Goal: Task Accomplishment & Management: Manage account settings

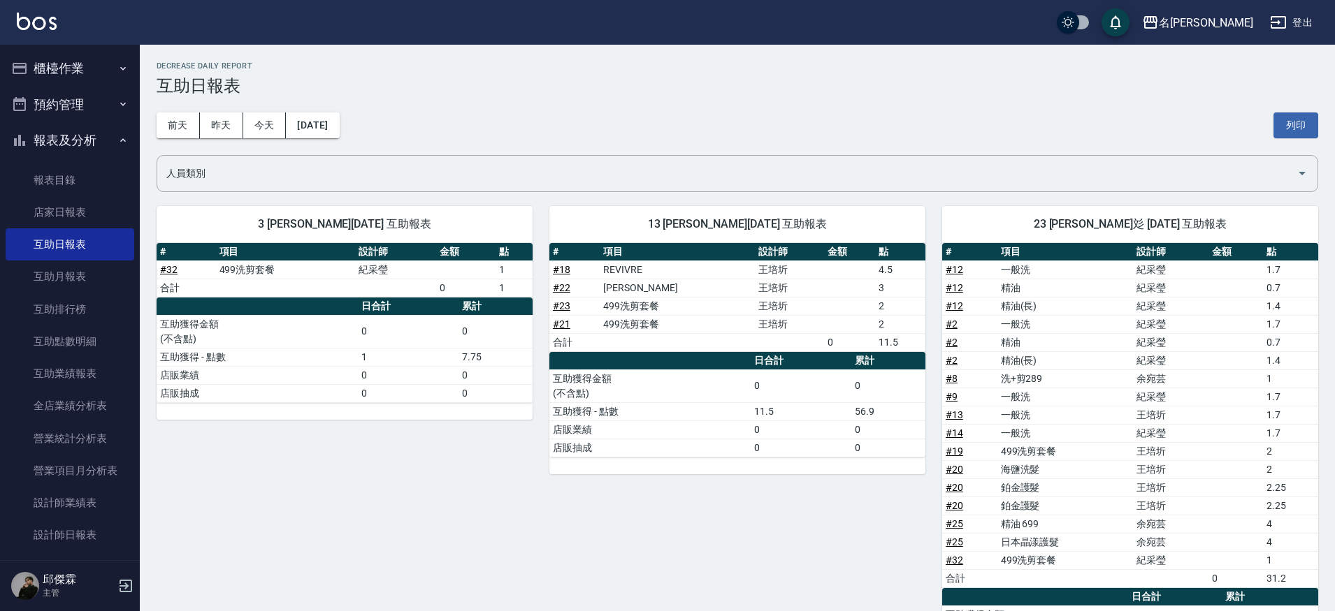
click at [79, 63] on button "櫃檯作業" at bounding box center [70, 68] width 129 height 36
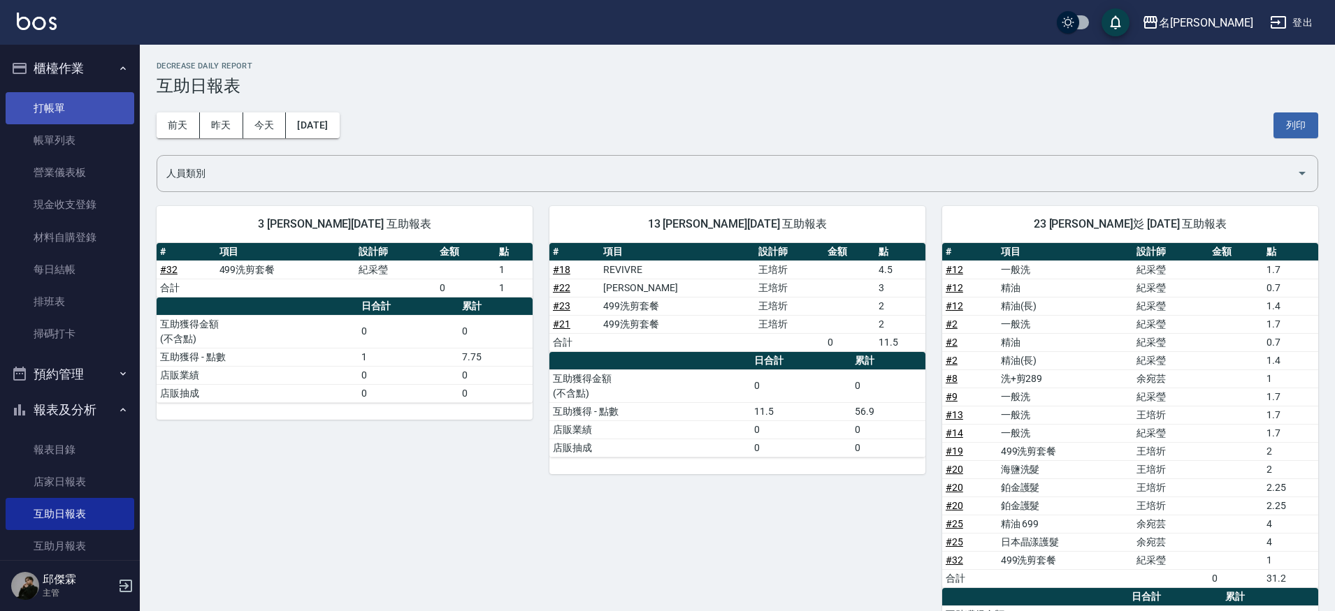
click at [76, 101] on link "打帳單" at bounding box center [70, 108] width 129 height 32
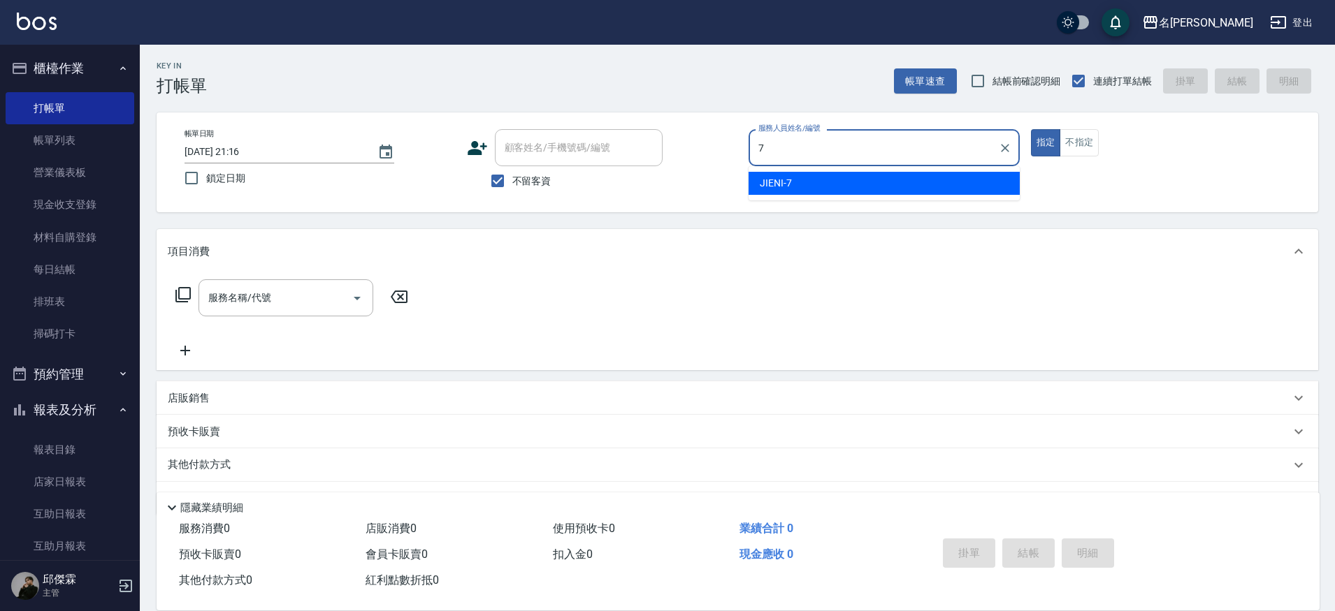
type input "JIENI-7"
type button "true"
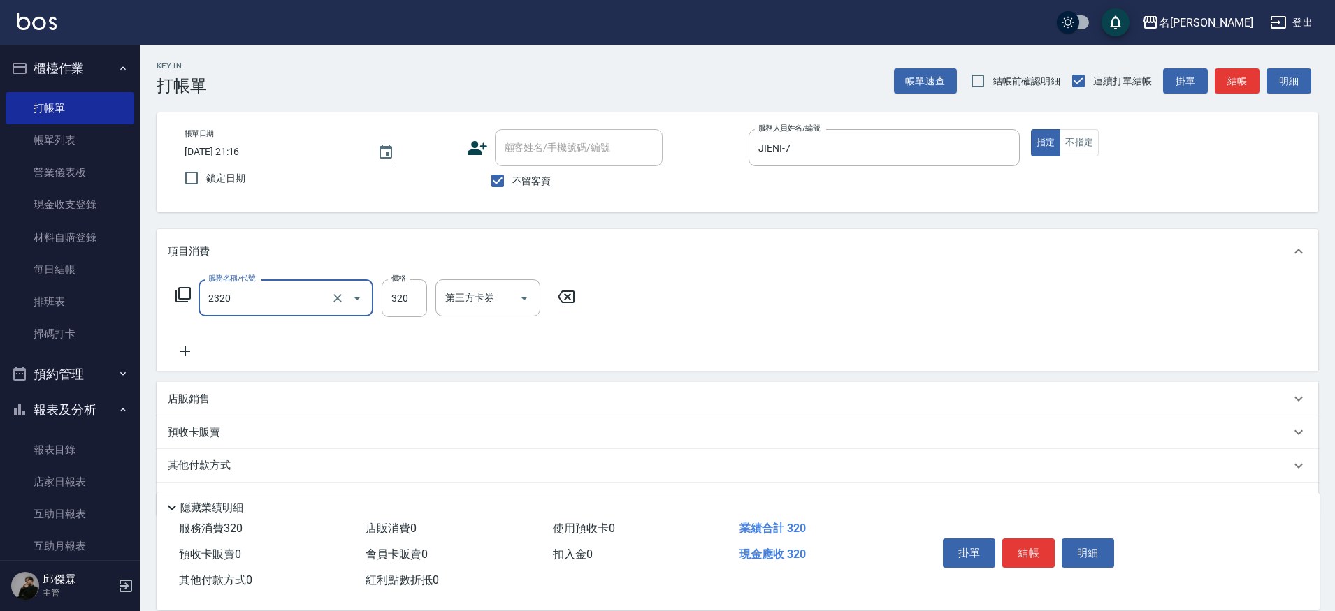
type input "洗剪320(2320)"
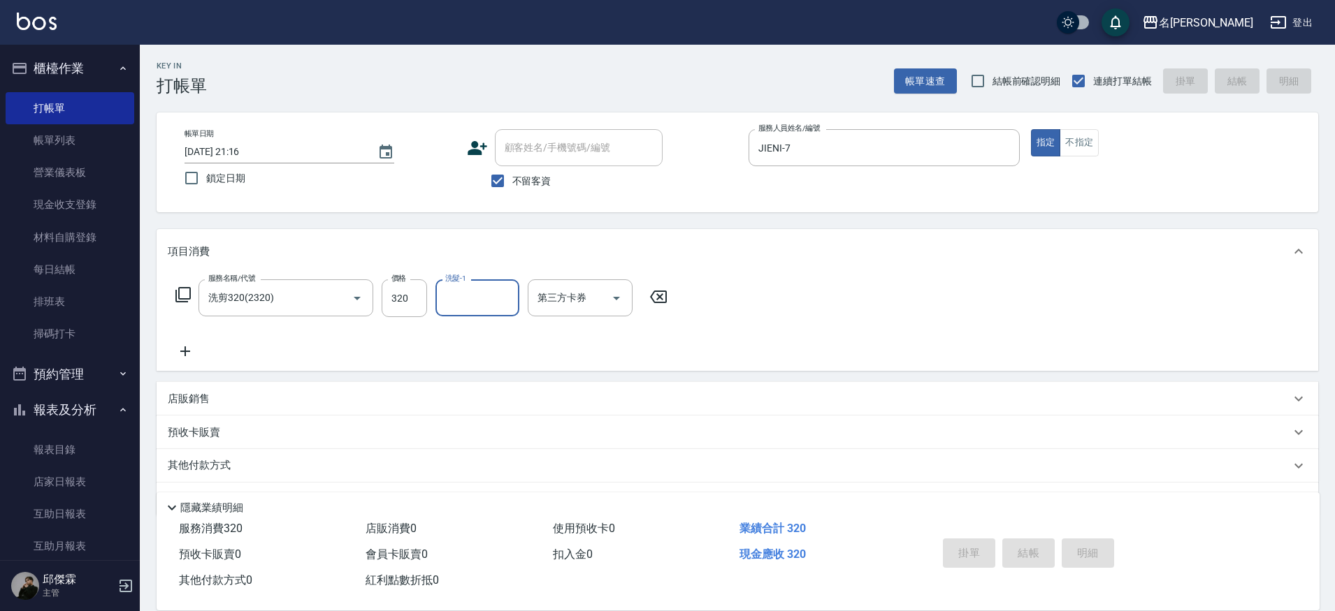
type input "7"
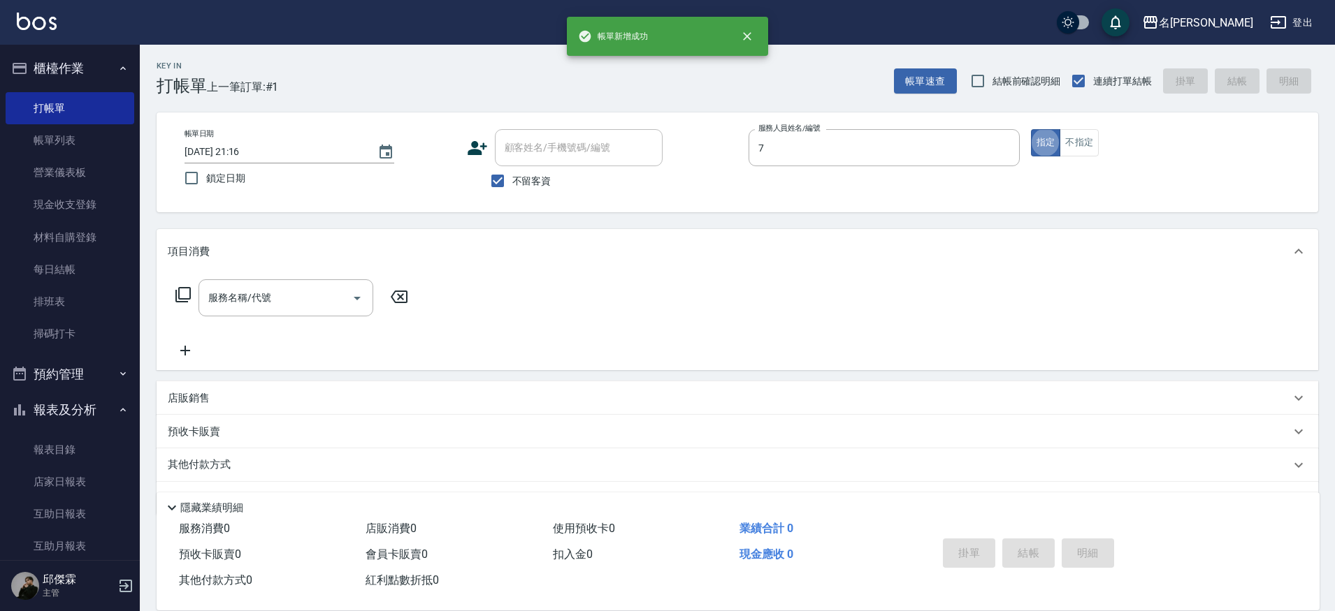
type input "JIENI-7"
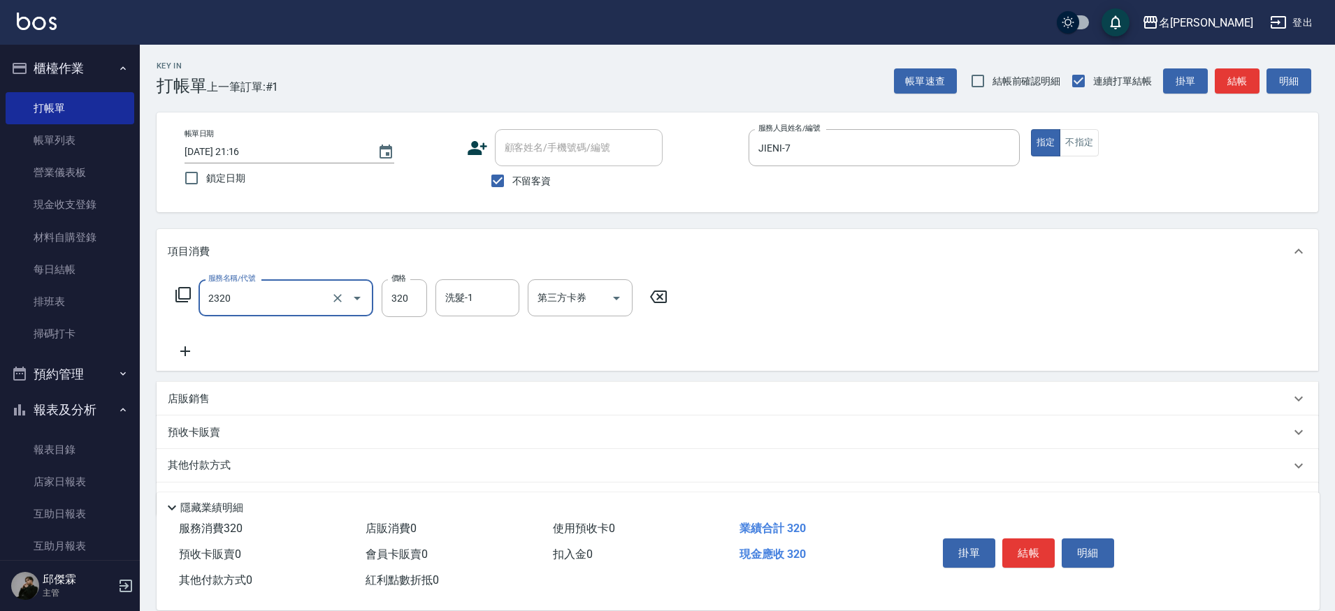
type input "洗剪320(2320)"
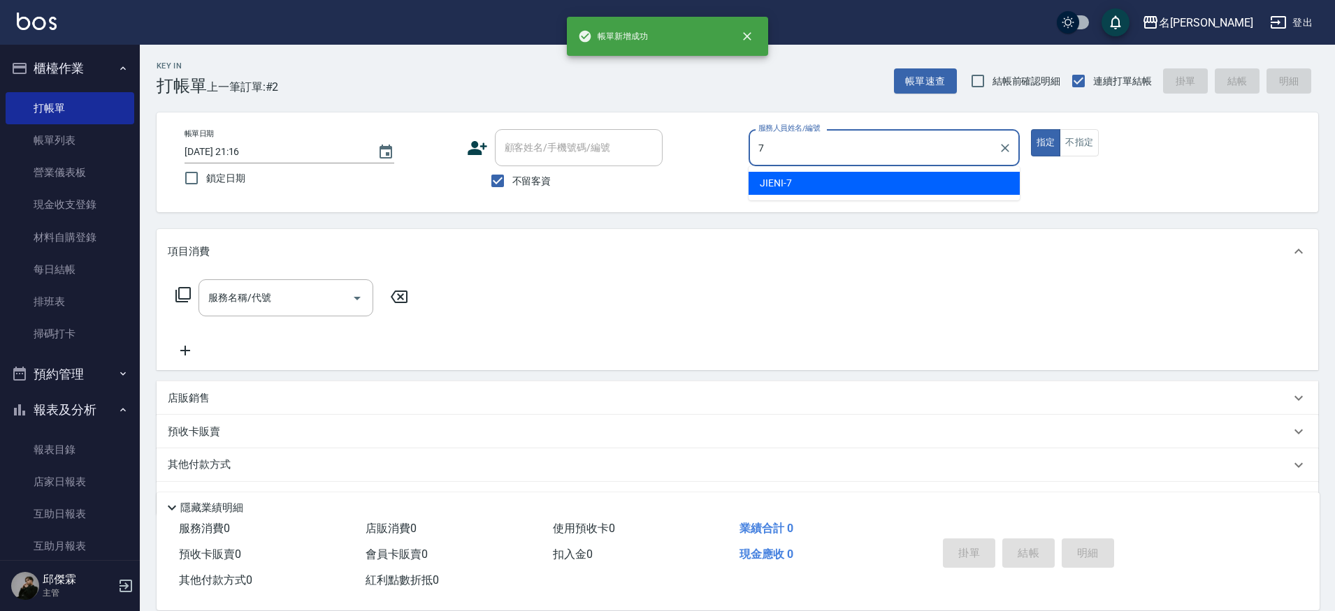
type input "JIENI-7"
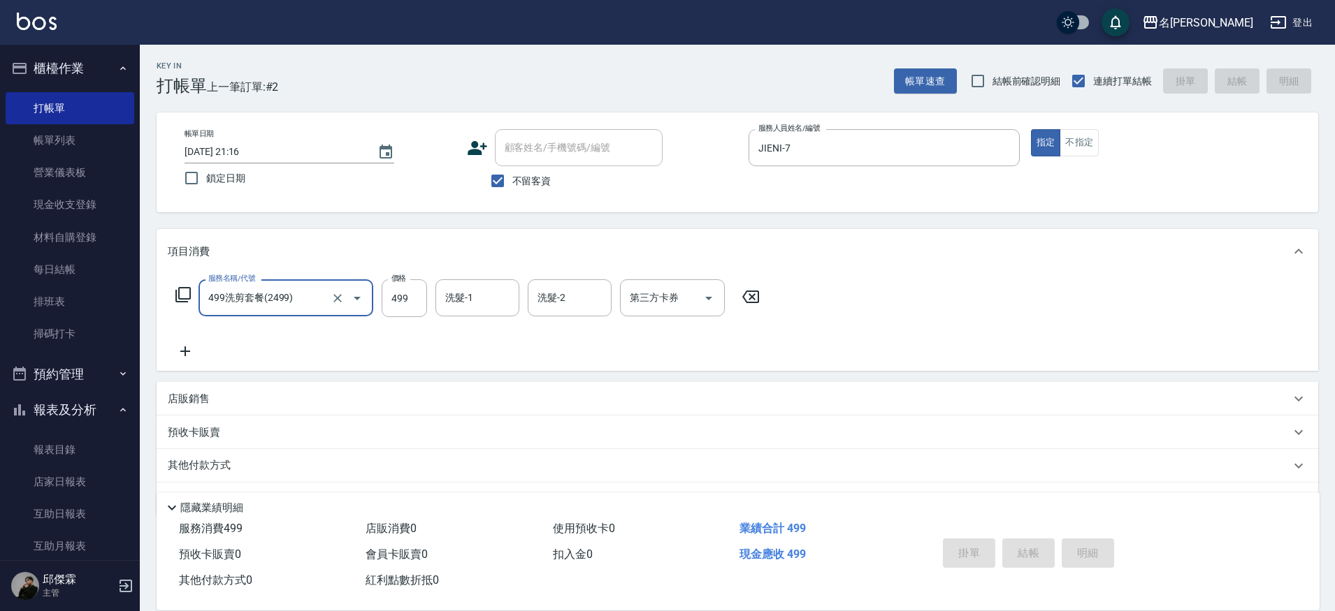
type input "499洗剪套餐(2499)"
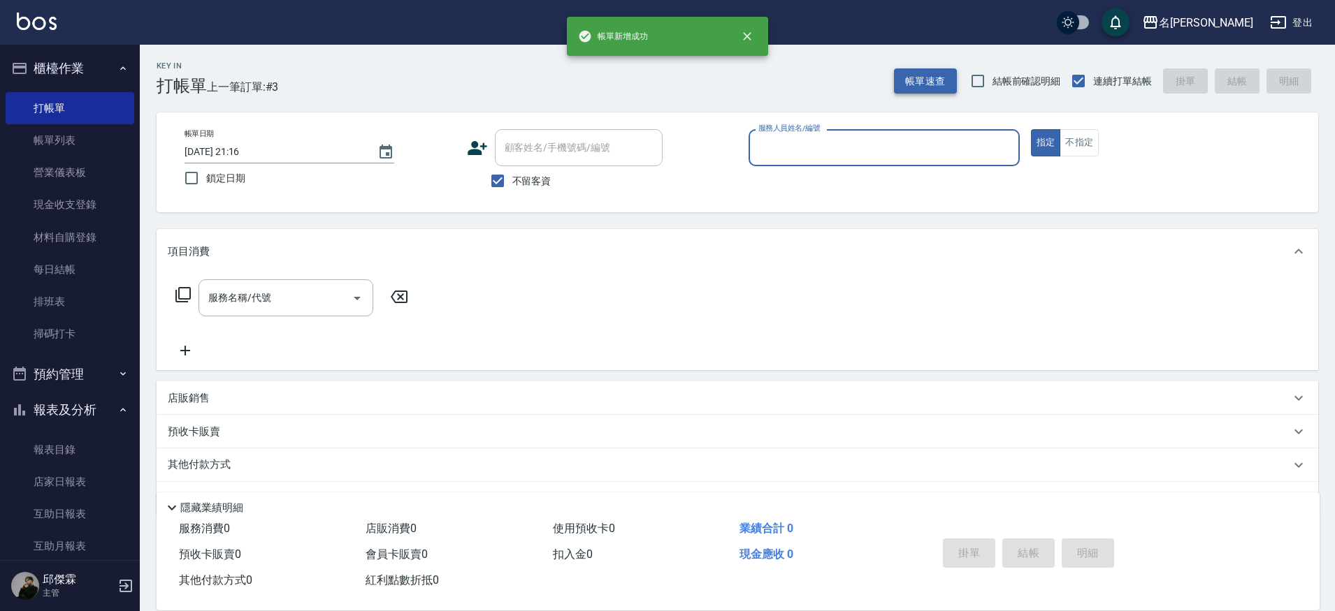
click at [948, 78] on button "帳單速查" at bounding box center [925, 81] width 63 height 26
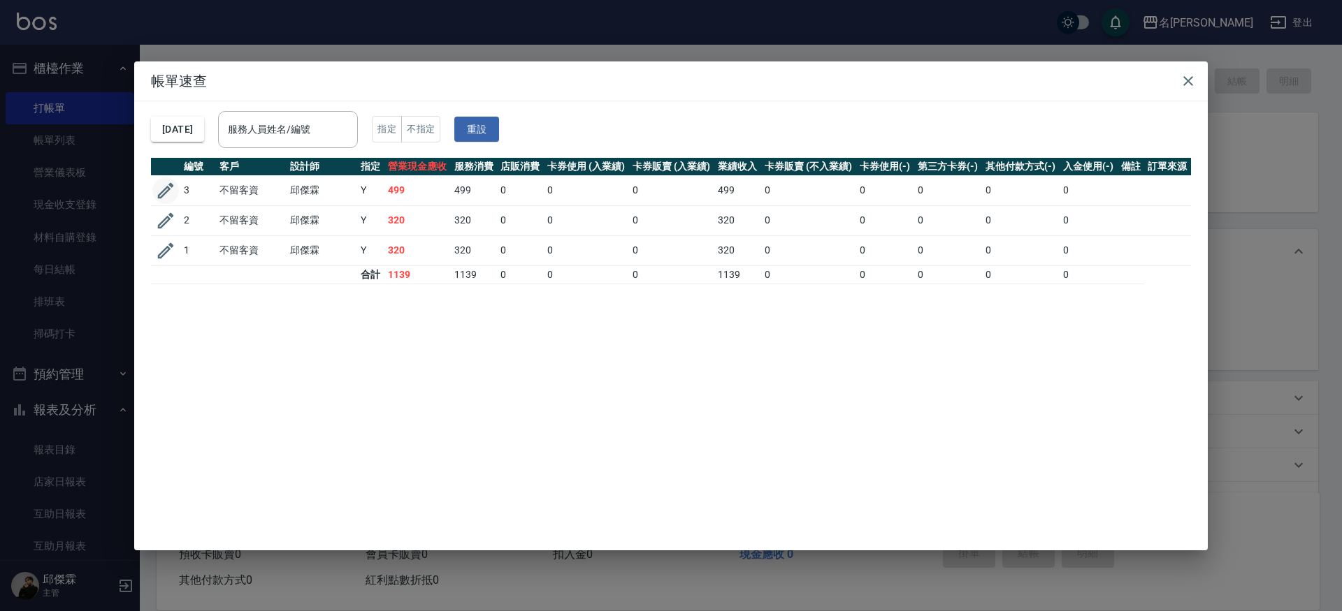
click at [165, 193] on icon "button" at bounding box center [166, 190] width 16 height 16
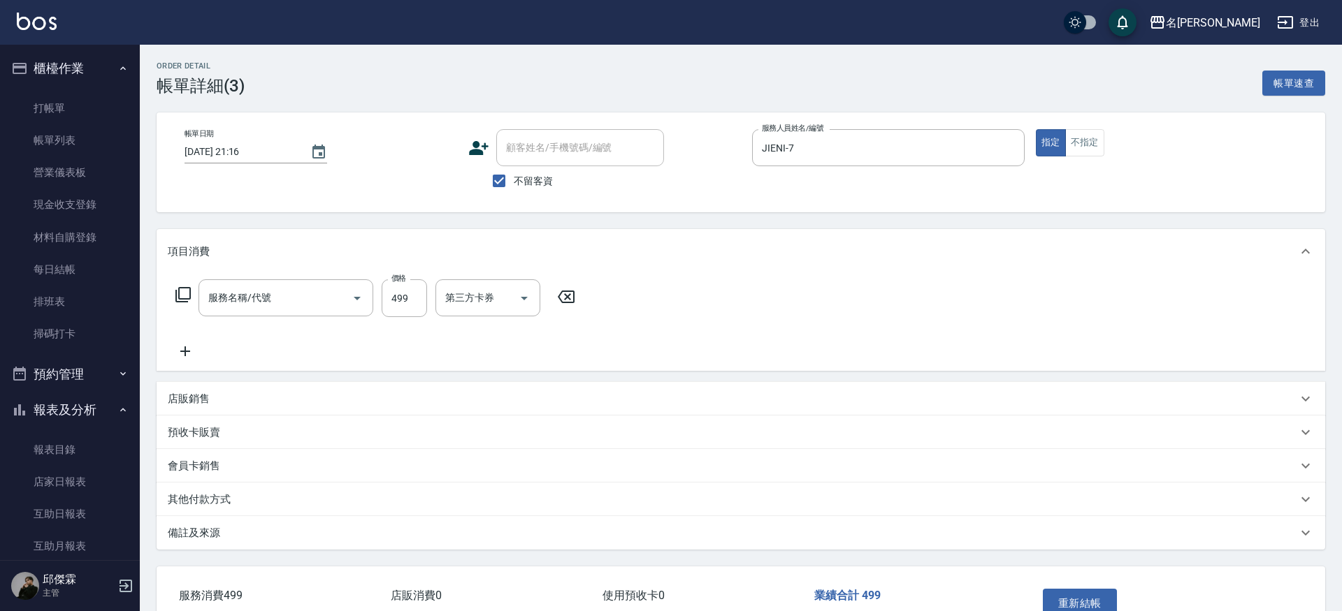
checkbox input "true"
type input "JIENI-7"
type input "499洗剪套餐(2499)"
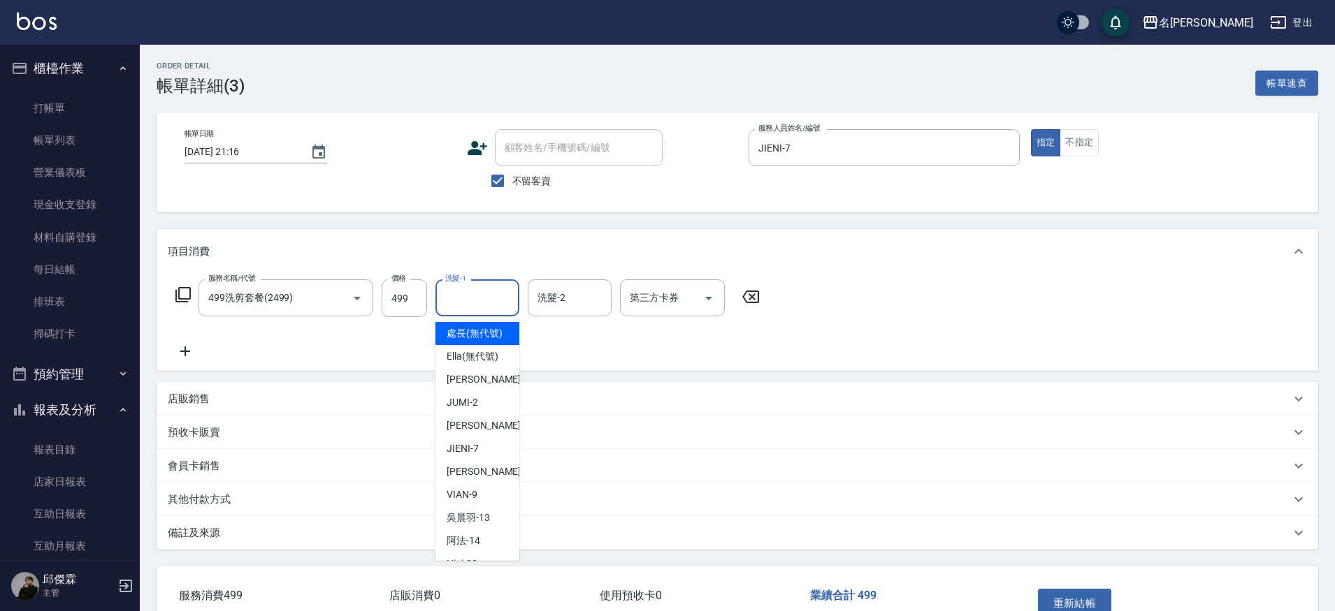
click at [468, 298] on input "洗髮-1" at bounding box center [477, 298] width 71 height 24
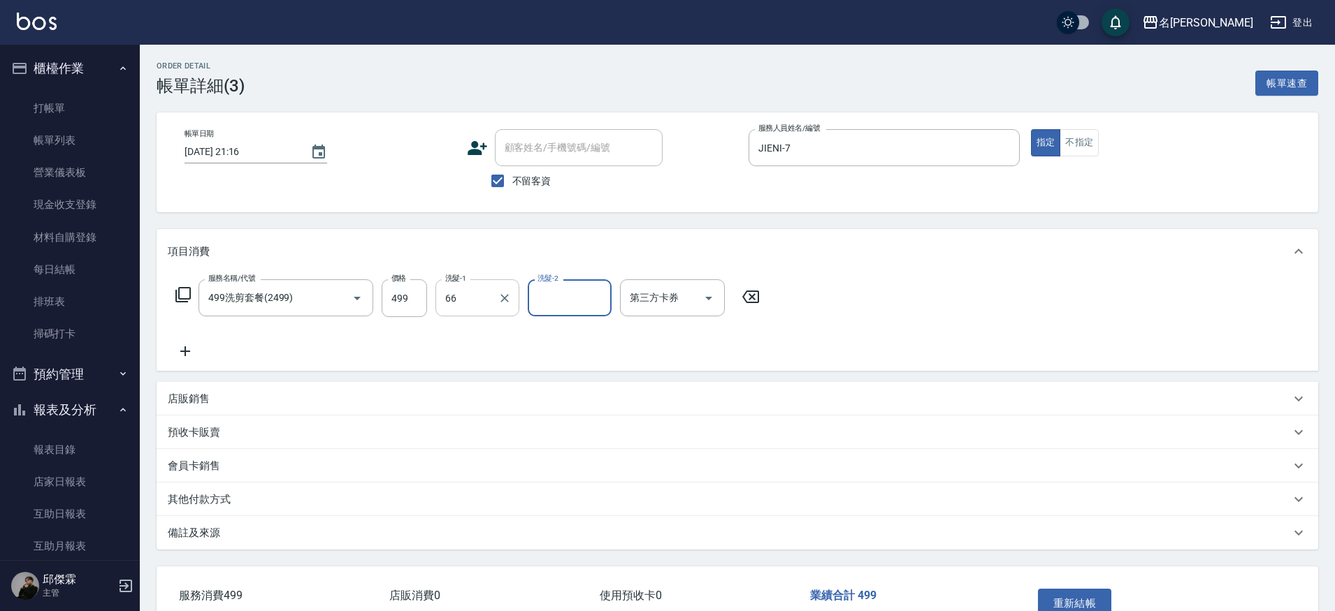
type input "妞妞-66"
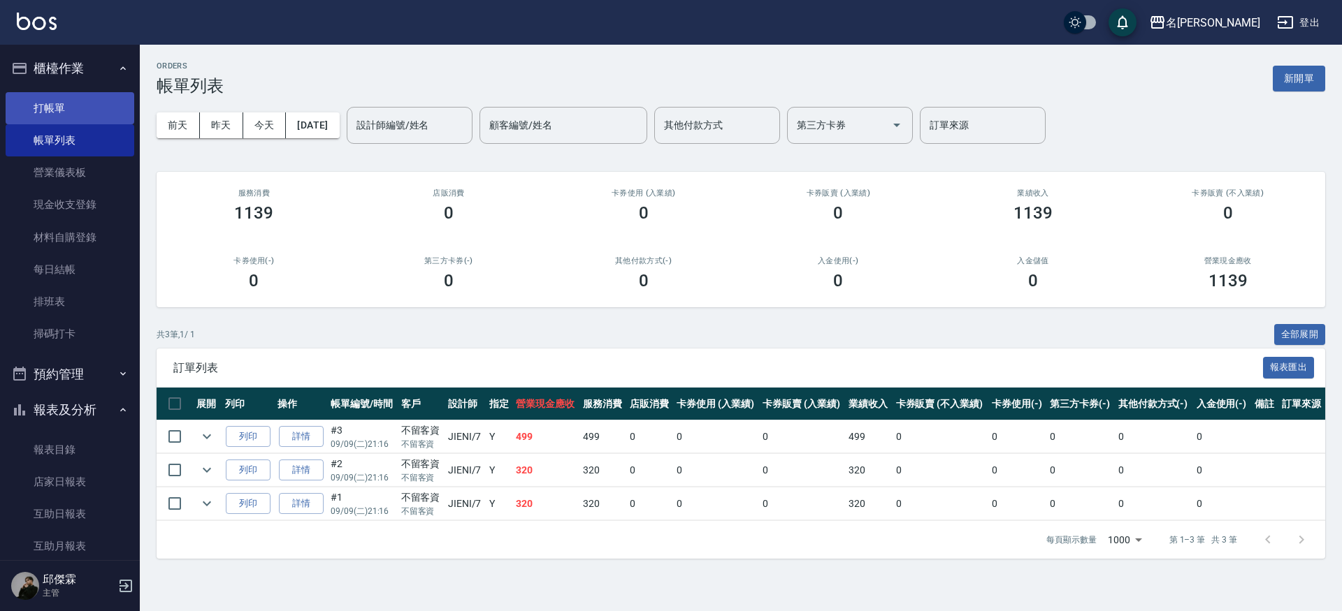
click at [55, 99] on link "打帳單" at bounding box center [70, 108] width 129 height 32
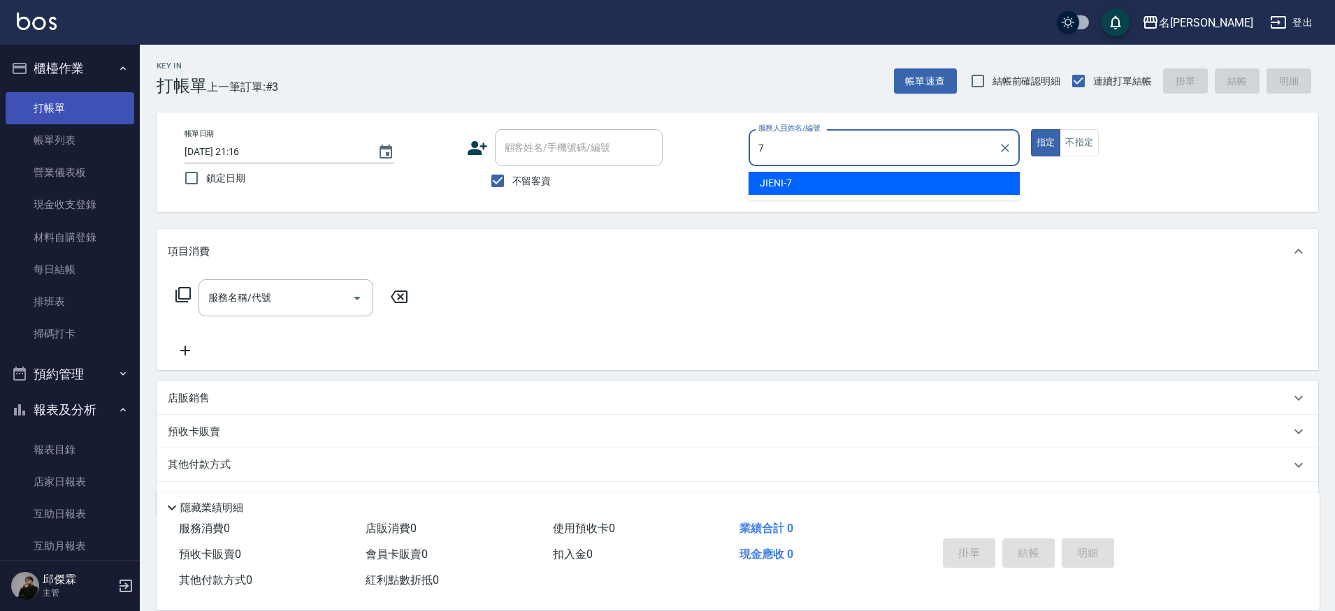
type input "JIENI-7"
type button "true"
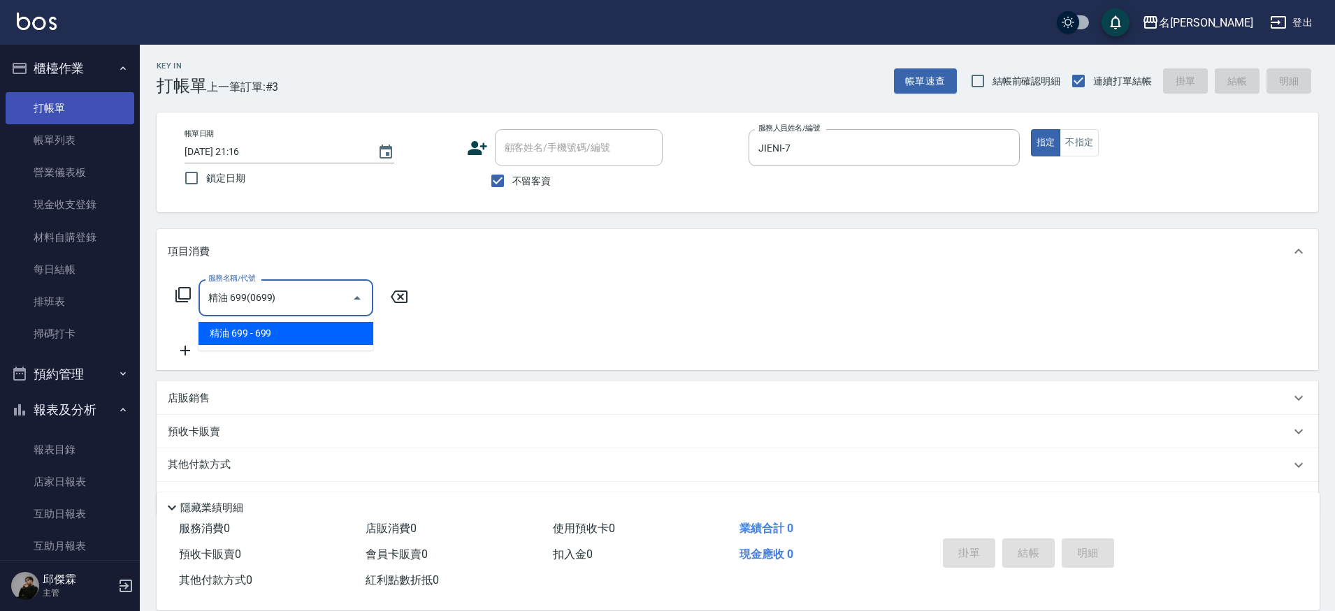
type input "精油 699(0699)"
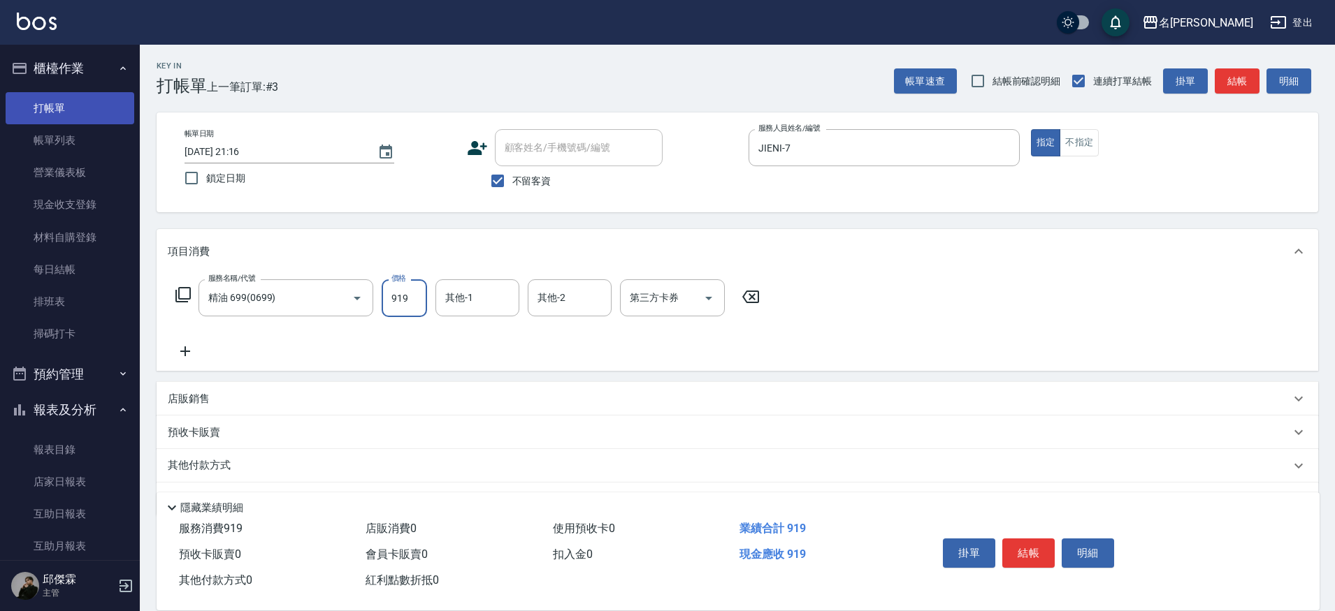
type input "919"
type input "妞妞-66"
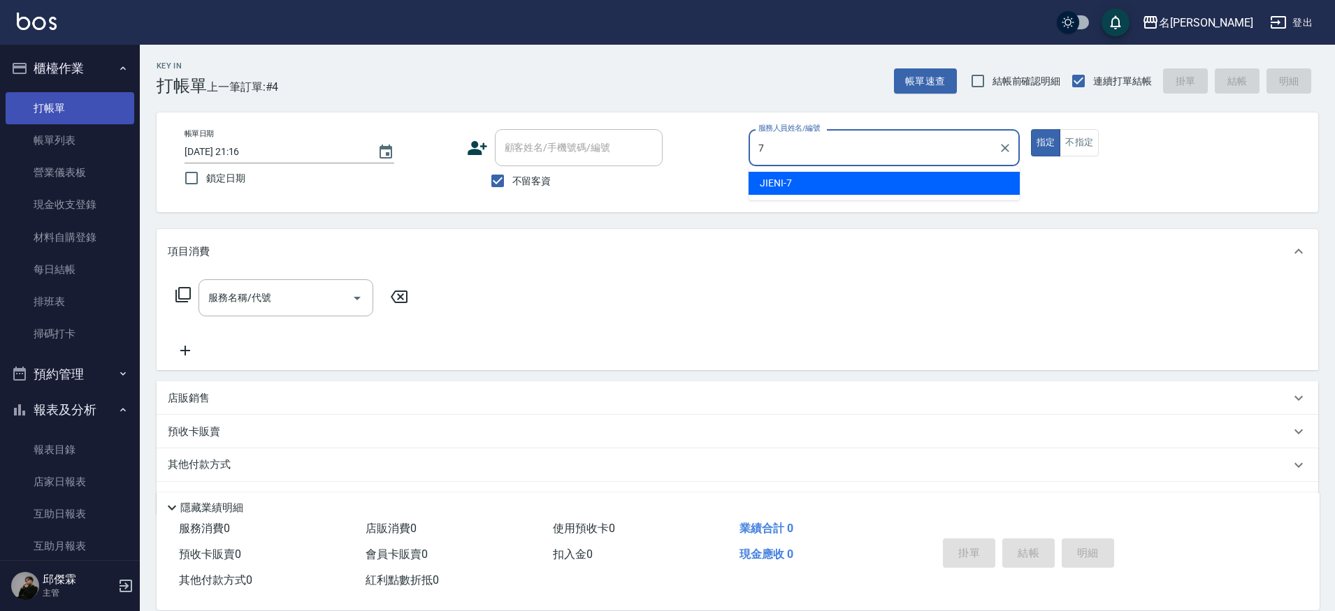
type input "JIENI-7"
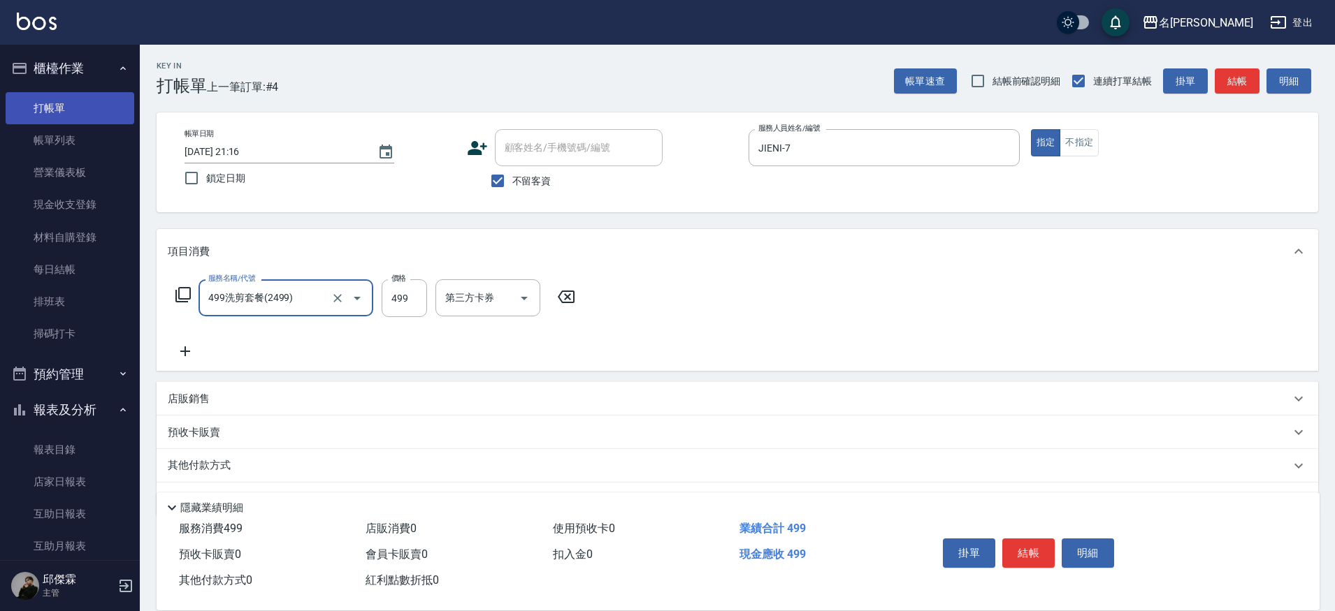
type input "499洗剪套餐(2499)"
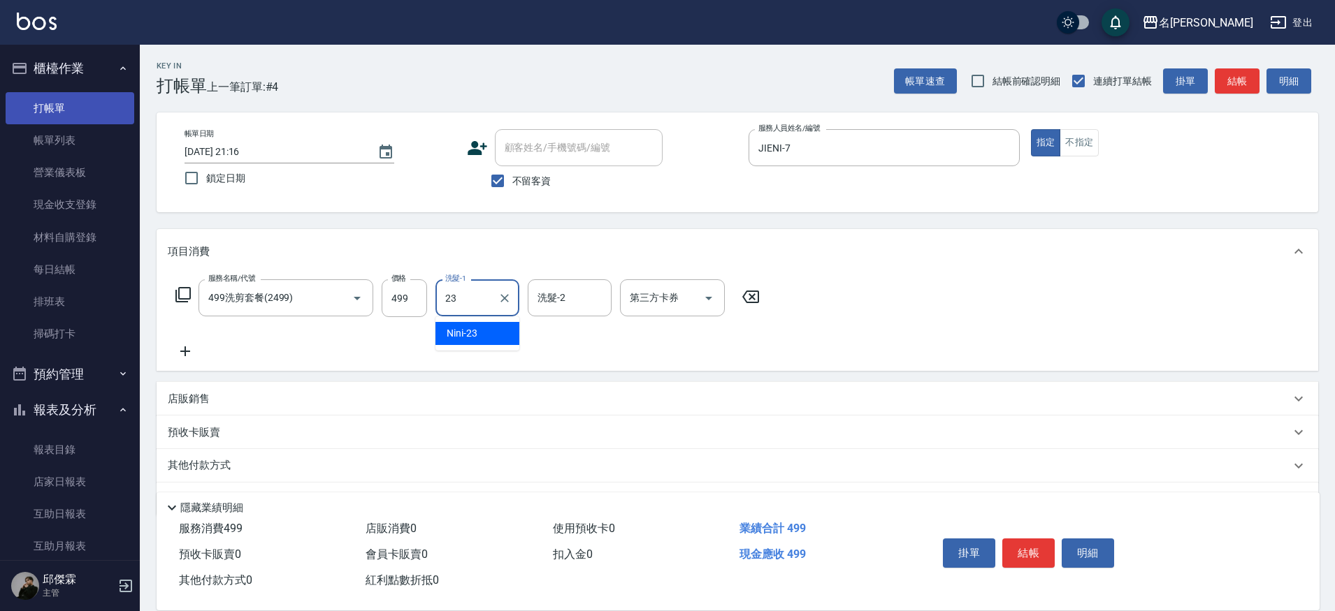
type input "Nini-23"
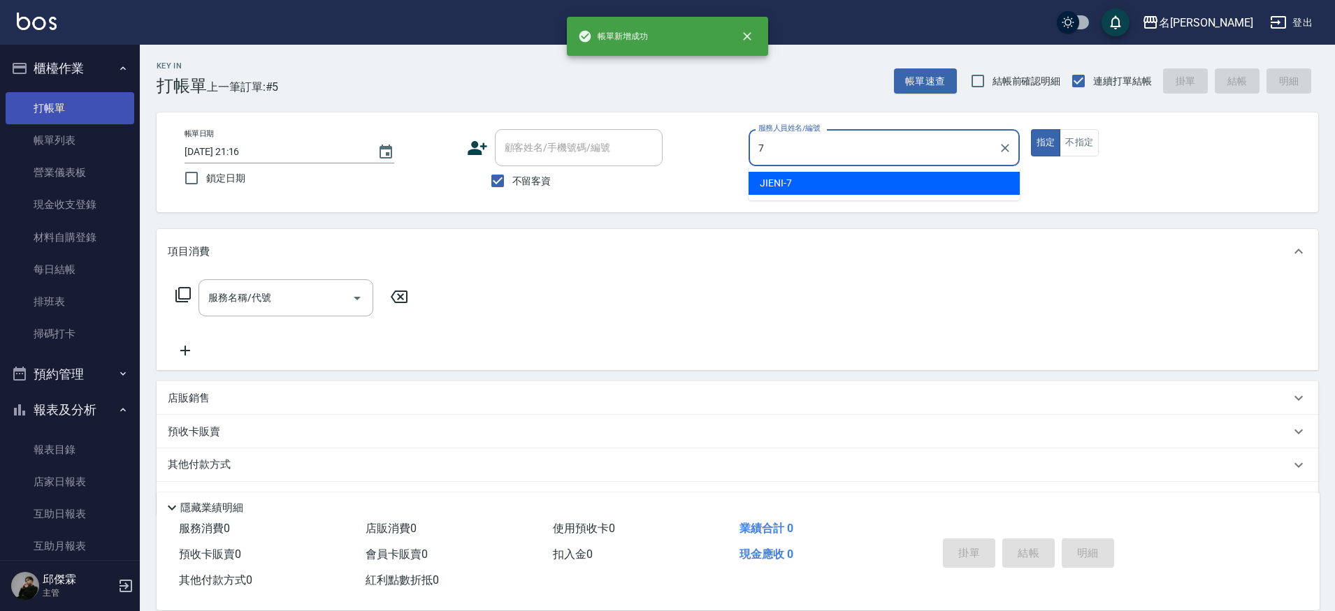
type input "JIENI-7"
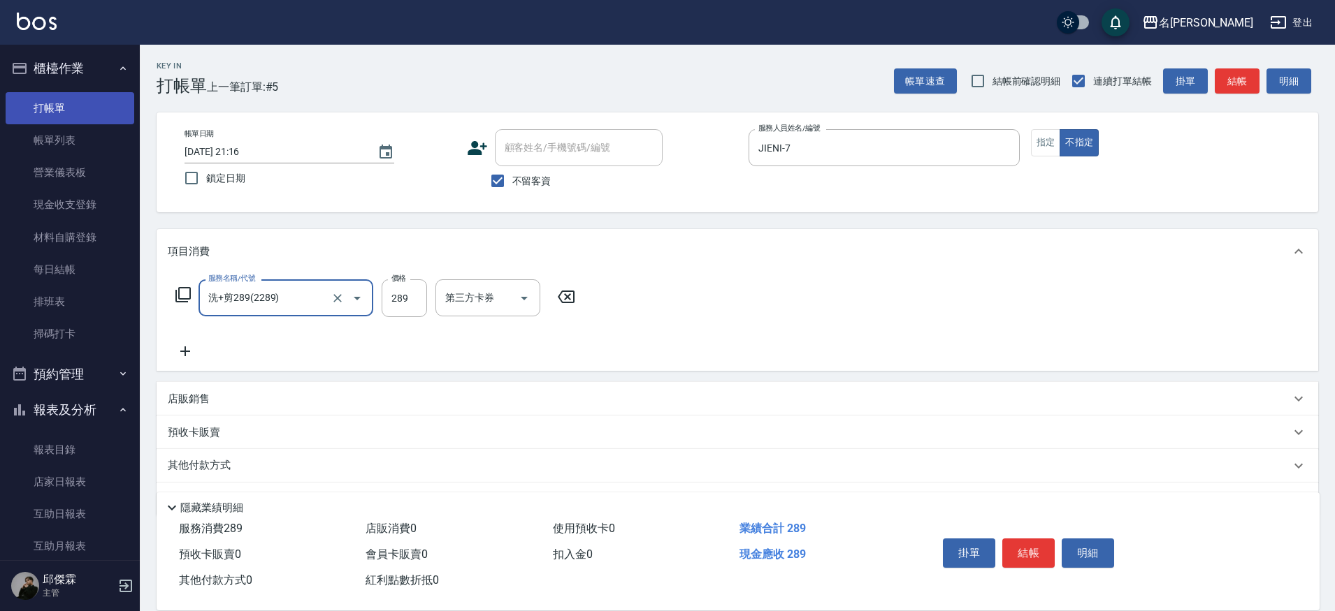
type input "洗+剪289(2289)"
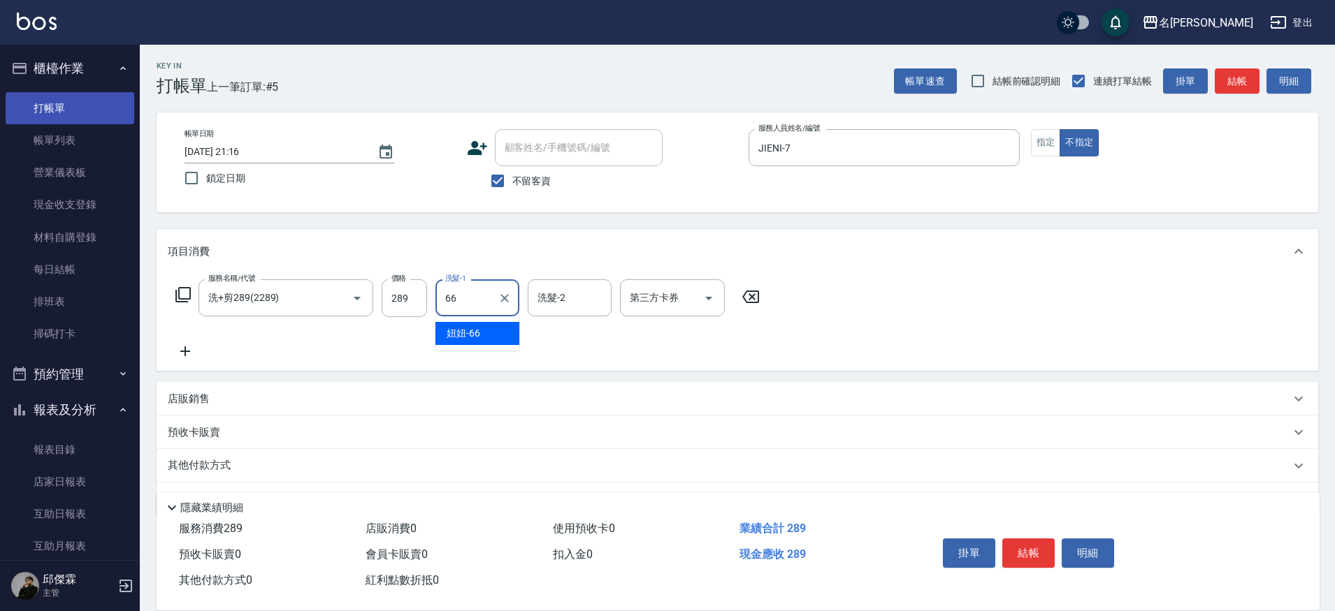
type input "妞妞-66"
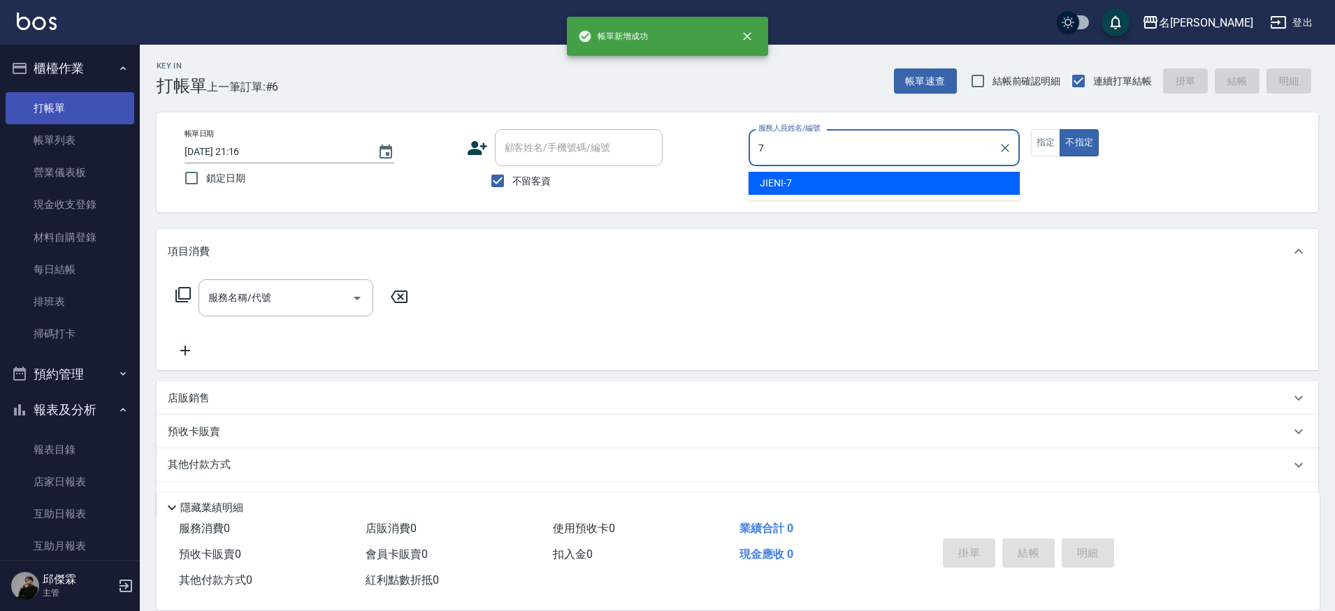
type input "JIENI-7"
type button "false"
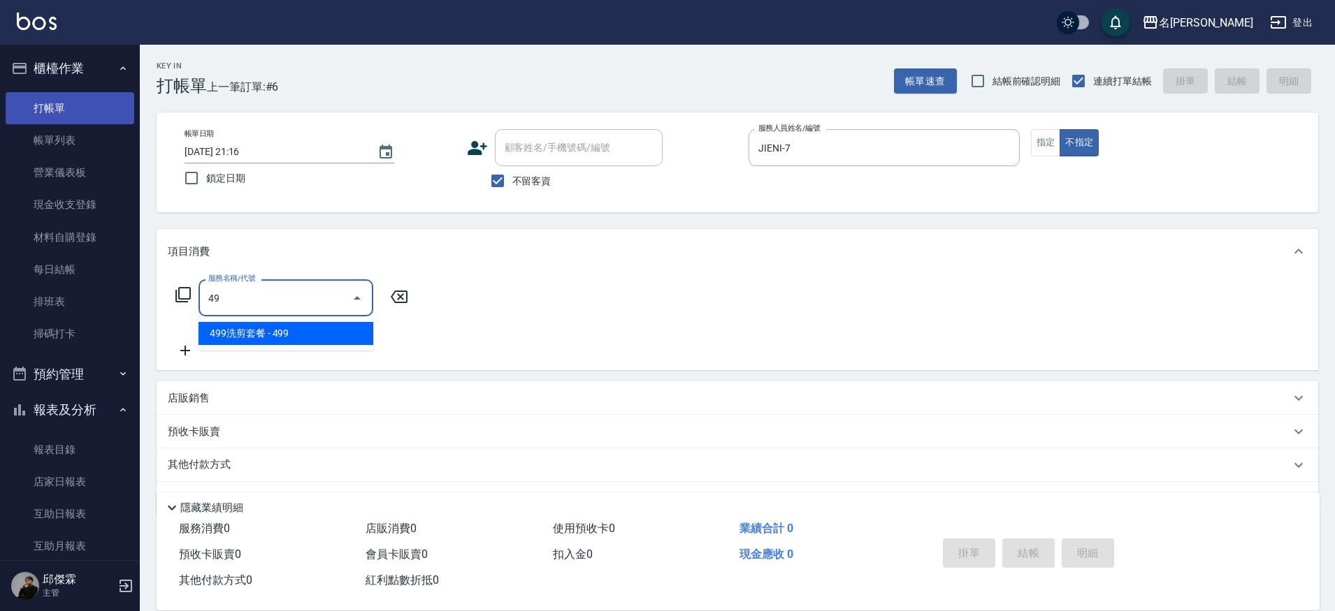
type input "4"
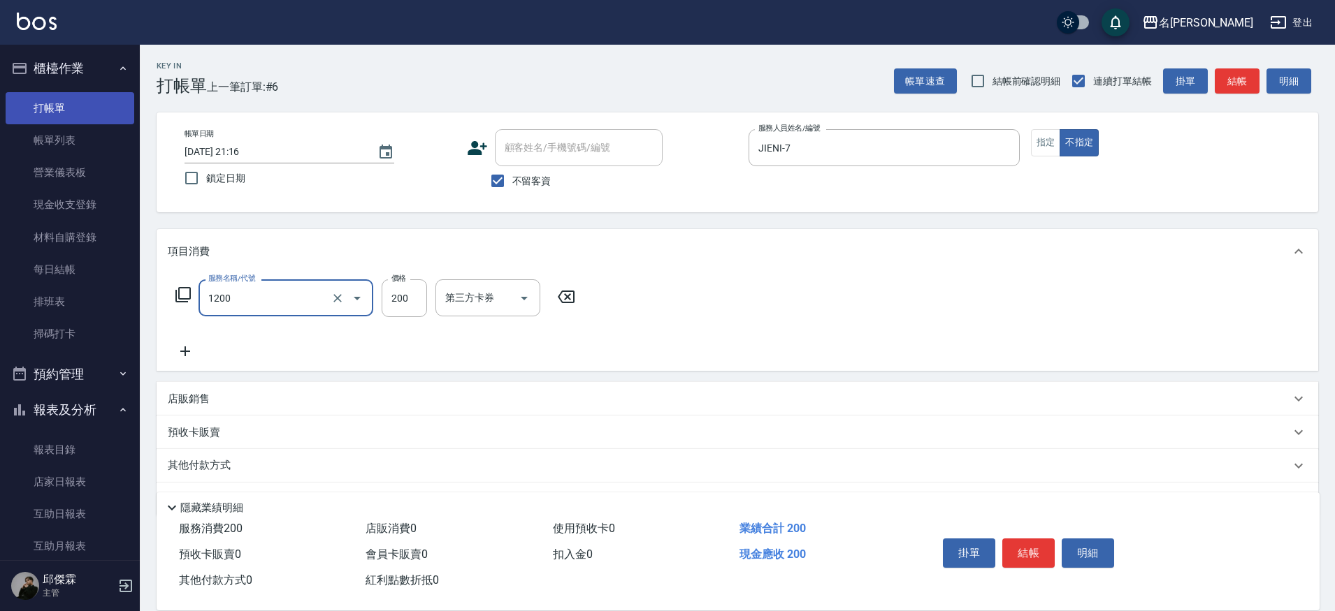
type input "一般洗+精油(1200)"
type input "250"
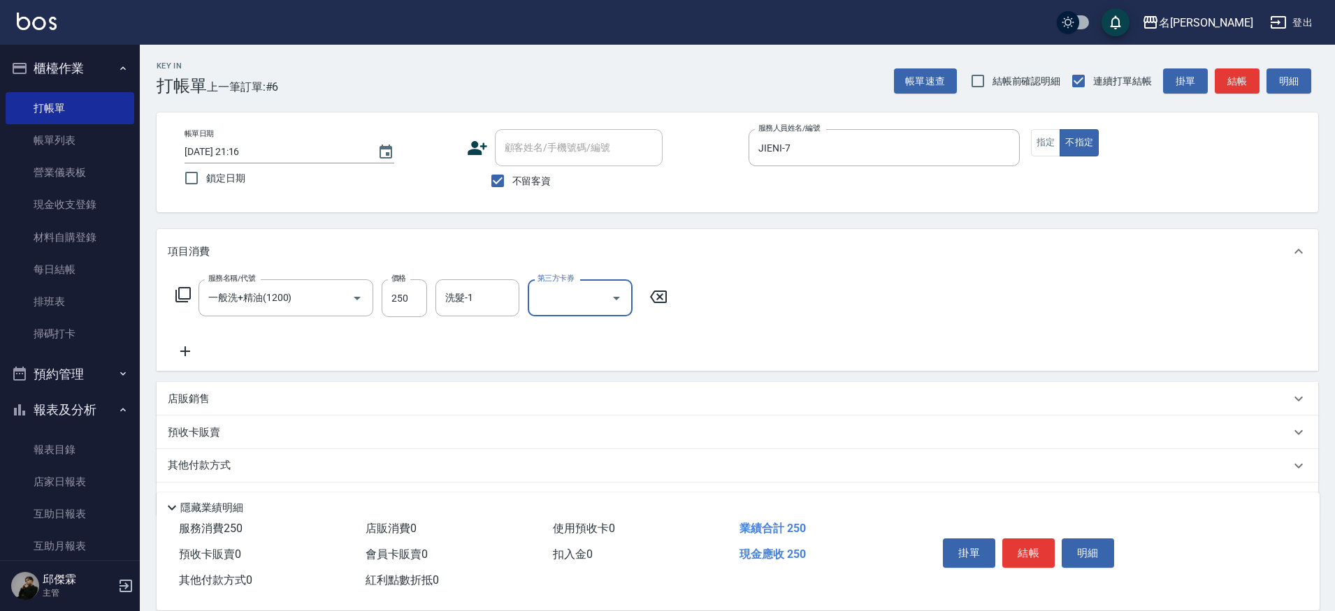
scroll to position [3, 0]
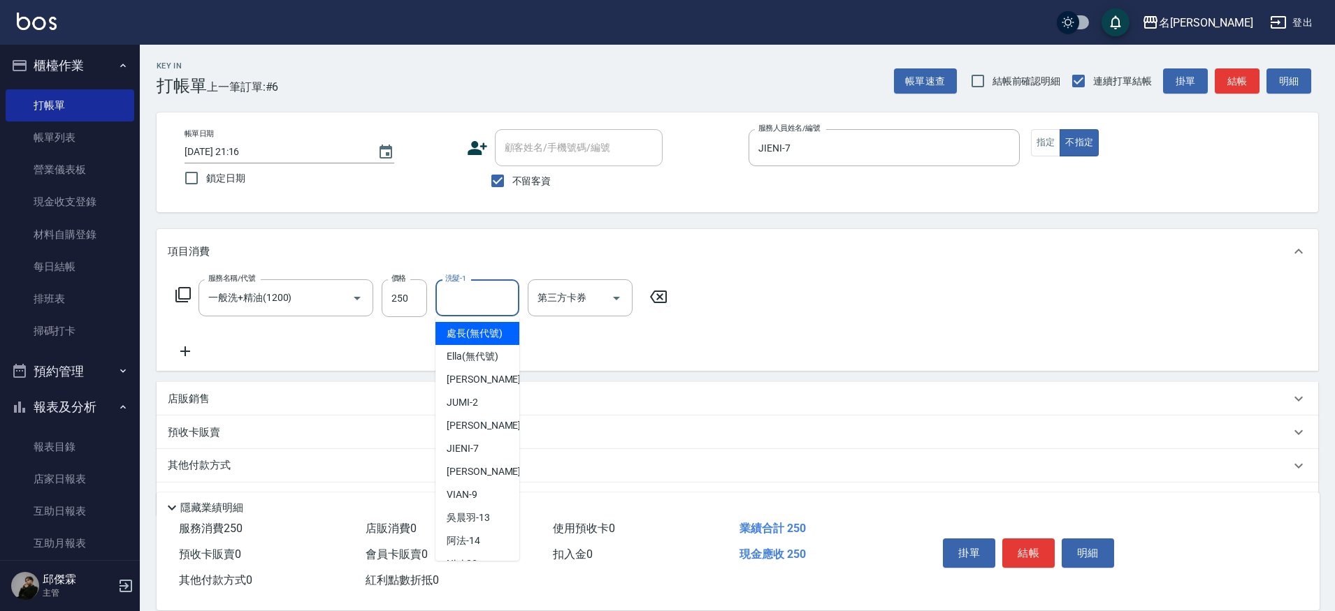
click at [479, 289] on input "洗髮-1" at bounding box center [477, 298] width 71 height 24
type input "妞妞-66"
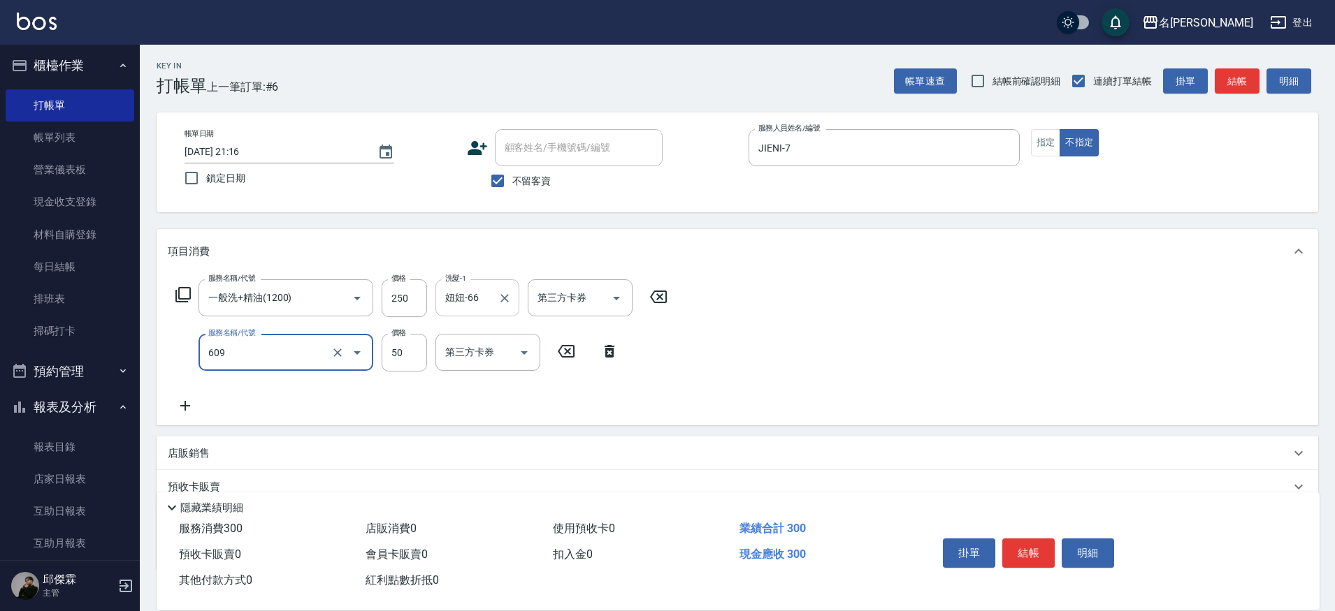
type input "精油(609)"
type input "妞妞-66"
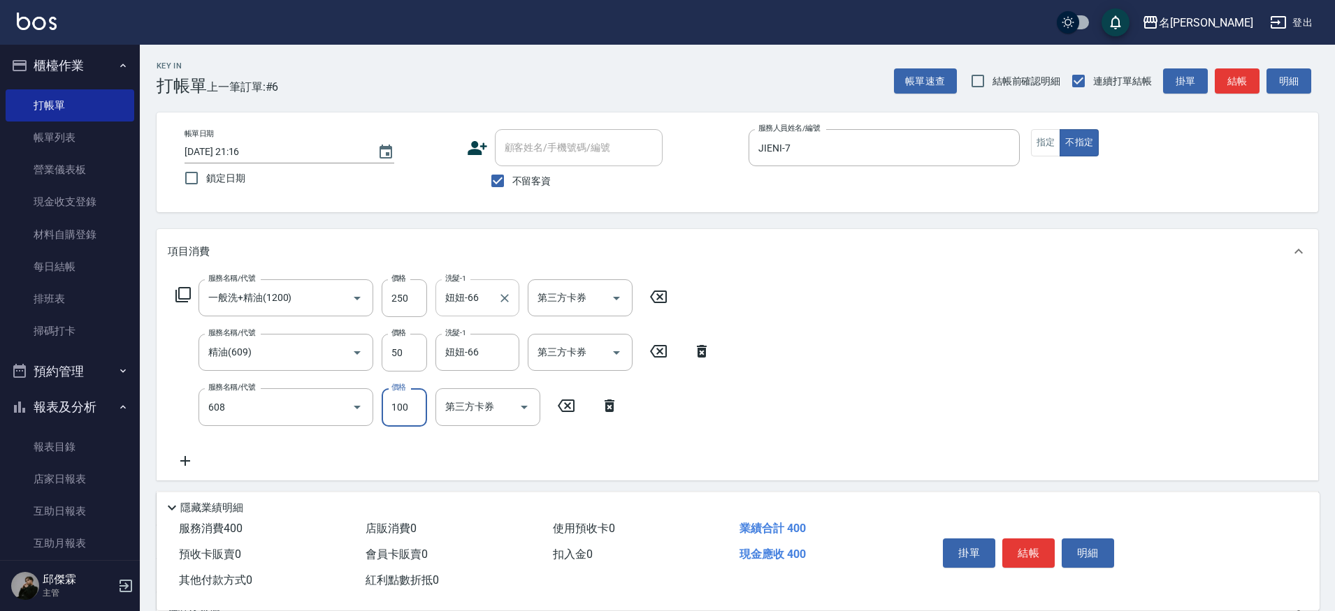
type input "精油(長)(608)"
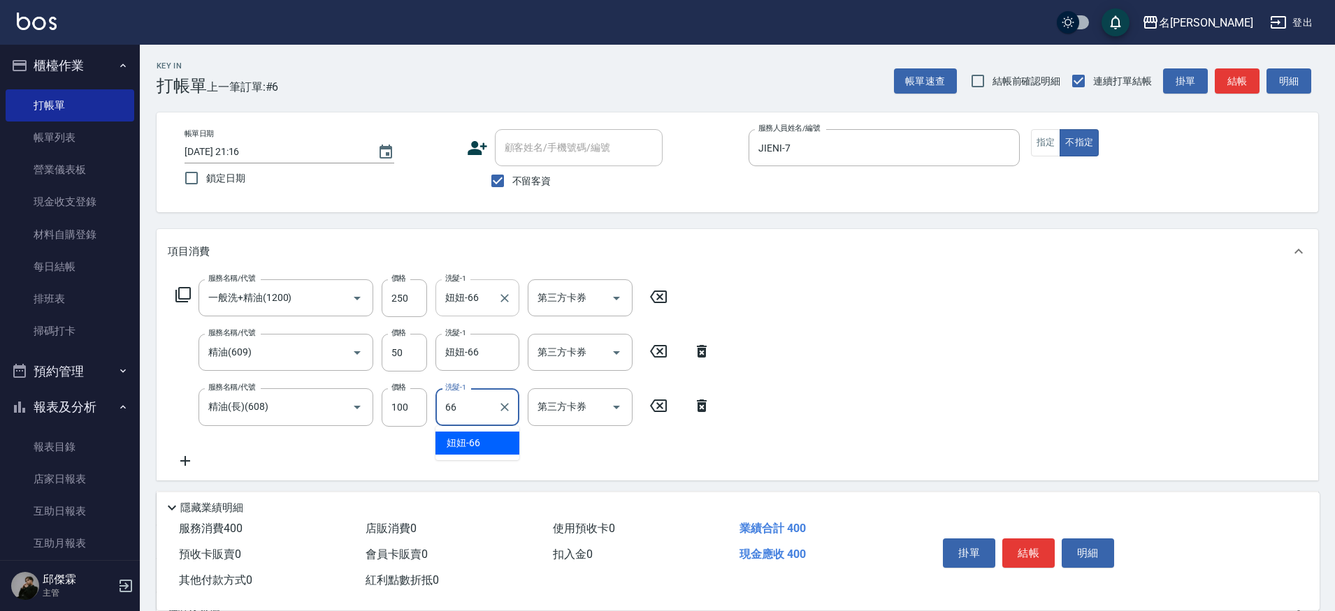
type input "妞妞-66"
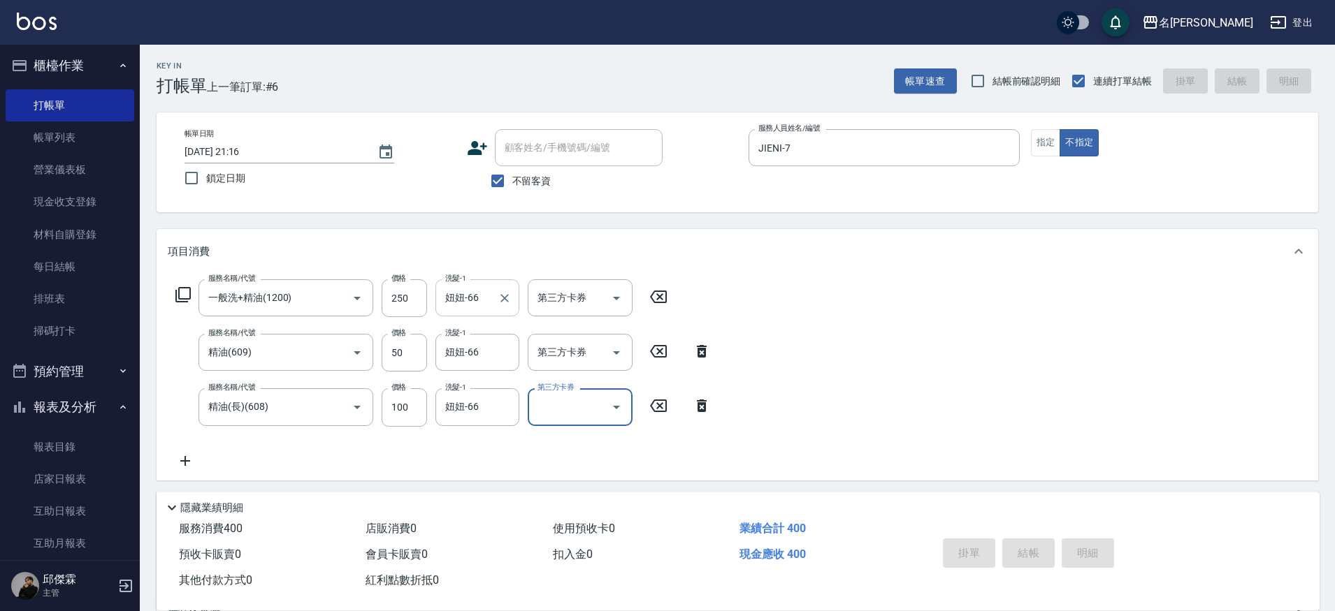
type input "[DATE] 21:17"
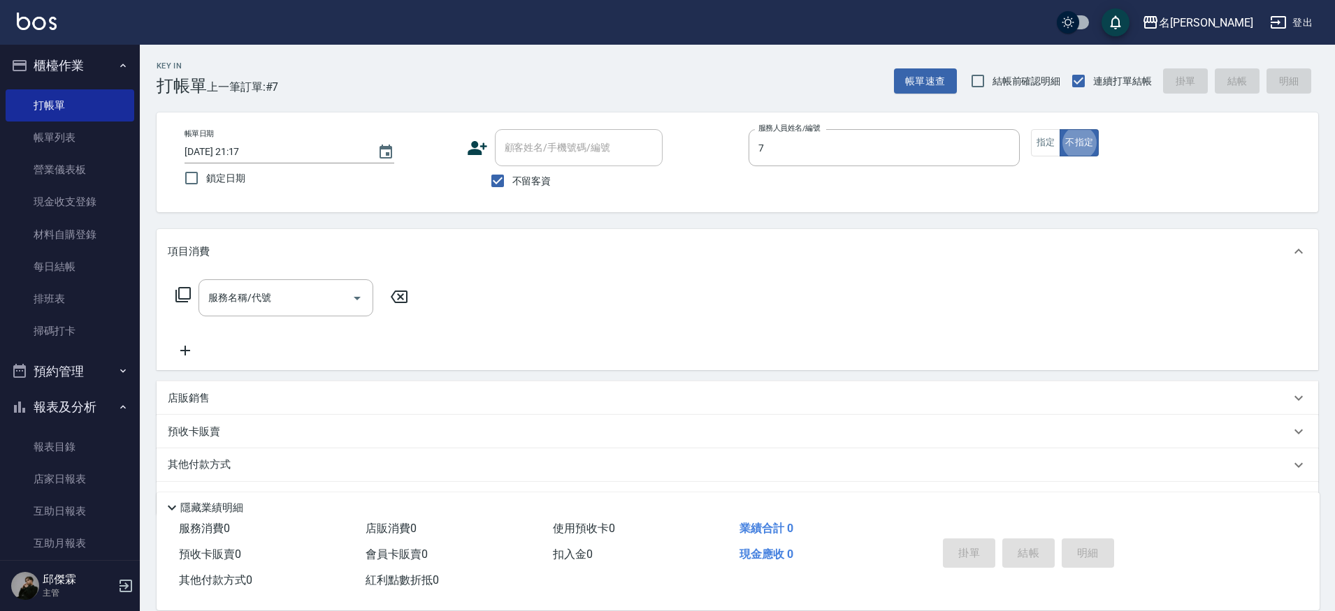
type input "JIENI-7"
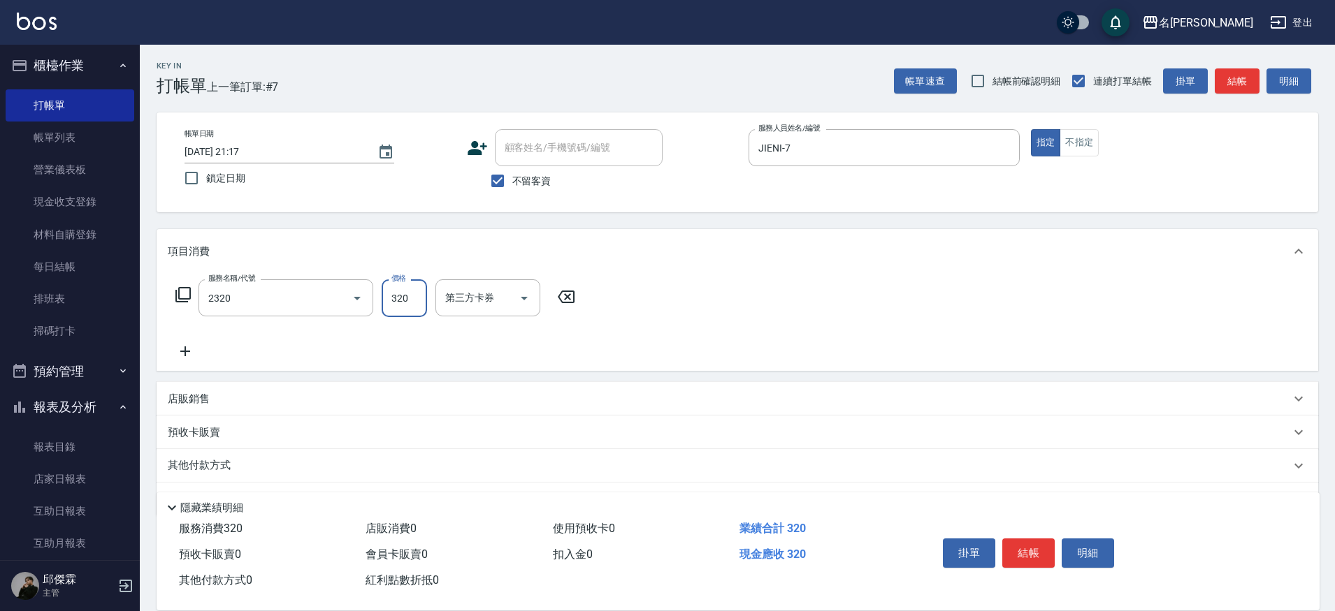
type input "洗剪320(2320)"
type input "妞妞-66"
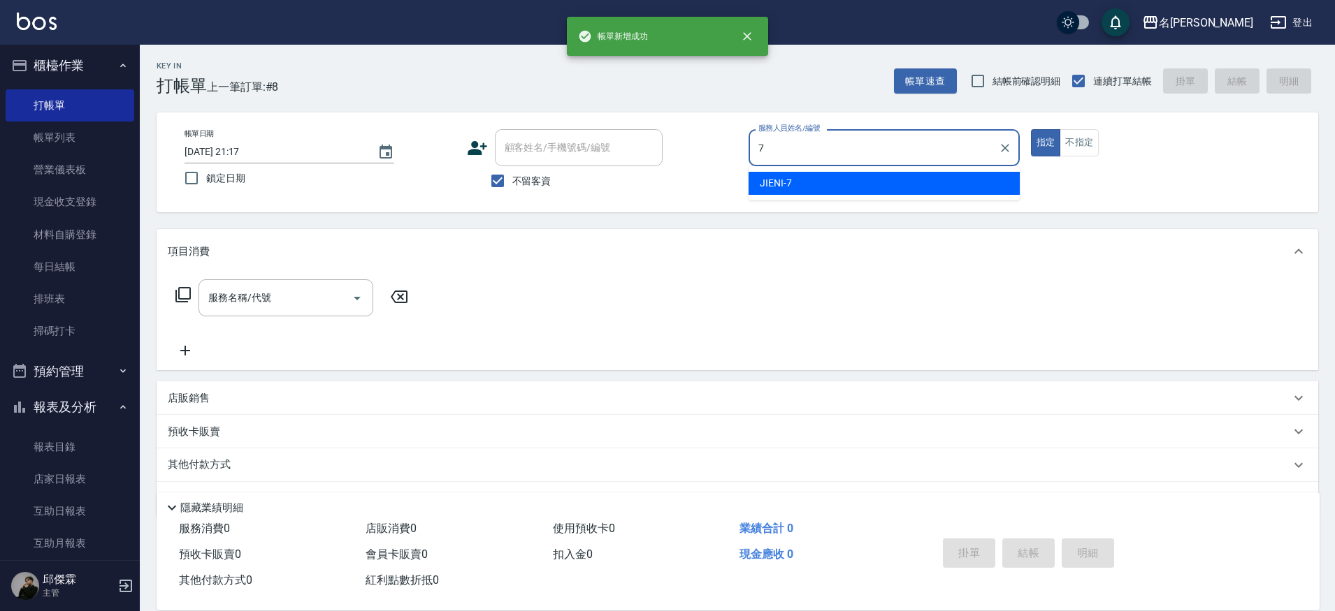
type input "JIENI-7"
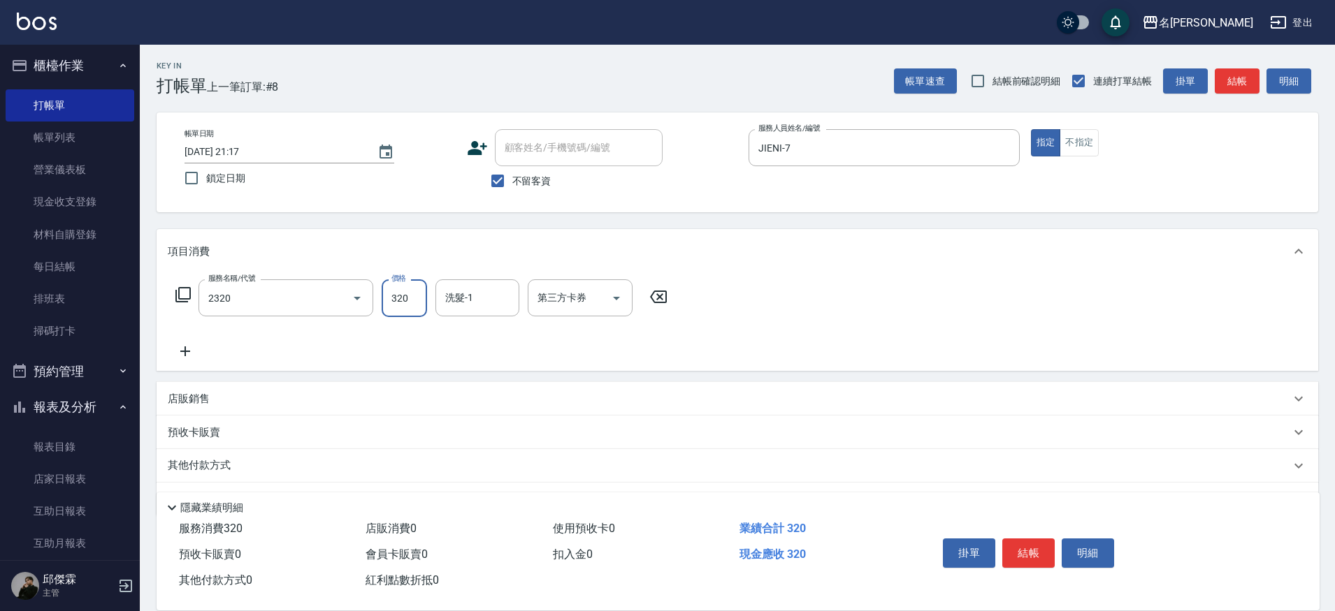
type input "洗剪320(2320)"
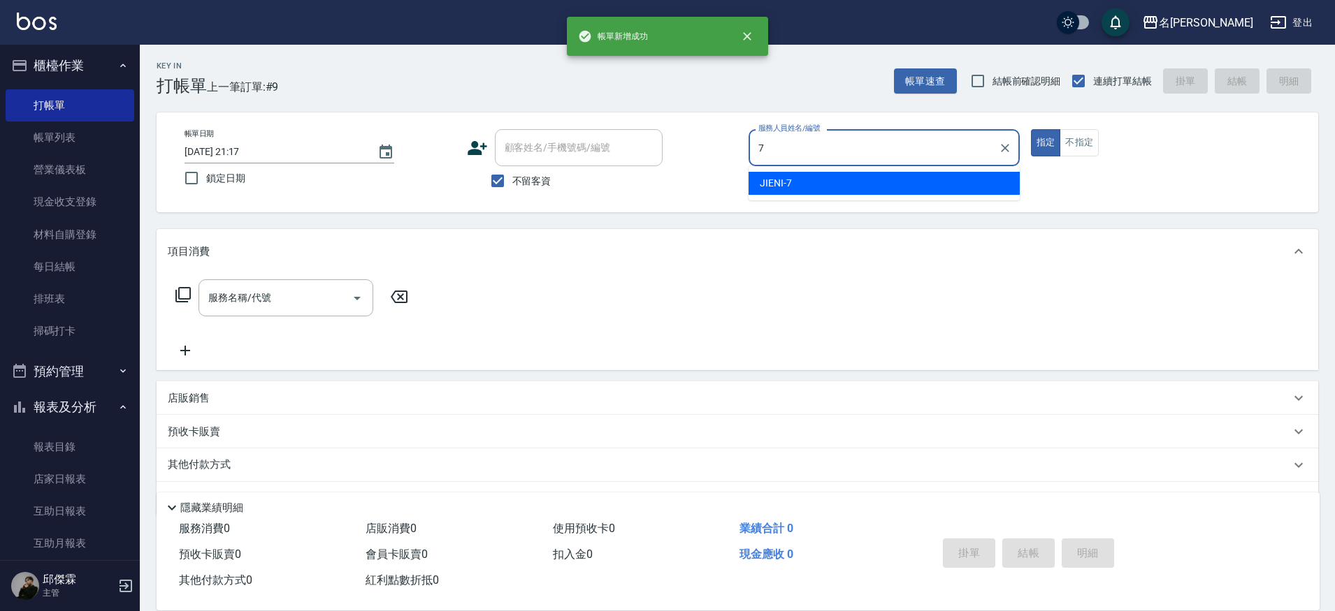
type input "JIENI-7"
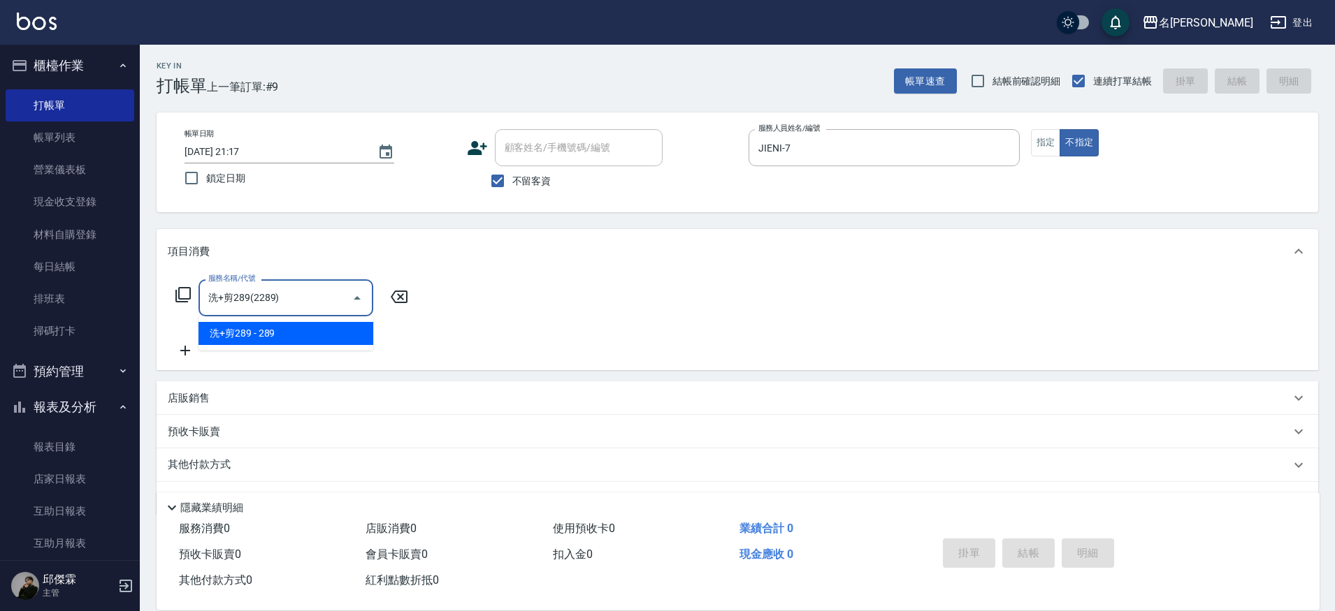
type input "洗+剪289(2289)"
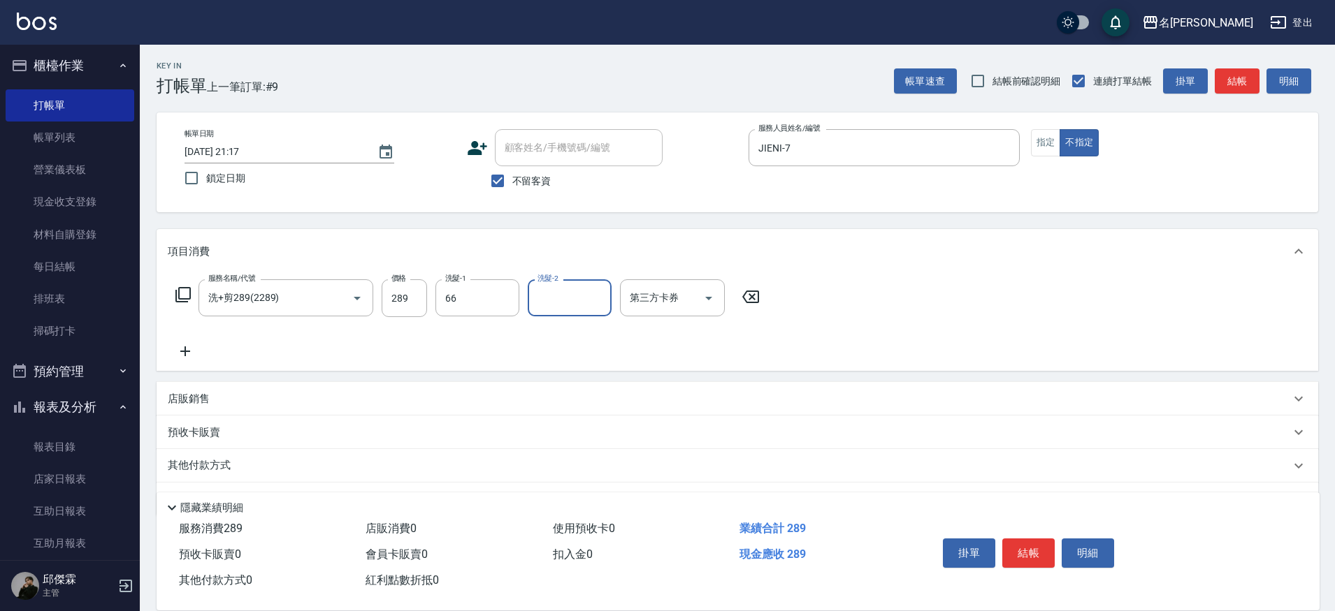
type input "妞妞-66"
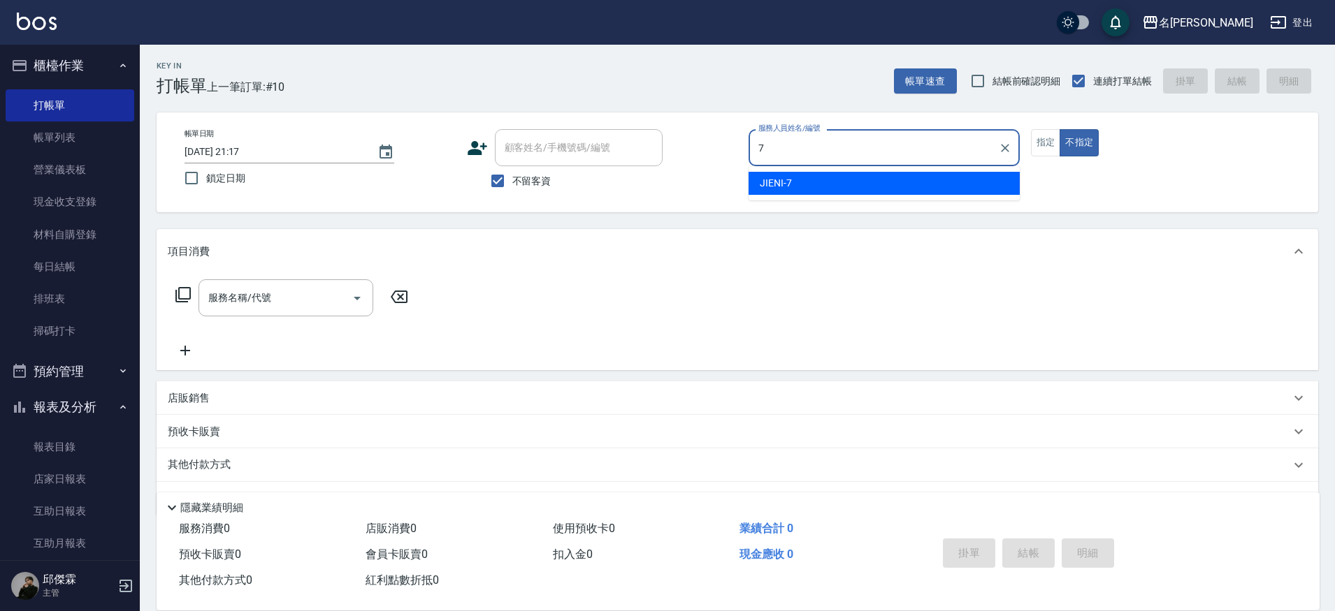
type input "JIENI-7"
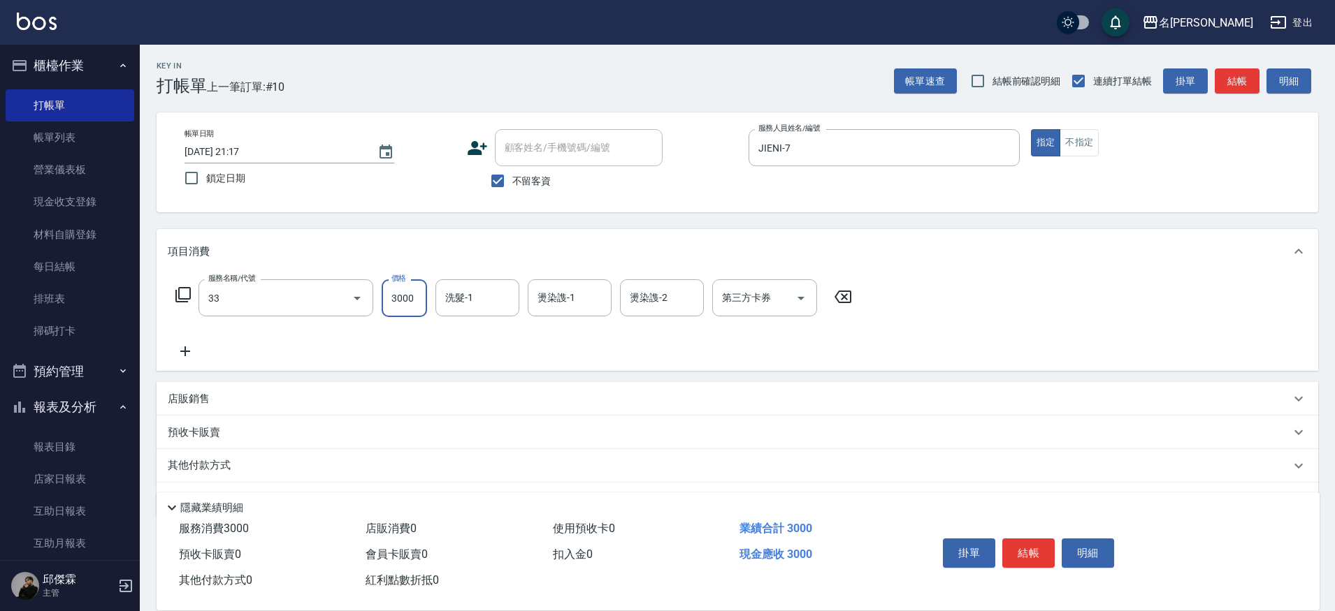
type input "燙髮C餐(33)"
type input "妞妞-66"
type input "Nini-23"
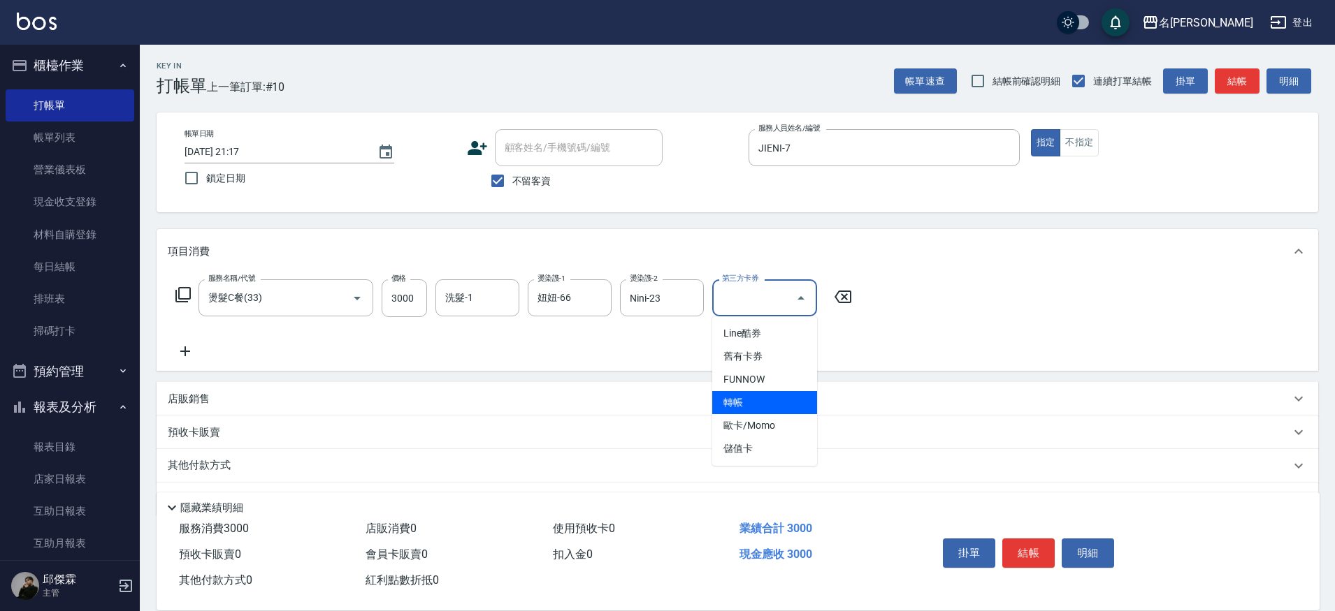
type input "轉帳"
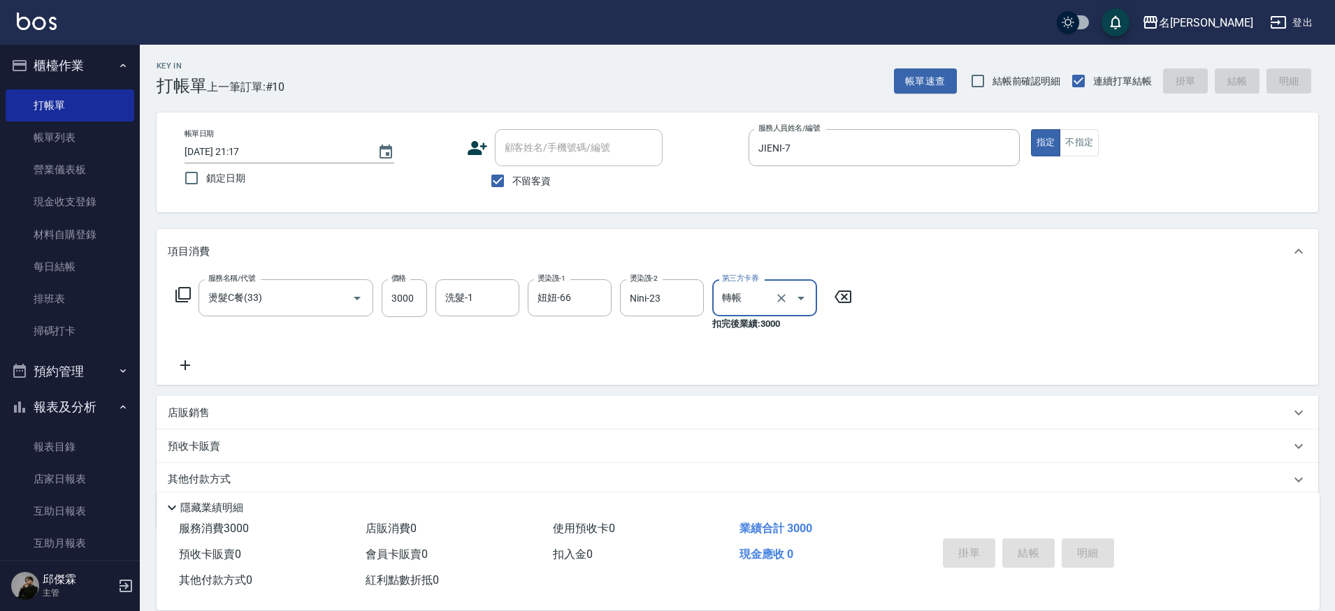
type input "[DATE] 21:18"
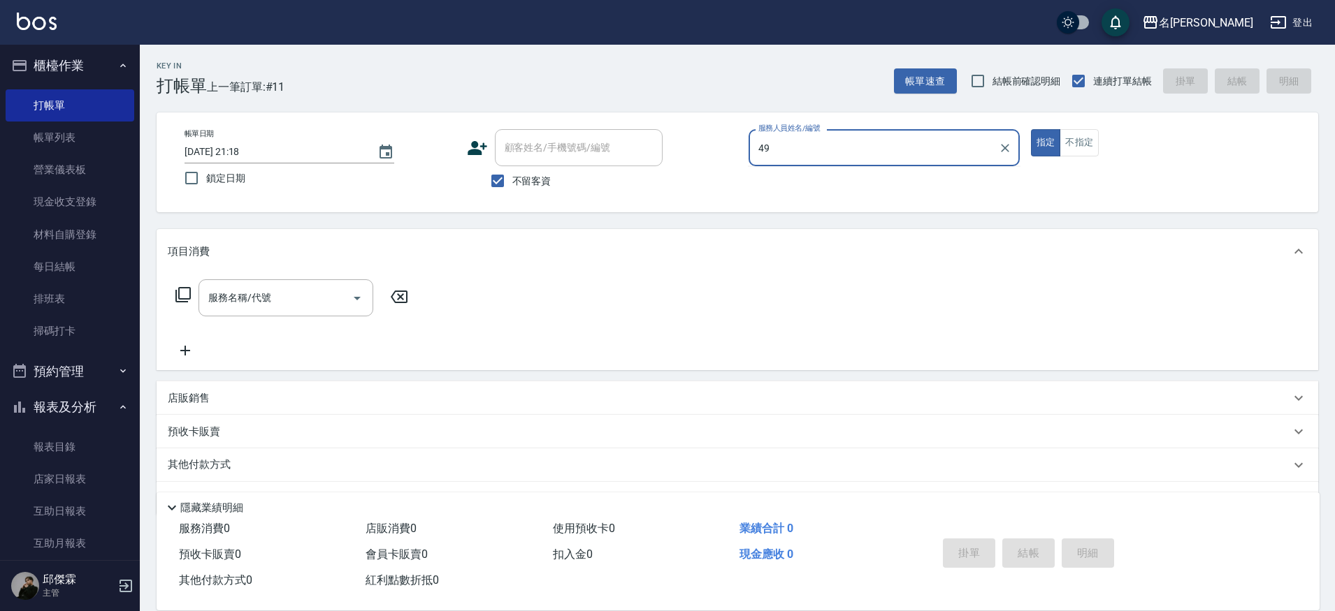
type input "4"
type input "JIENI-7"
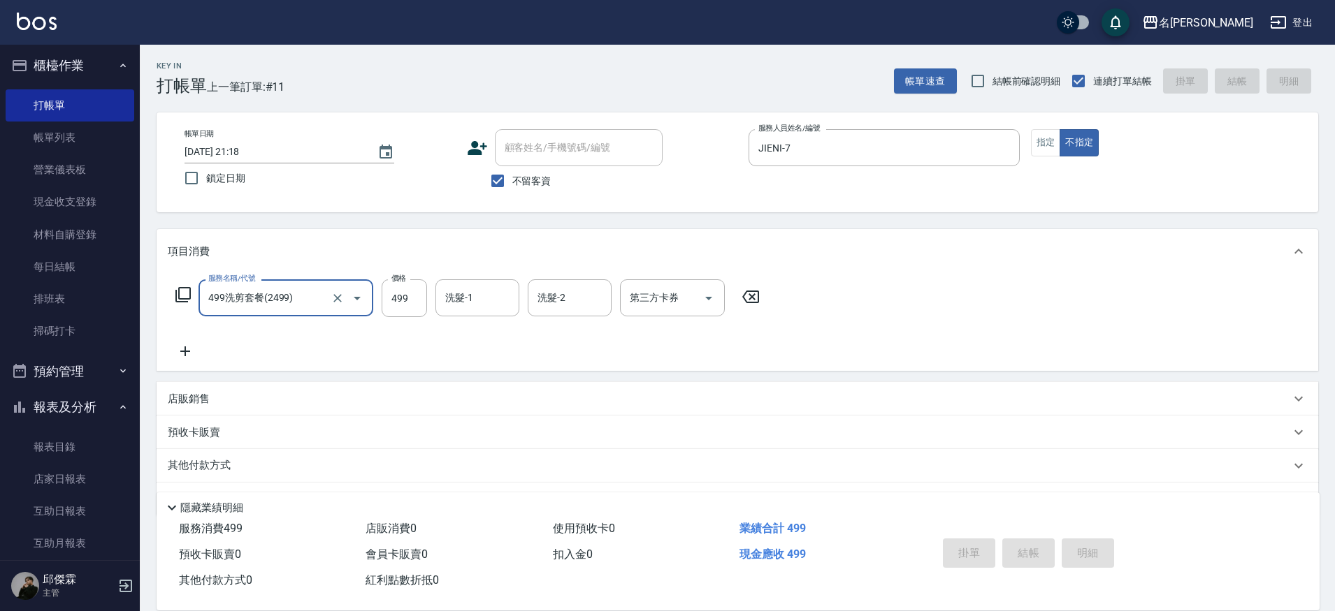
type input "499洗剪套餐(2499)"
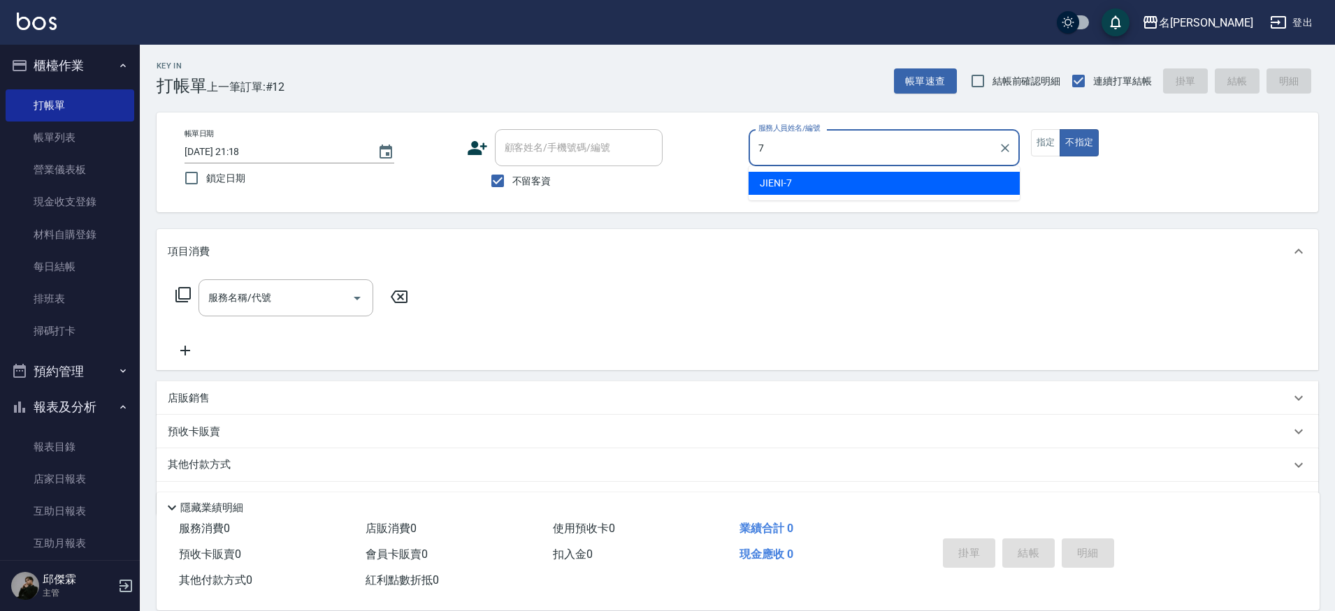
type input "JIENI-7"
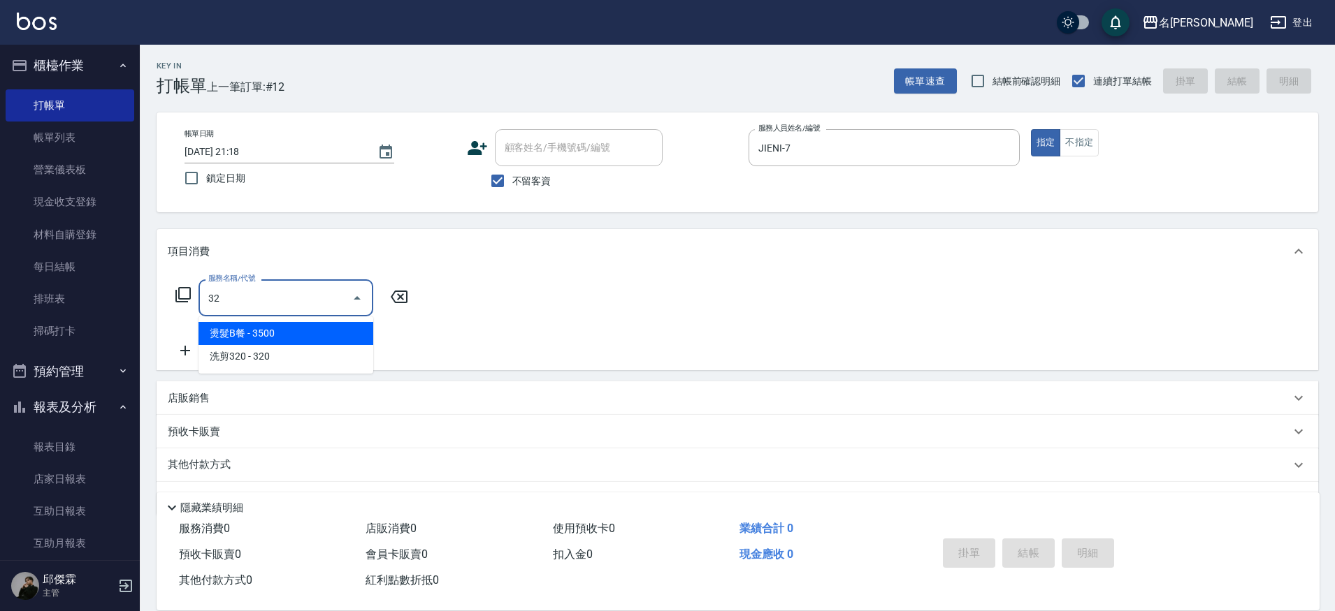
type input "3"
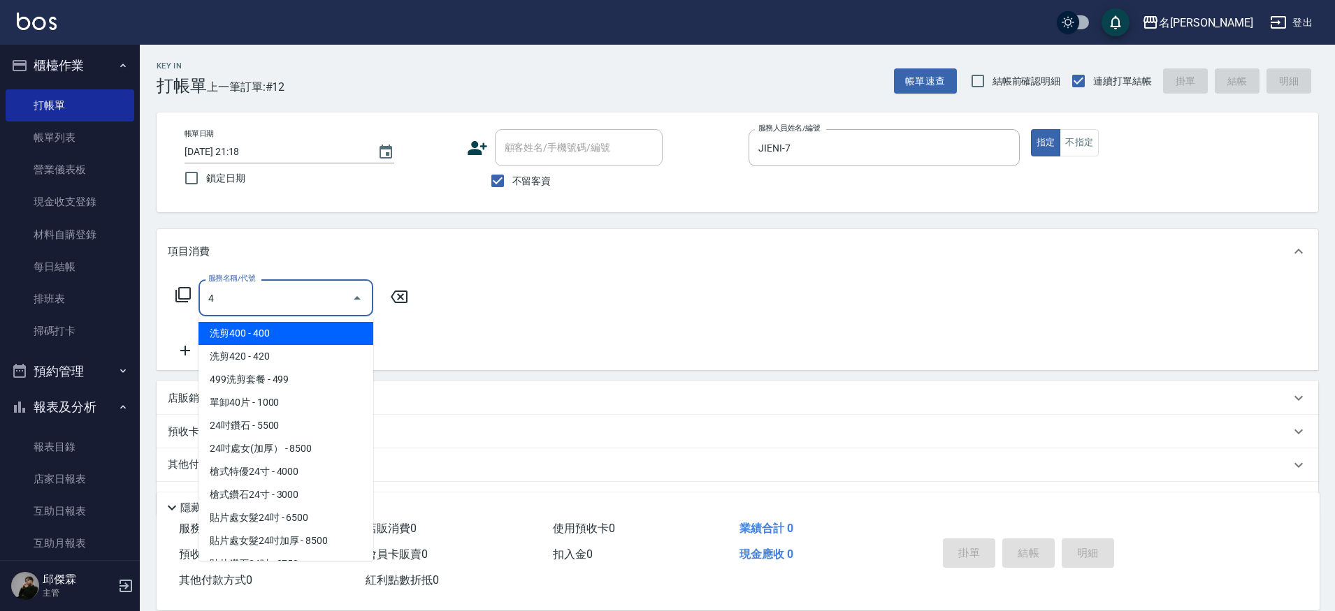
type input "42"
type input "41"
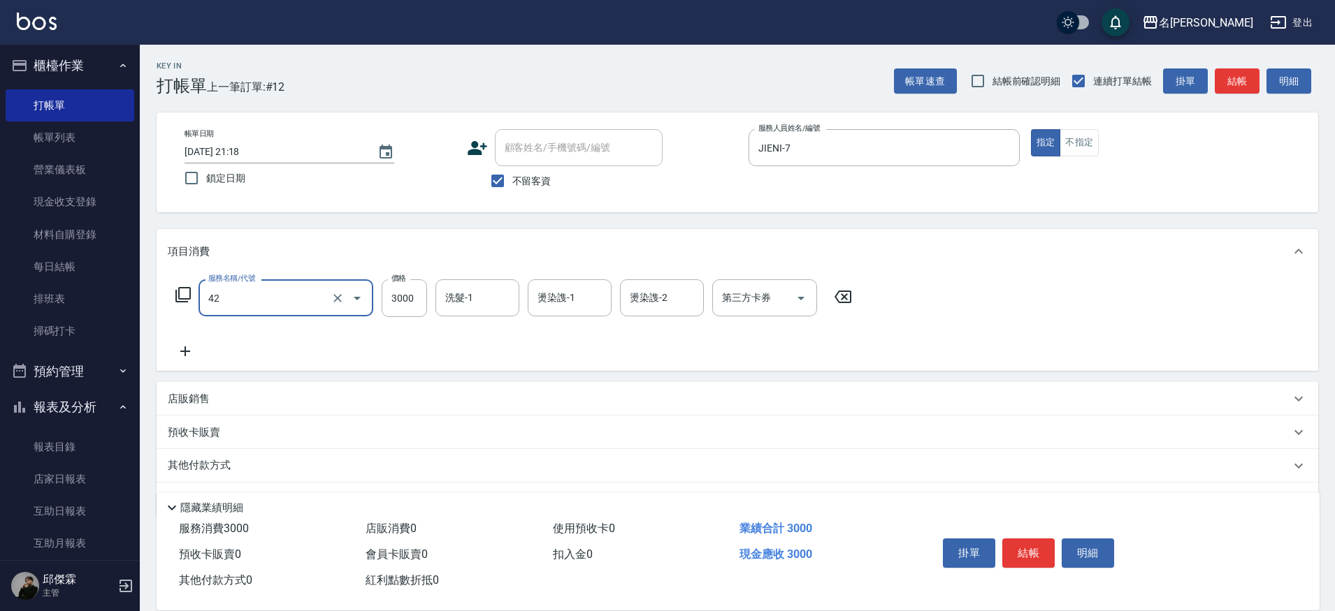
type input "染髮B餐(42)"
type input "3800"
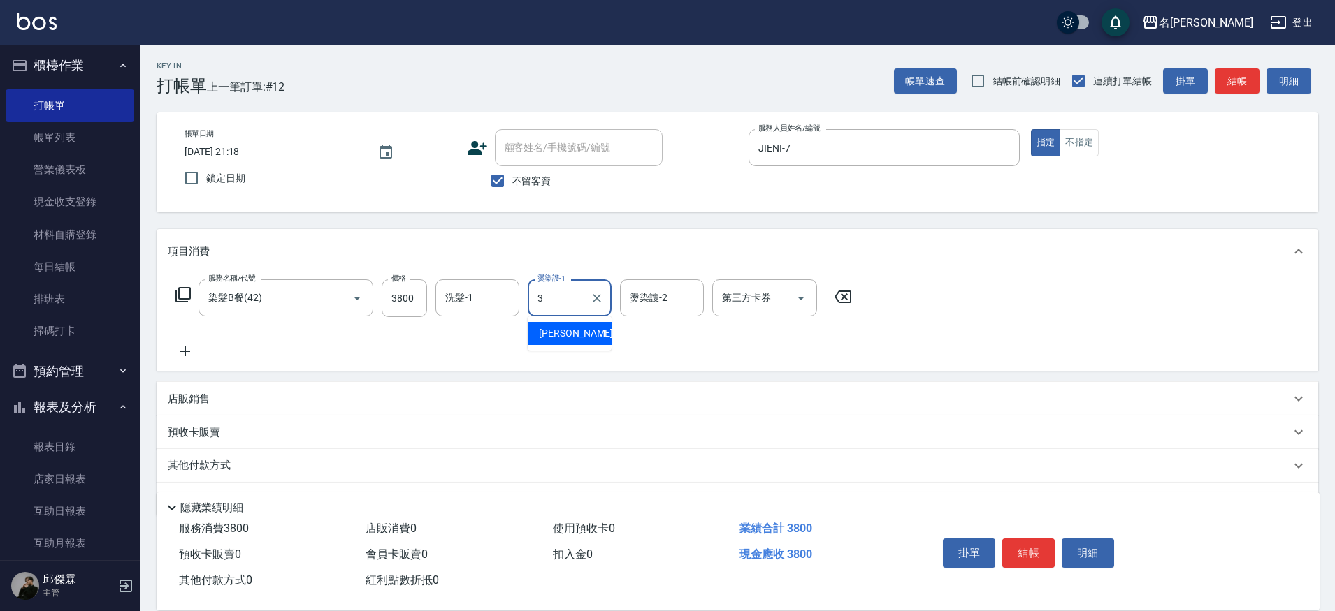
type input "Mina-3"
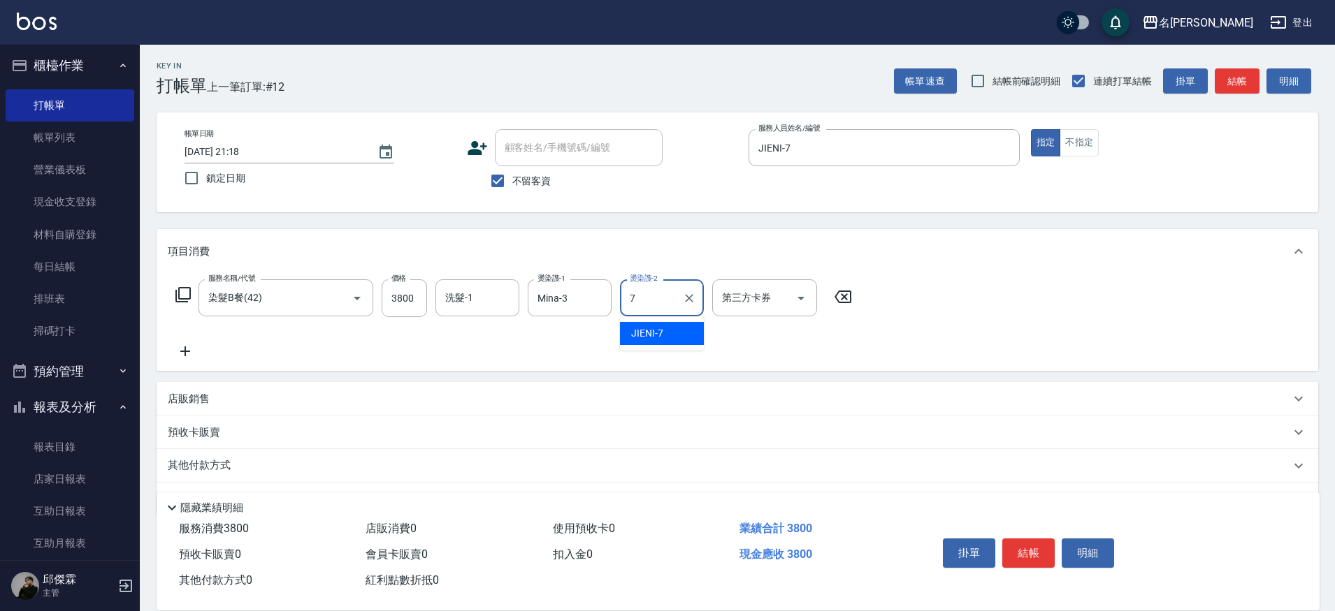
type input "JIENI-7"
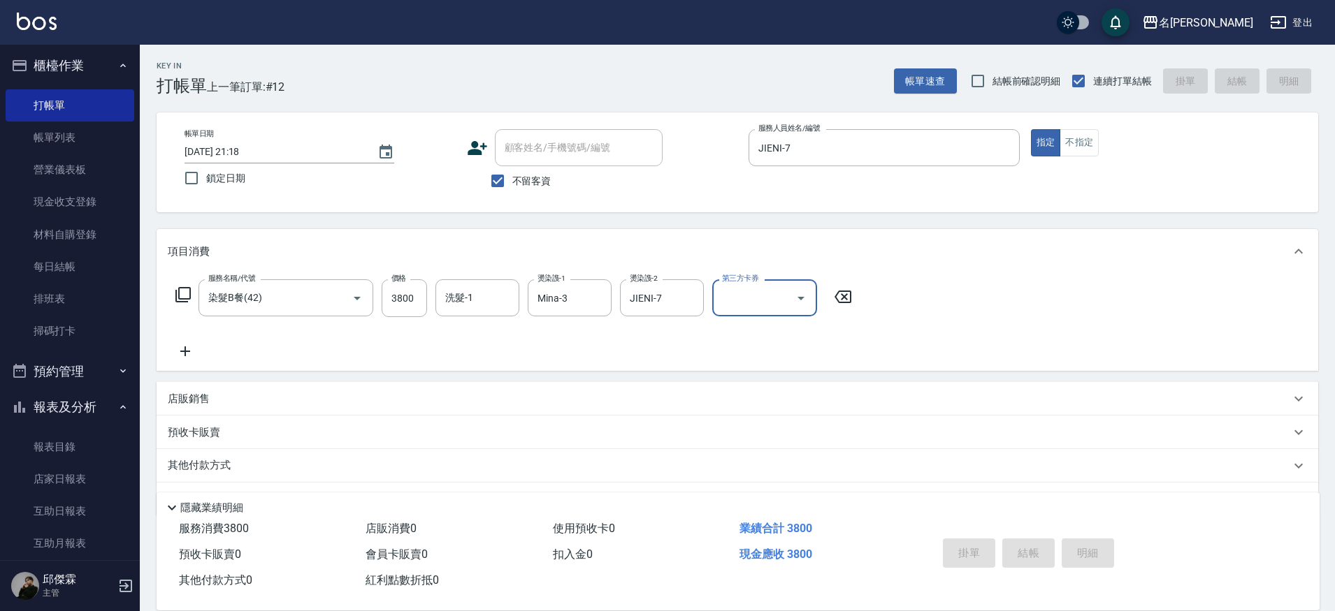
type input "[DATE] 21:19"
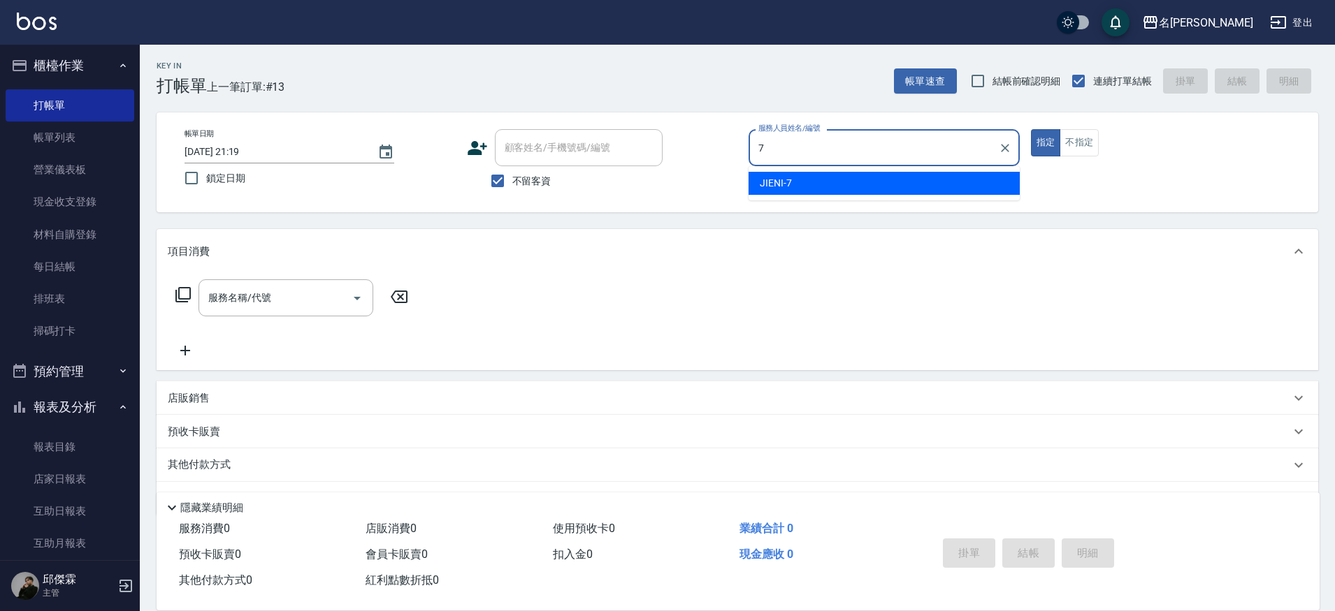
type input "JIENI-7"
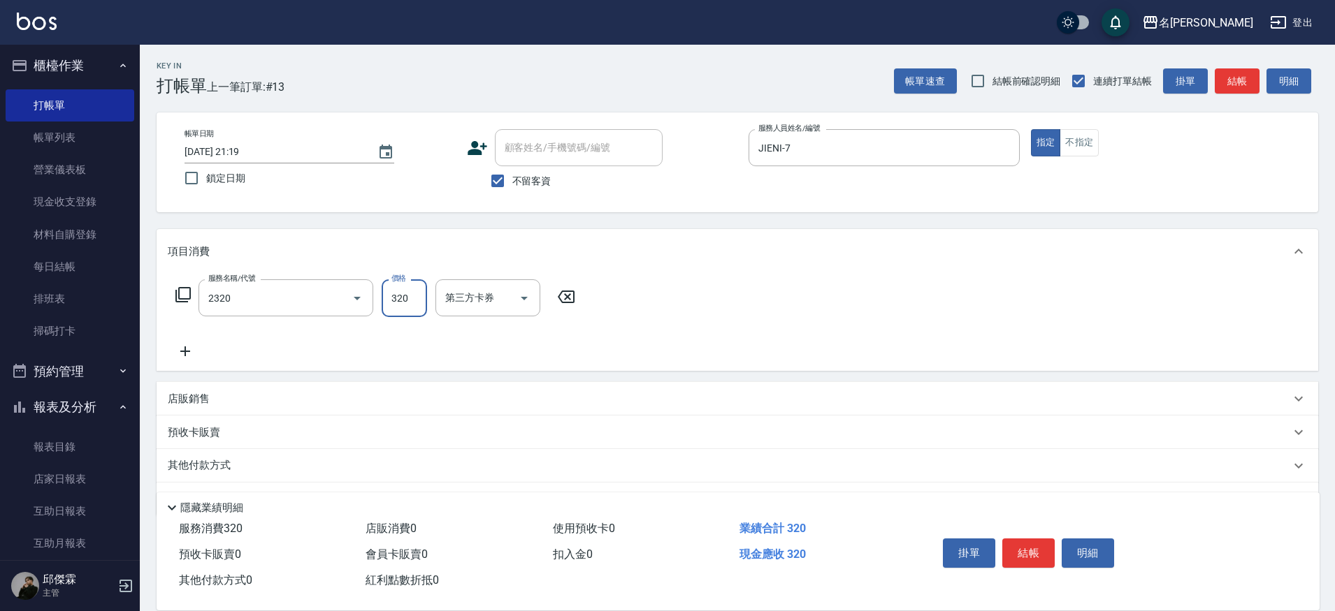
type input "洗剪320(2320)"
type input "妞妞-66"
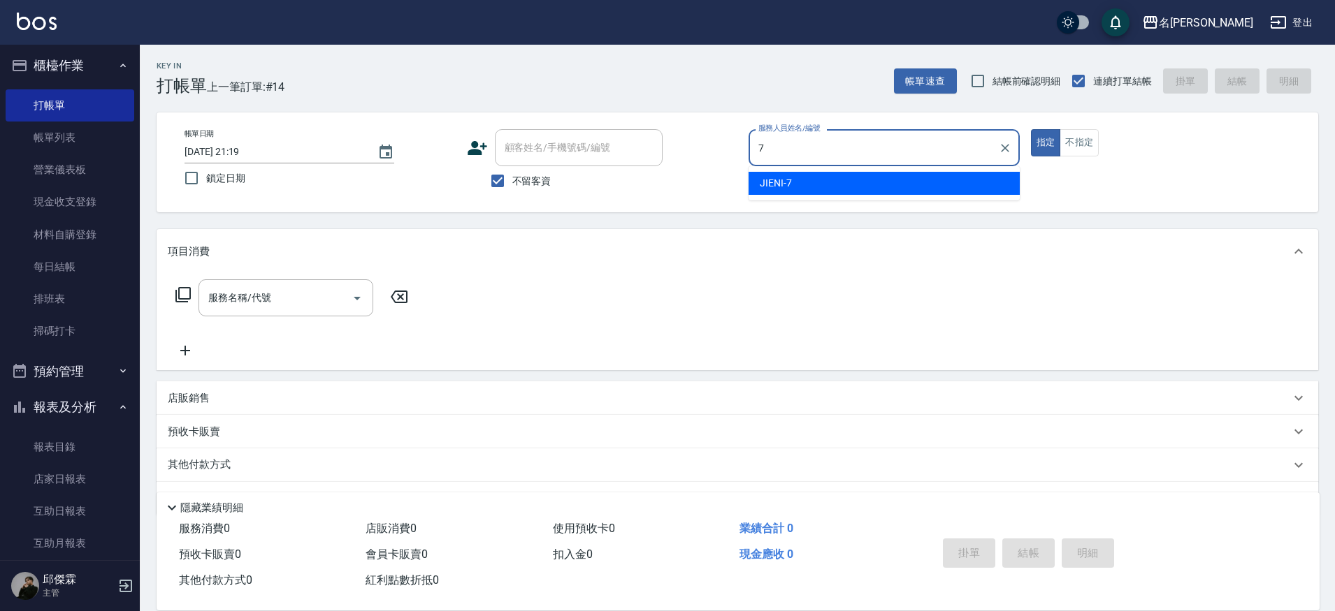
type input "JIENI-7"
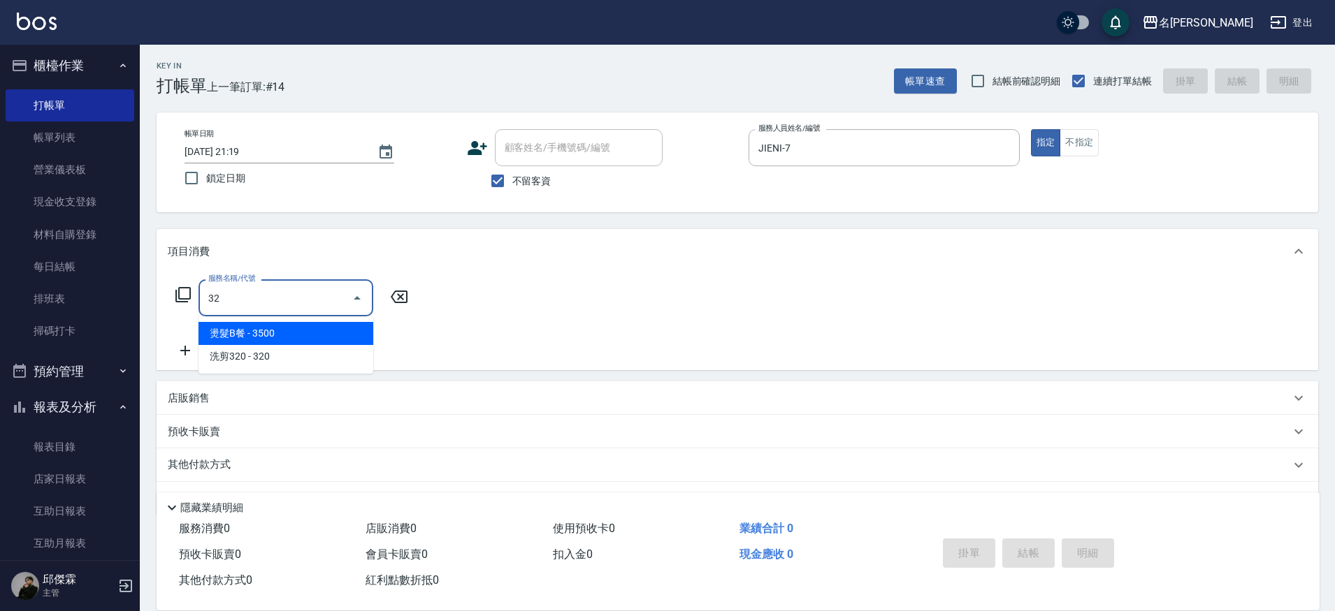
type input "3"
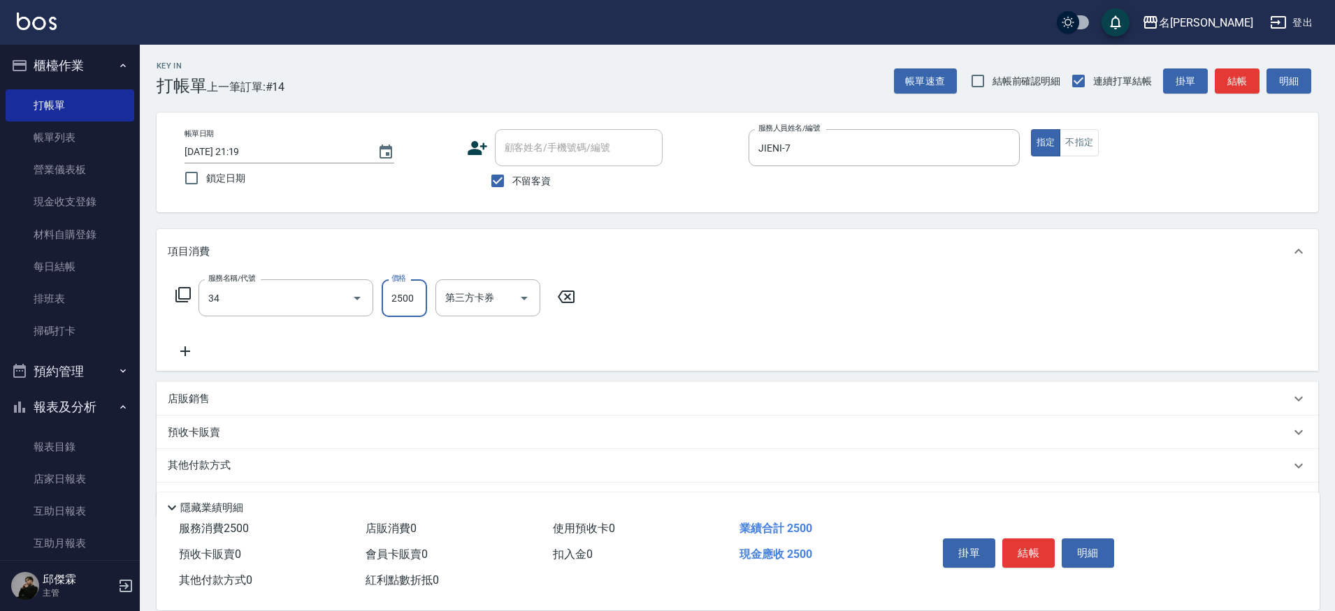
type input "燙髮基礎套餐(34)"
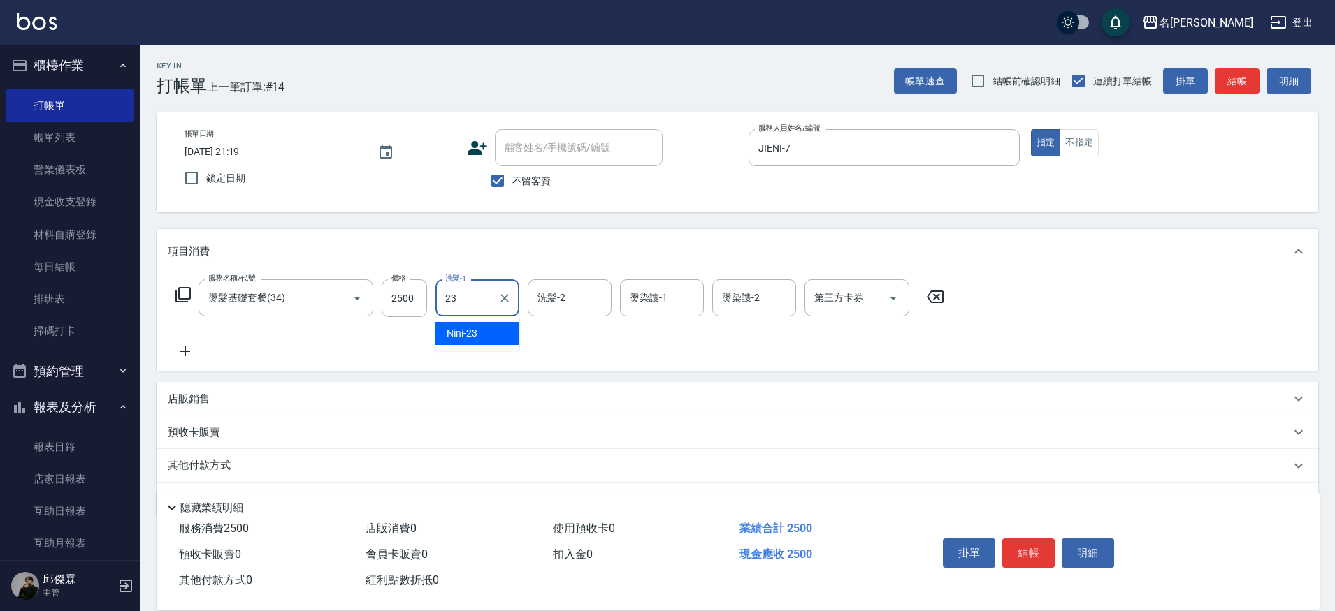
type input "Nini-23"
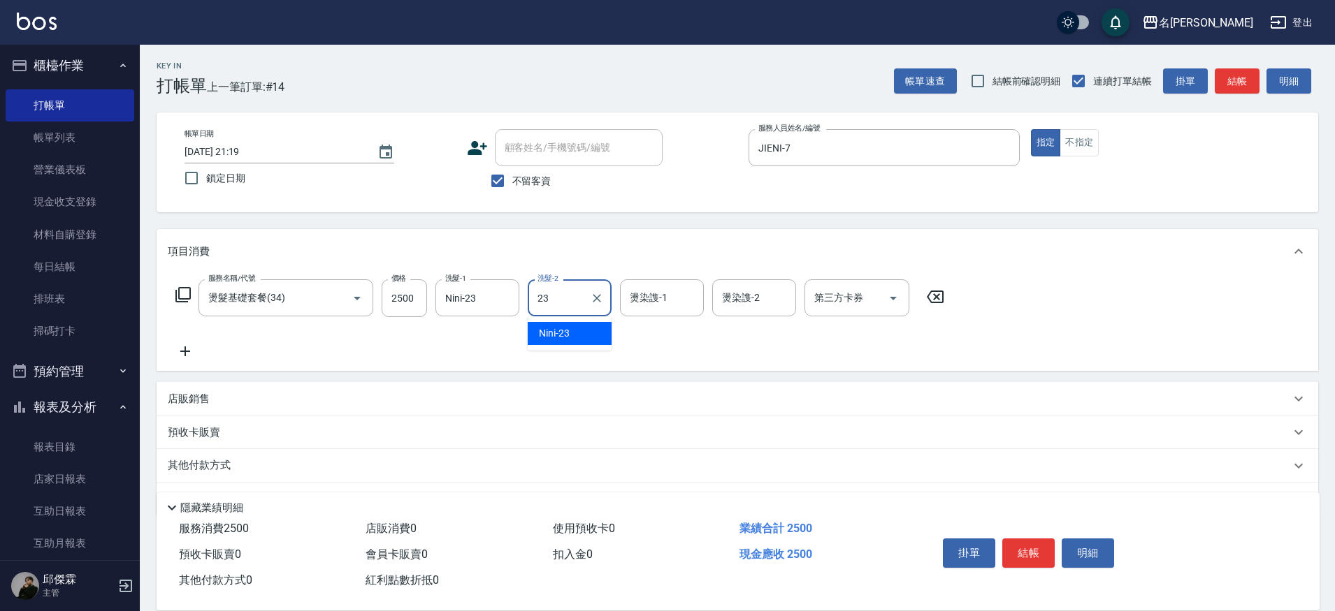
type input "2"
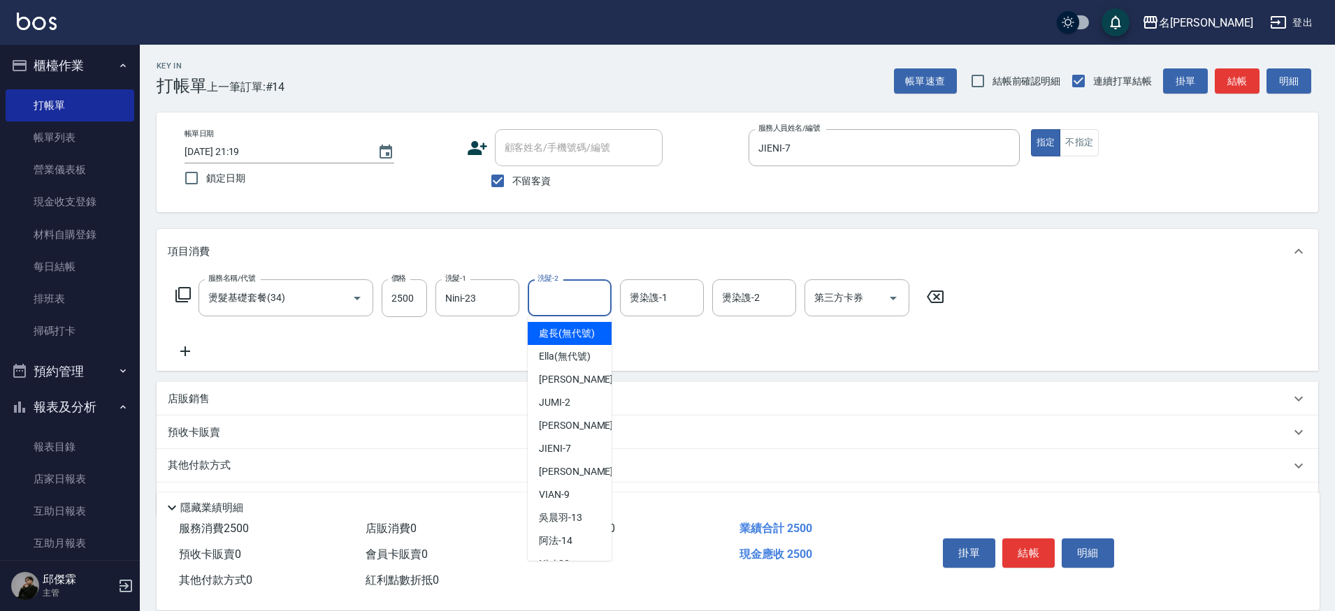
type input "處長(無代號)"
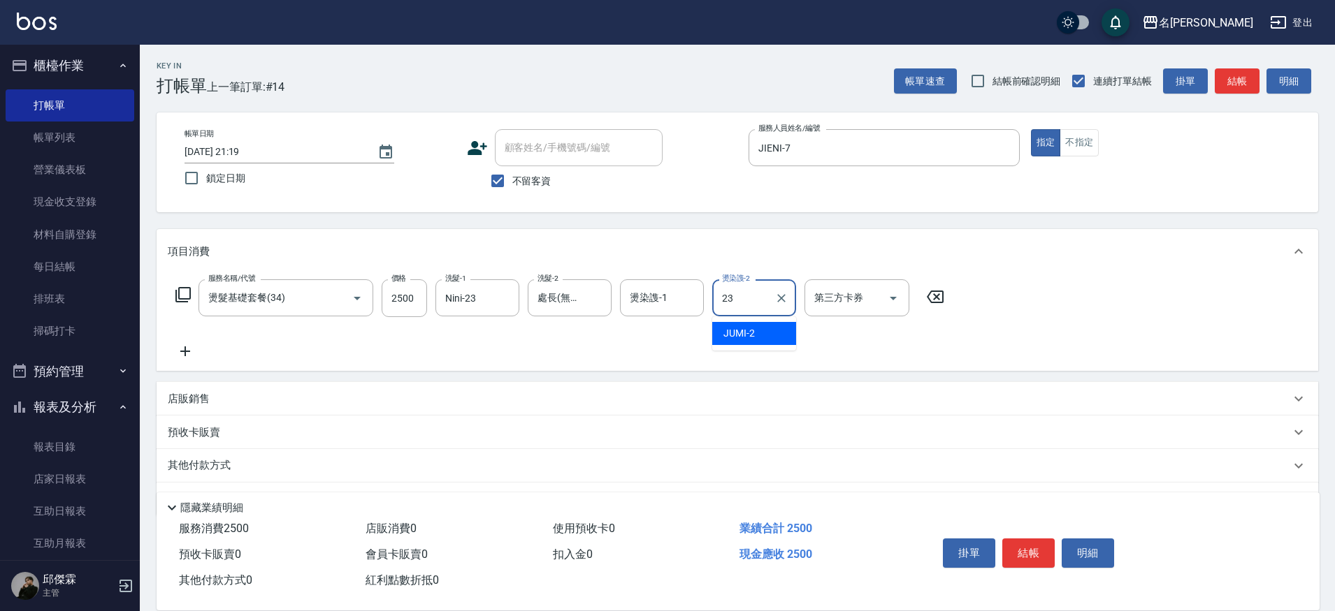
type input "Nini-23"
click at [597, 301] on icon "Clear" at bounding box center [597, 298] width 14 height 14
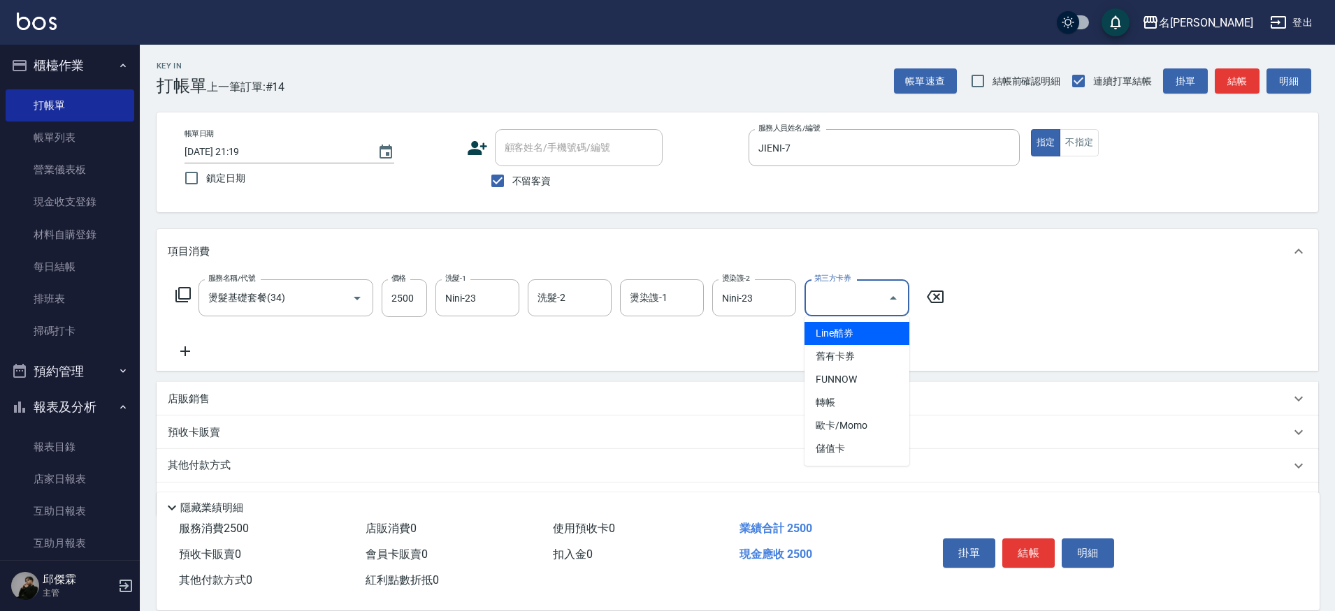
click at [825, 307] on input "第三方卡券" at bounding box center [846, 298] width 71 height 24
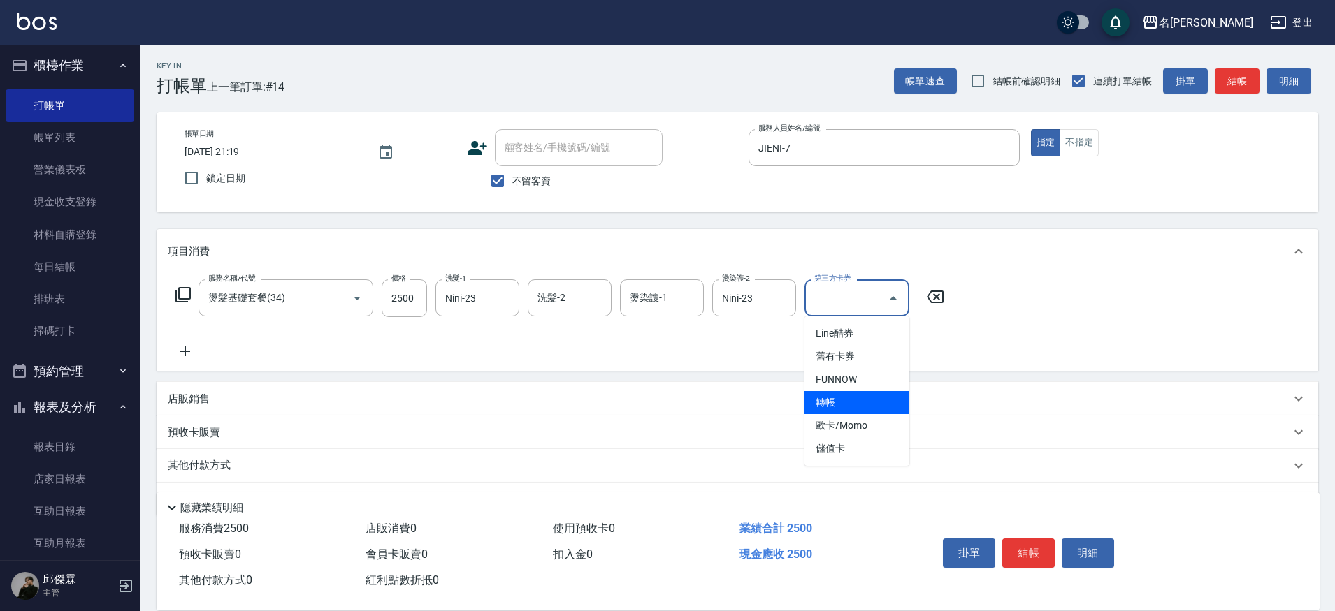
type input "轉帳"
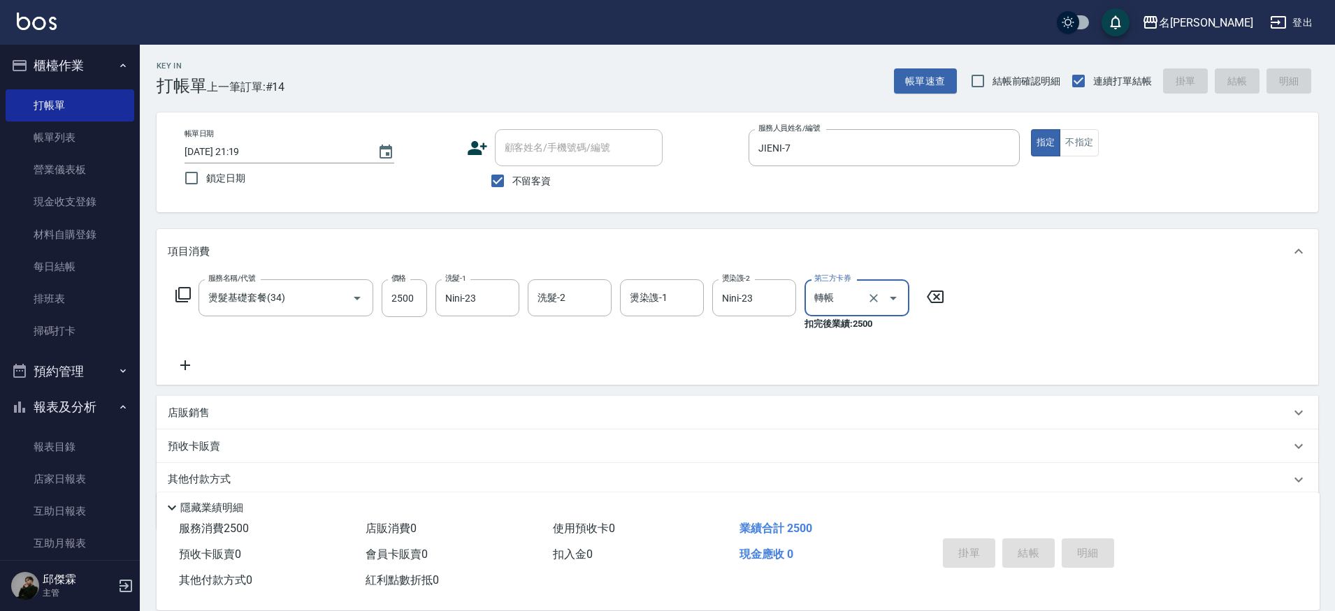
type input "[DATE] 21:20"
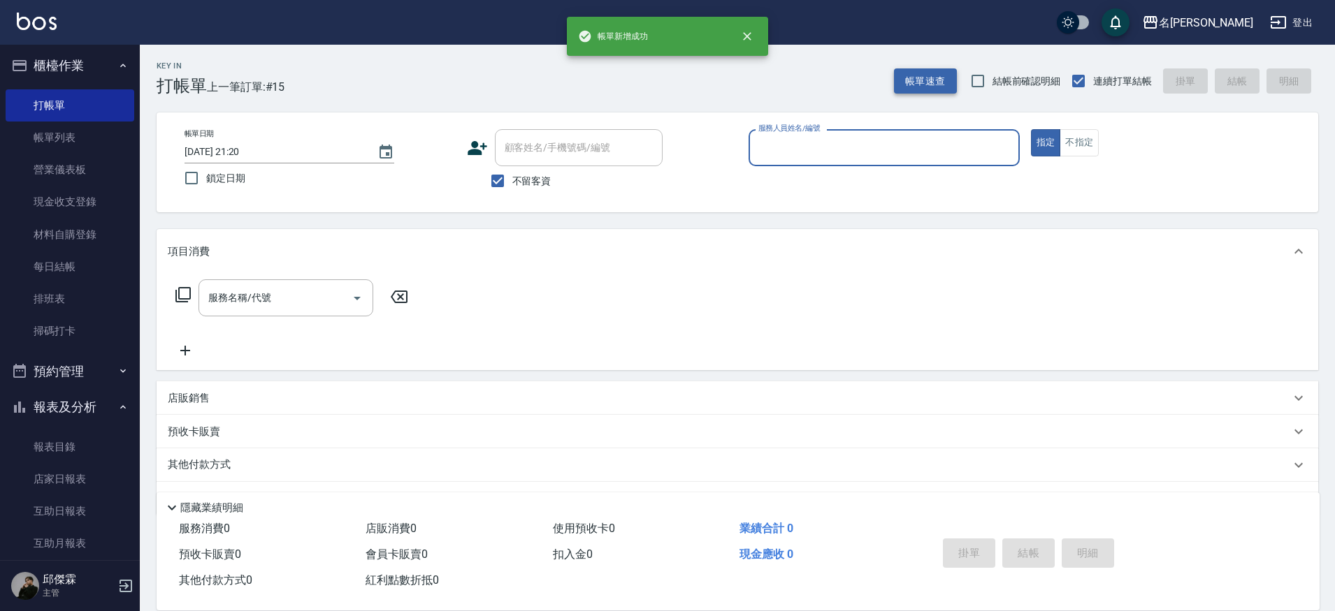
click at [922, 79] on button "帳單速查" at bounding box center [925, 81] width 63 height 26
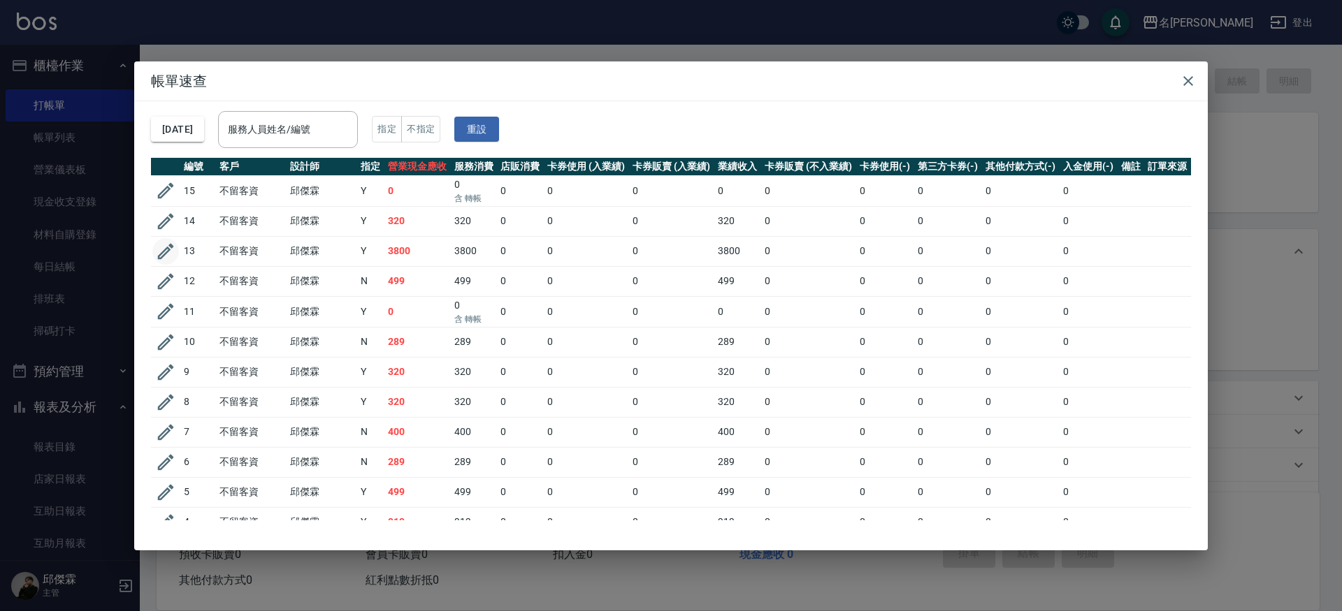
click at [165, 254] on icon "button" at bounding box center [166, 251] width 16 height 16
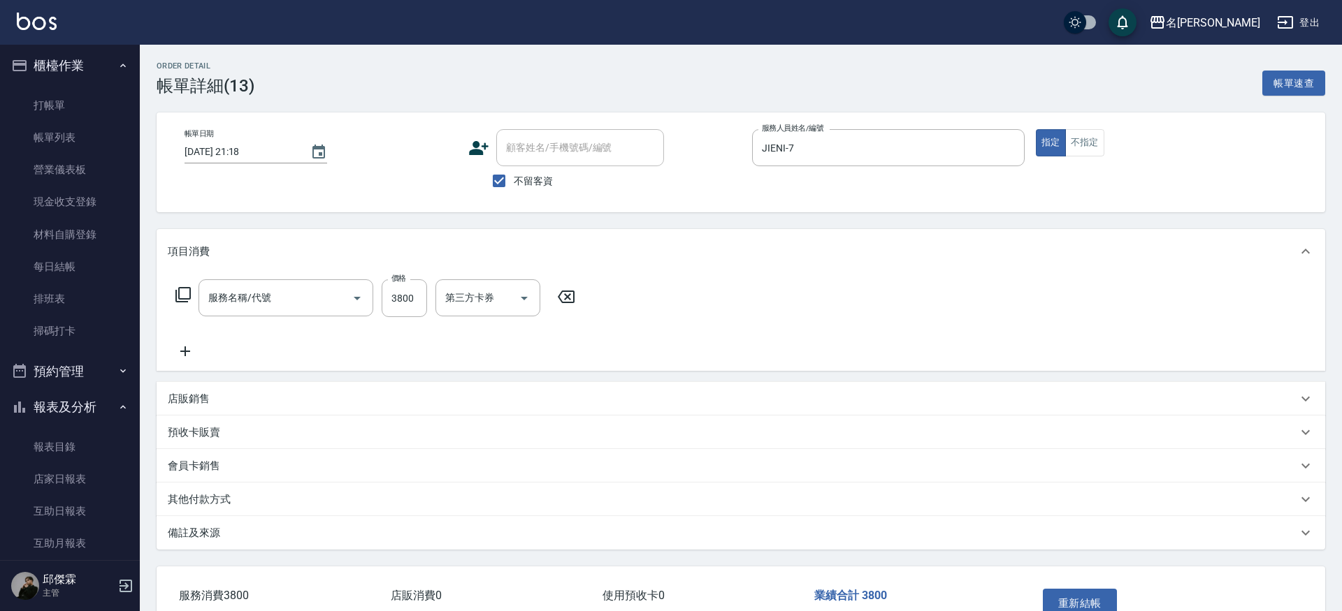
type input "[DATE] 21:18"
checkbox input "true"
type input "JIENI-7"
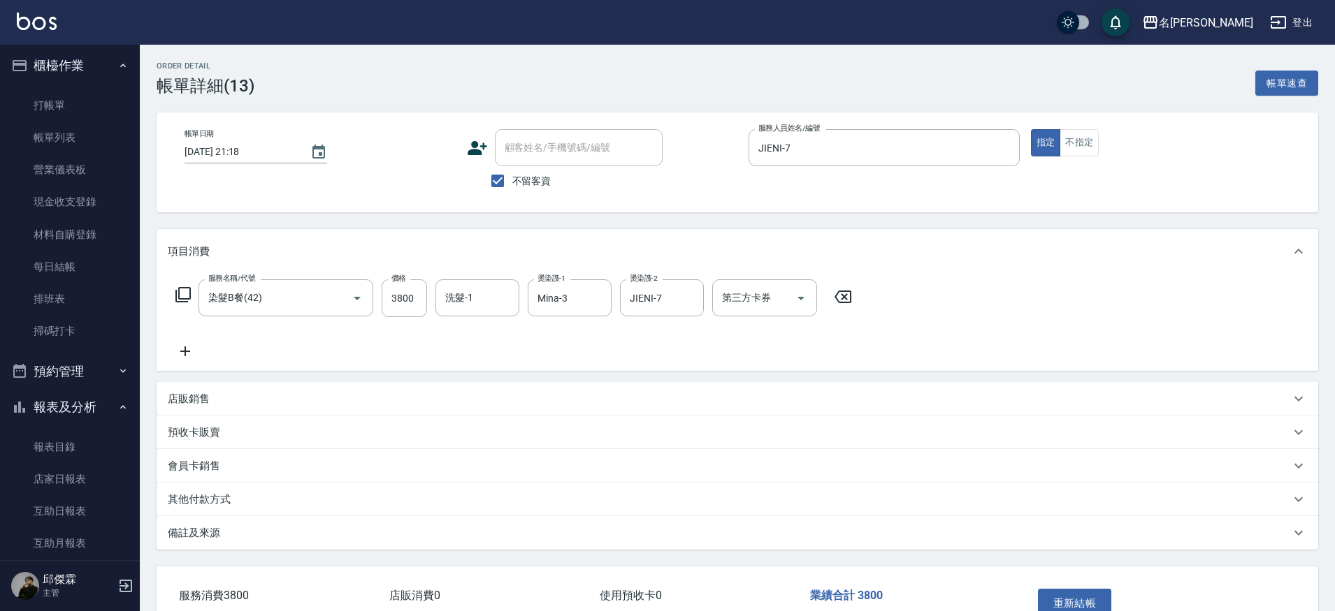
type input "染髮B餐(42)"
click at [792, 307] on div at bounding box center [800, 298] width 21 height 37
click at [800, 305] on icon "Open" at bounding box center [800, 298] width 17 height 17
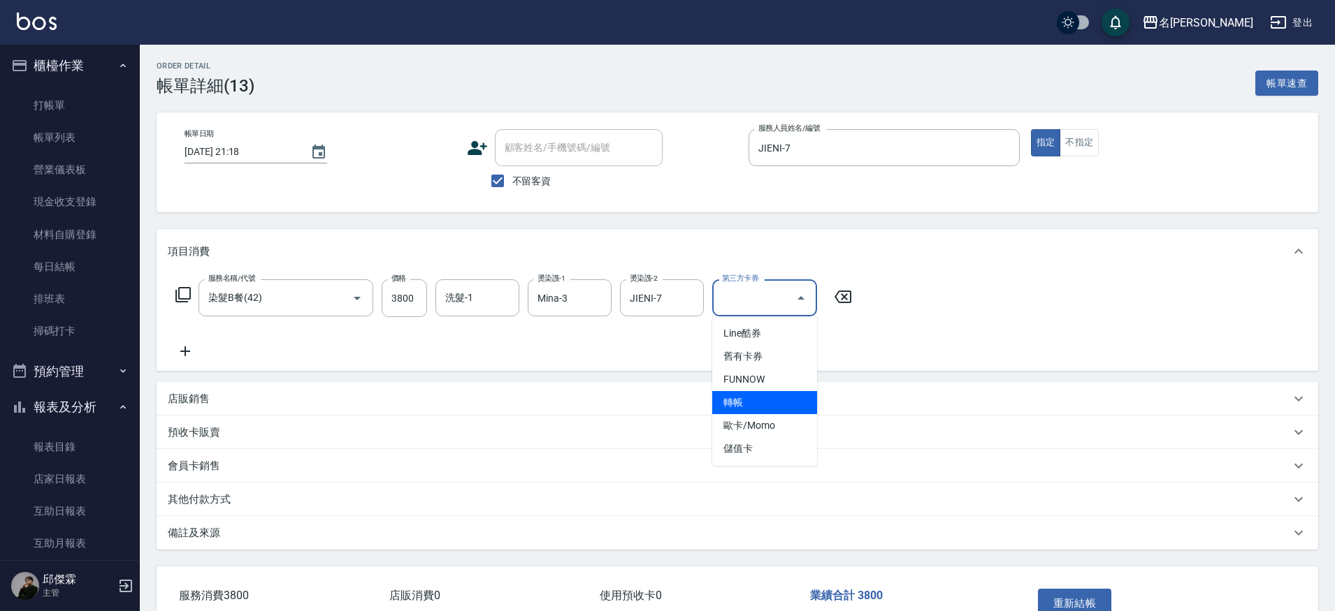
drag, startPoint x: 781, startPoint y: 406, endPoint x: 855, endPoint y: 256, distance: 166.9
click at [781, 406] on span "轉帳" at bounding box center [764, 402] width 105 height 23
type input "轉帳"
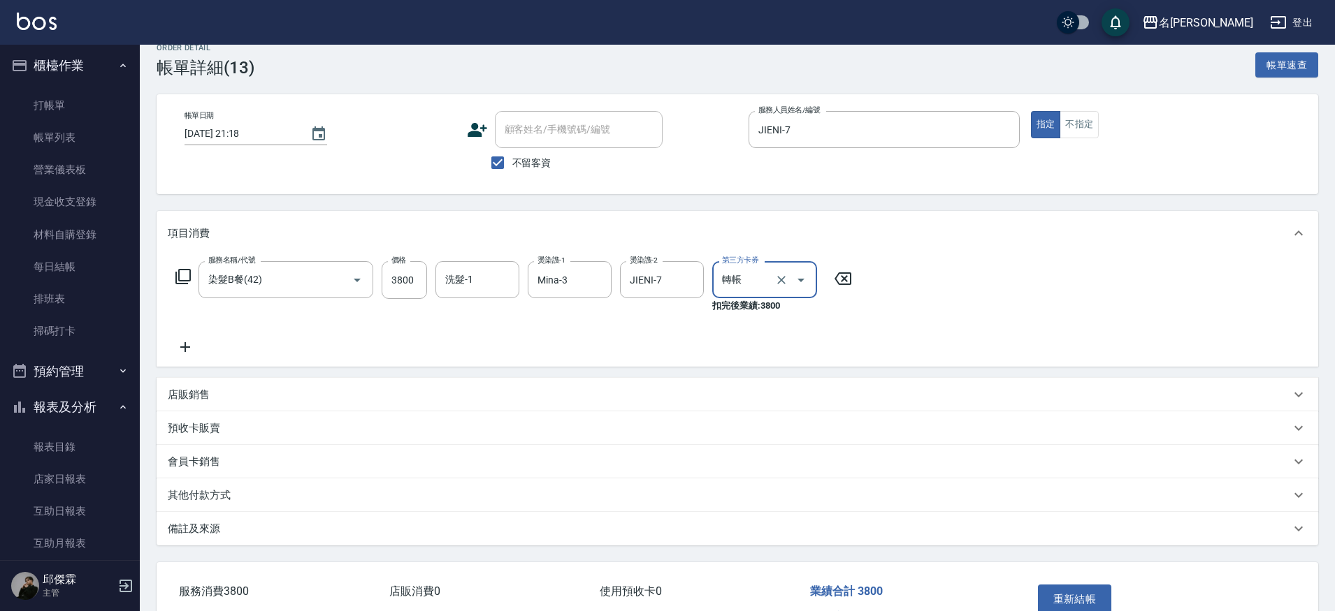
scroll to position [103, 0]
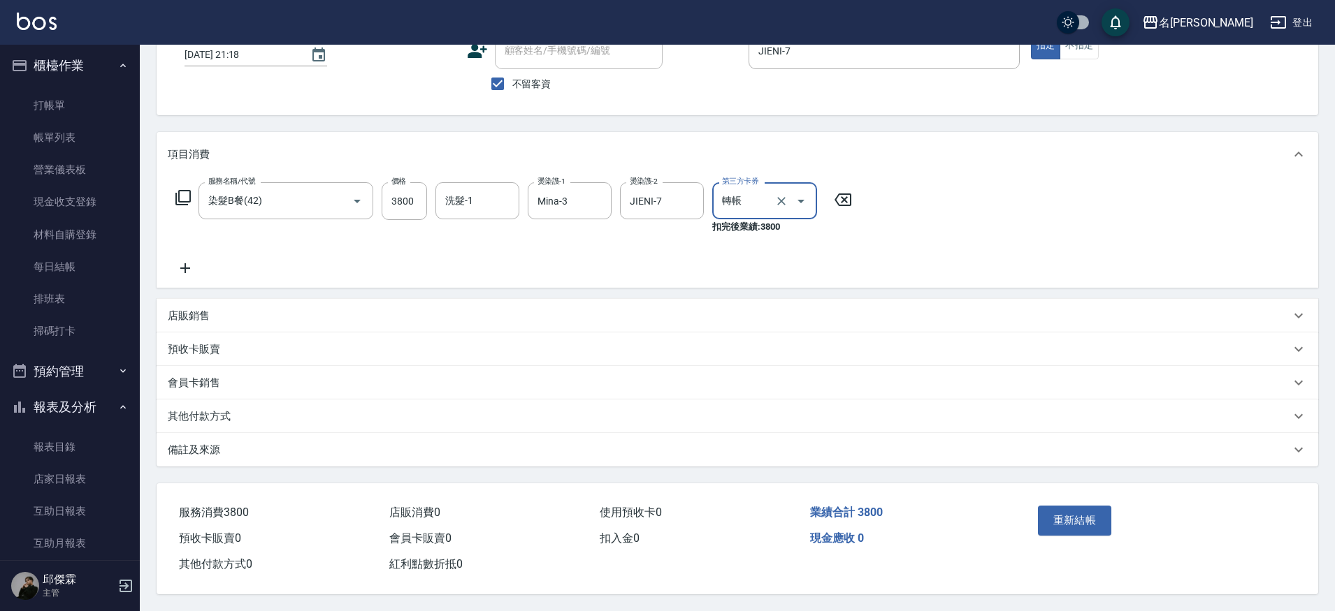
click at [1087, 519] on button "重新結帳" at bounding box center [1075, 520] width 74 height 29
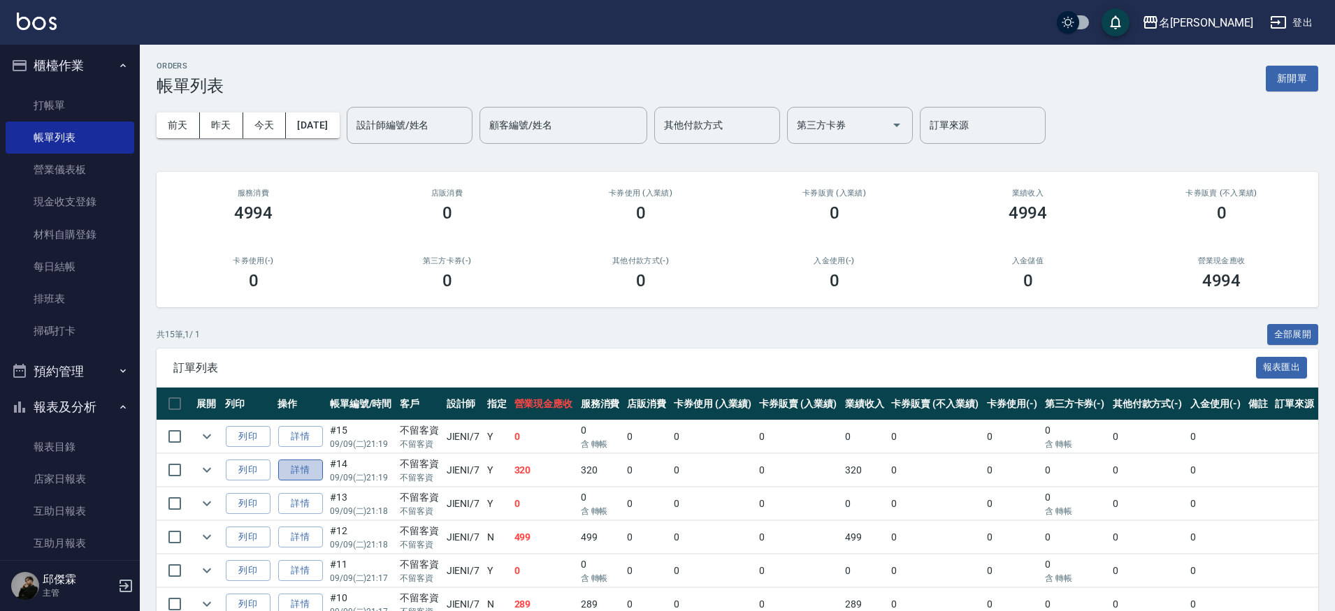
click at [300, 475] on link "詳情" at bounding box center [300, 471] width 45 height 22
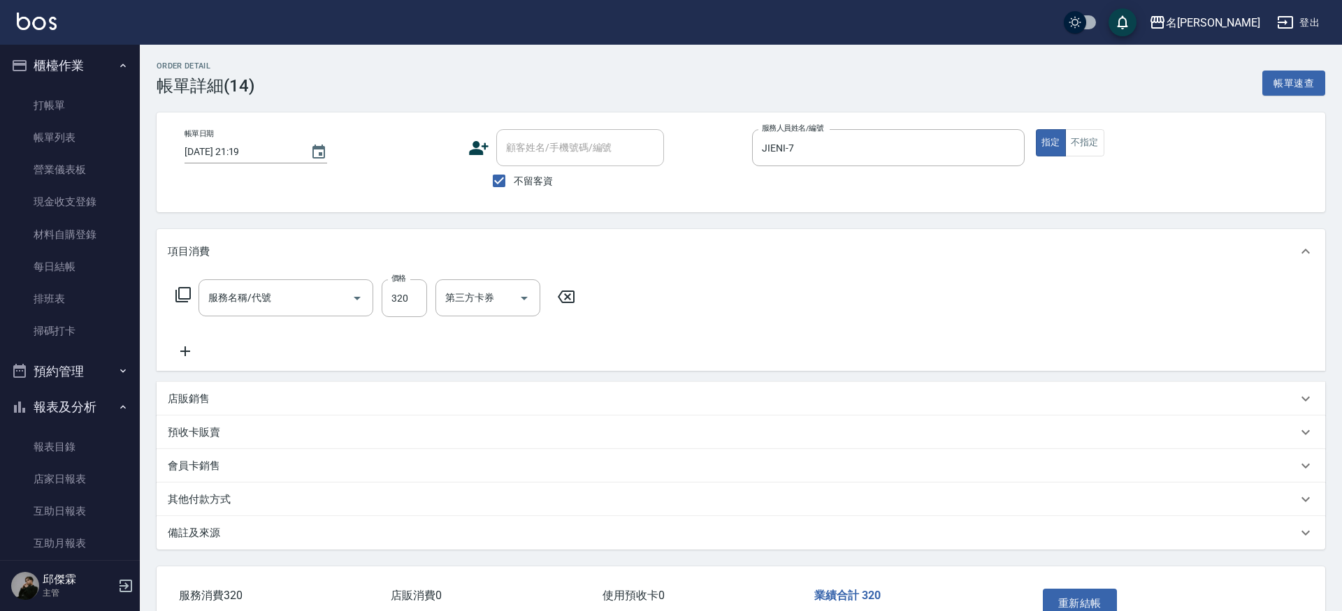
type input "[DATE] 21:19"
checkbox input "true"
type input "JIENI-7"
type input "洗剪320(2320)"
click at [627, 293] on div "第三方卡券" at bounding box center [580, 298] width 105 height 37
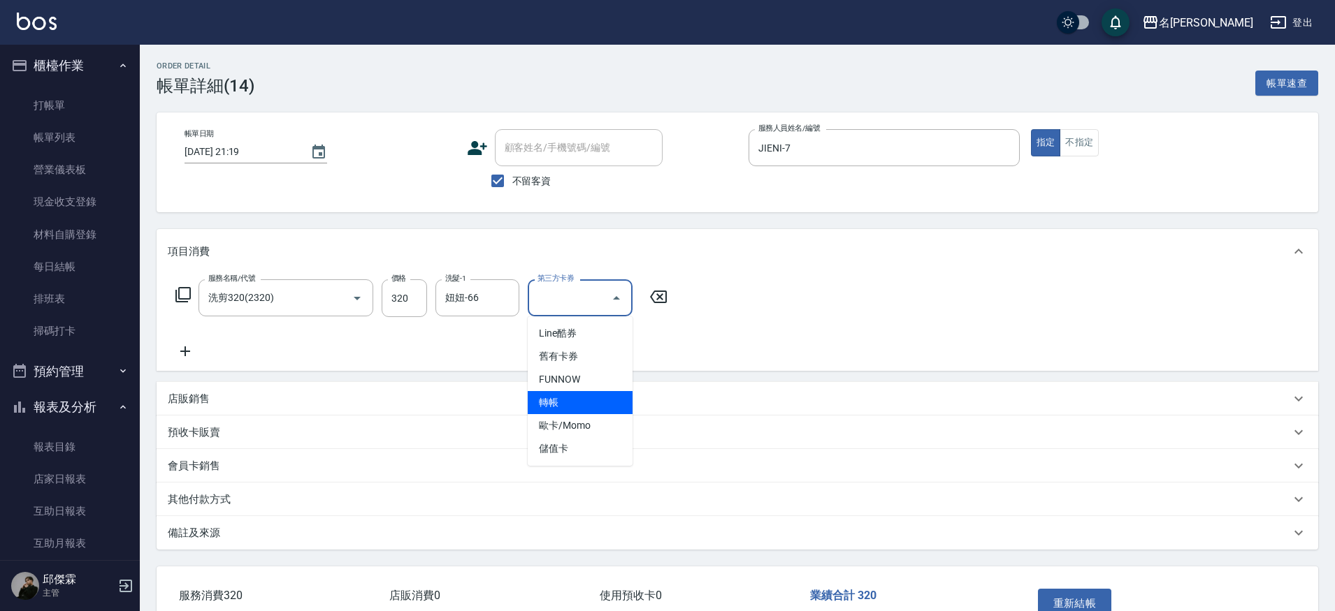
click at [560, 407] on span "轉帳" at bounding box center [580, 402] width 105 height 23
type input "轉帳"
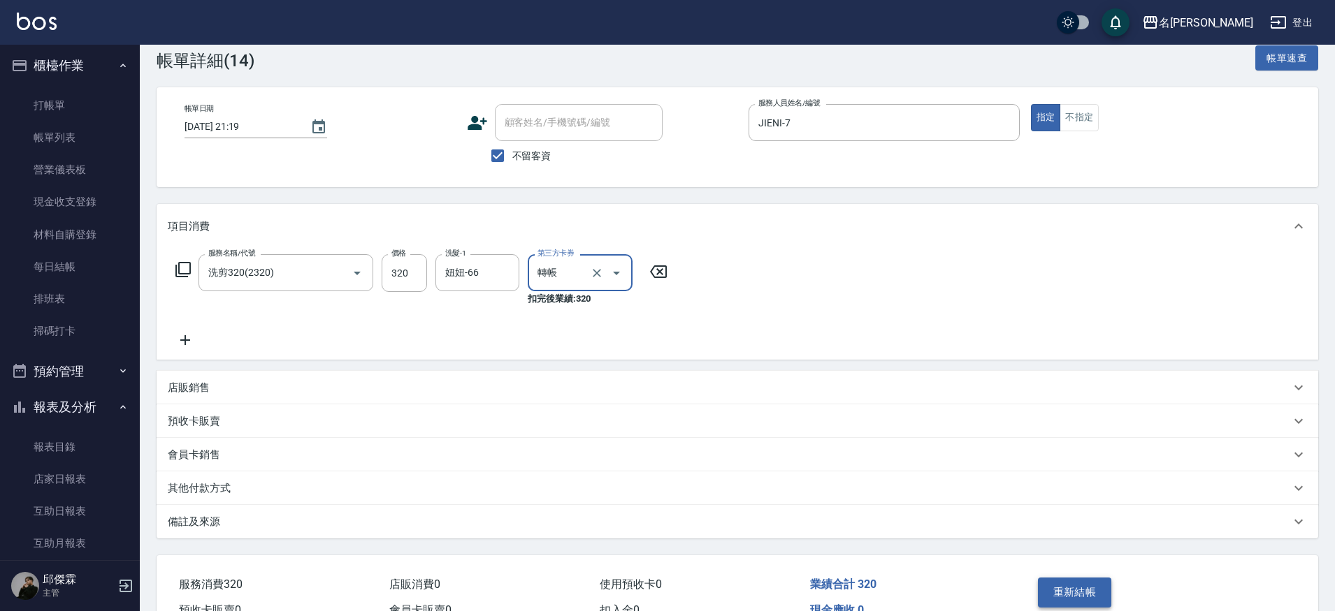
click at [1096, 604] on button "重新結帳" at bounding box center [1075, 592] width 74 height 29
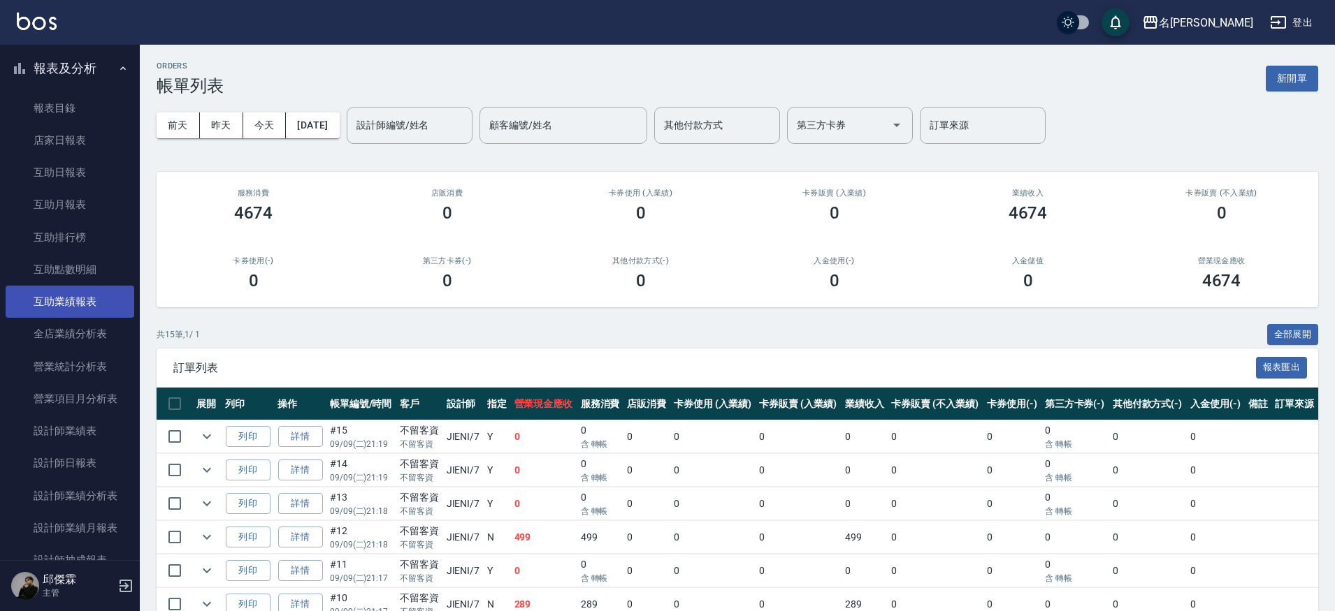
scroll to position [345, 0]
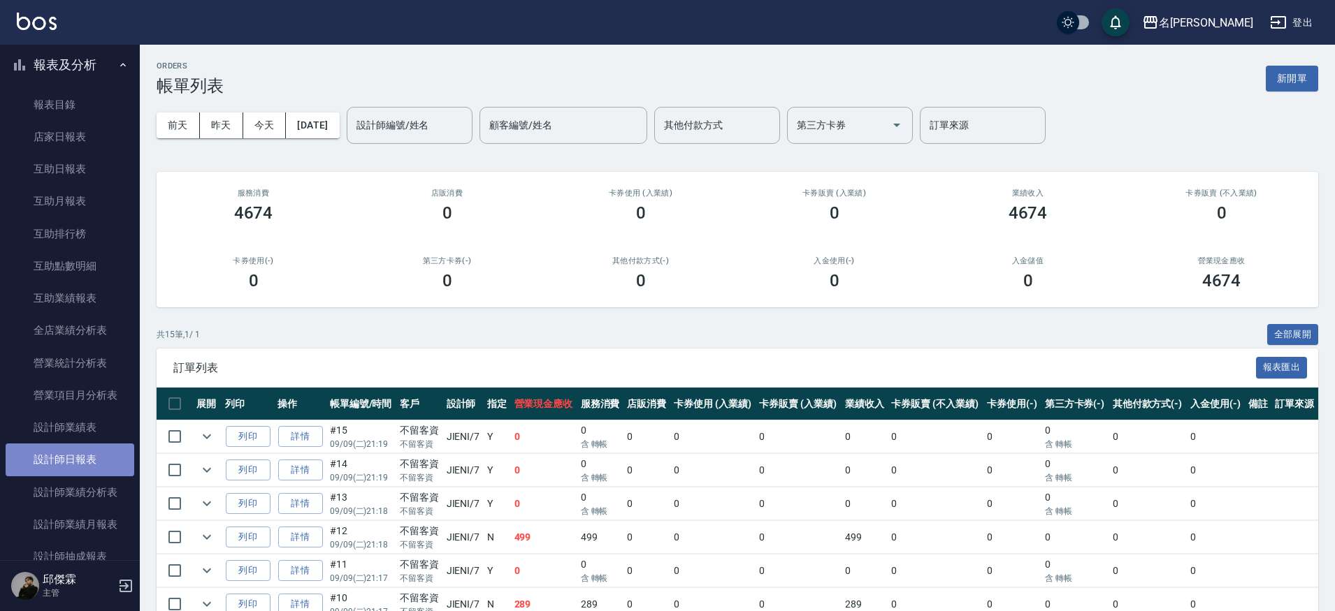
click at [92, 457] on link "設計師日報表" at bounding box center [70, 460] width 129 height 32
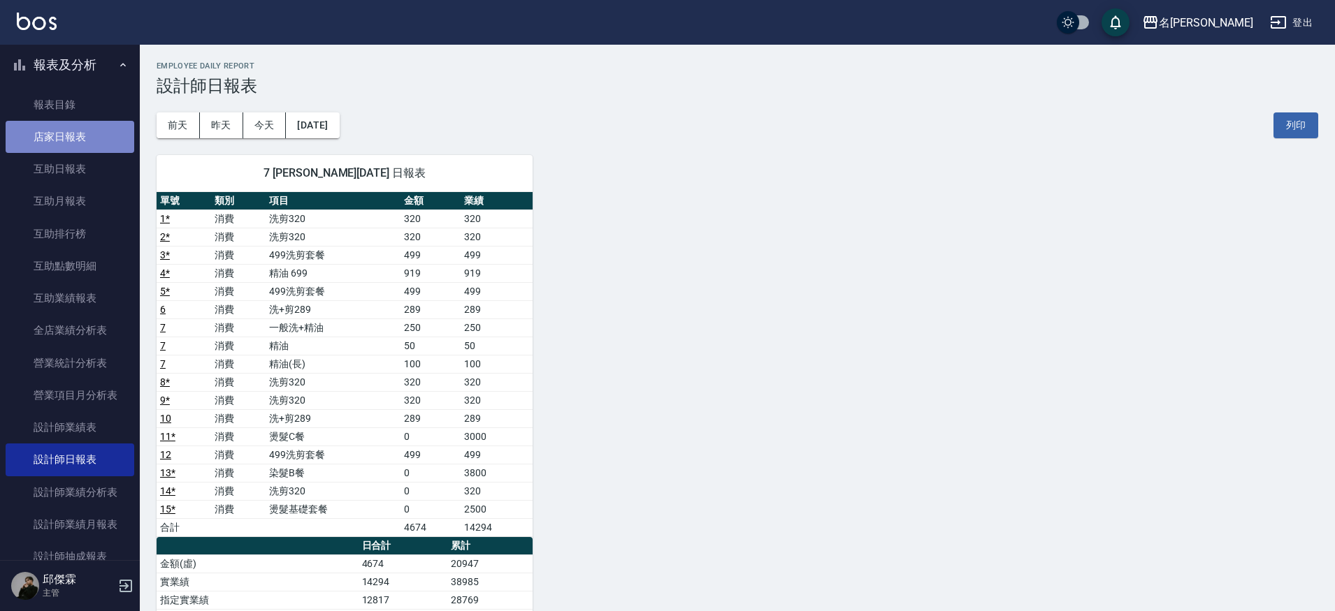
click at [78, 136] on link "店家日報表" at bounding box center [70, 137] width 129 height 32
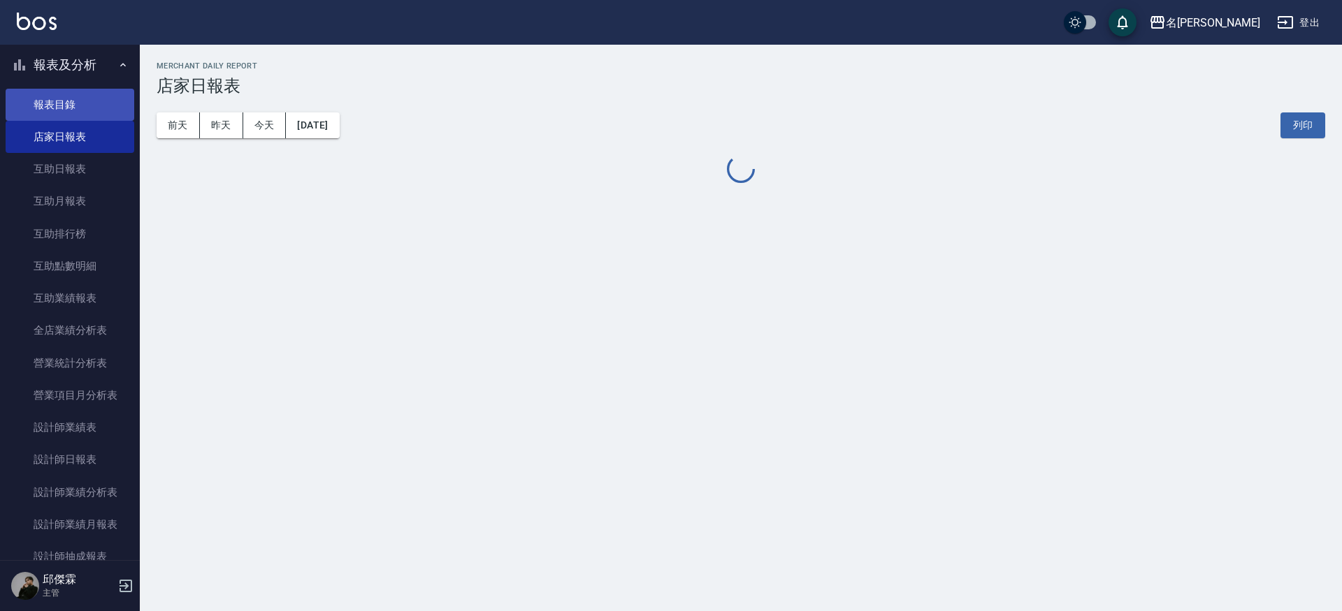
click at [90, 86] on ul "報表目錄 店家日報表 互助日報表 互助月報表 互助排行榜 互助點數明細 互助業績報表 全店業績分析表 營業統計分析表 營業項目月分析表 設計師業績表 設計師日…" at bounding box center [70, 476] width 129 height 787
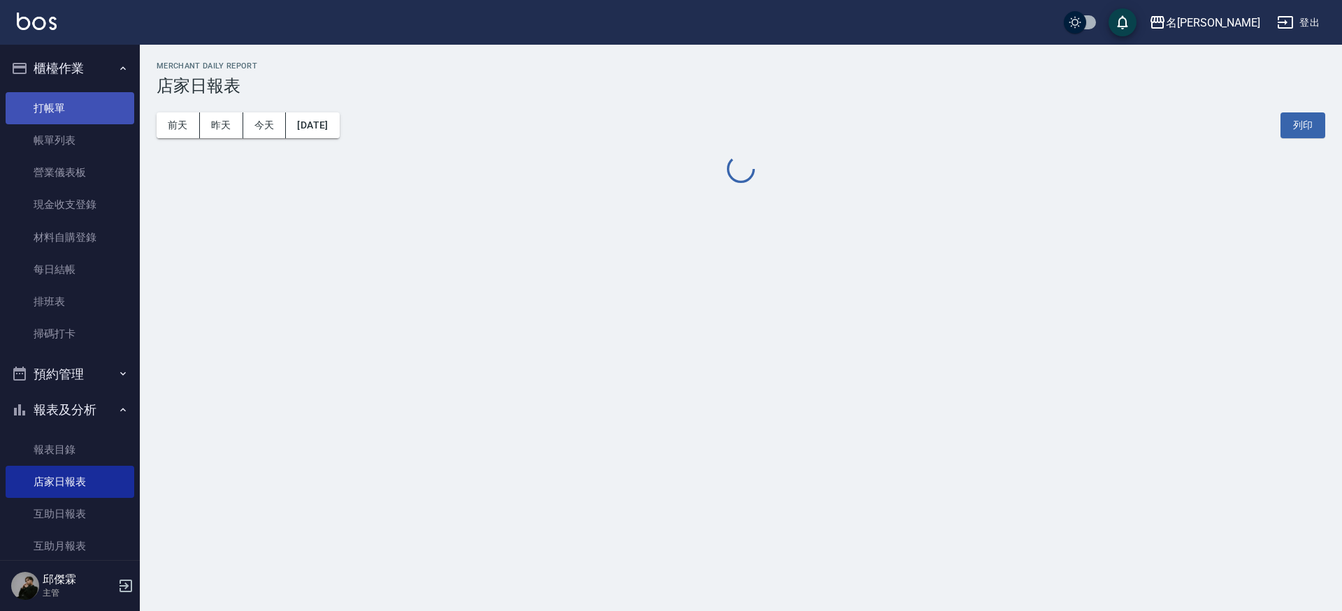
click at [84, 93] on link "打帳單" at bounding box center [70, 108] width 129 height 32
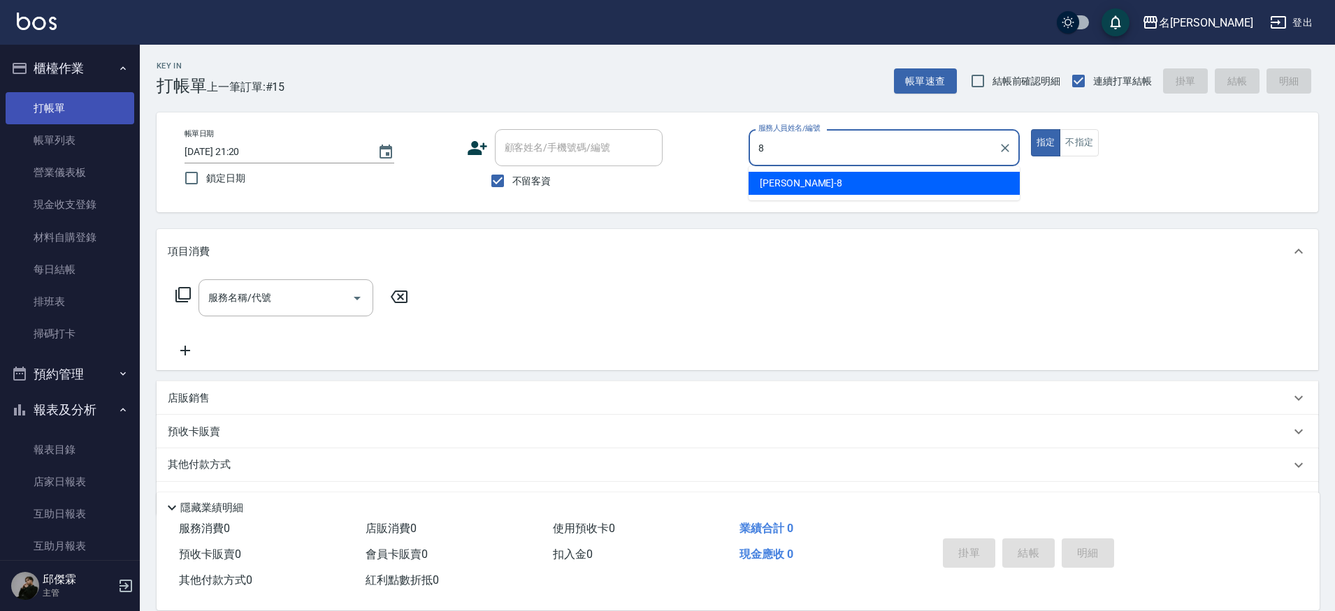
type input "Kira-8"
type button "true"
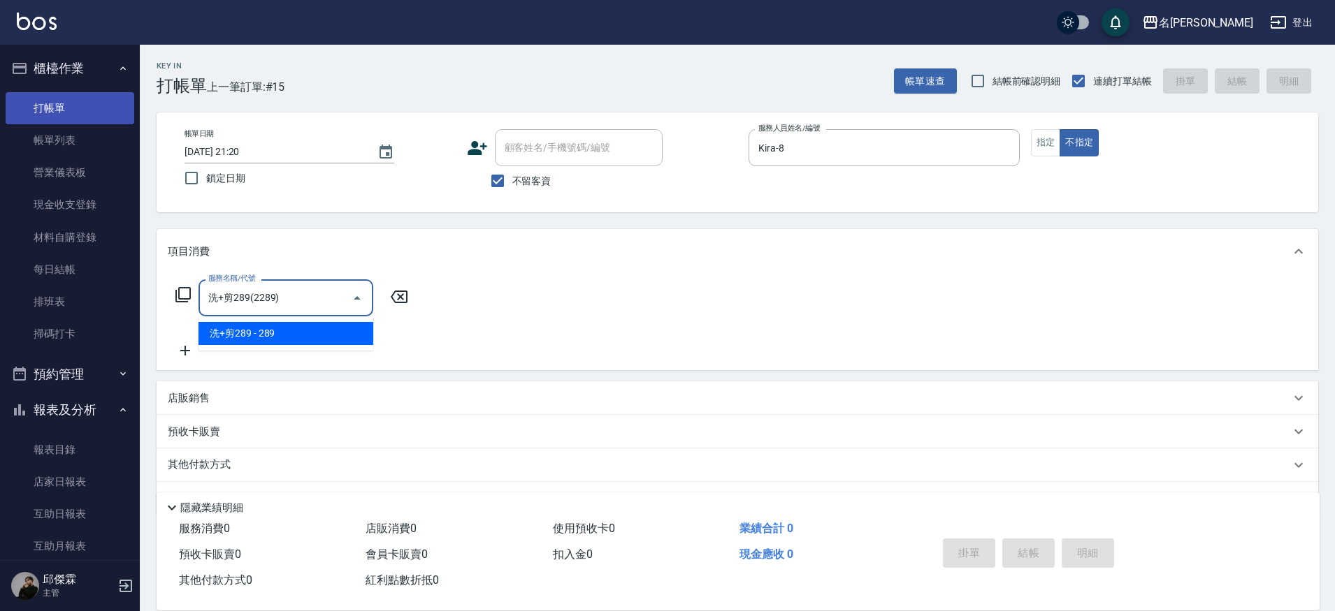
type input "洗+剪289(2289)"
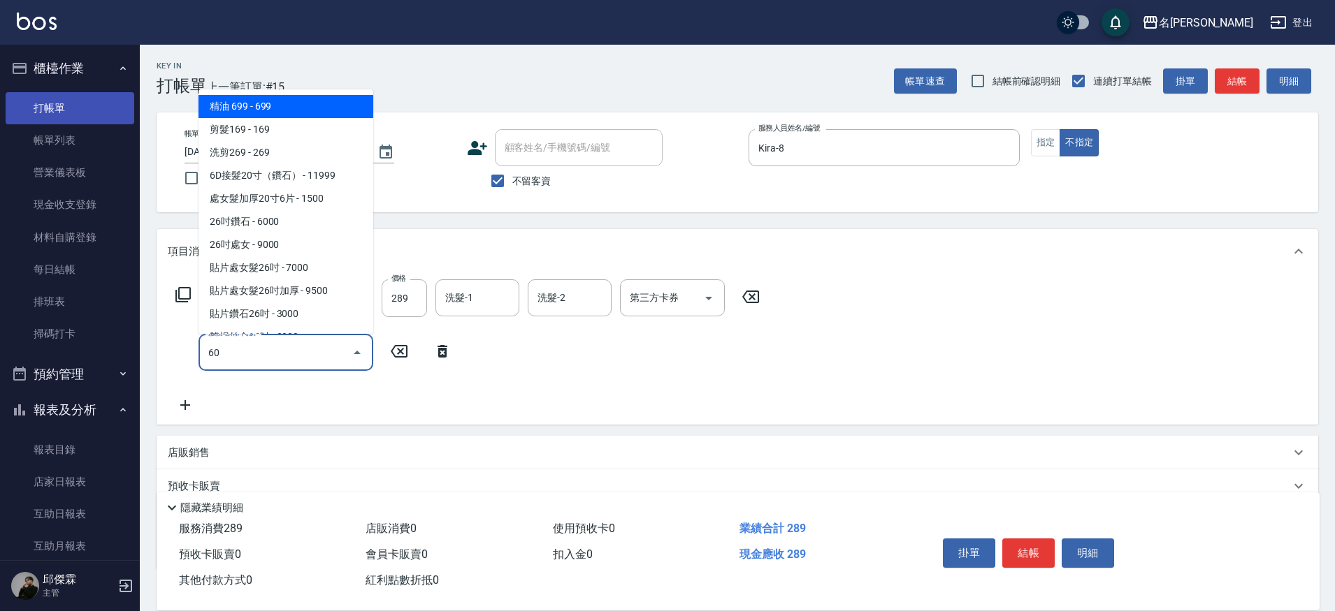
type input "609"
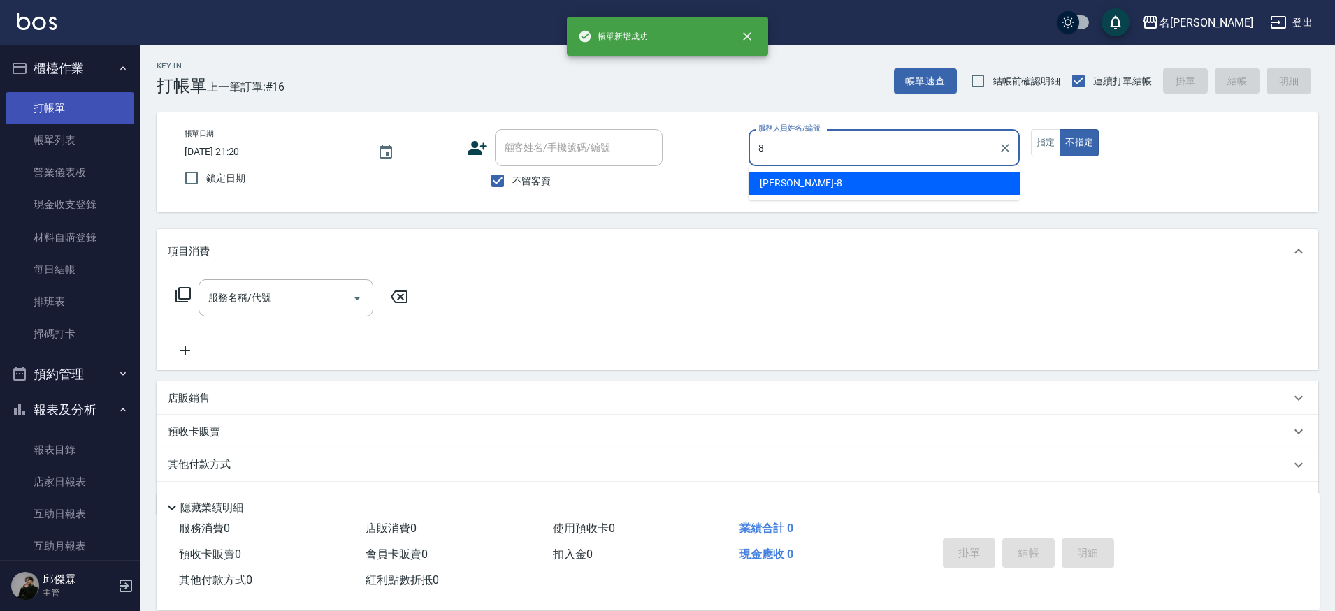
type input "Kira-8"
type button "false"
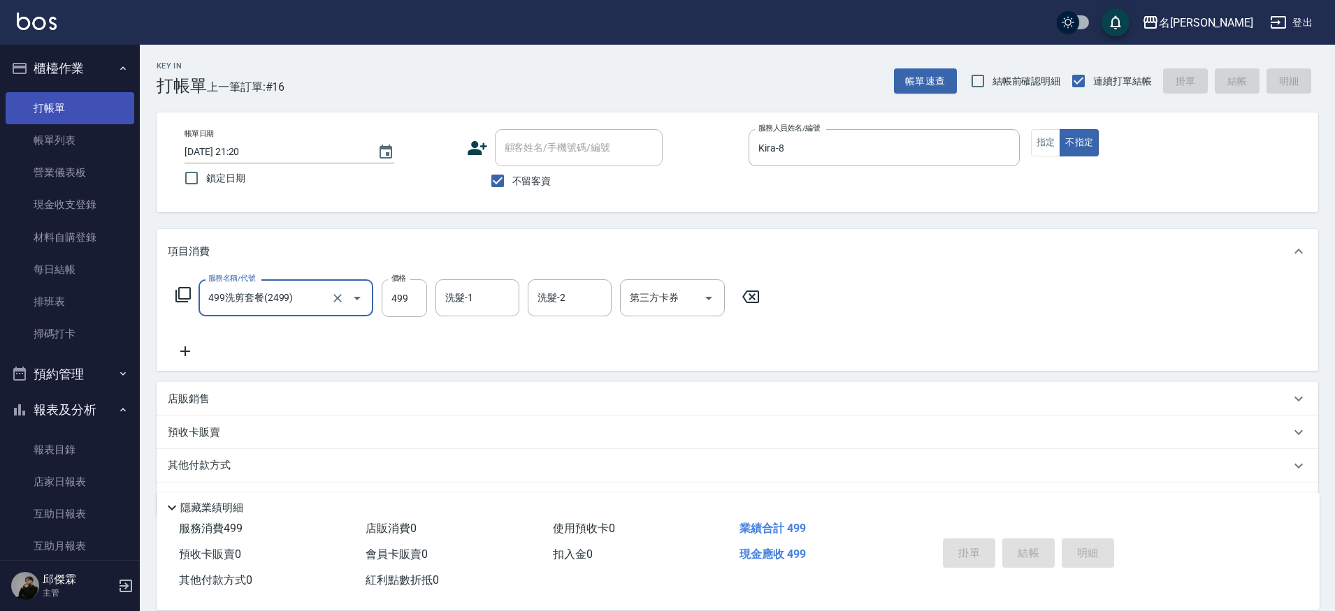
type input "499洗剪套餐(2499)"
type input "[DATE] 21:21"
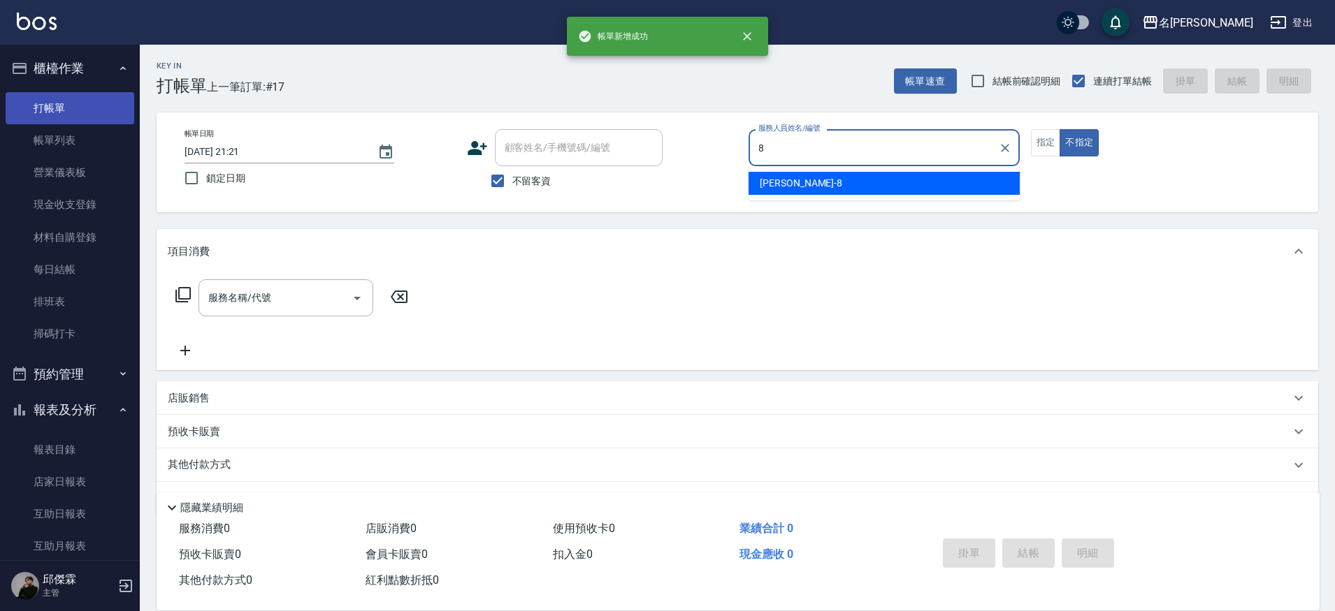
type input "Kira-8"
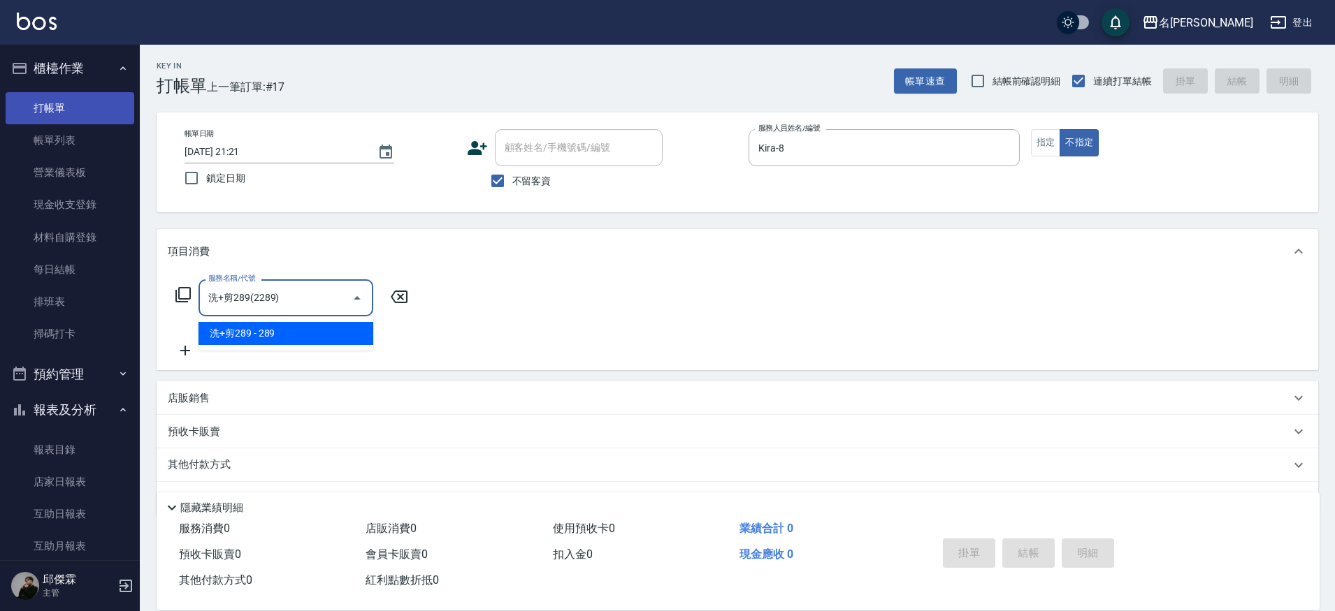
type input "洗+剪289(2289)"
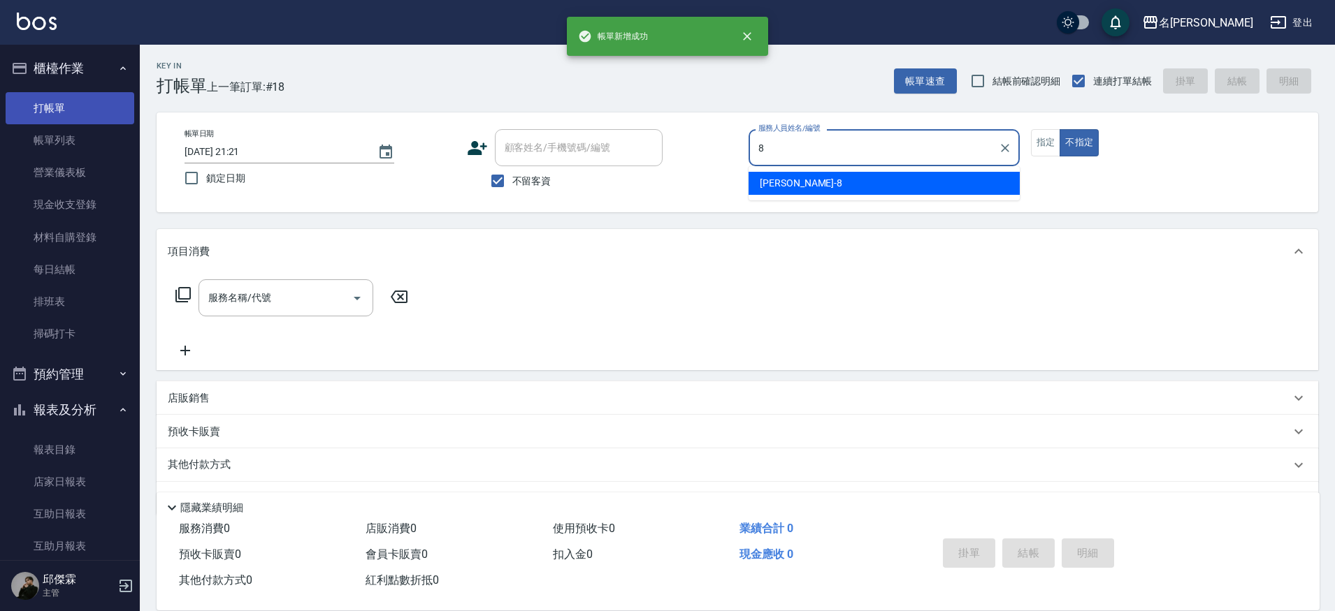
type input "Kira-8"
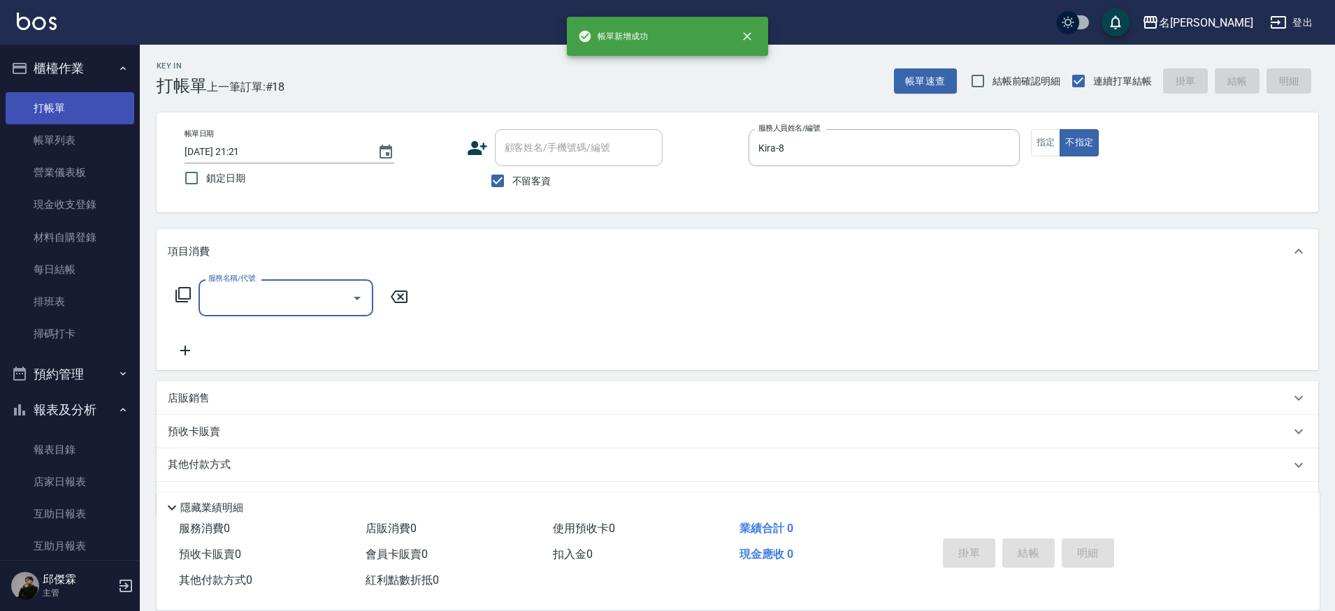
type input "2"
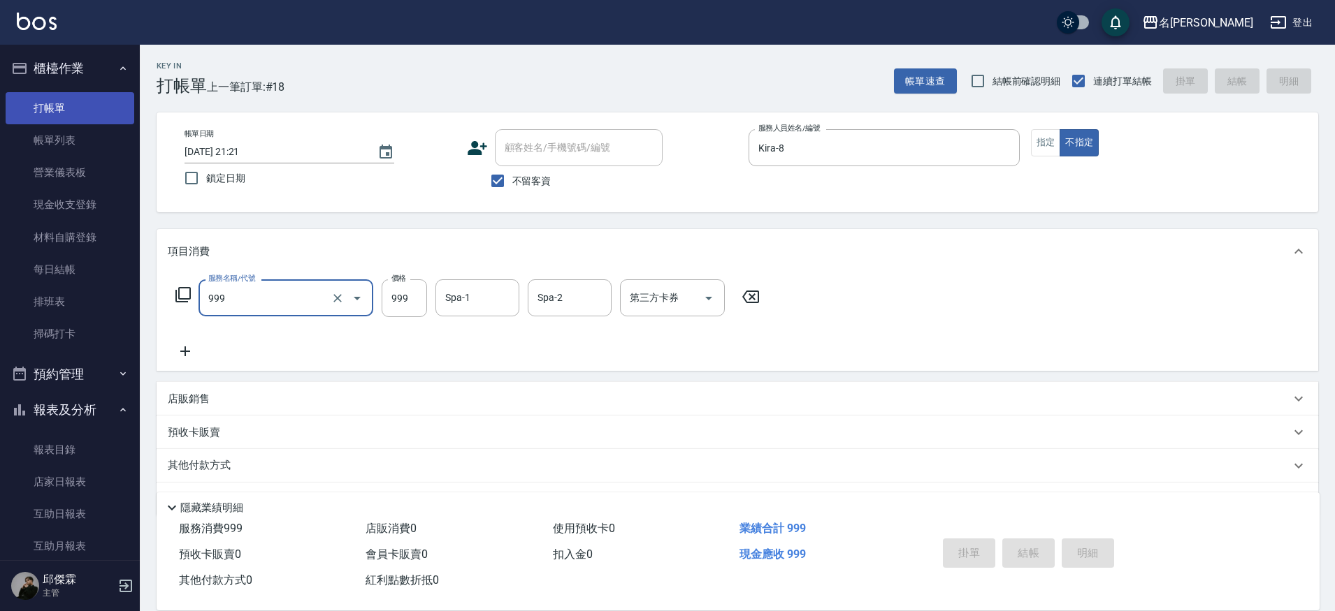
type input "999"
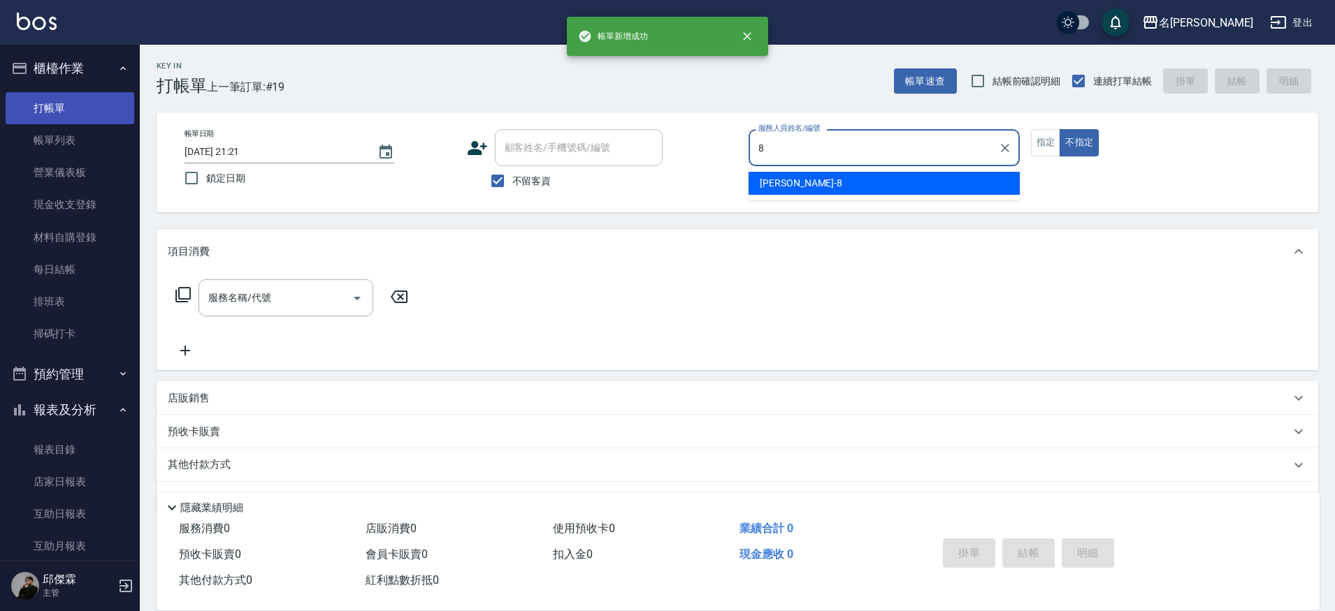
type input "Kira-8"
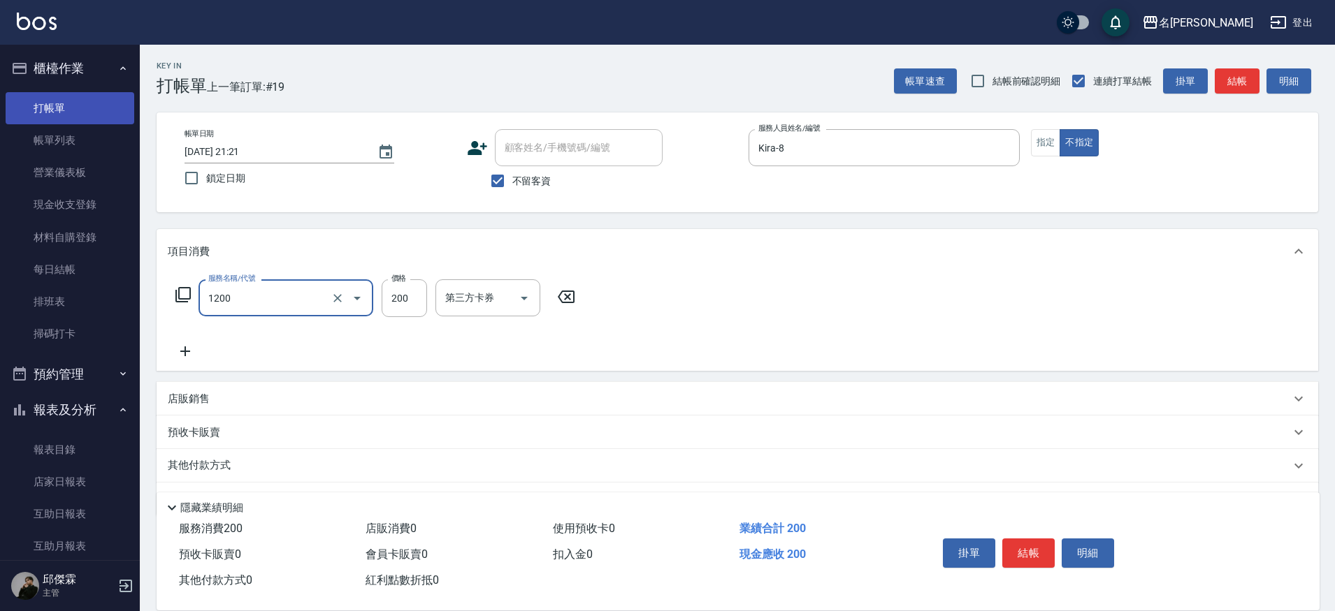
type input "一般洗+精油(1200)"
type input "250"
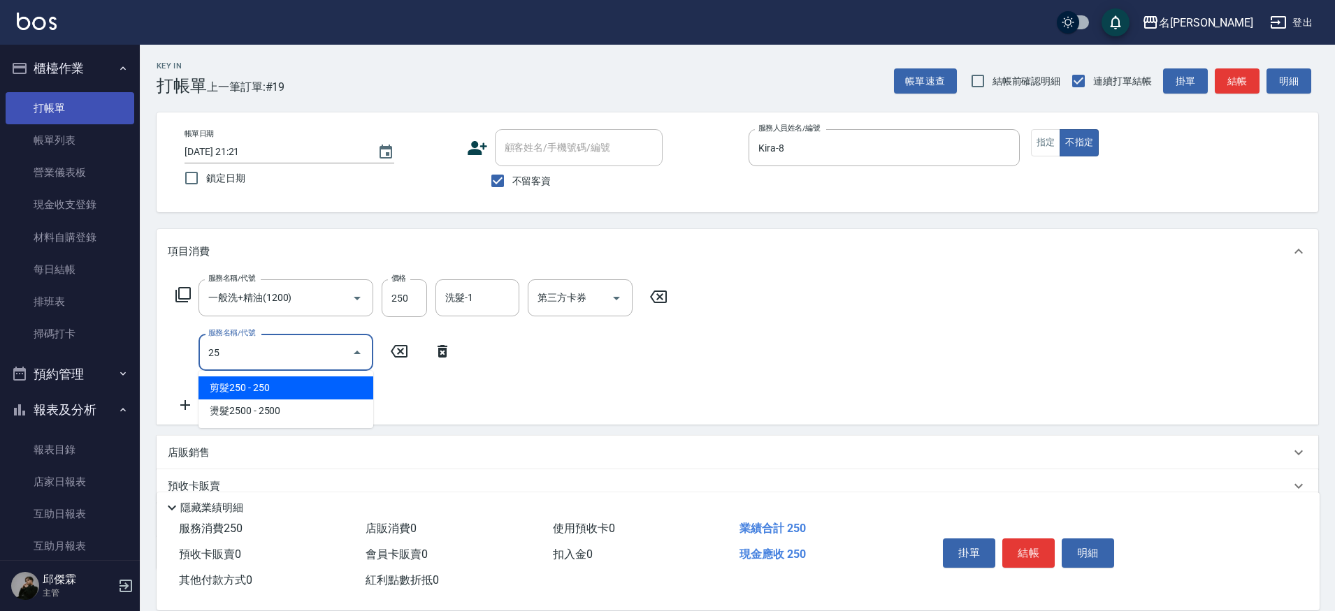
type input "250"
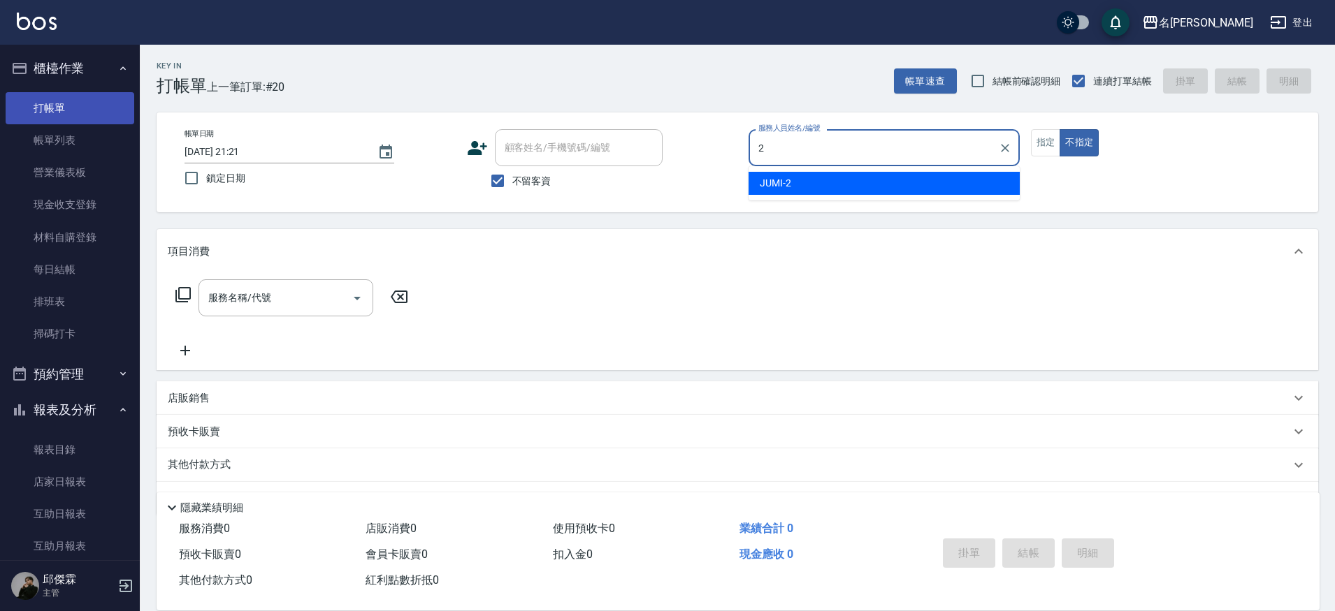
type input "JUMI-2"
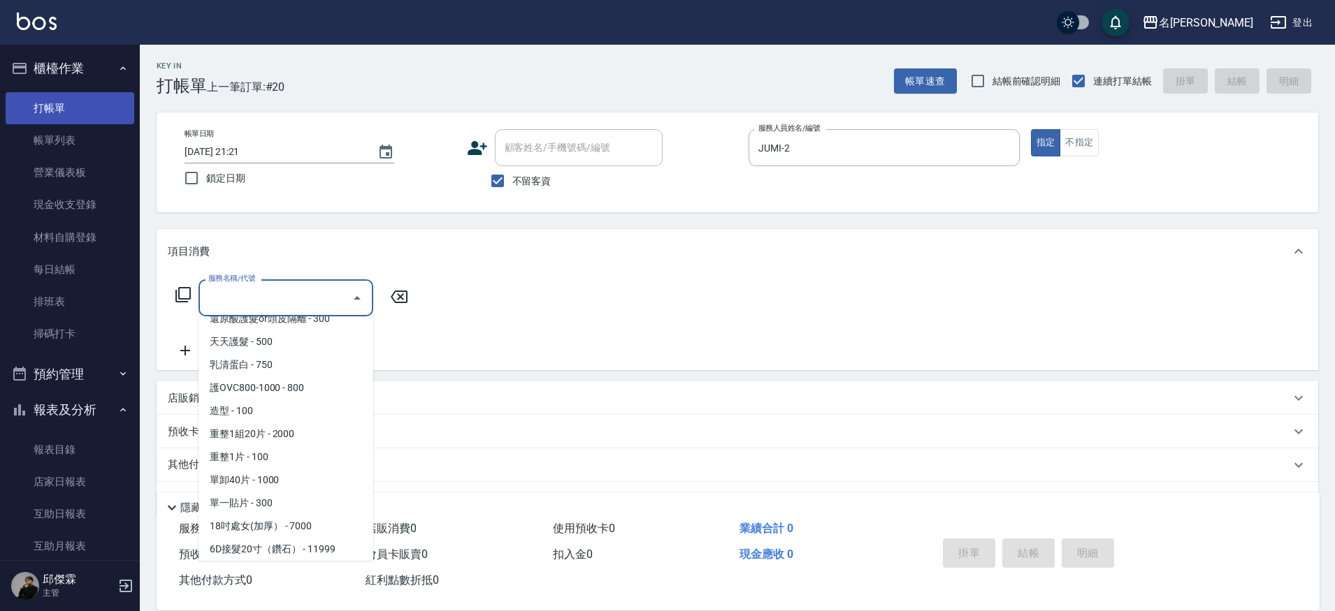
scroll to position [1214, 0]
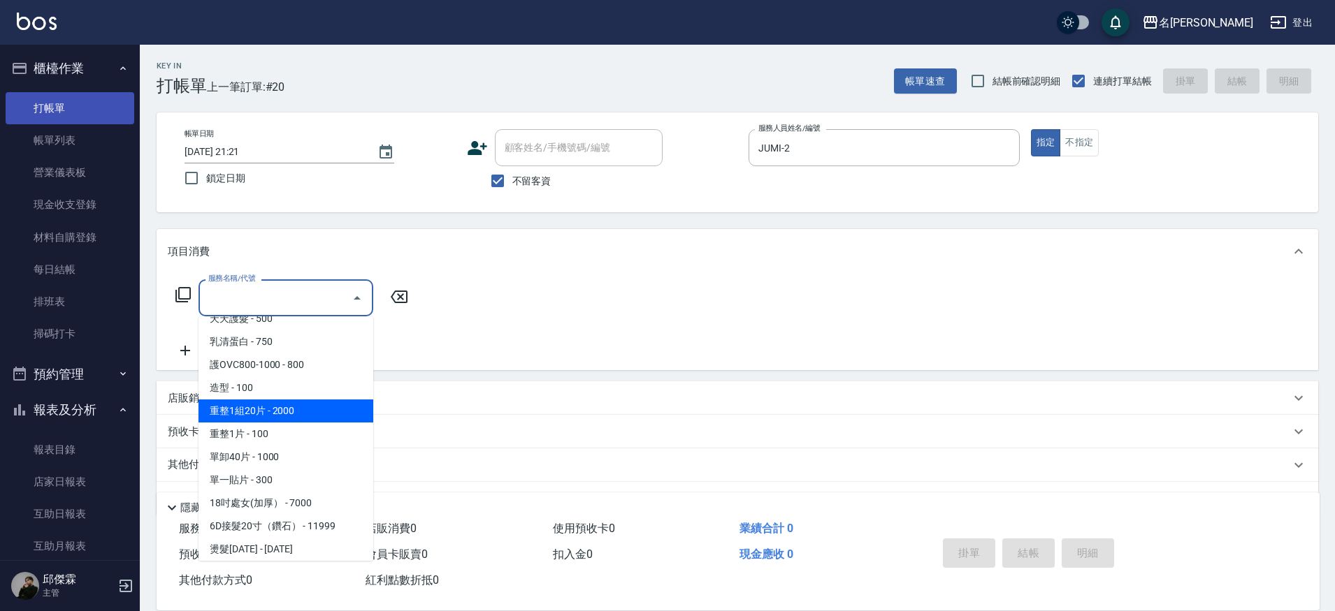
type input "重整1組20片(7006)"
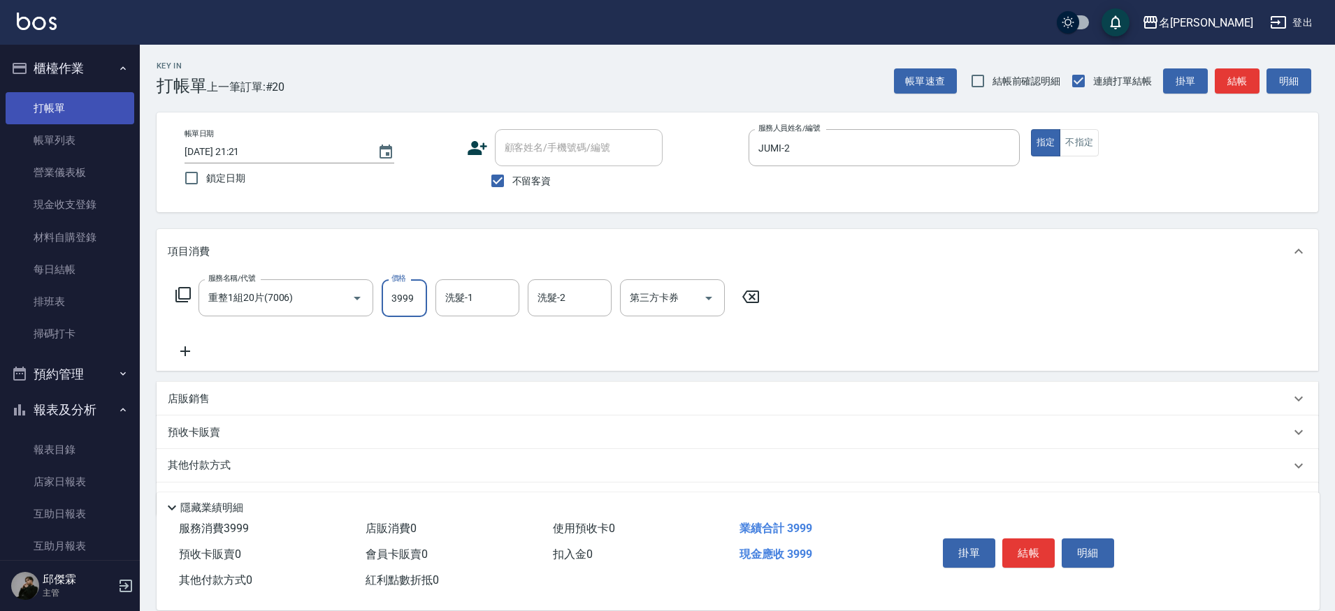
type input "3999"
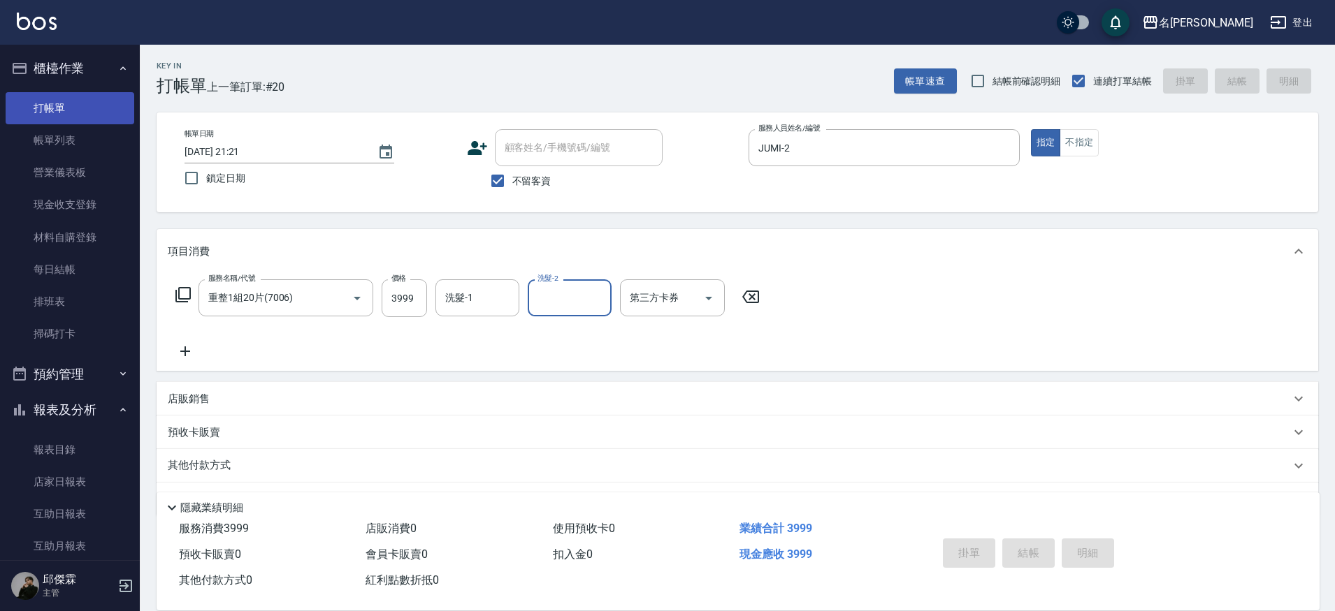
type input "[DATE] 21:27"
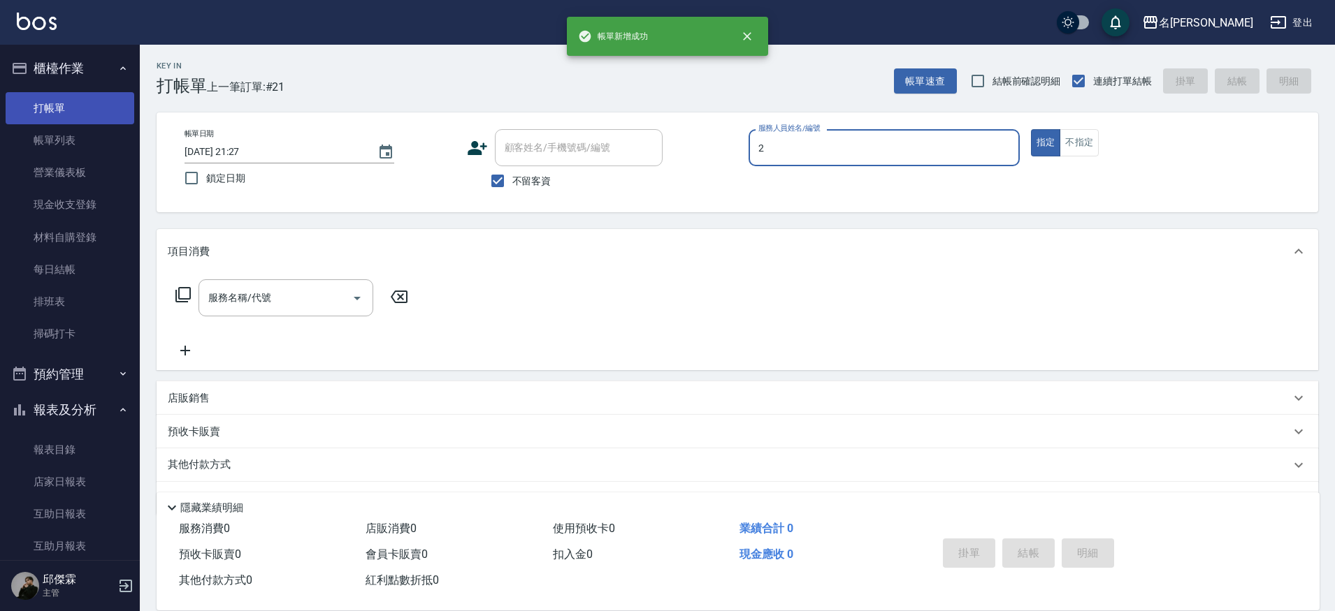
type input "JUMI-2"
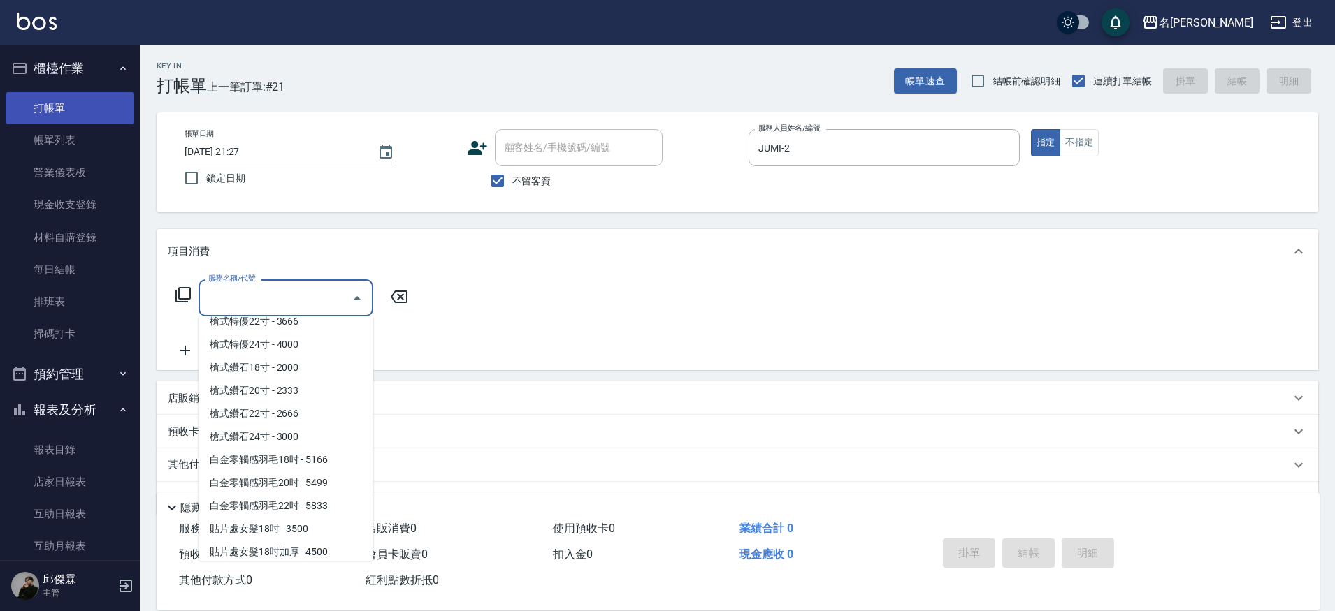
scroll to position [2249, 0]
type input "槍式特優20寸(槍式特優20寸)"
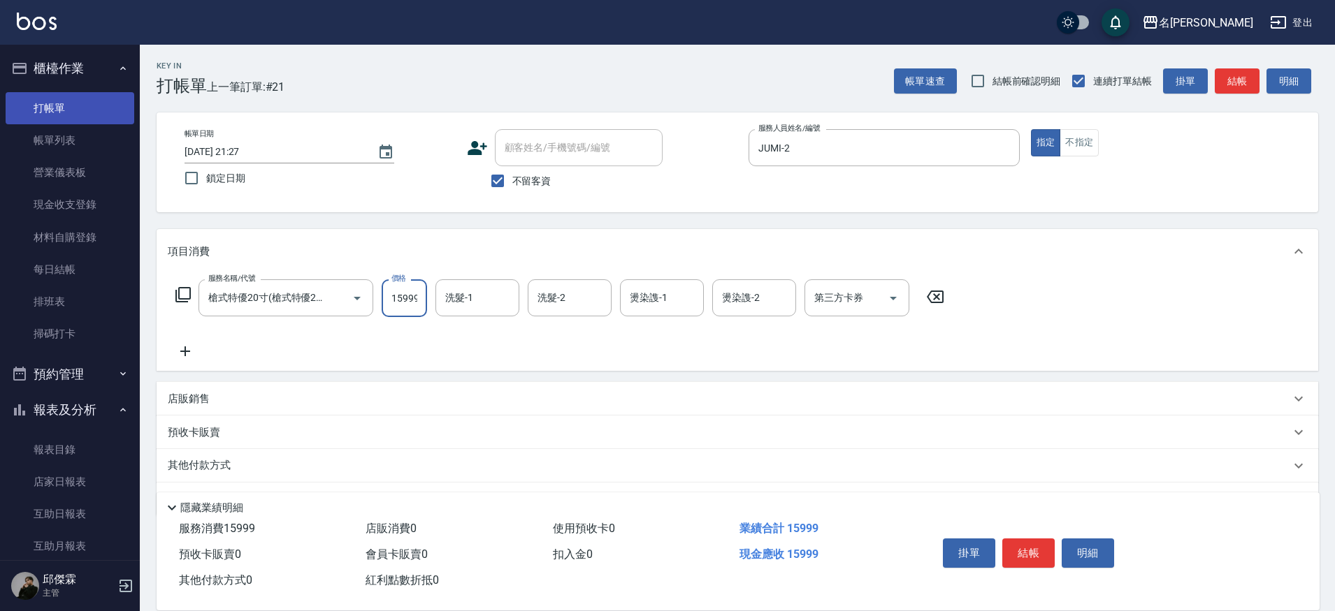
scroll to position [0, 1]
type input "15999"
click at [240, 458] on div "其他付款方式" at bounding box center [729, 465] width 1122 height 15
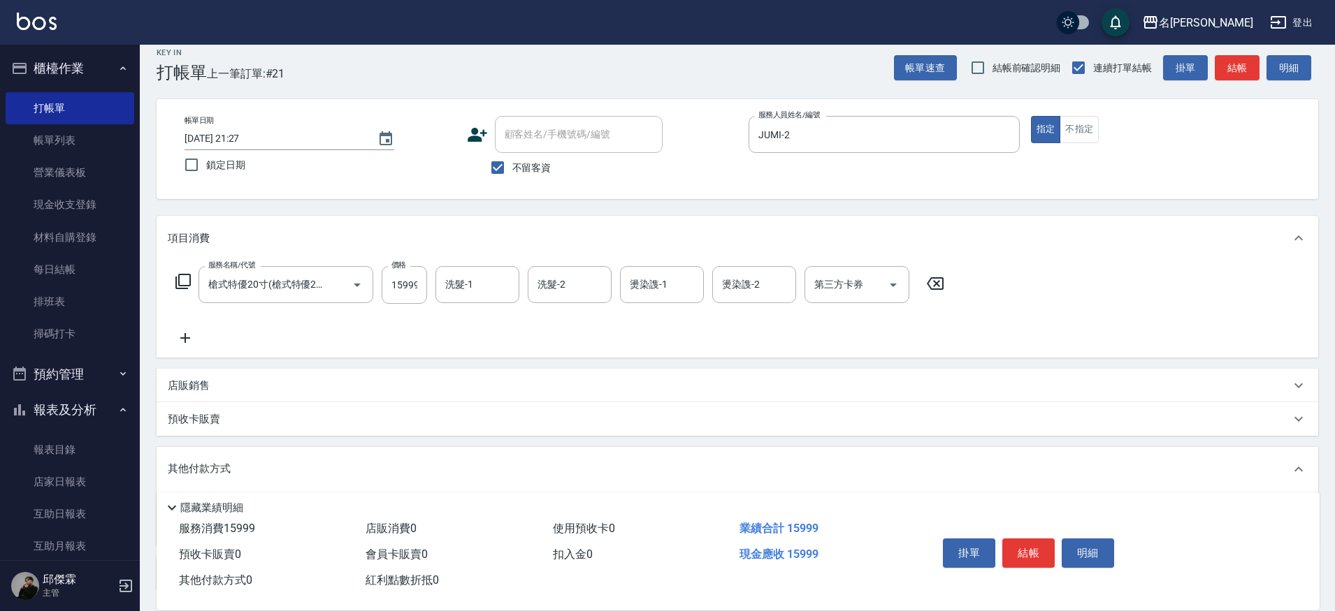
scroll to position [126, 0]
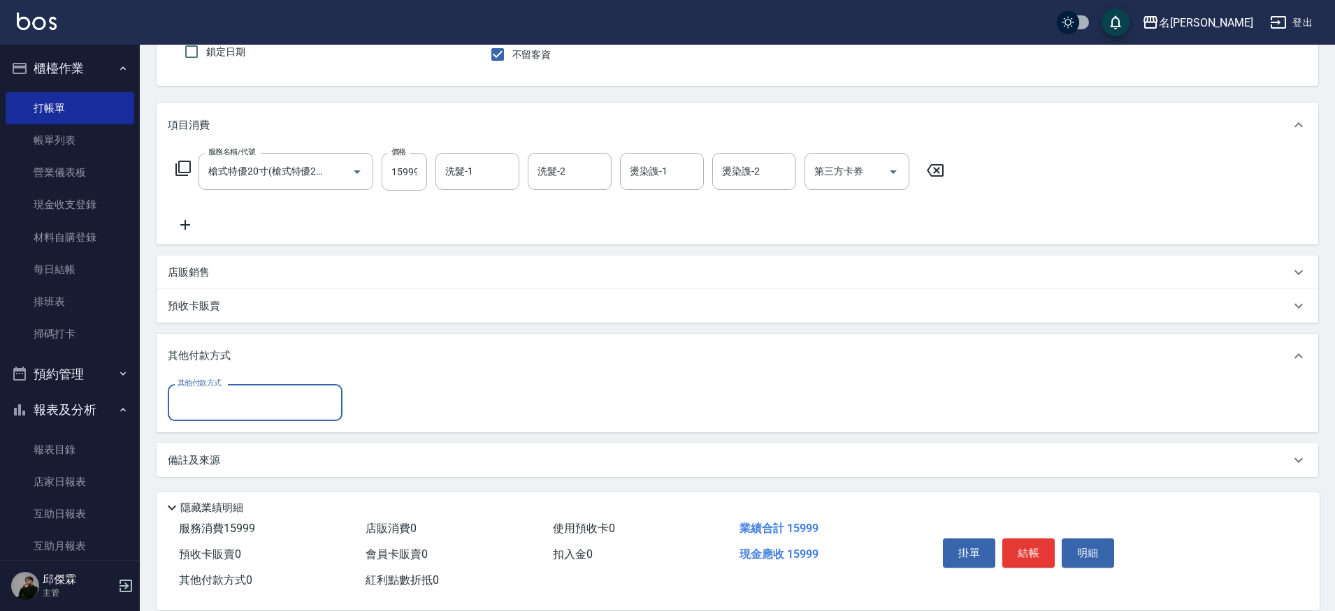
click at [253, 412] on input "其他付款方式" at bounding box center [255, 403] width 162 height 24
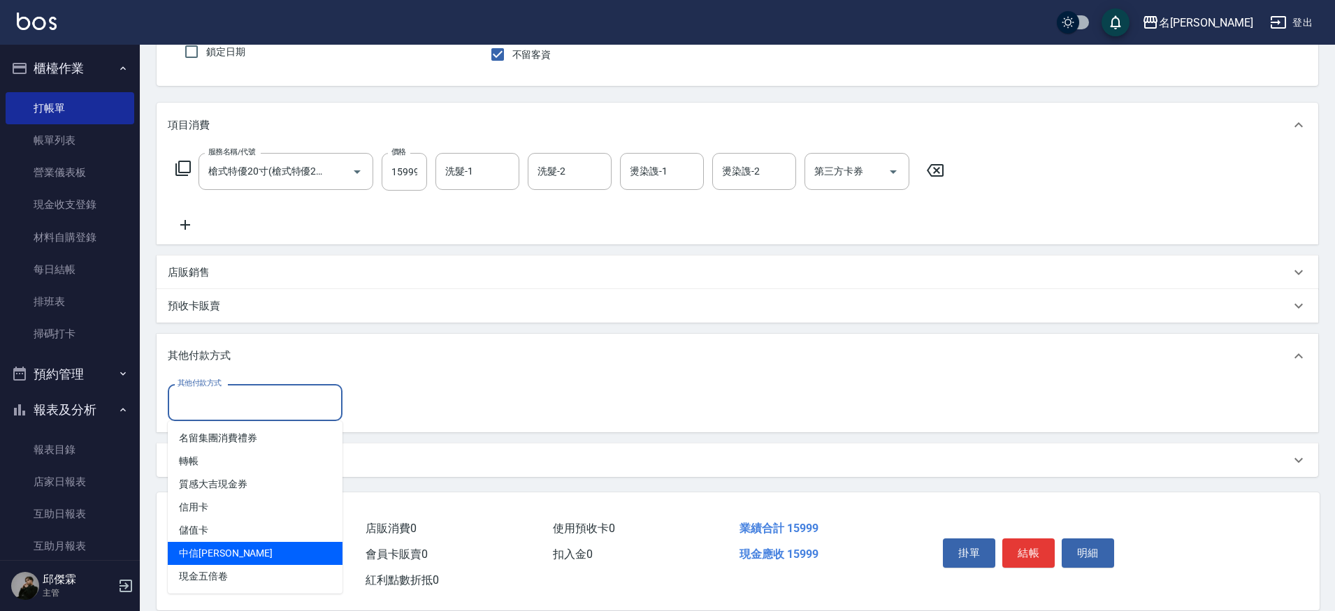
click at [256, 556] on span "中信[PERSON_NAME]" at bounding box center [255, 553] width 175 height 23
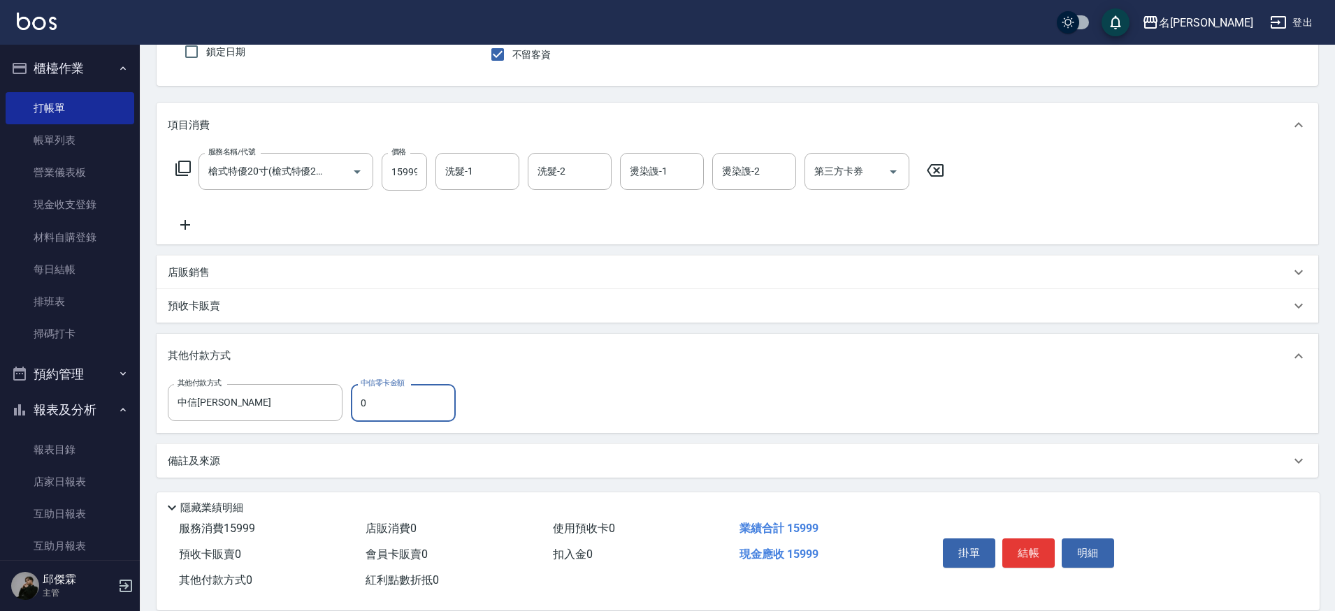
type input "中信[PERSON_NAME]"
type input "15999"
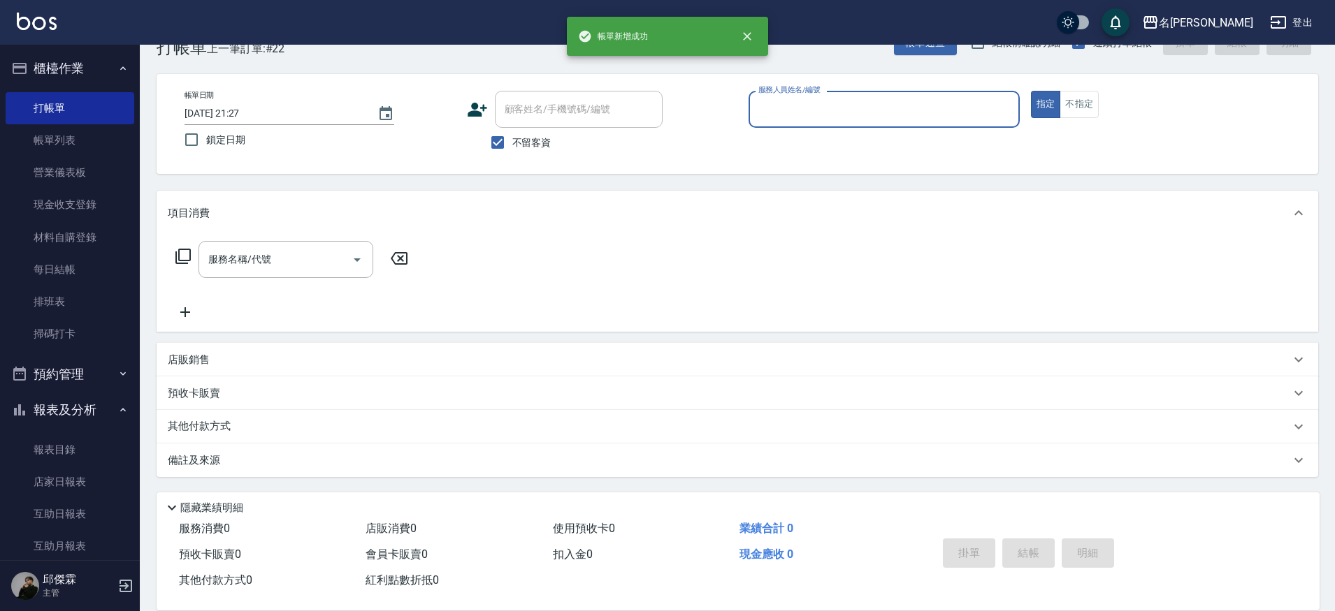
scroll to position [38, 0]
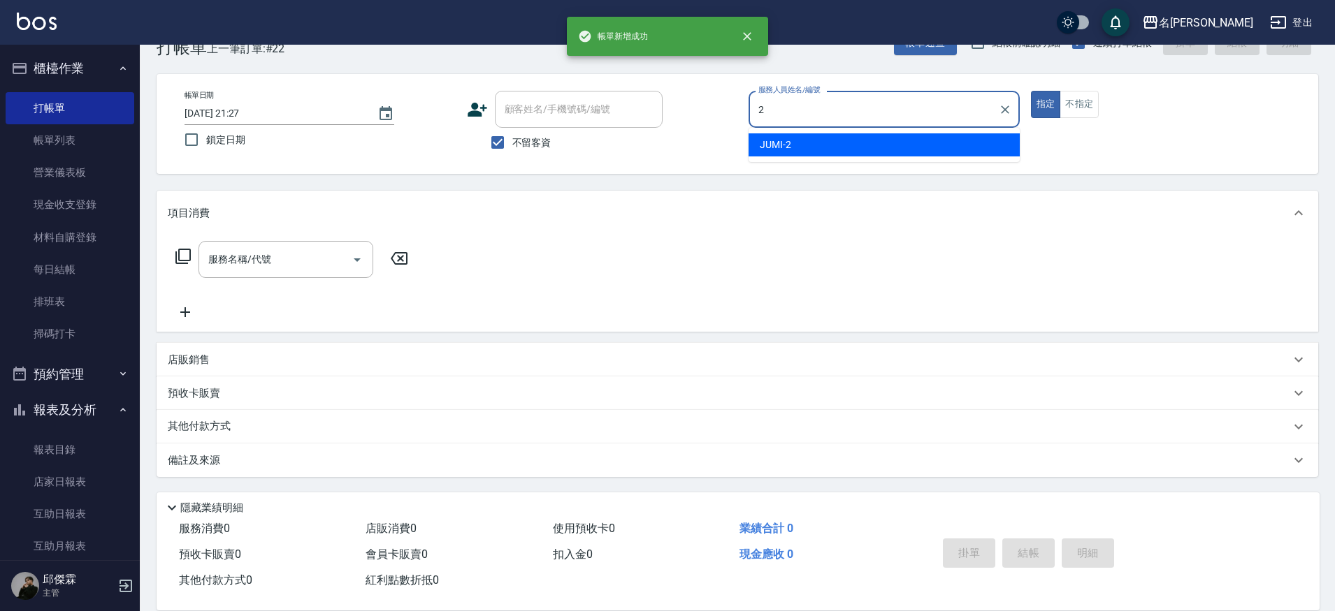
type input "JUMI-2"
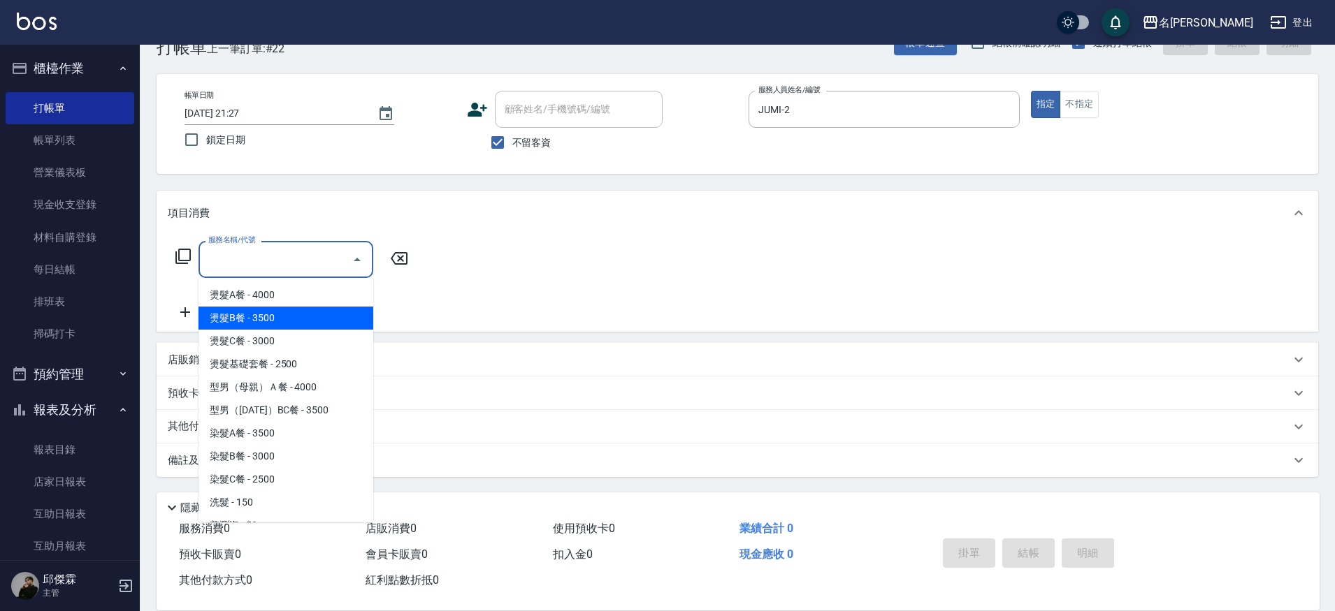
type input "燙髮B餐(32)"
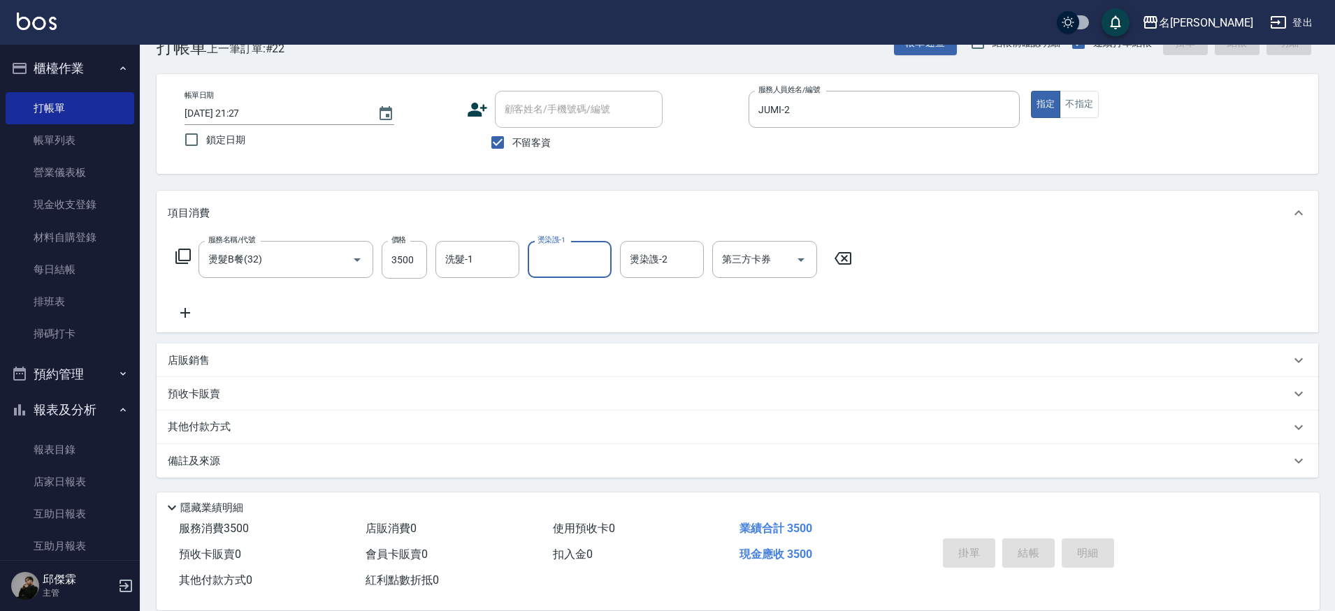
type input "[DATE] 21:28"
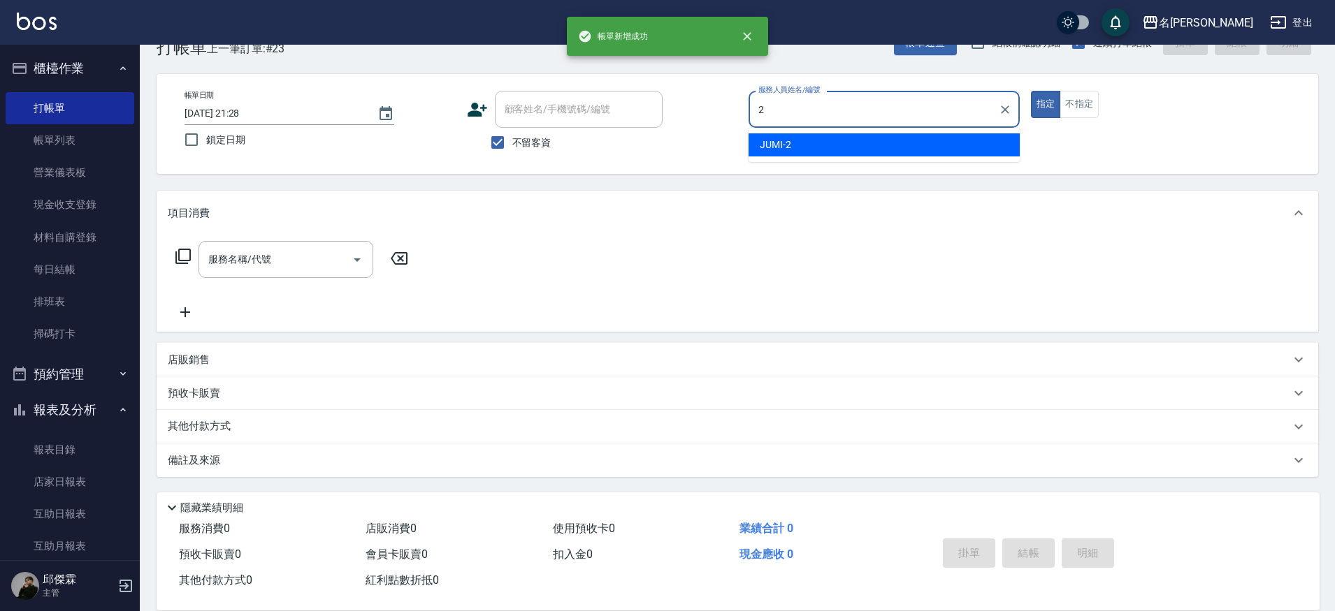
type input "JUMI-2"
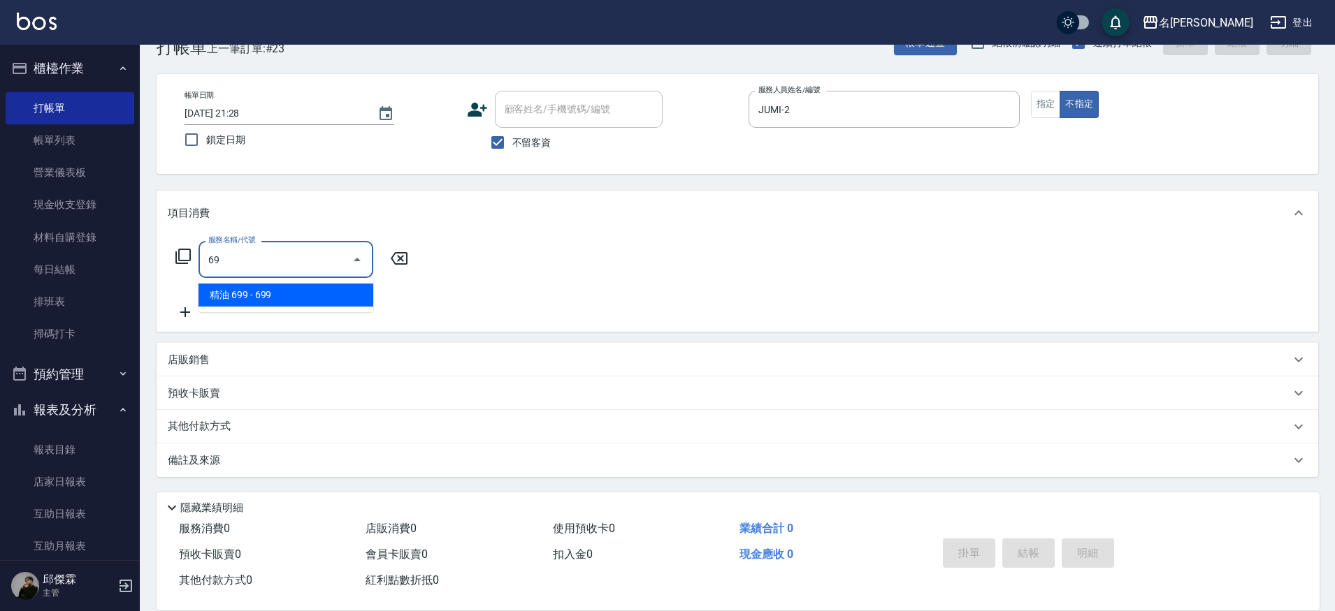
type input "6"
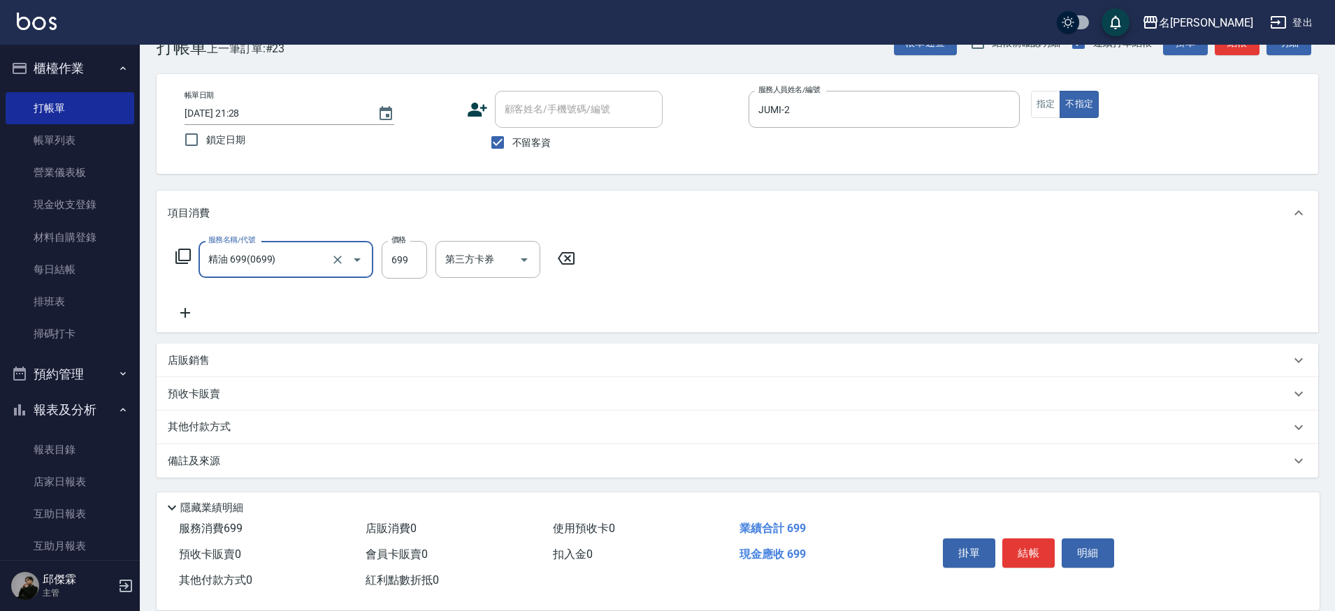
type input "精油 699(0699)"
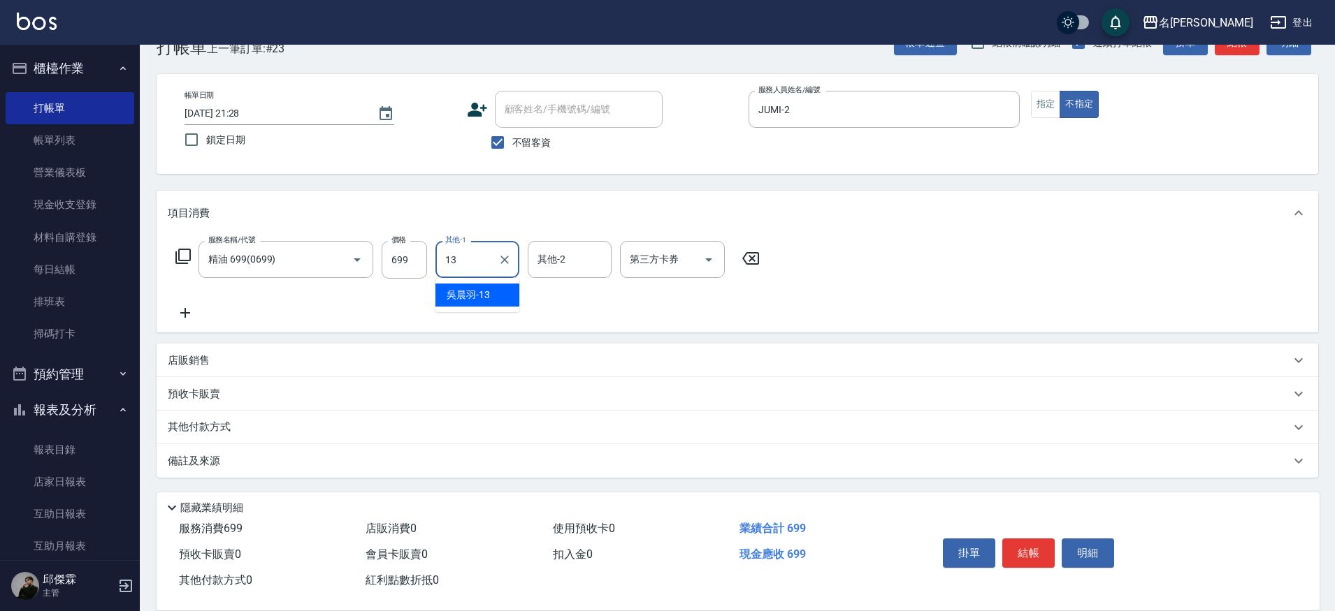
type input "[PERSON_NAME]-13"
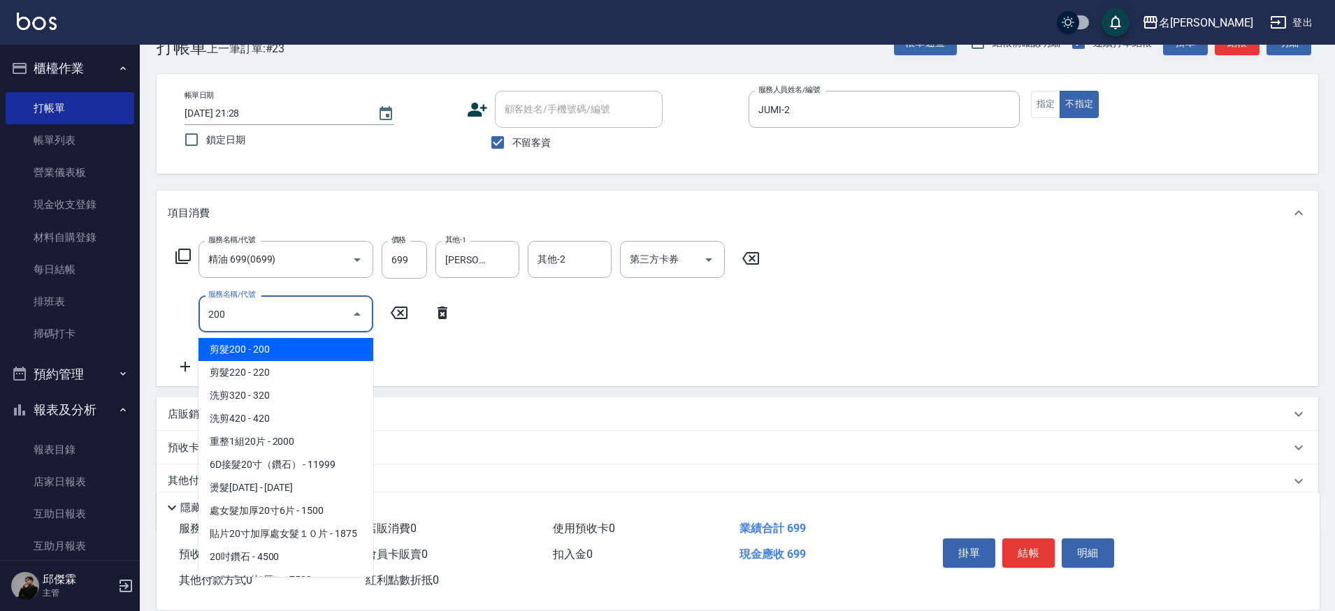
type input "剪髮200(2200)"
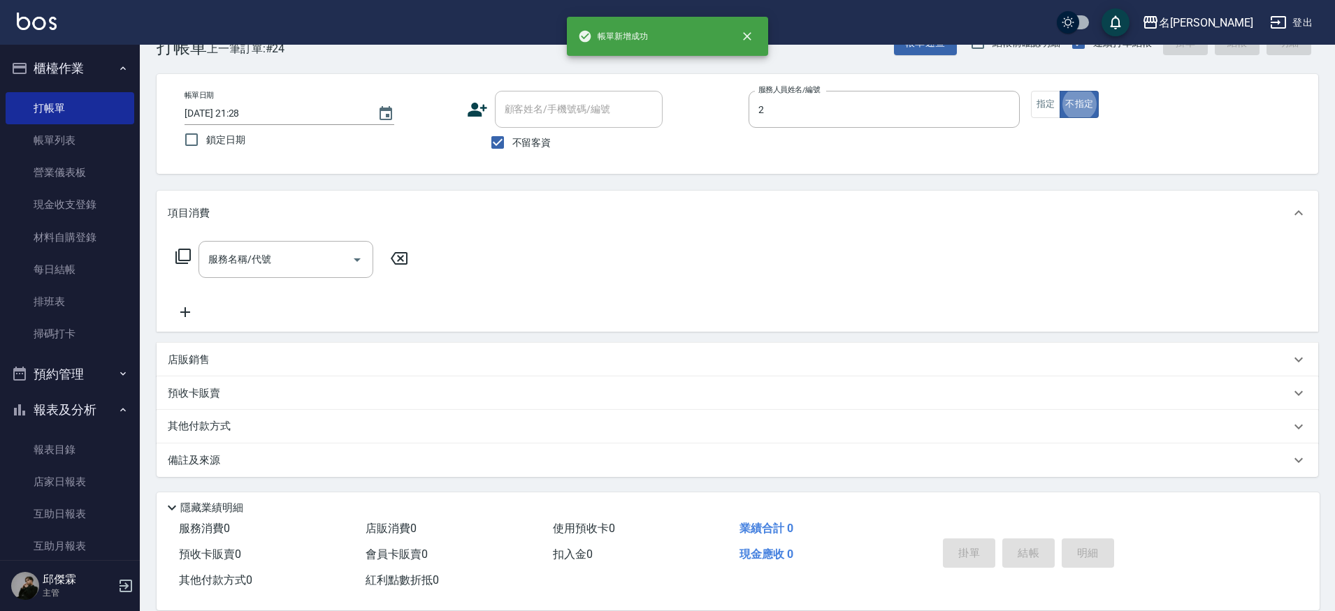
type input "JUMI-2"
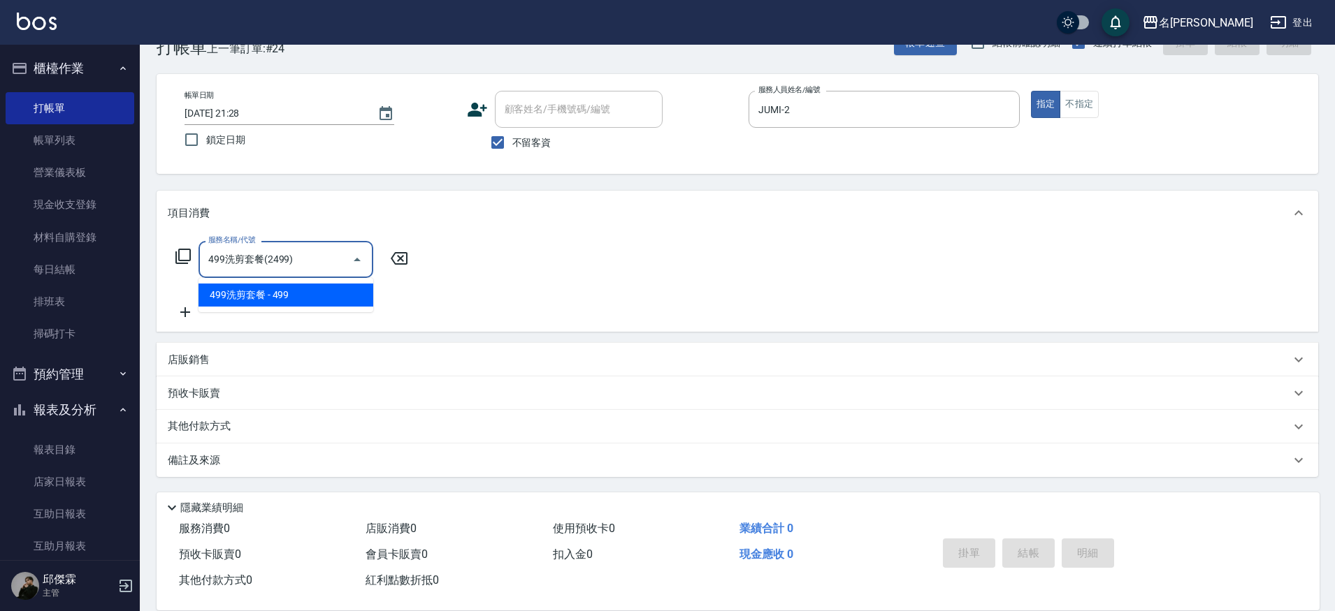
type input "499洗剪套餐(2499)"
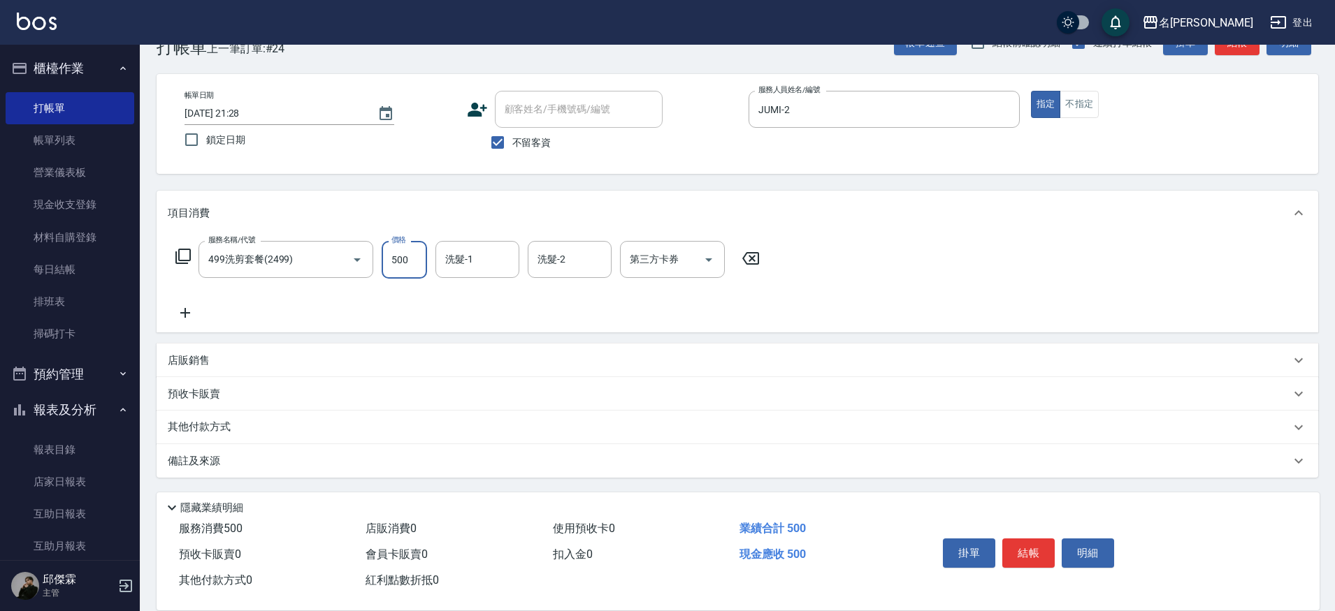
type input "500"
type input "[PERSON_NAME]-13"
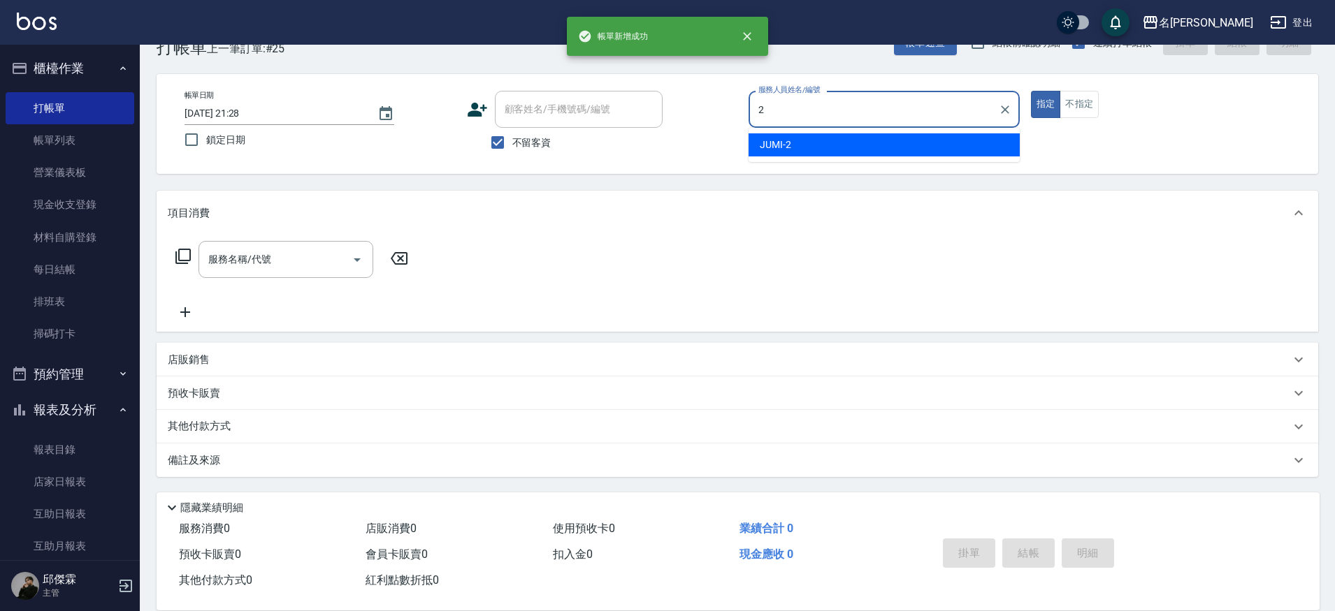
type input "JUMI-2"
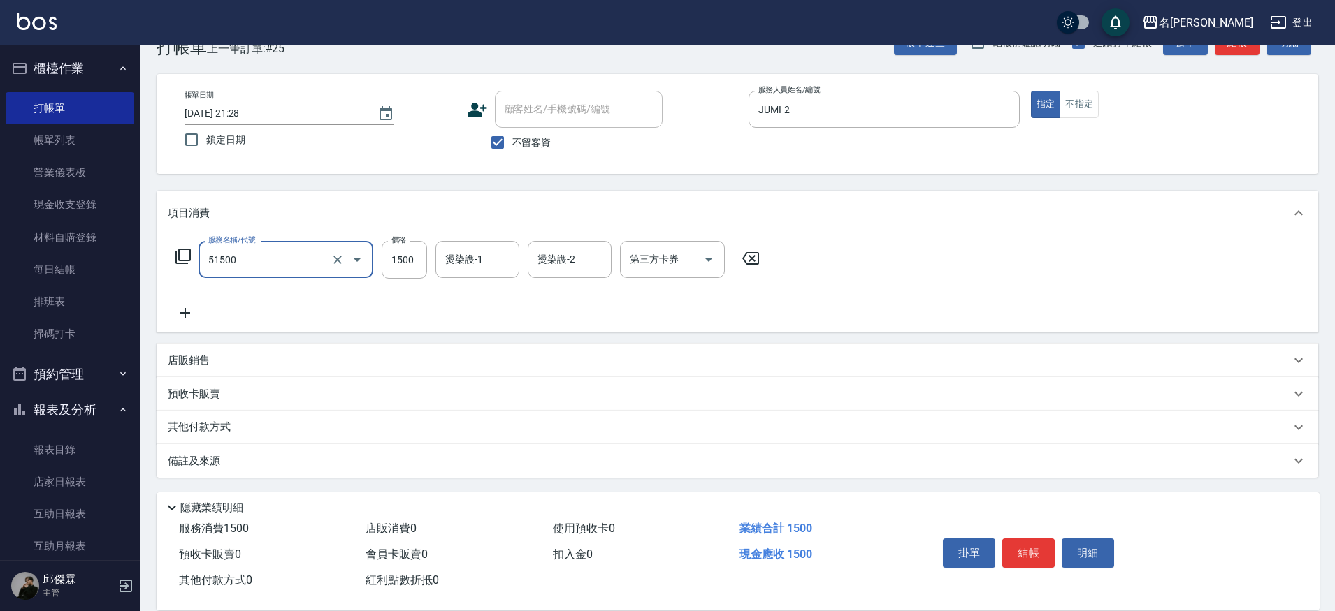
type input "鉑金護髮(51500)"
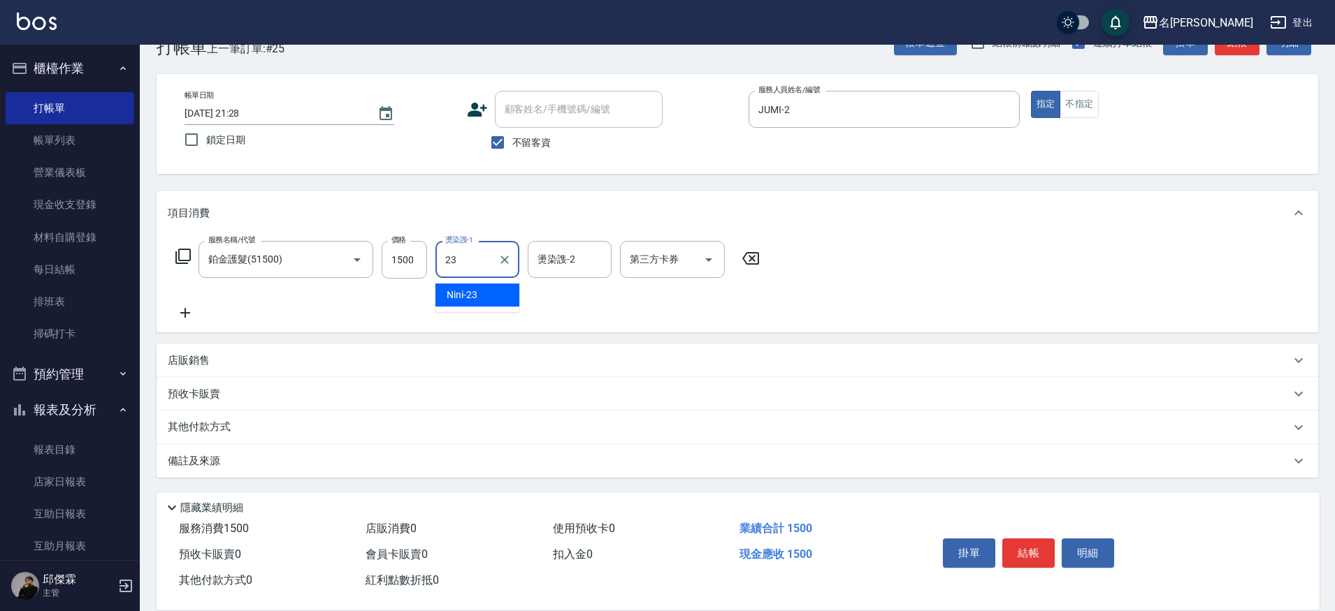
type input "Nini-23"
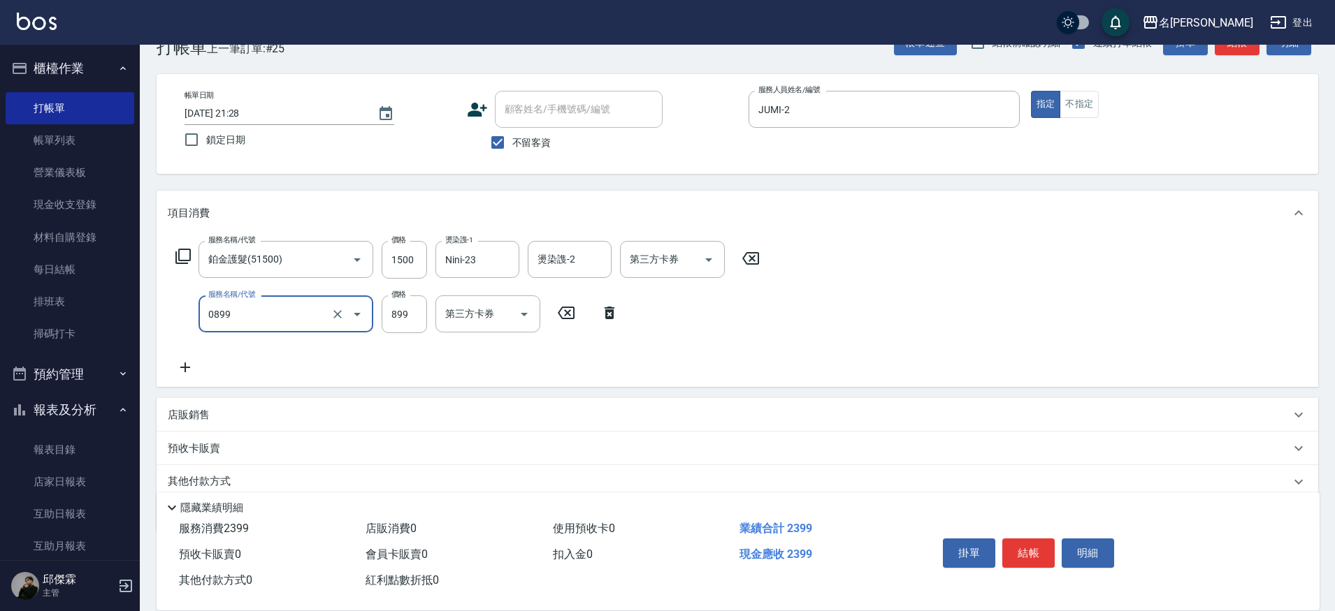
type input "REVIVRE(0899)"
type input "1200"
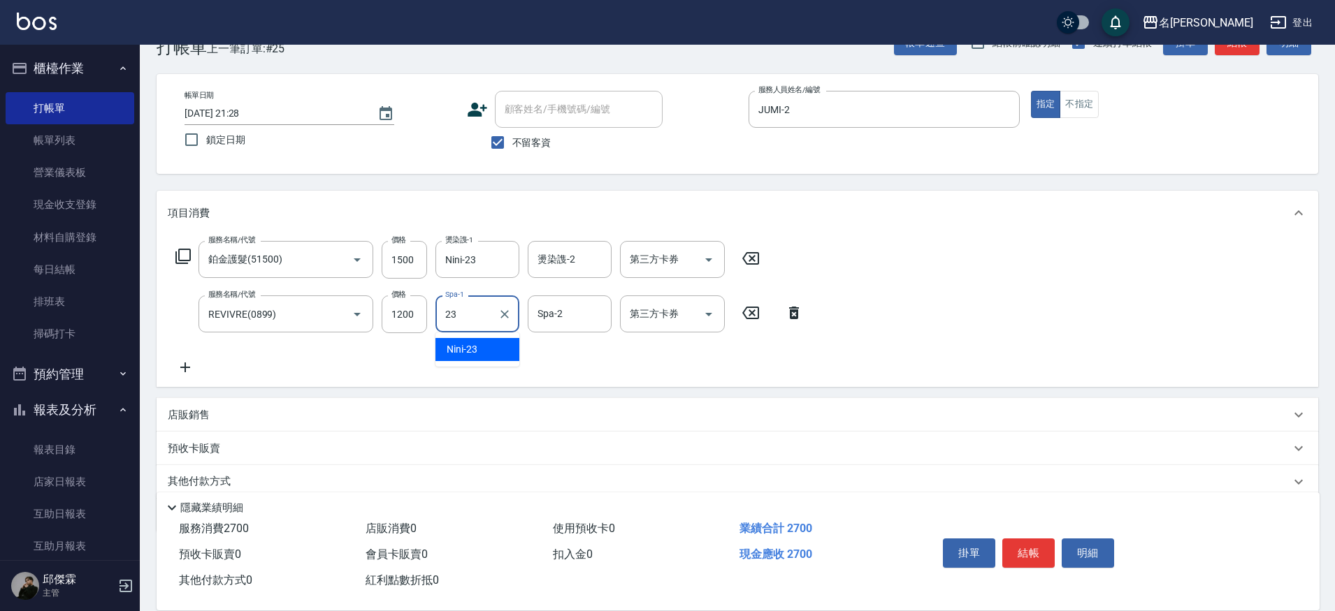
type input "Nini-23"
click at [681, 234] on div "項目消費" at bounding box center [737, 213] width 1161 height 45
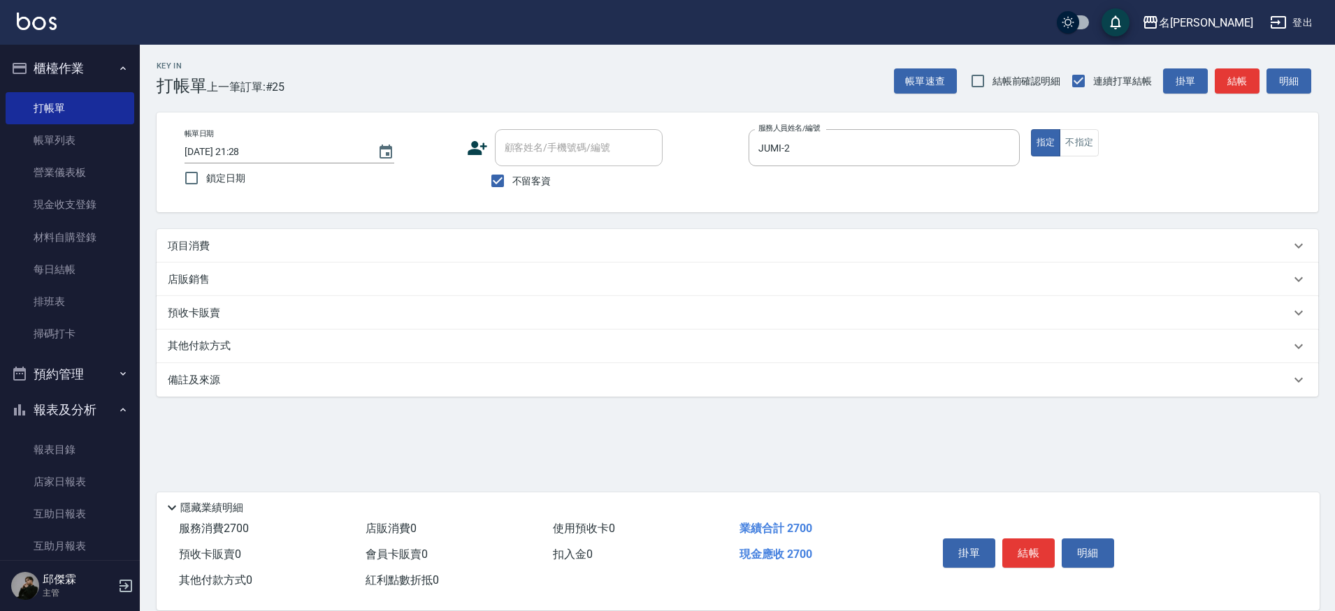
scroll to position [0, 0]
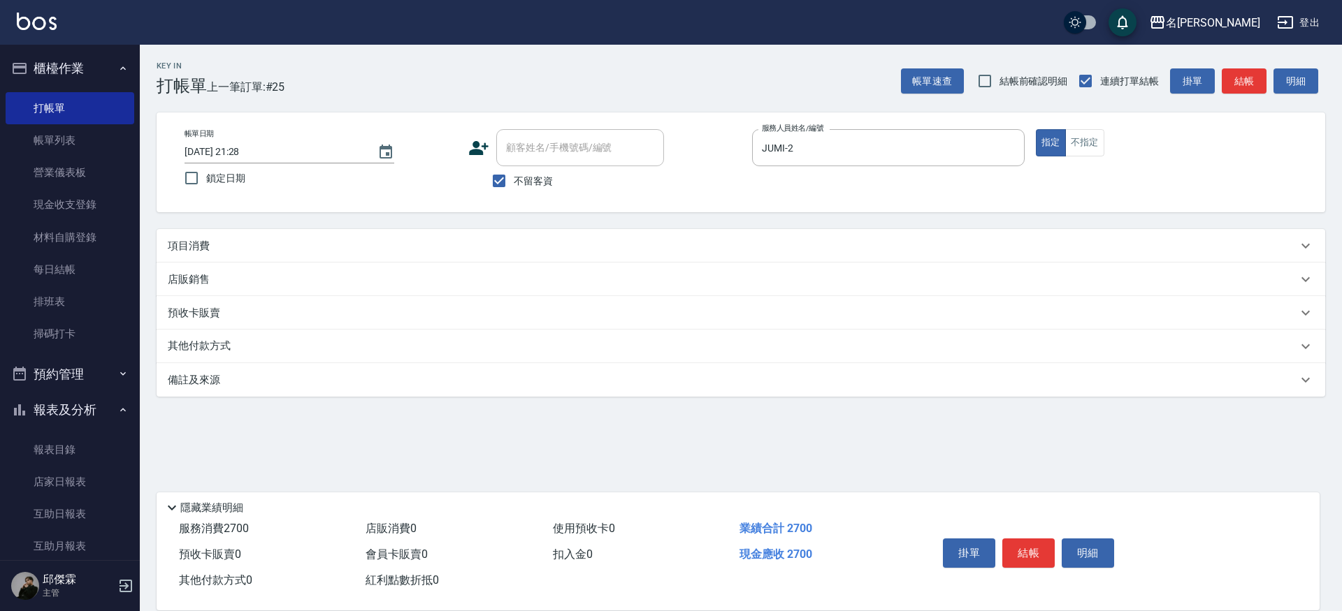
click at [644, 245] on div "項目消費" at bounding box center [732, 246] width 1129 height 15
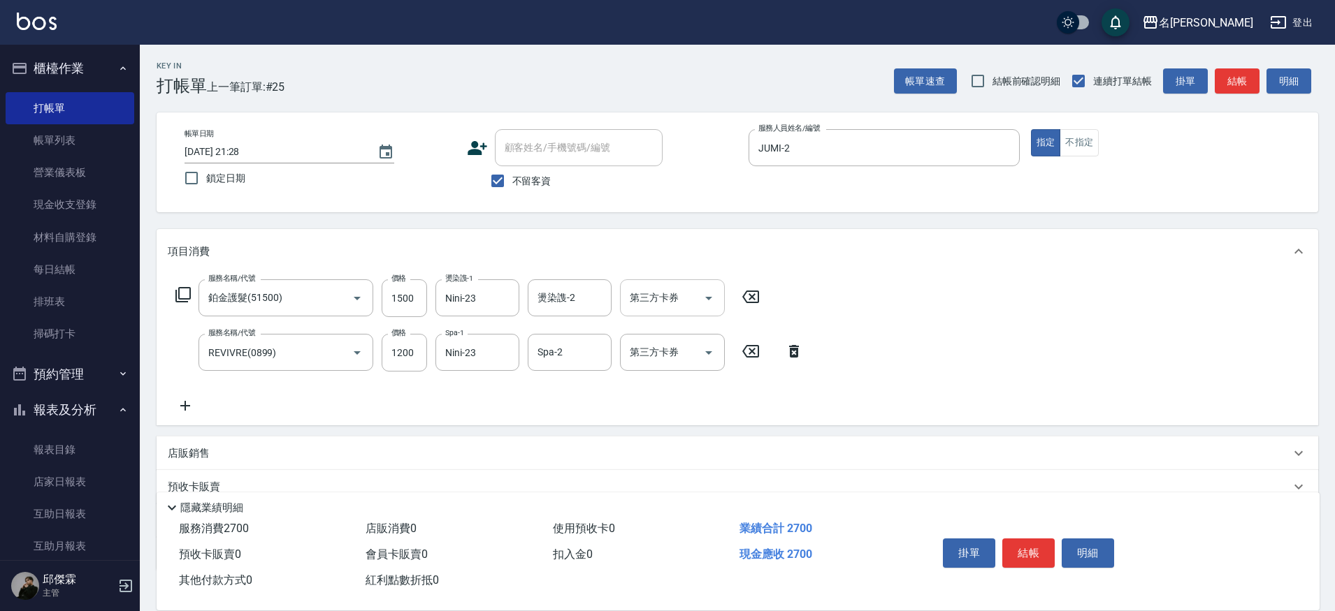
drag, startPoint x: 683, startPoint y: 289, endPoint x: 706, endPoint y: 306, distance: 28.0
click at [683, 289] on input "第三方卡券" at bounding box center [661, 298] width 71 height 24
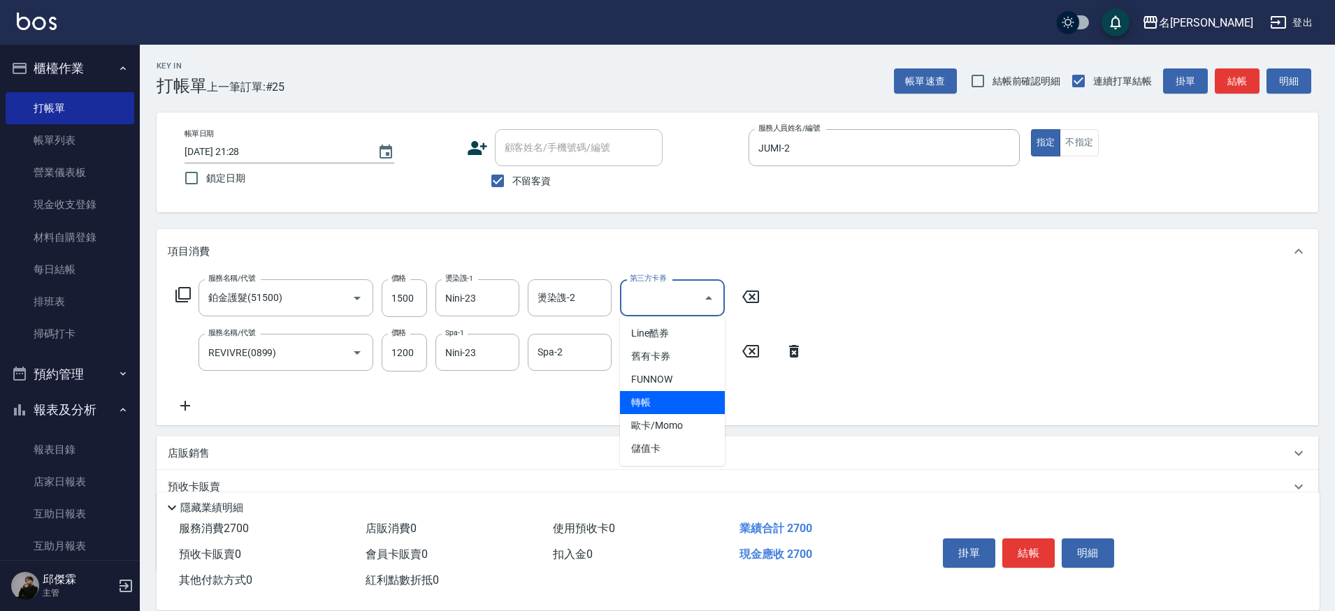
click at [677, 399] on span "轉帳" at bounding box center [672, 402] width 105 height 23
type input "轉帳"
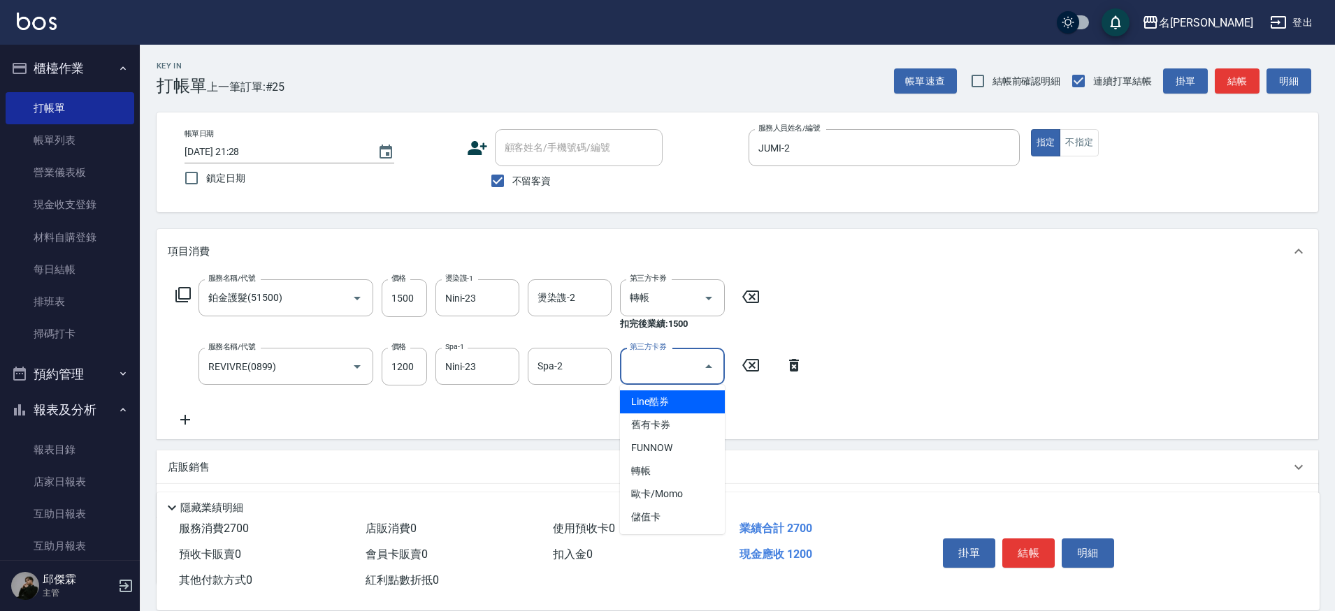
click at [681, 361] on input "第三方卡券" at bounding box center [661, 366] width 71 height 24
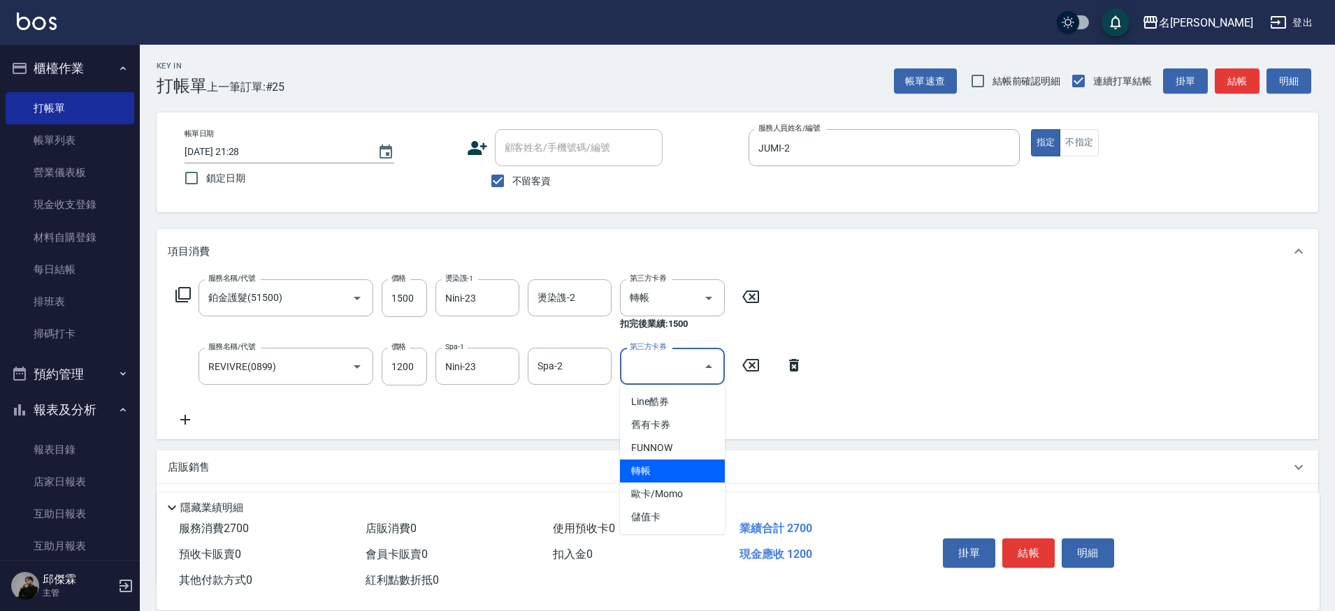
click at [671, 463] on span "轉帳" at bounding box center [672, 471] width 105 height 23
type input "轉帳"
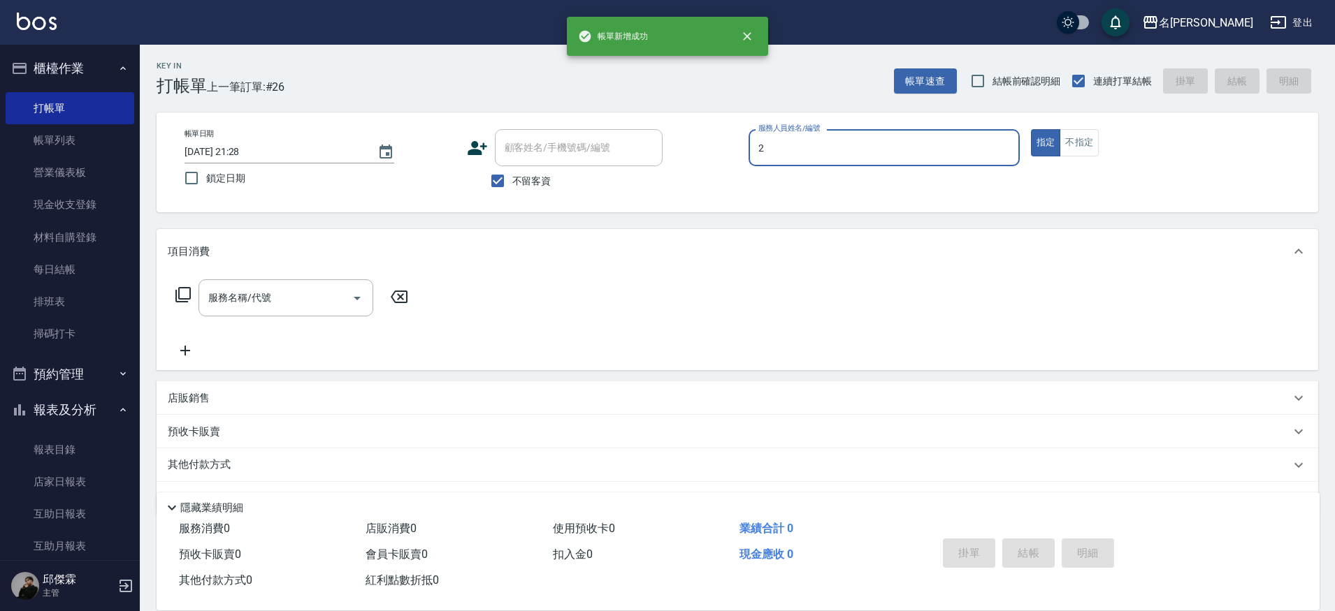
type input "JUMI-2"
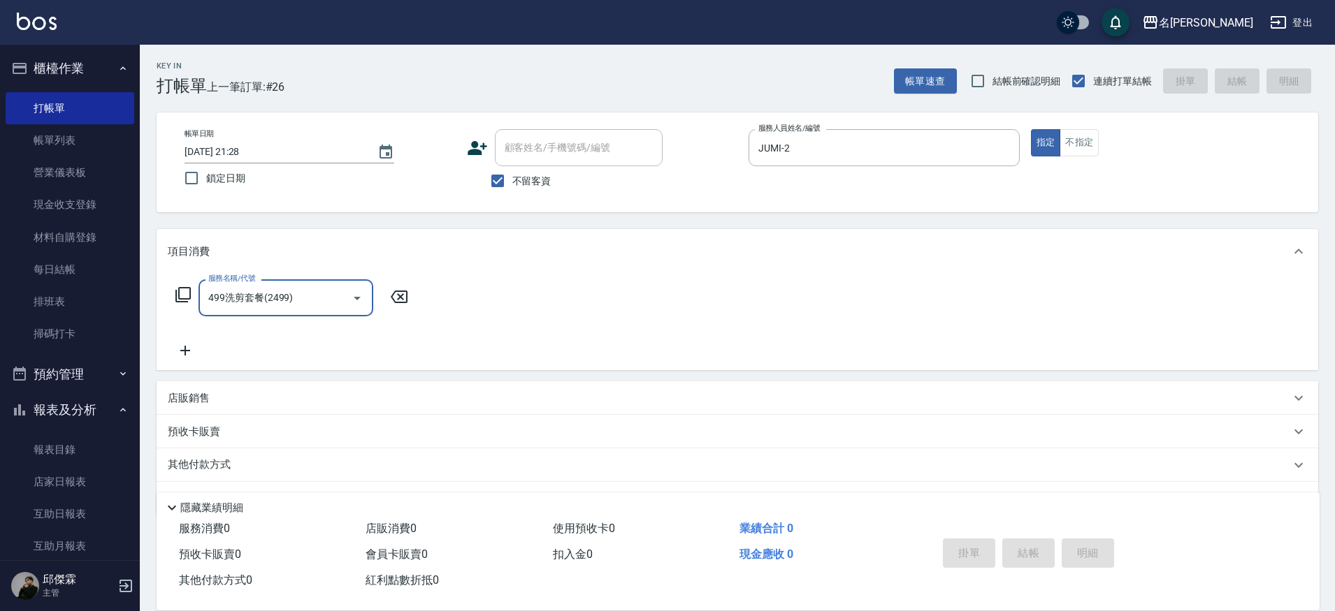
type input "499洗剪套餐(2499)"
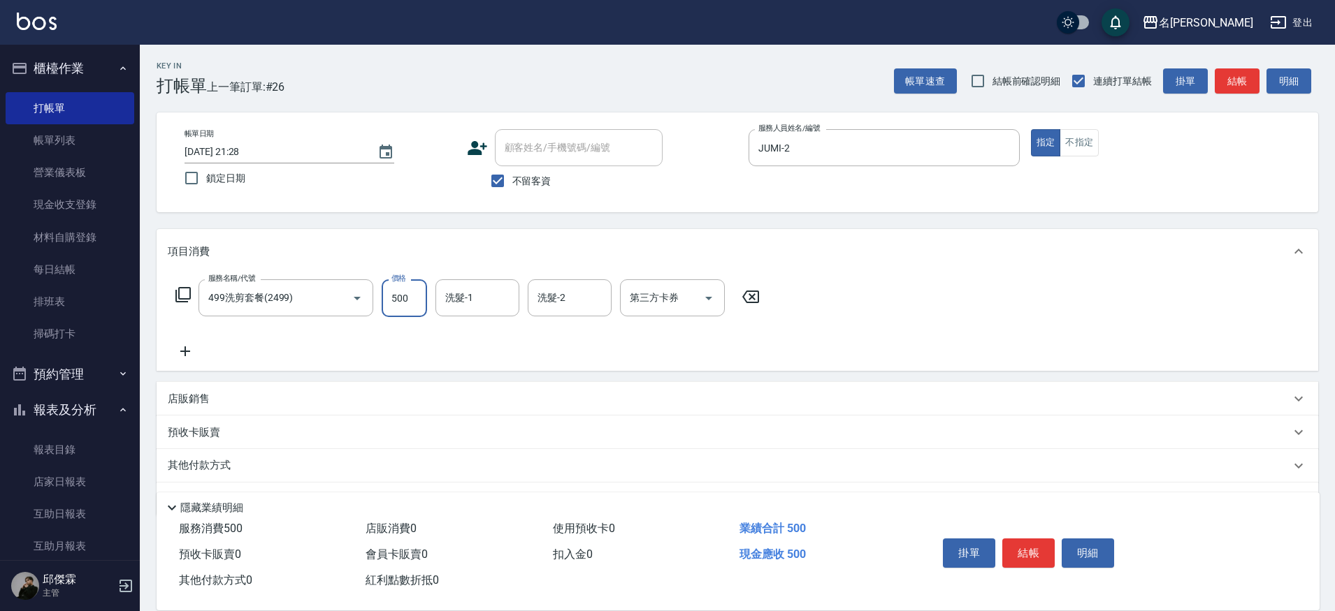
type input "500"
type input "Nini-23"
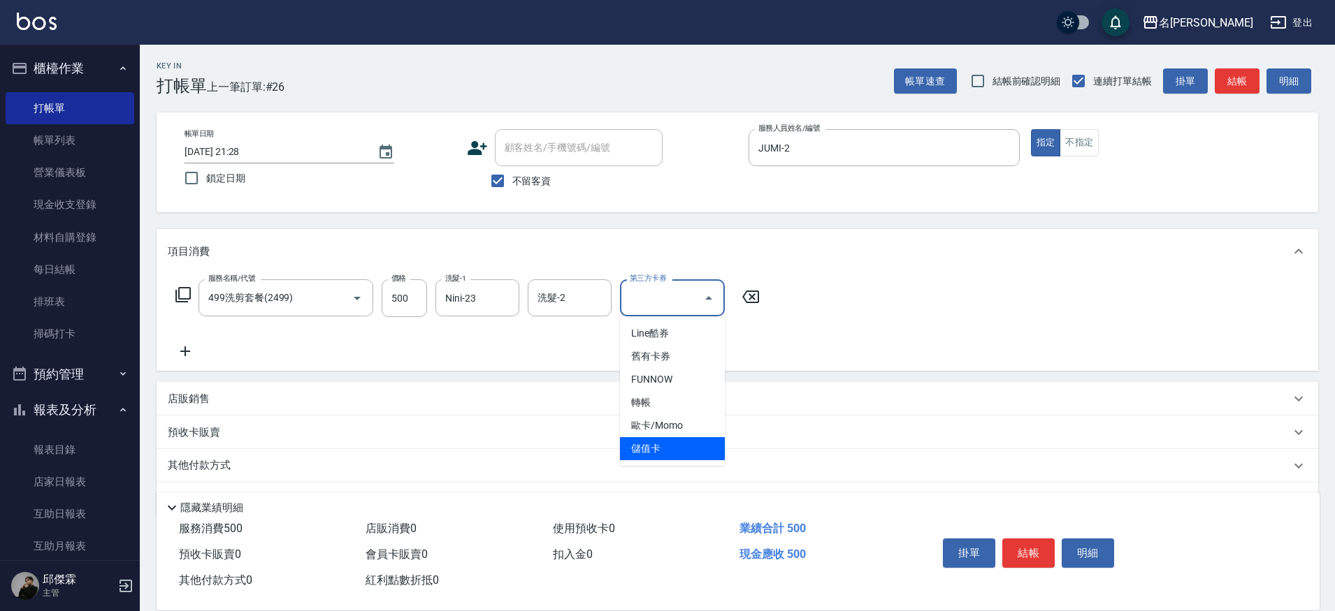
type input "儲值卡"
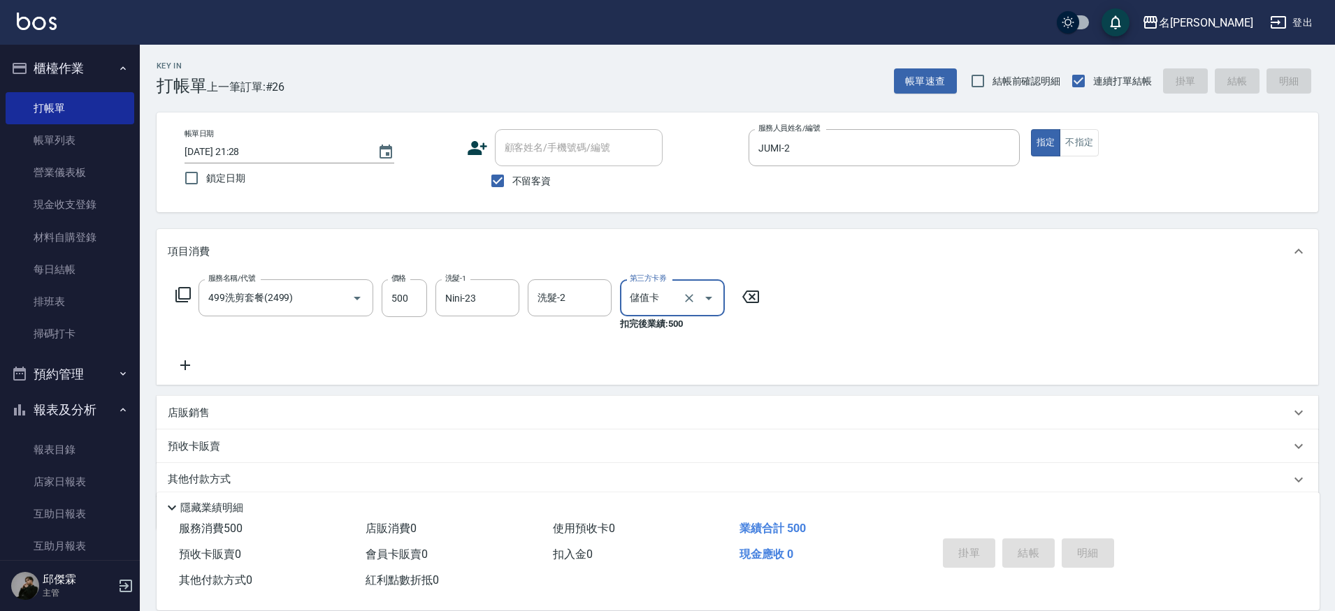
type input "[DATE] 21:29"
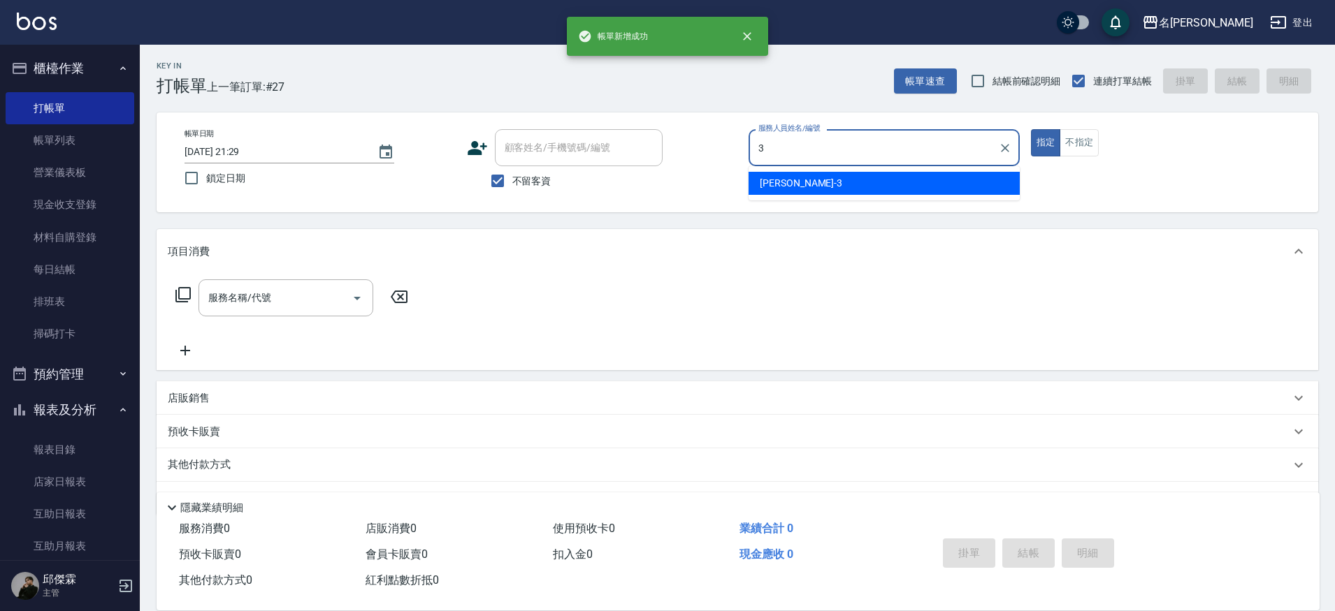
type input "Mina-3"
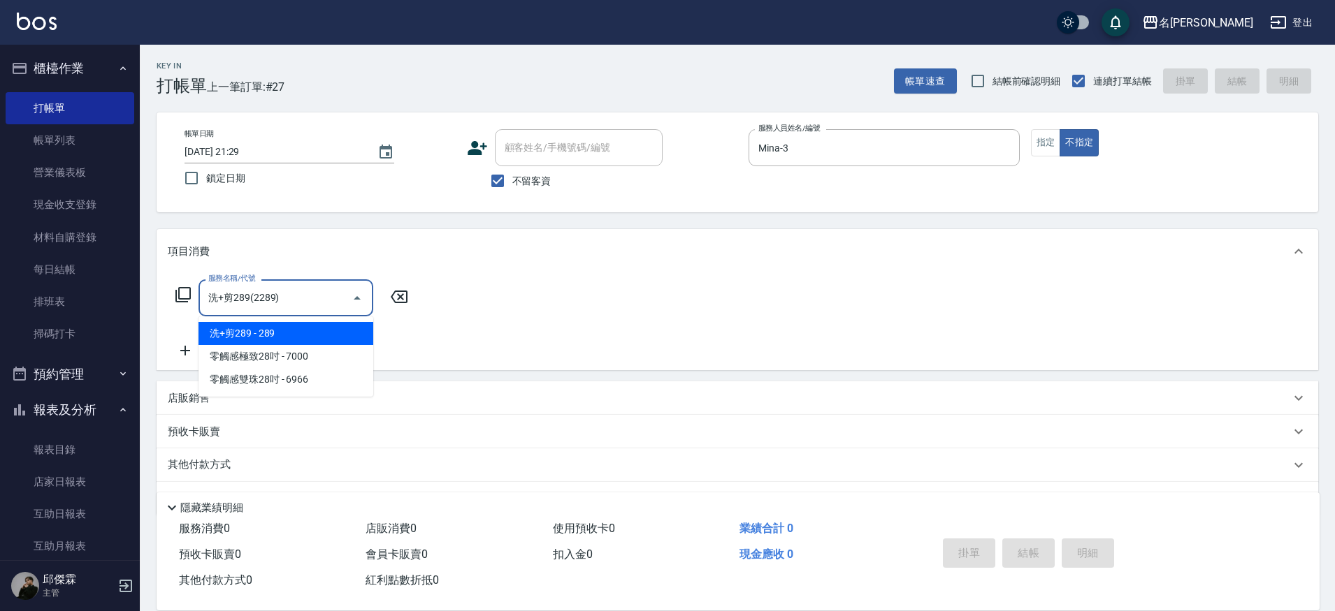
type input "洗+剪289(2289)"
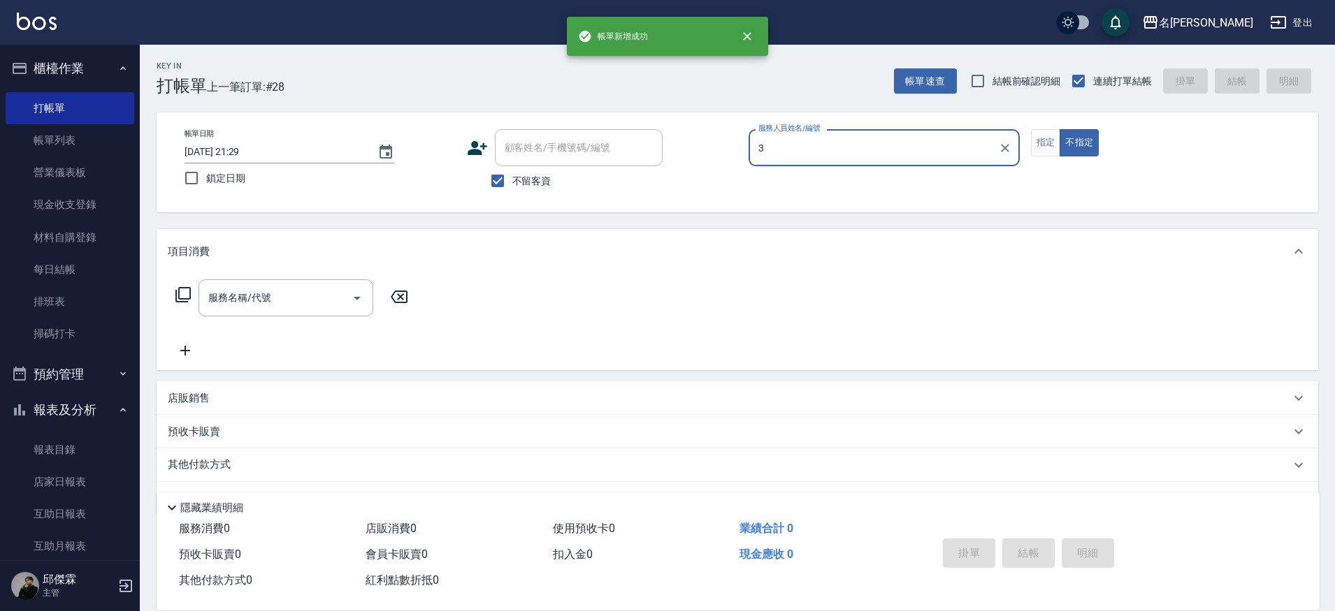
type input "3"
click at [1059, 129] on button "不指定" at bounding box center [1078, 142] width 39 height 27
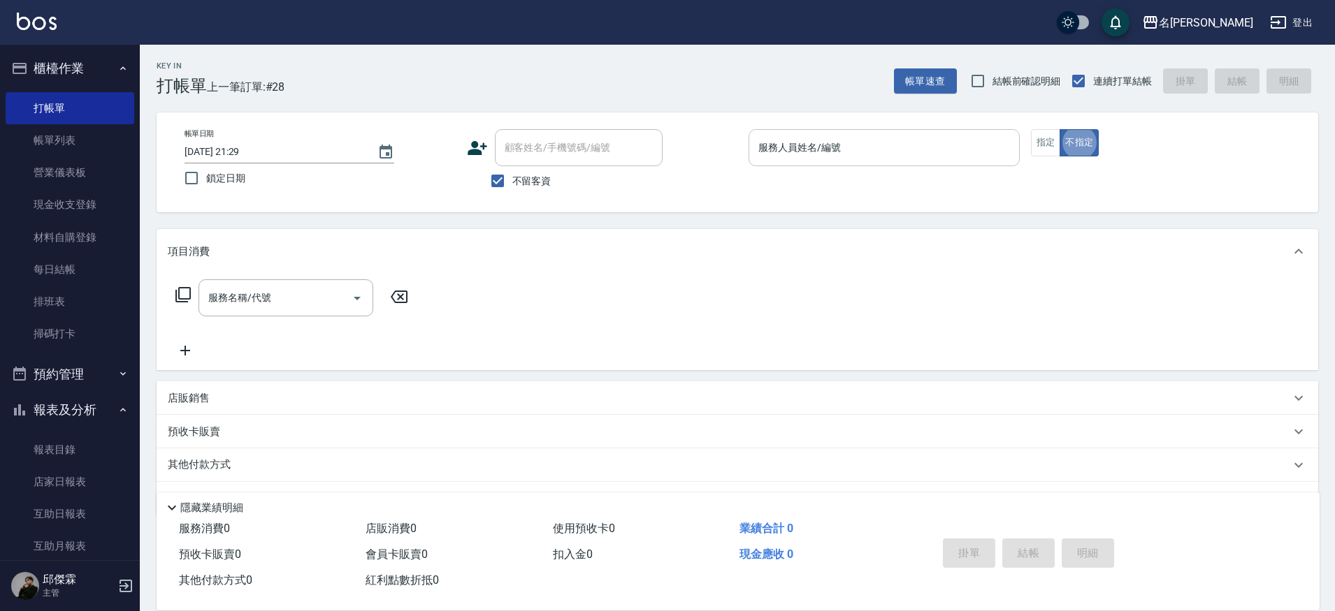
click at [866, 138] on input "服務人員姓名/編號" at bounding box center [884, 148] width 259 height 24
type input "Mina-3"
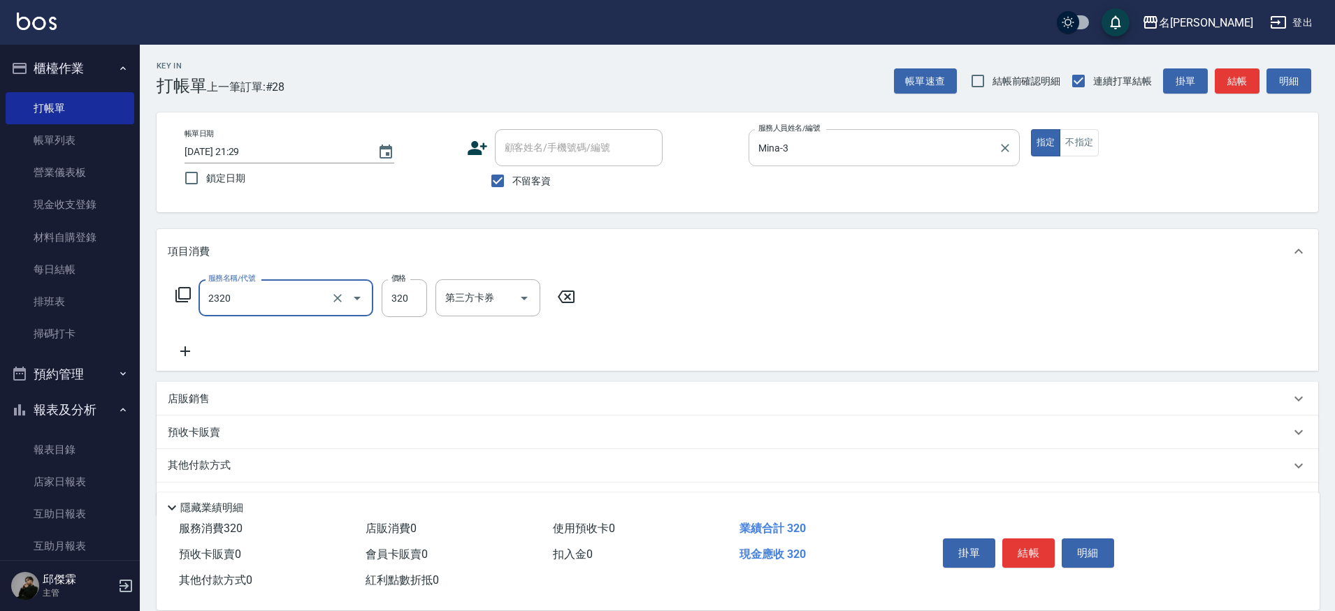
type input "洗剪320(2320)"
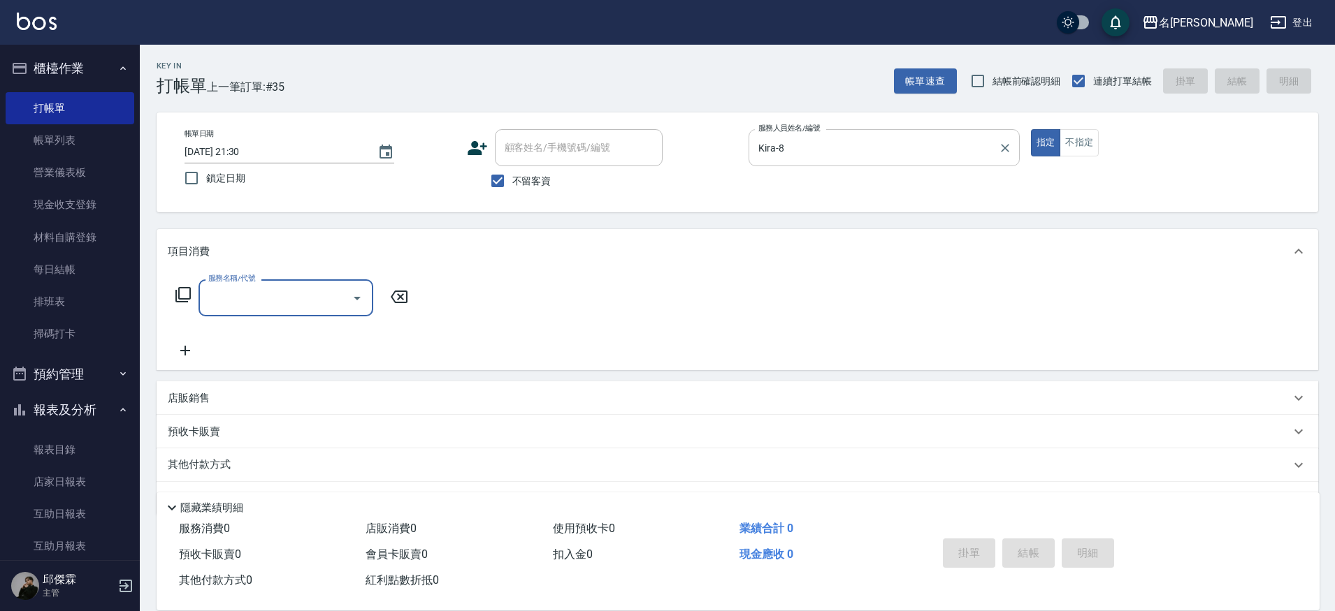
click at [1004, 154] on icon "Clear" at bounding box center [1005, 148] width 14 height 14
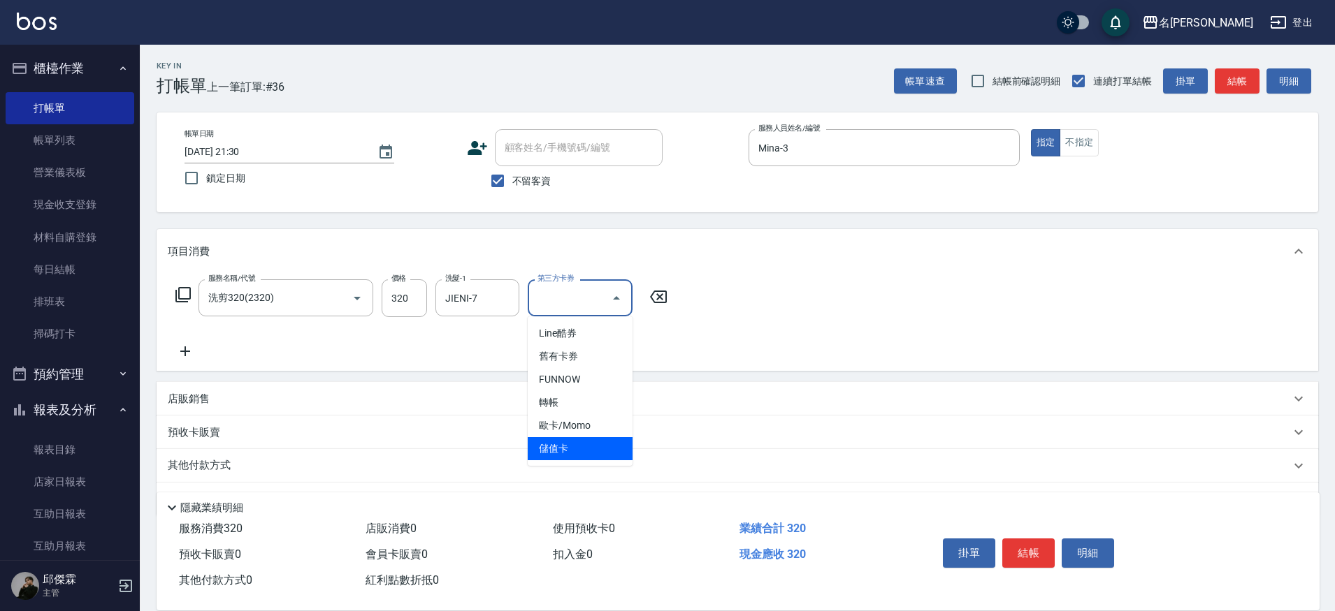
click at [886, 262] on div "項目消費" at bounding box center [737, 251] width 1161 height 45
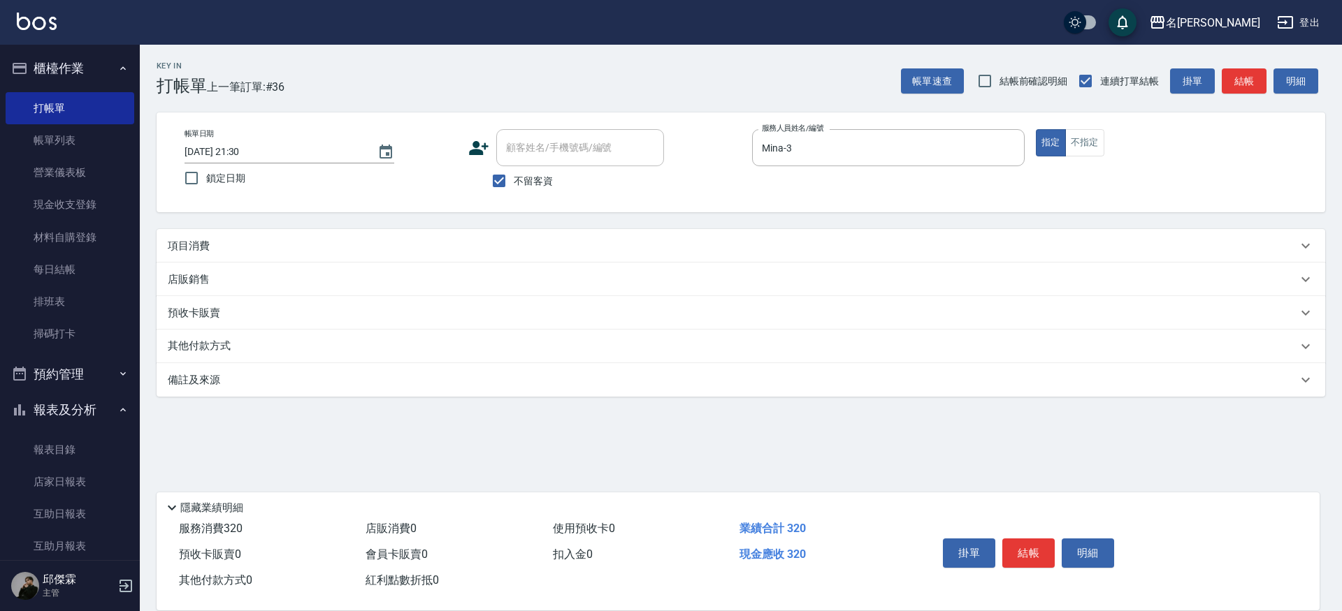
drag, startPoint x: 476, startPoint y: 258, endPoint x: 465, endPoint y: 242, distance: 19.6
click at [475, 256] on div "項目消費" at bounding box center [741, 246] width 1168 height 34
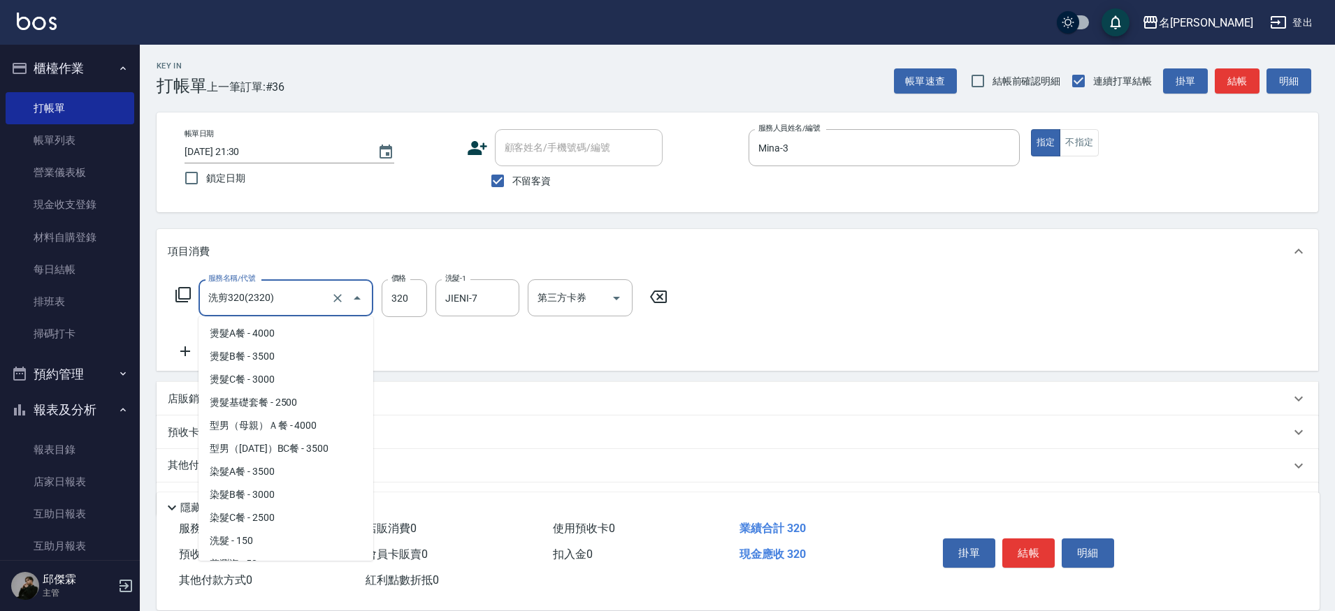
click at [311, 288] on input "洗剪320(2320)" at bounding box center [266, 298] width 123 height 24
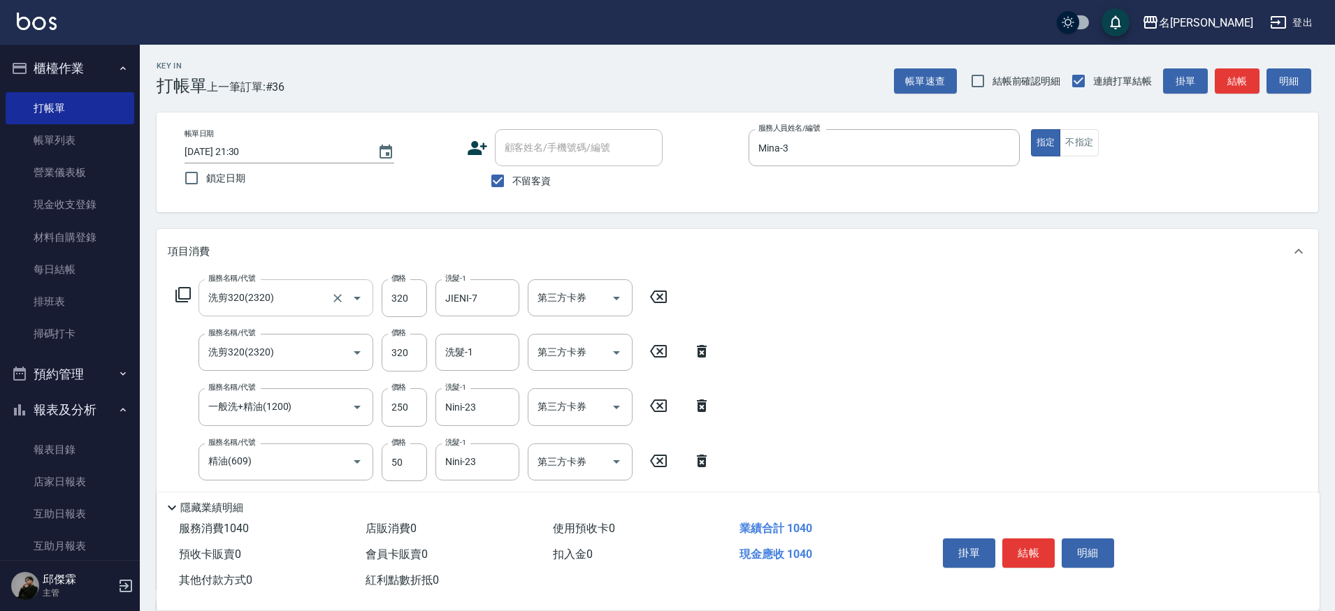
scroll to position [258, 0]
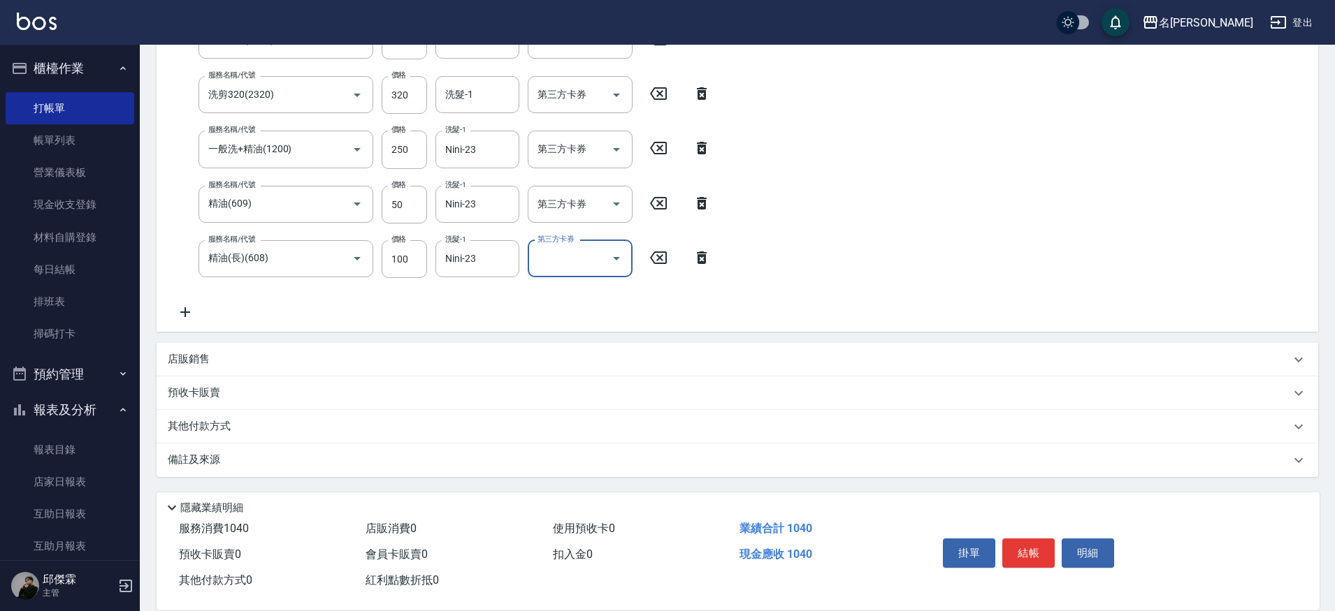
click at [202, 355] on p "店販銷售" at bounding box center [189, 359] width 42 height 15
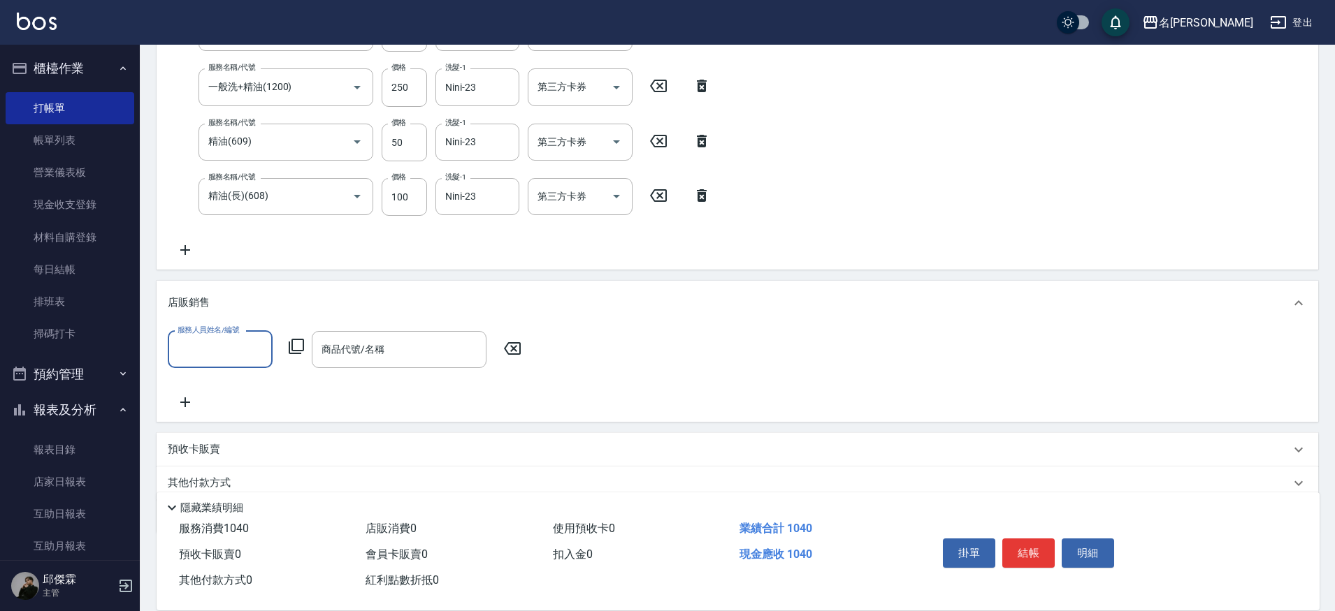
scroll to position [338, 0]
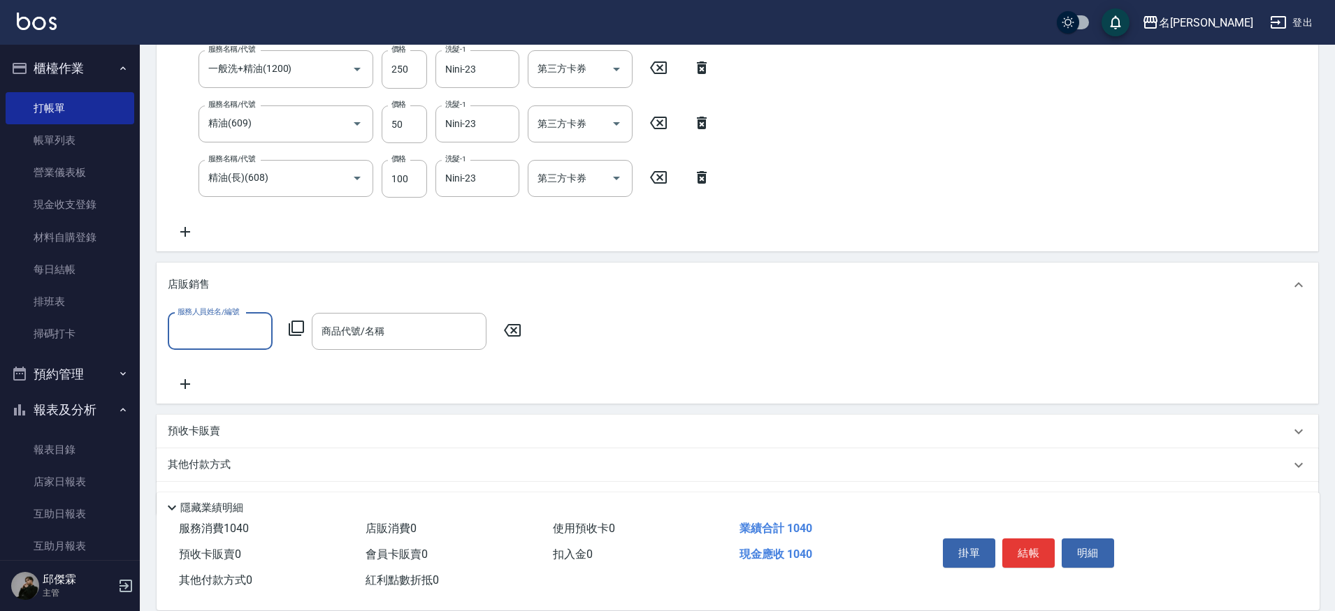
click at [220, 347] on div "服務人員姓名/編號" at bounding box center [220, 331] width 105 height 37
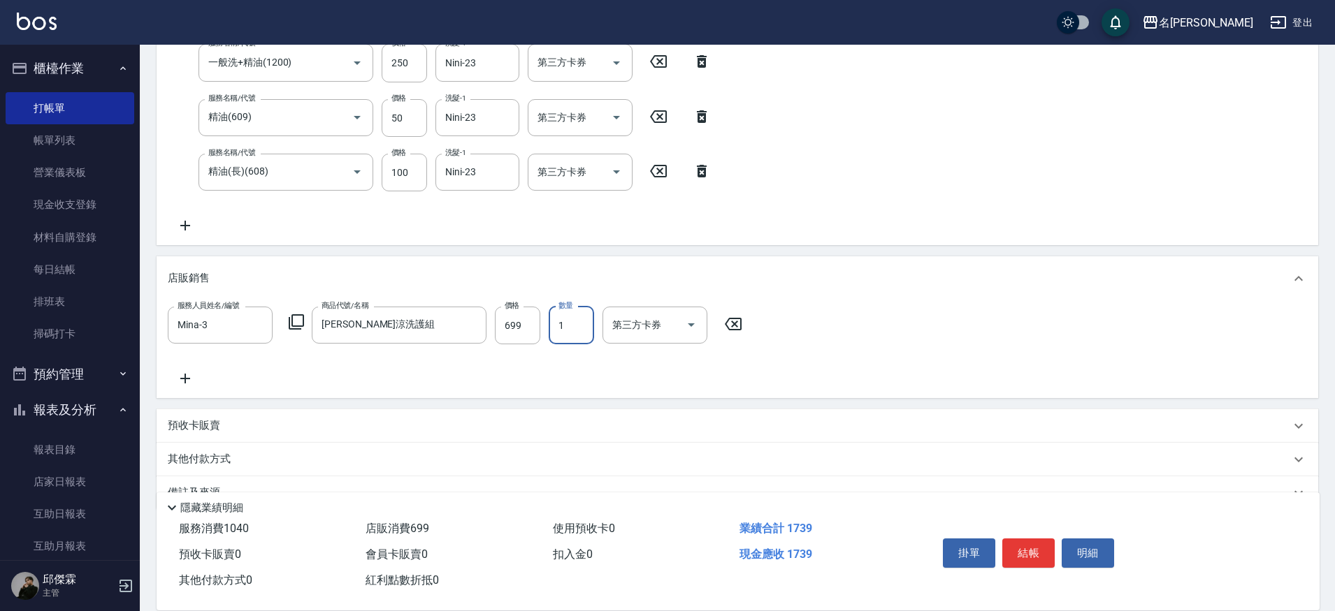
scroll to position [377, 0]
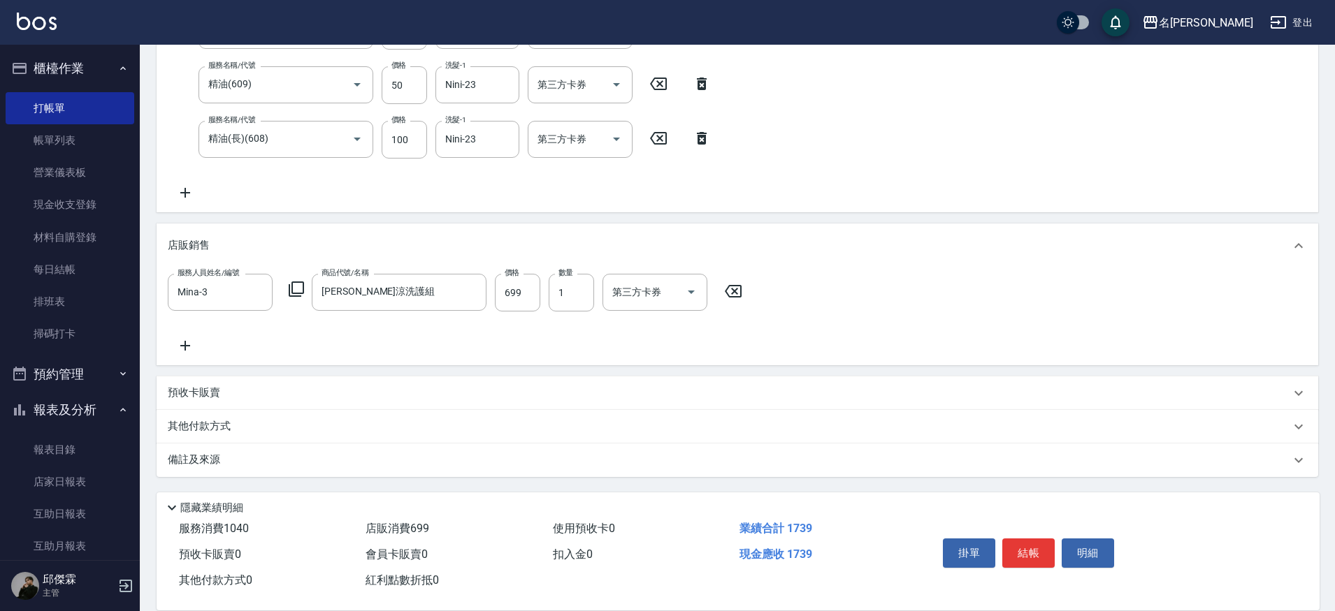
click at [217, 429] on p "其他付款方式" at bounding box center [203, 426] width 70 height 15
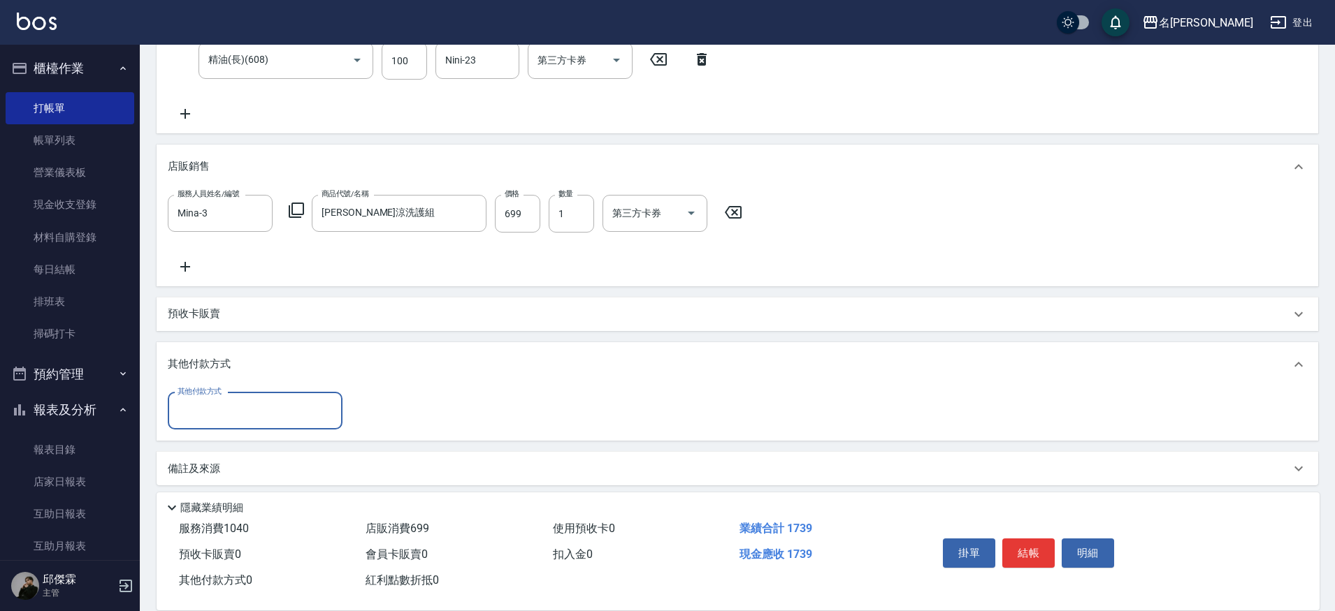
scroll to position [464, 0]
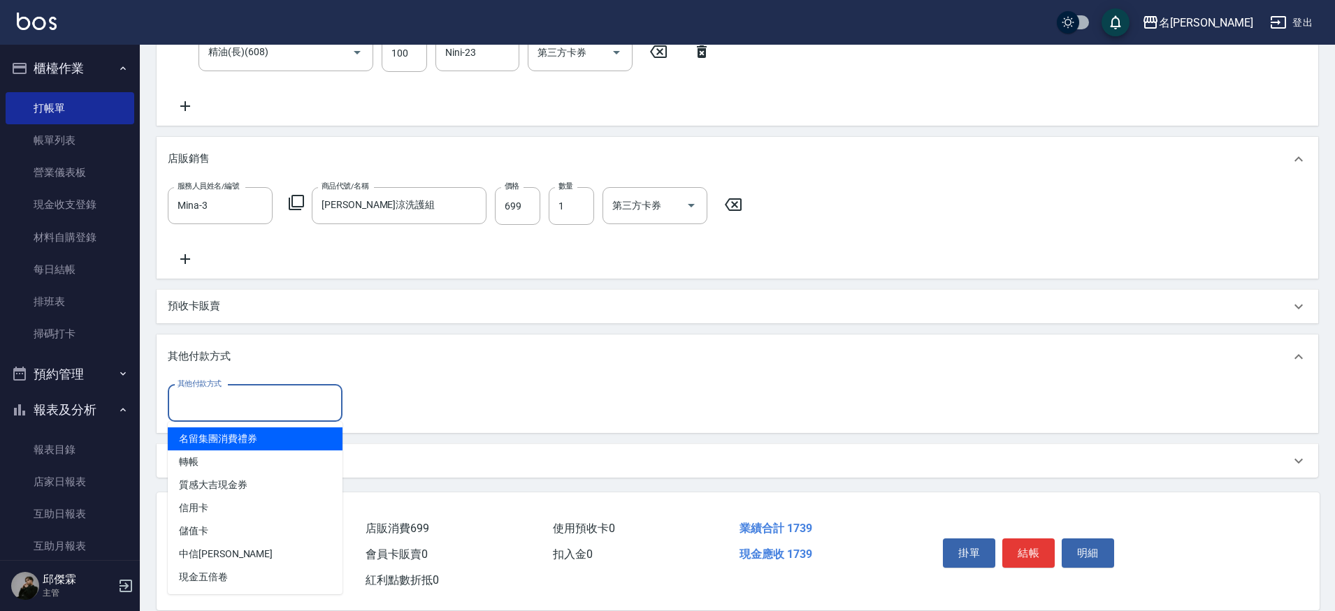
click at [261, 408] on input "其他付款方式" at bounding box center [255, 403] width 162 height 24
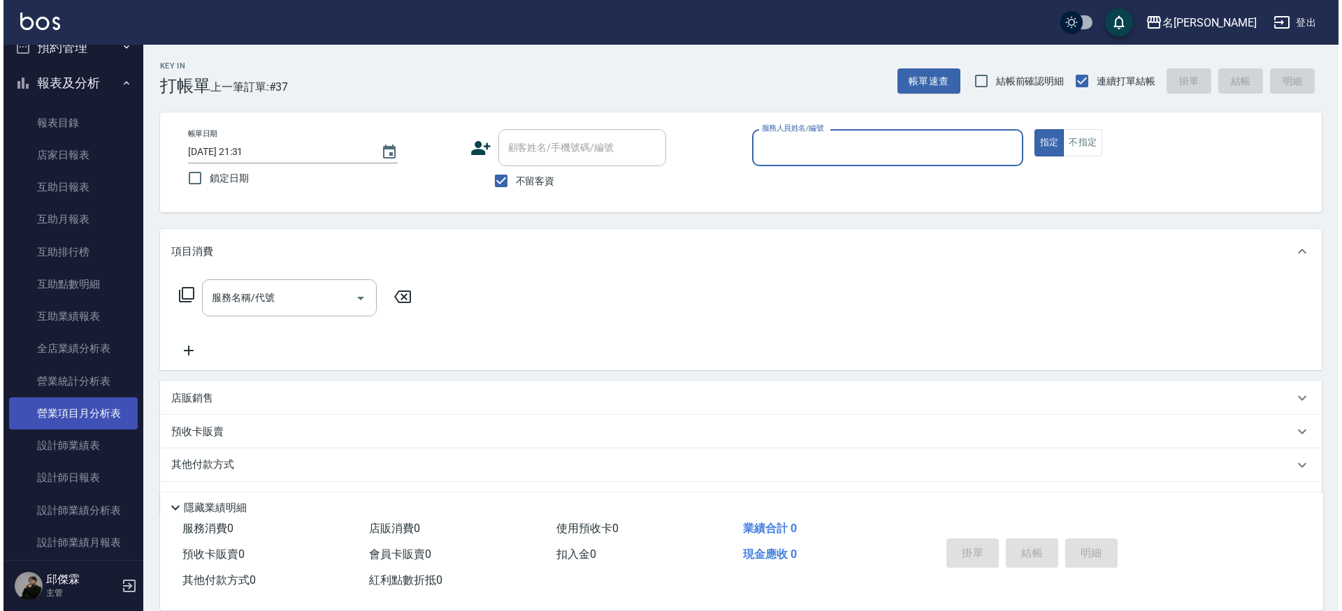
scroll to position [329, 0]
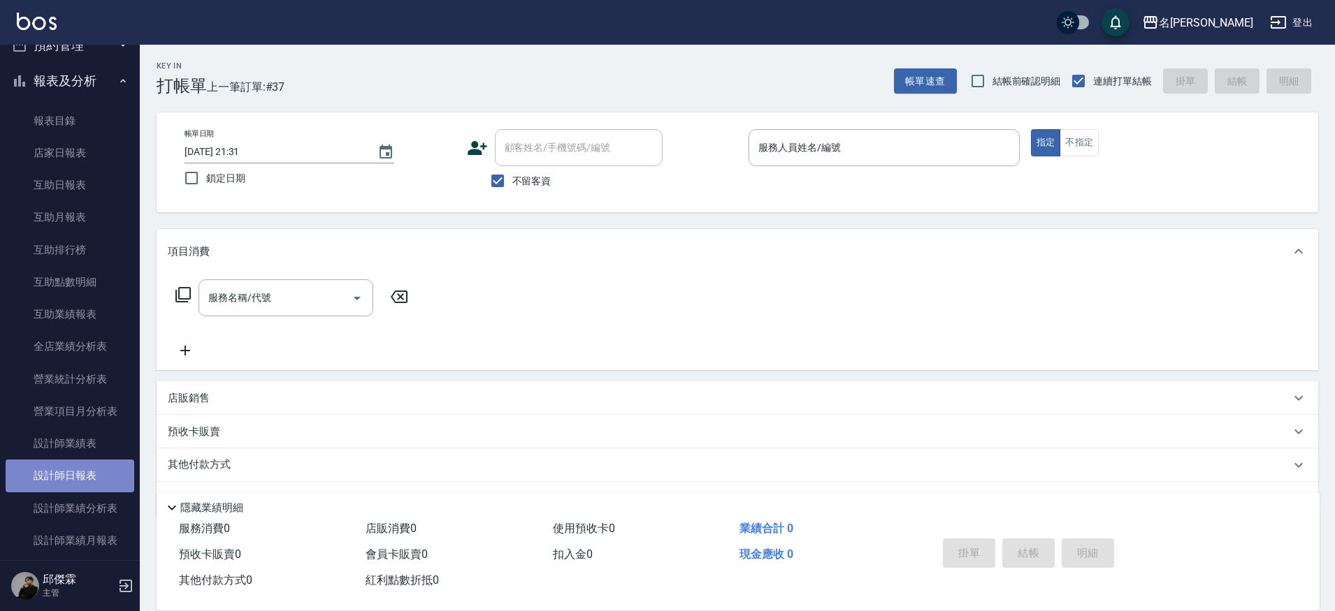
click at [96, 481] on link "設計師日報表" at bounding box center [70, 476] width 129 height 32
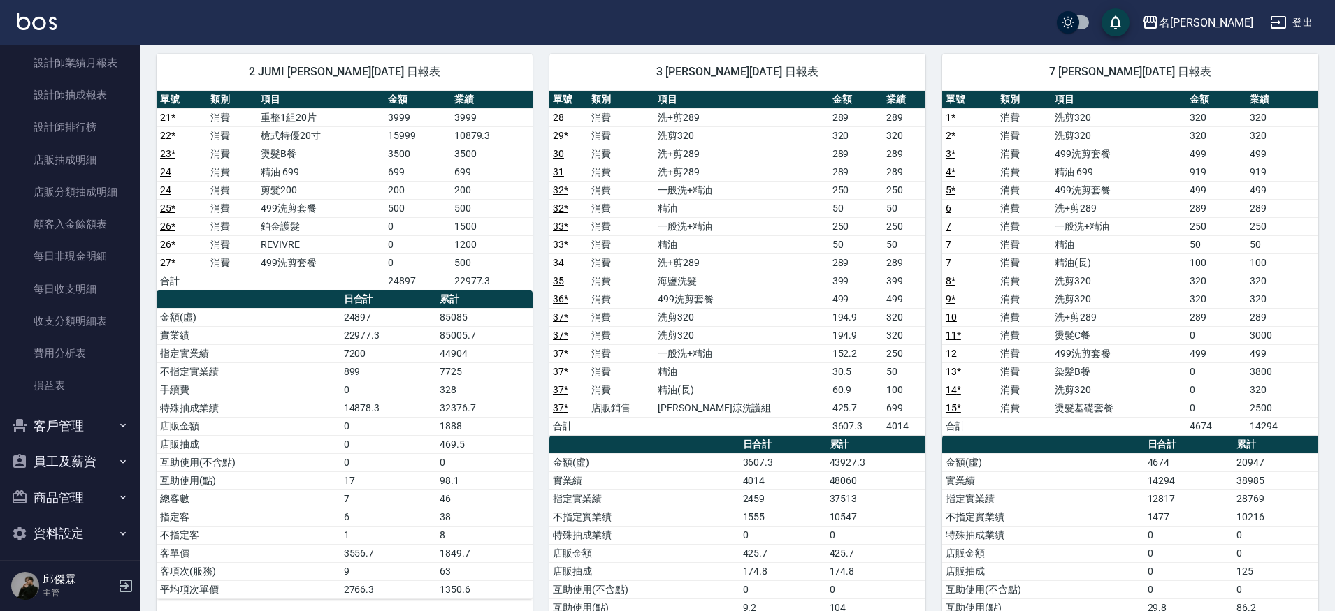
scroll to position [103, 0]
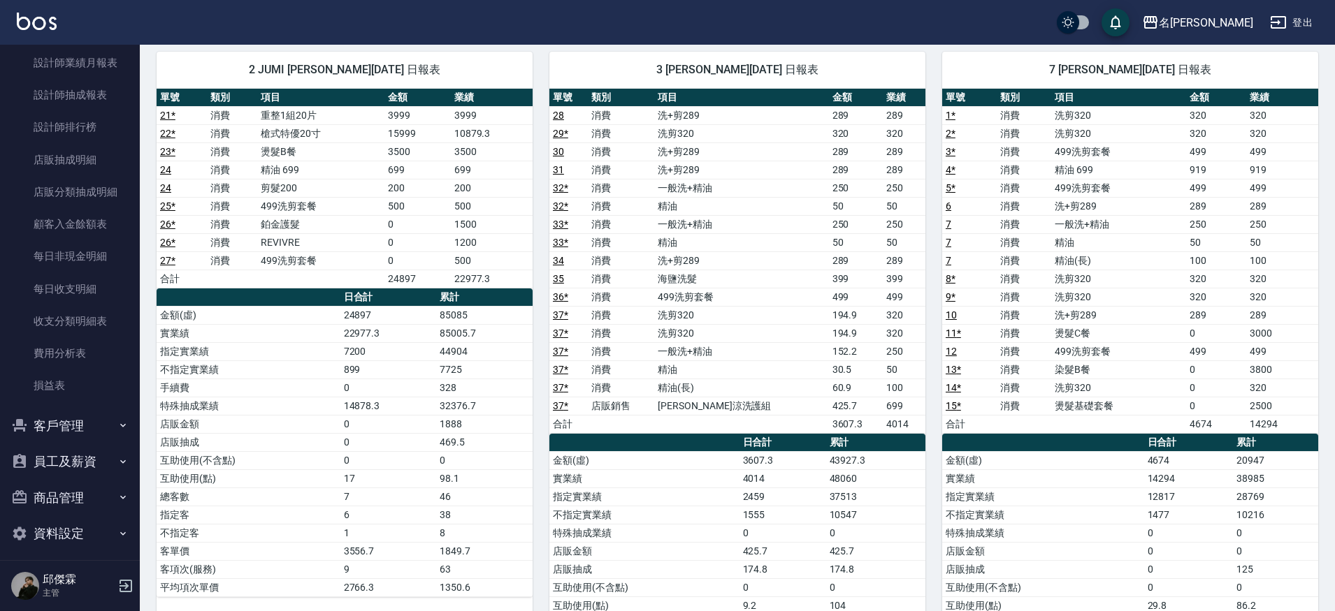
click at [74, 452] on button "員工及薪資" at bounding box center [70, 462] width 129 height 36
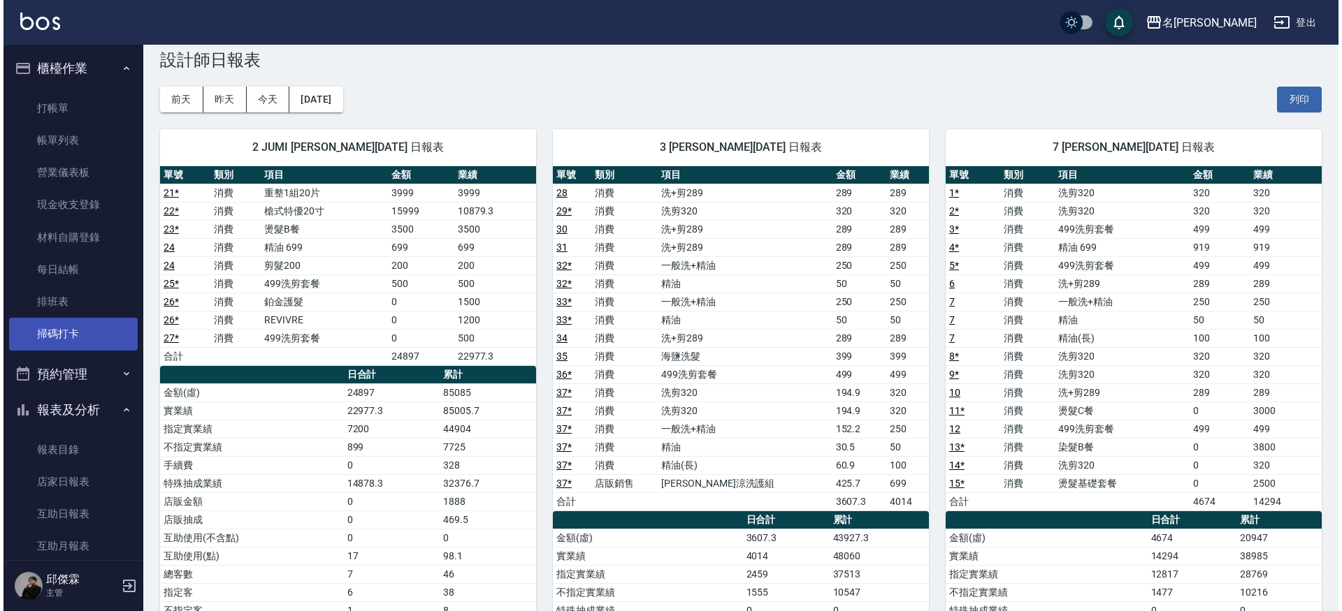
scroll to position [0, 0]
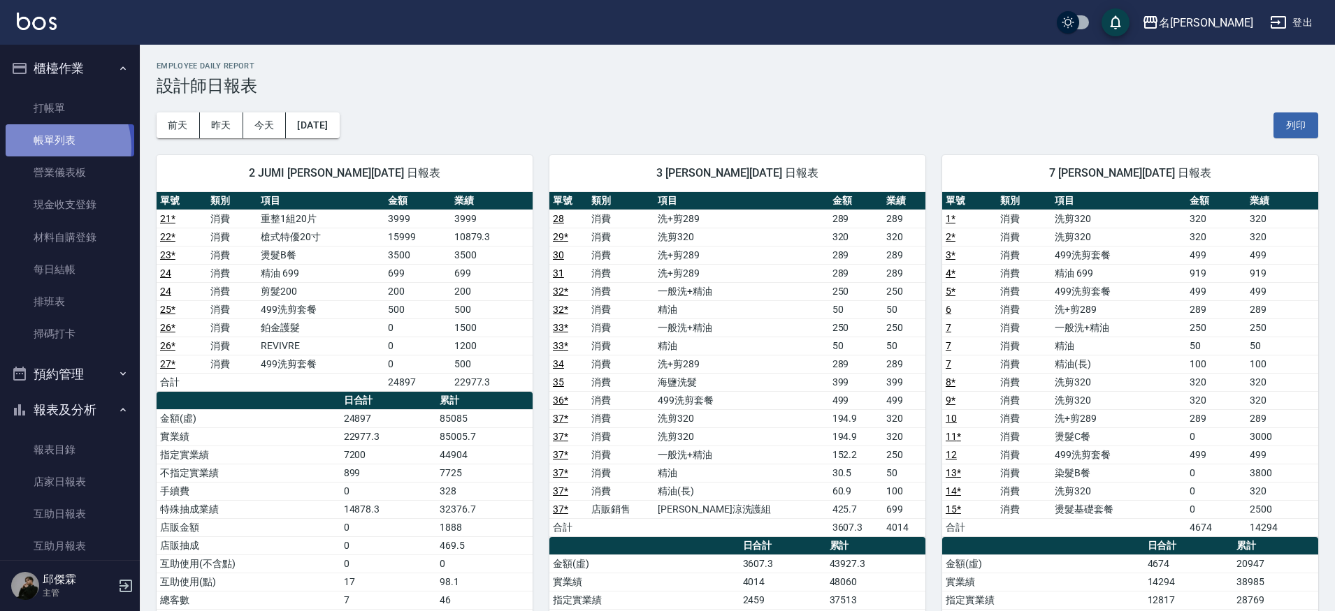
click at [48, 147] on link "帳單列表" at bounding box center [70, 140] width 129 height 32
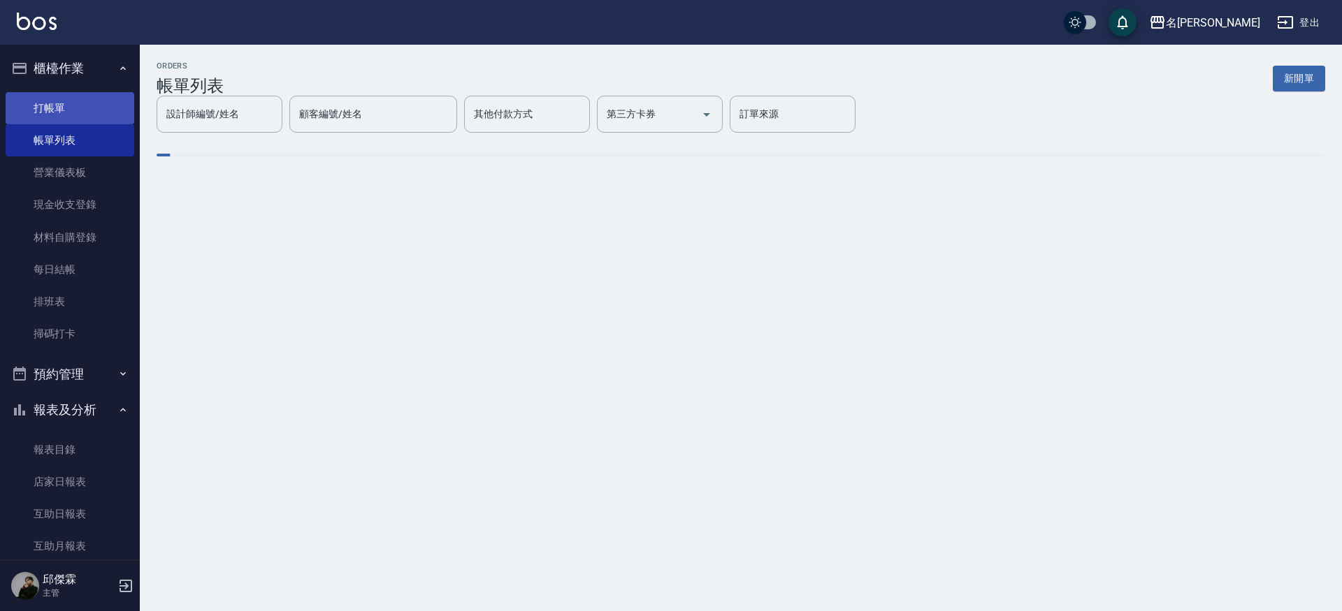
click at [44, 106] on link "打帳單" at bounding box center [70, 108] width 129 height 32
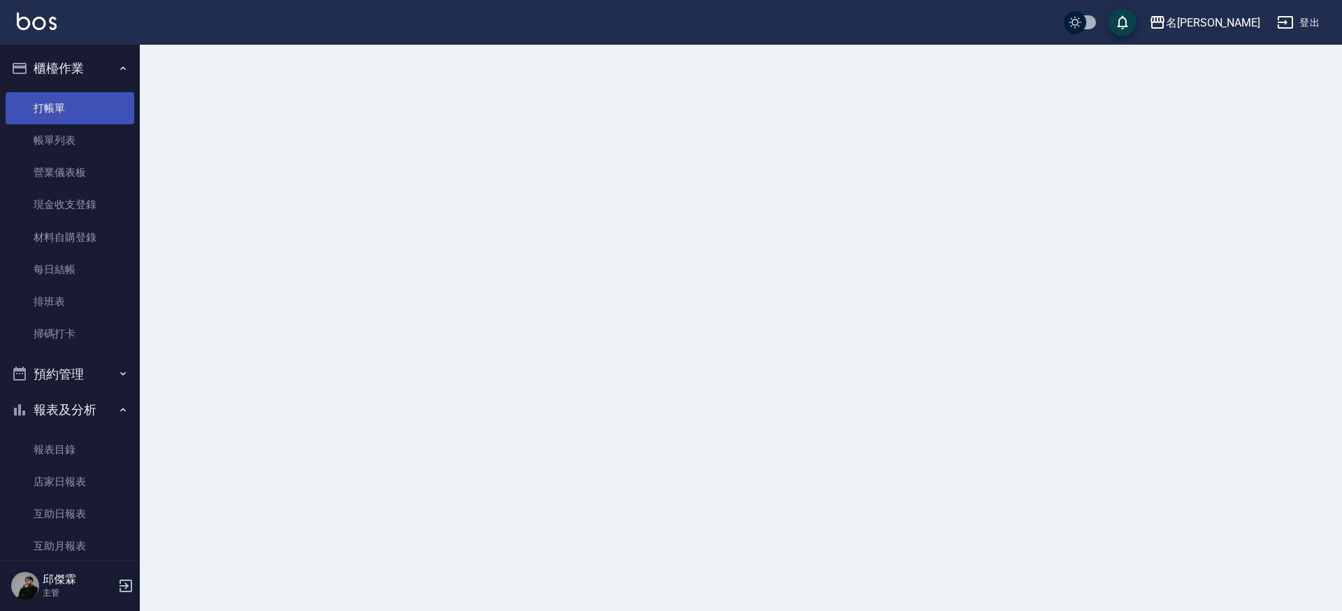
scroll to position [1, 0]
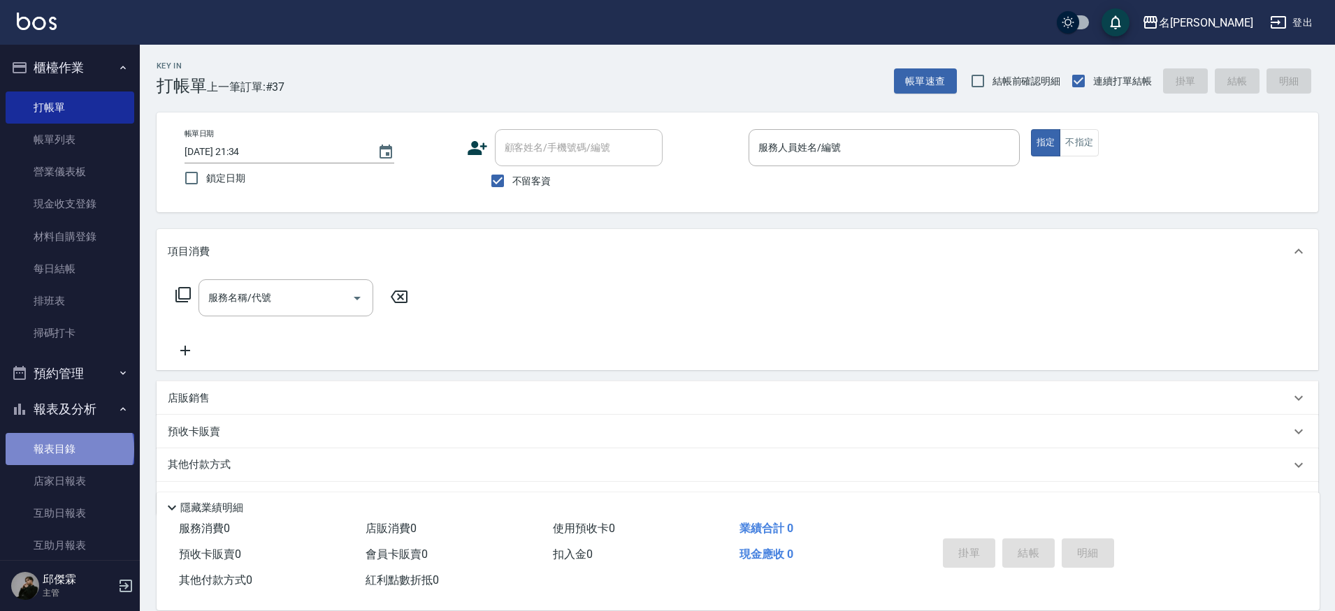
click at [68, 447] on link "報表目錄" at bounding box center [70, 449] width 129 height 32
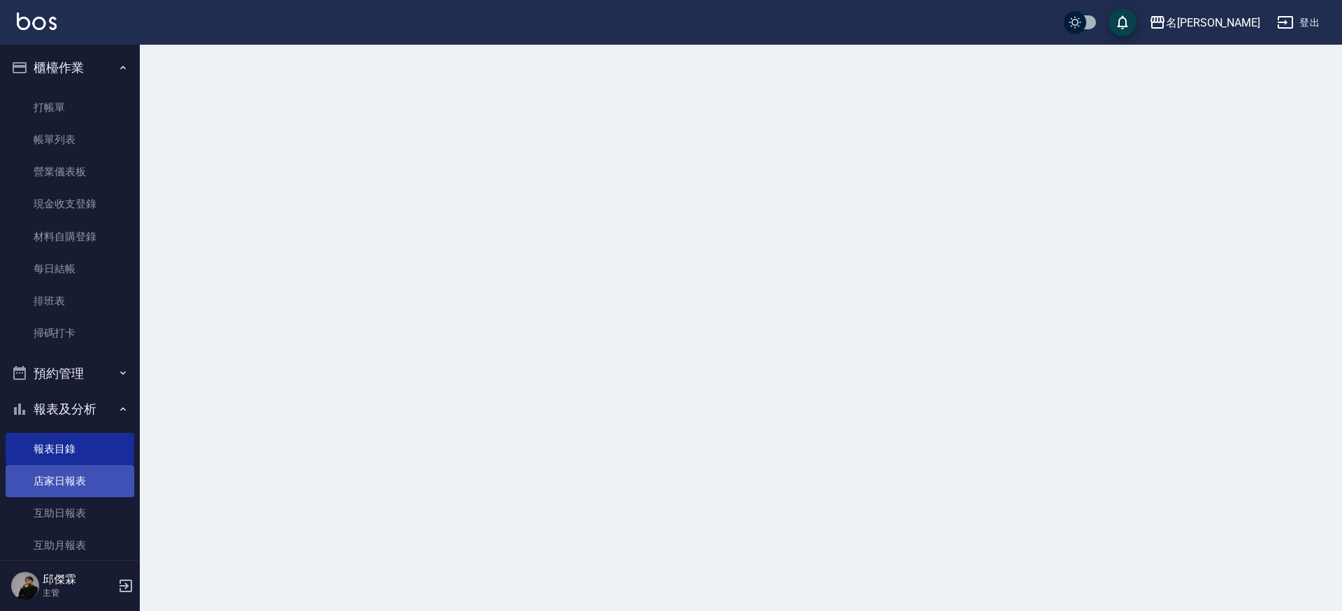
click at [76, 466] on link "店家日報表" at bounding box center [70, 481] width 129 height 32
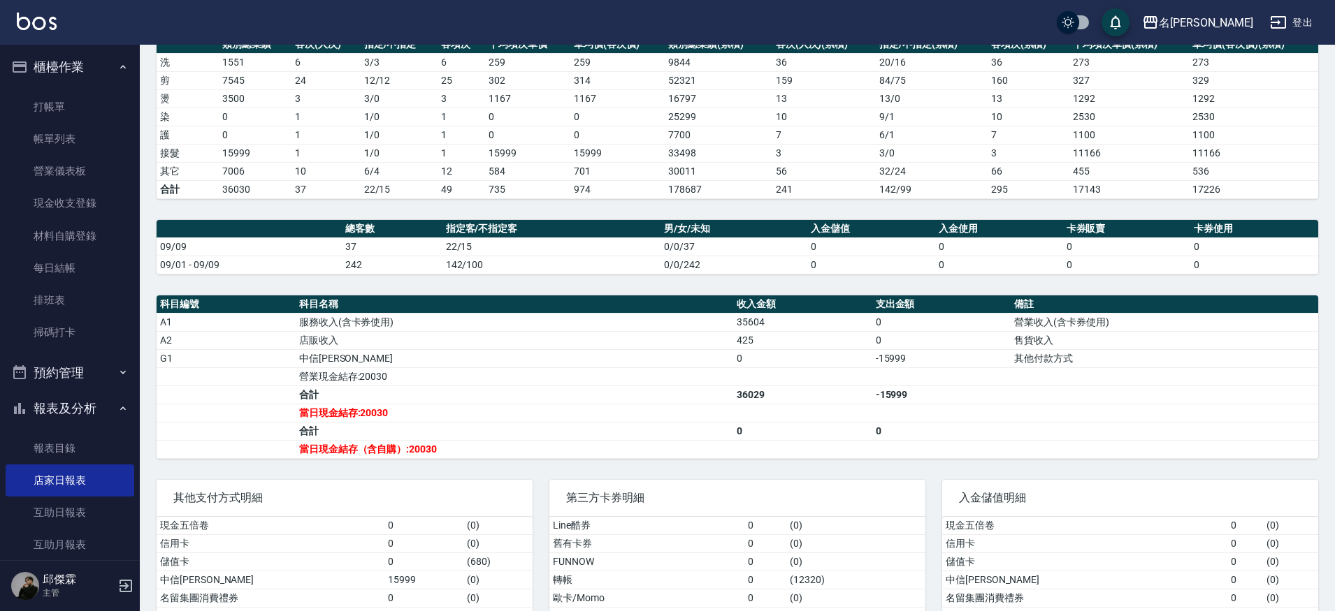
scroll to position [215, 0]
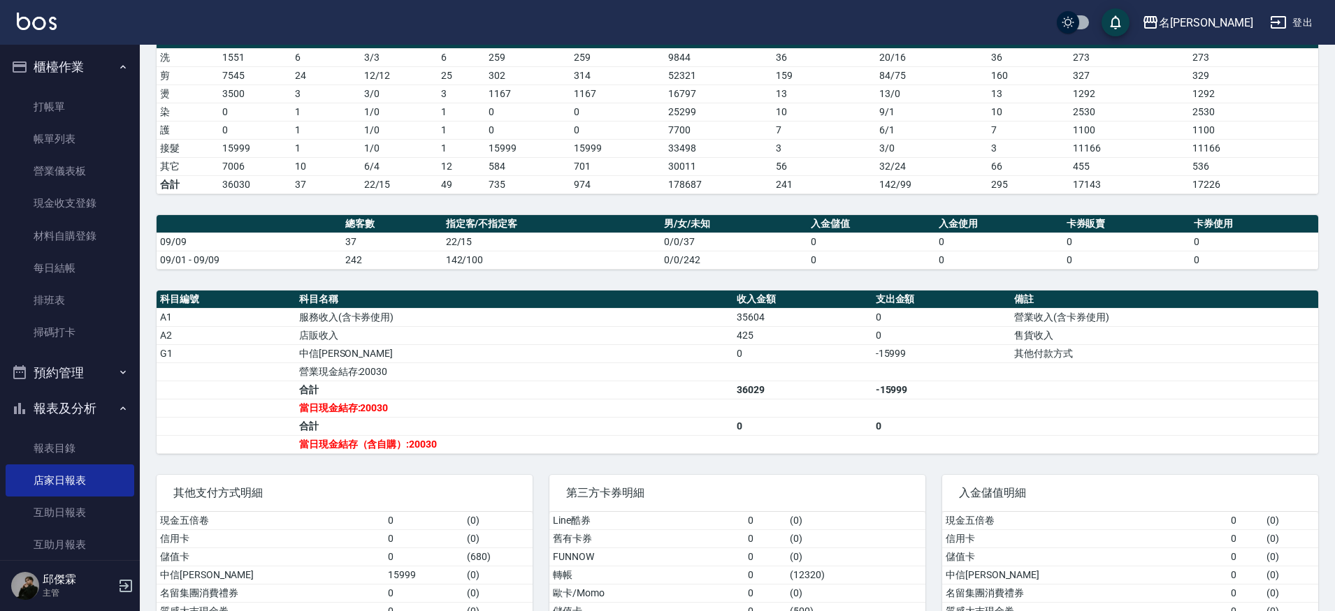
click at [70, 136] on link "帳單列表" at bounding box center [70, 139] width 129 height 32
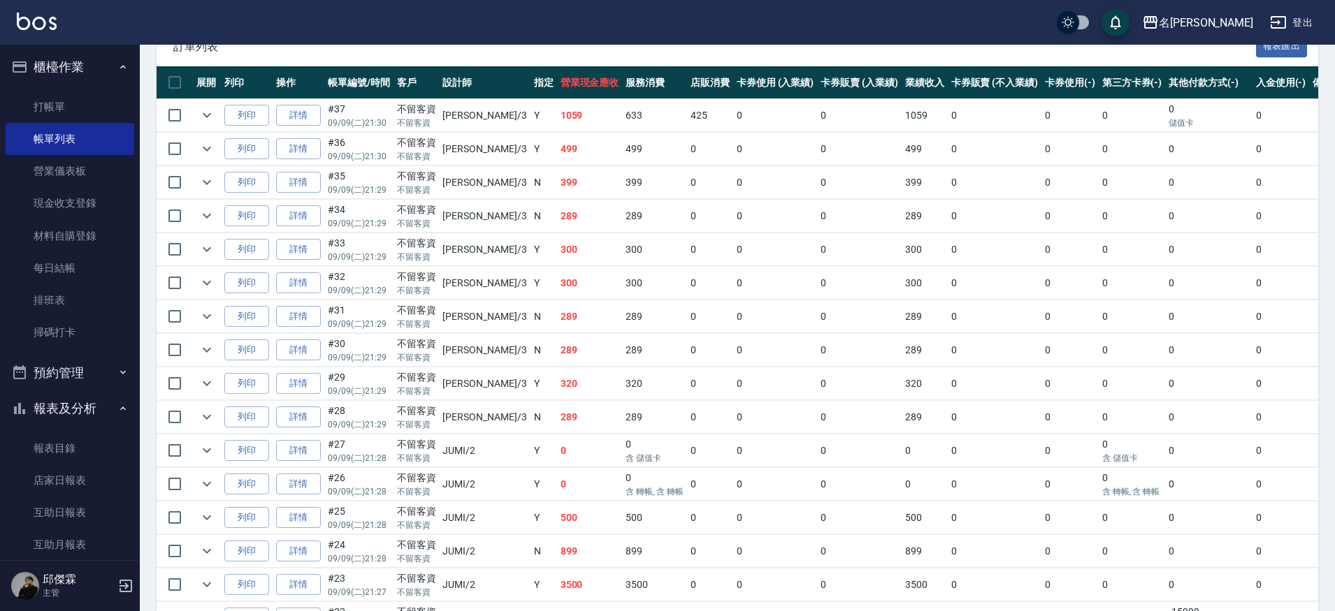
scroll to position [426, 0]
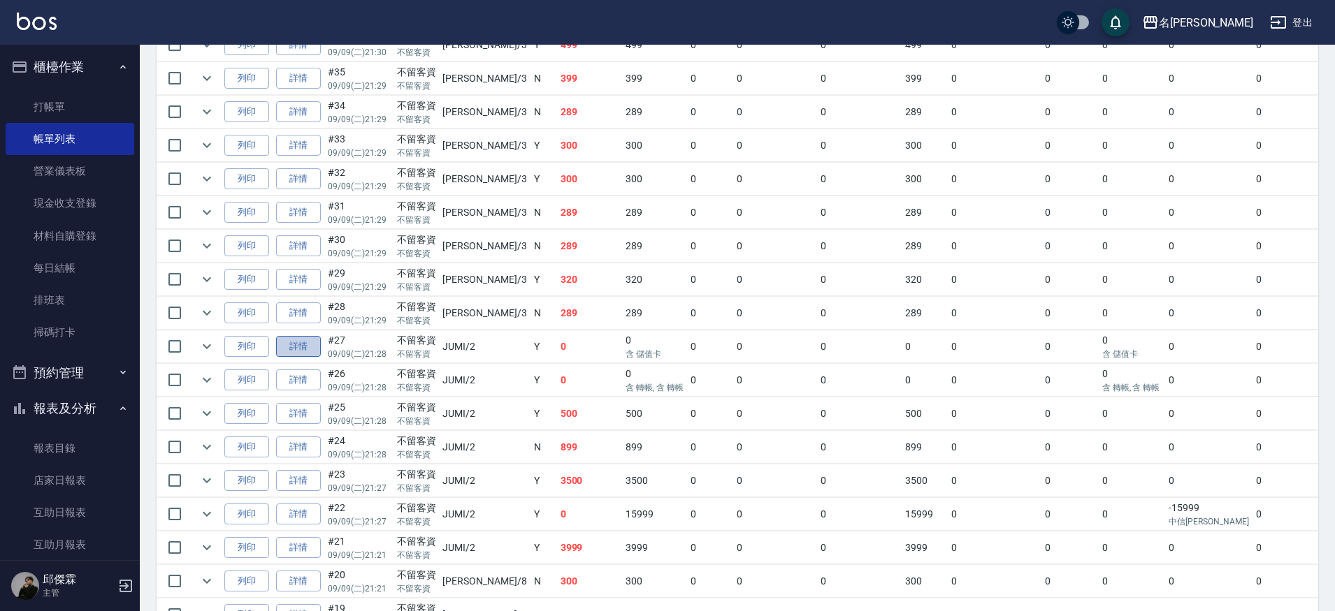
click at [296, 351] on link "詳情" at bounding box center [298, 347] width 45 height 22
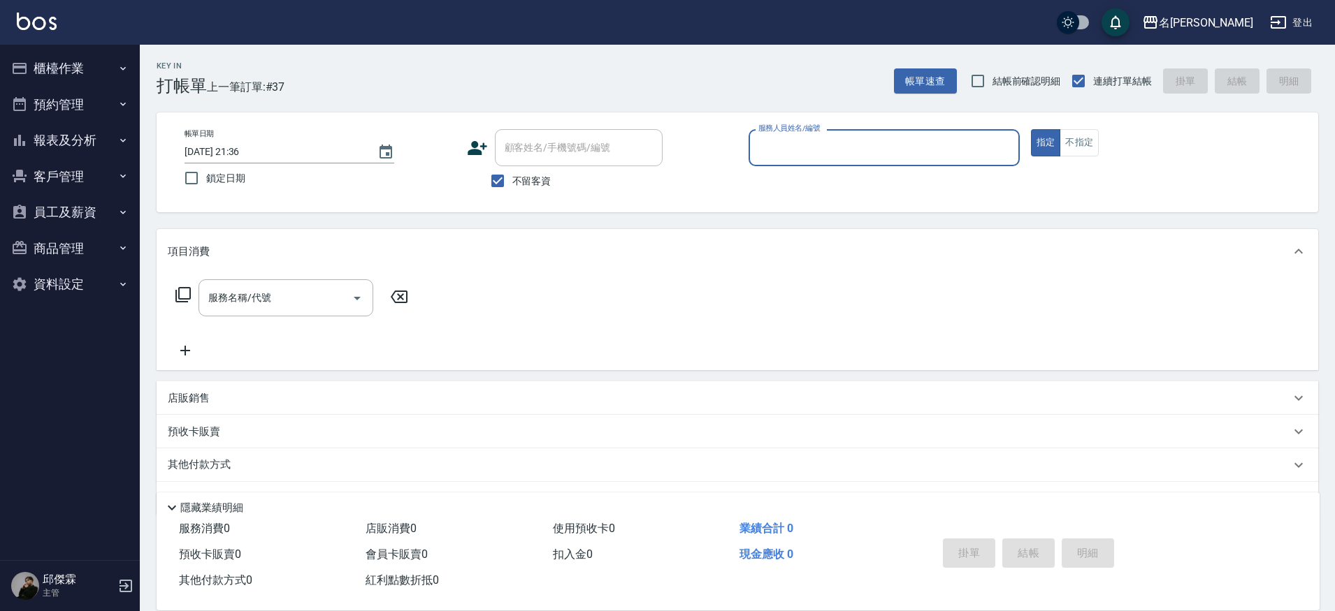
click at [66, 103] on button "預約管理" at bounding box center [70, 105] width 129 height 36
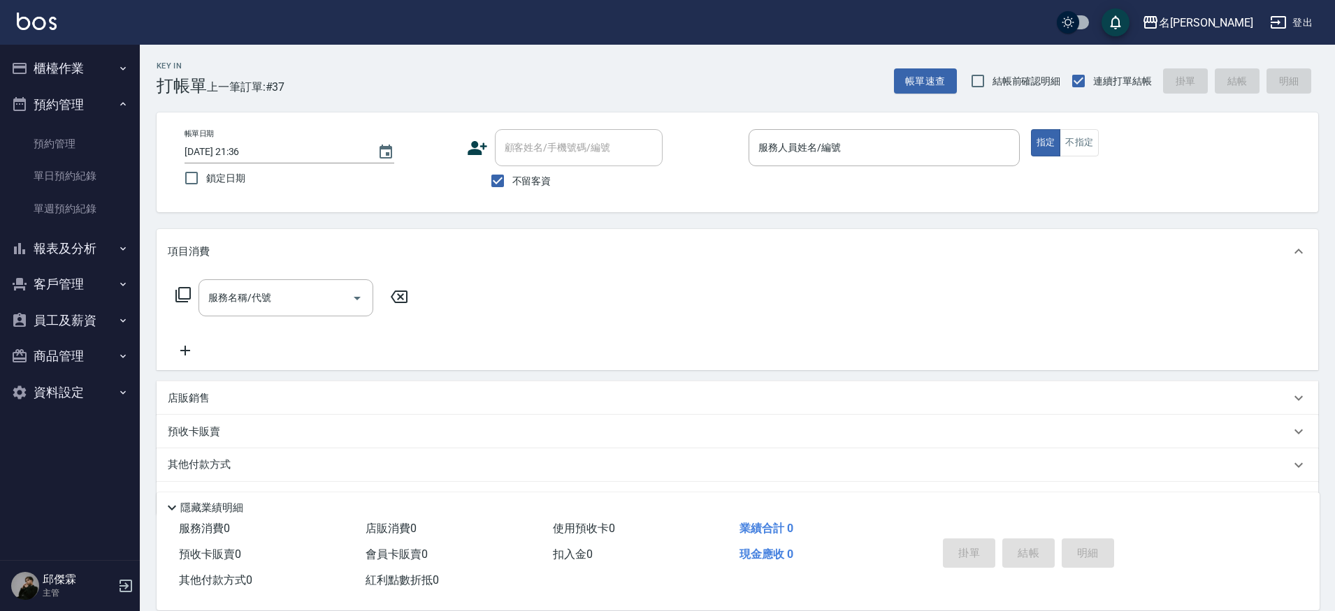
click at [84, 247] on button "報表及分析" at bounding box center [70, 249] width 129 height 36
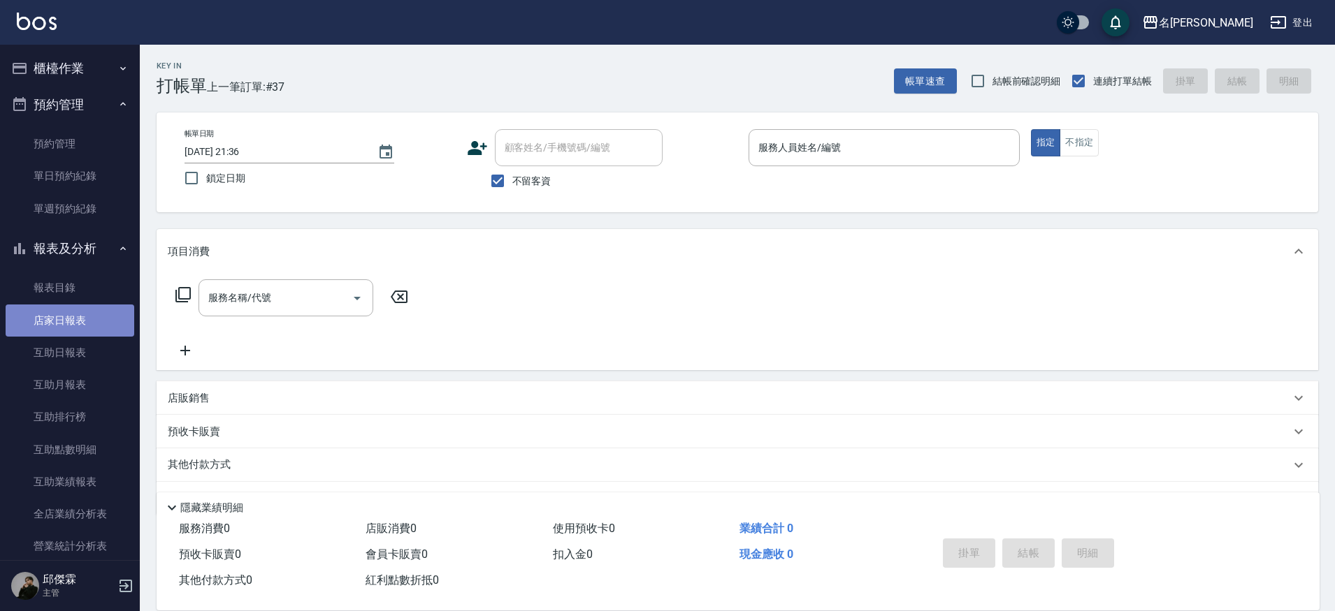
click at [71, 319] on link "店家日報表" at bounding box center [70, 321] width 129 height 32
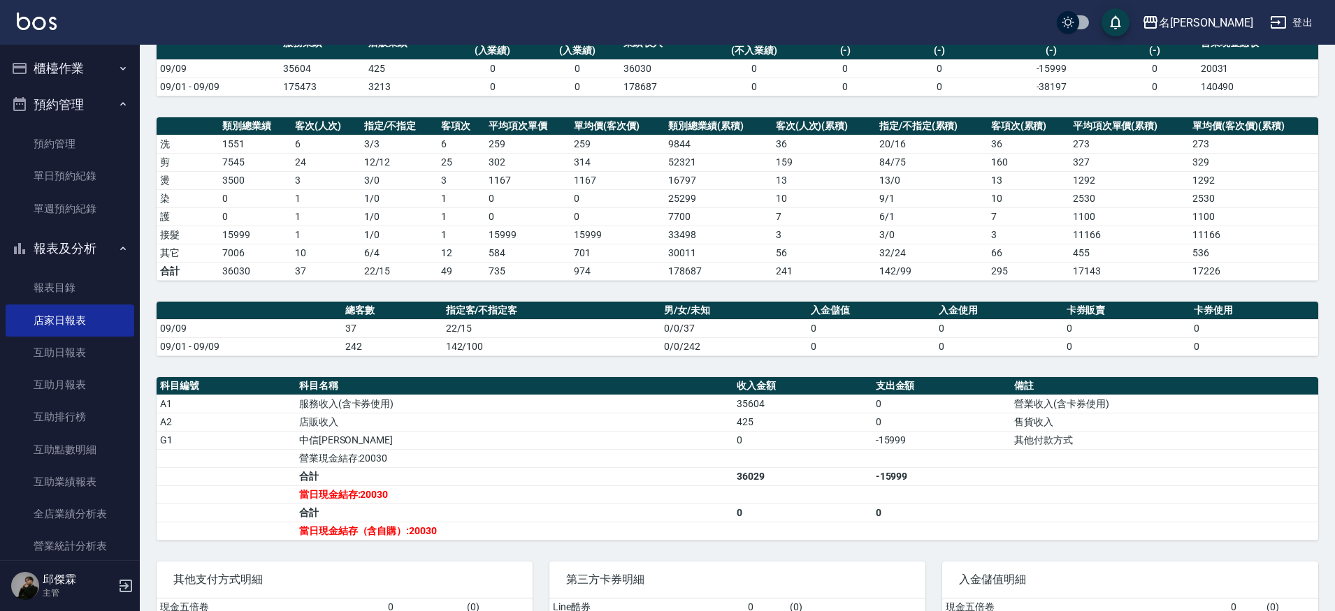
scroll to position [132, 0]
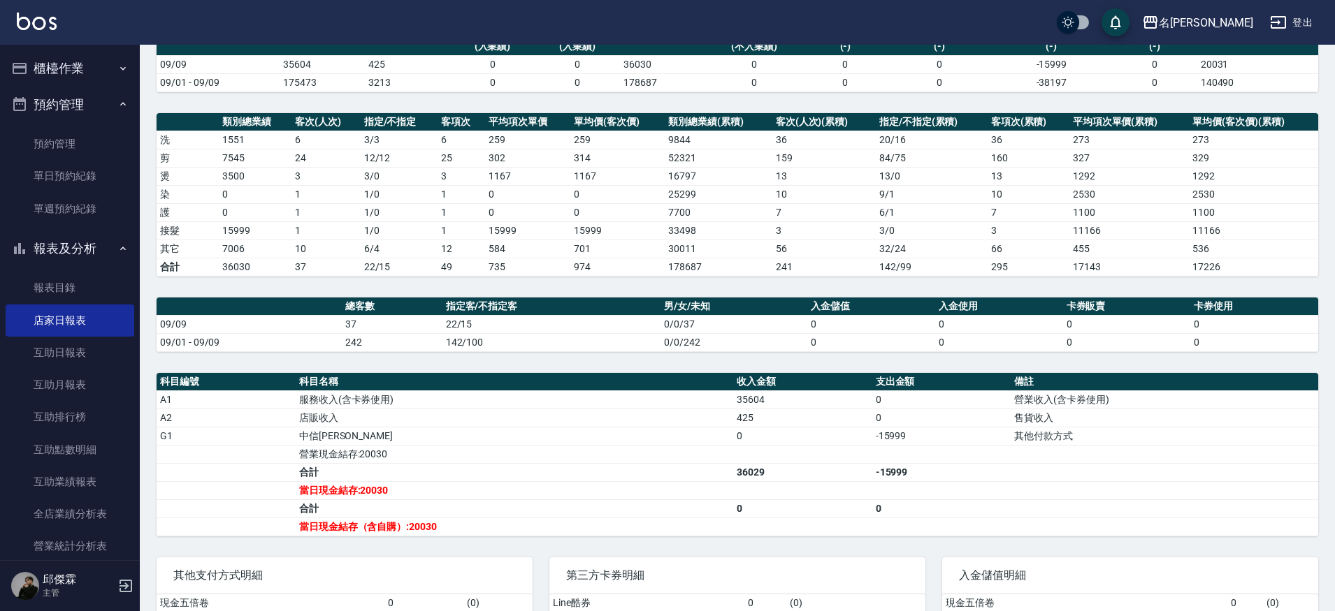
click at [94, 53] on button "櫃檯作業" at bounding box center [70, 68] width 129 height 36
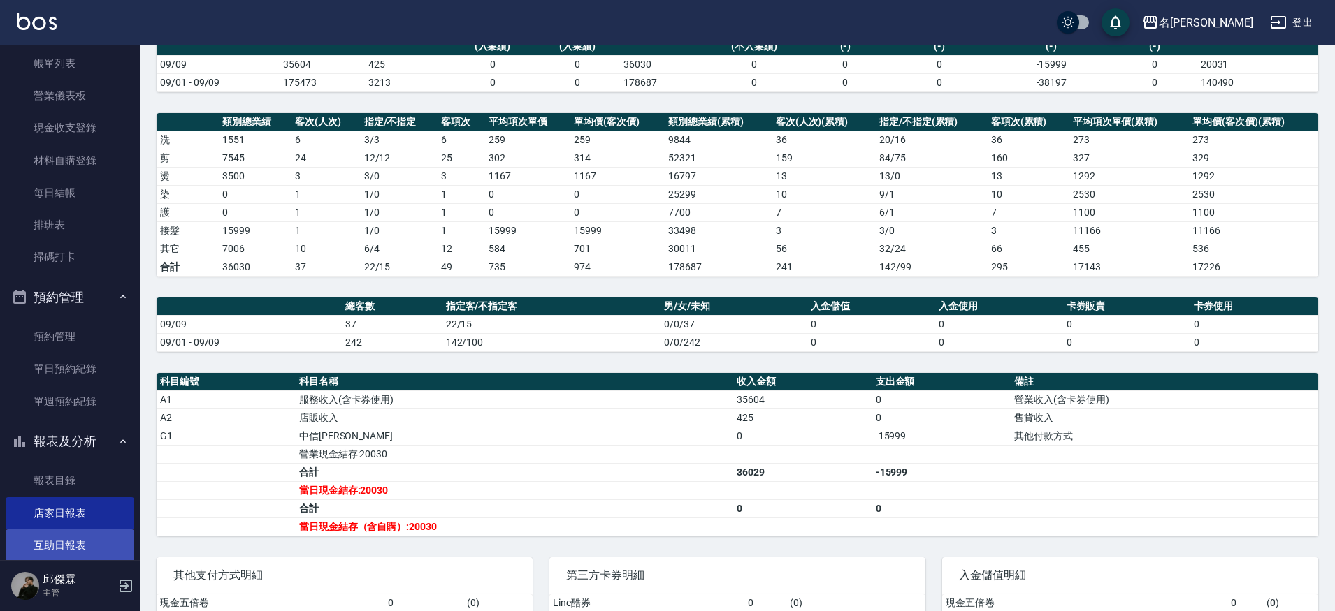
scroll to position [0, 0]
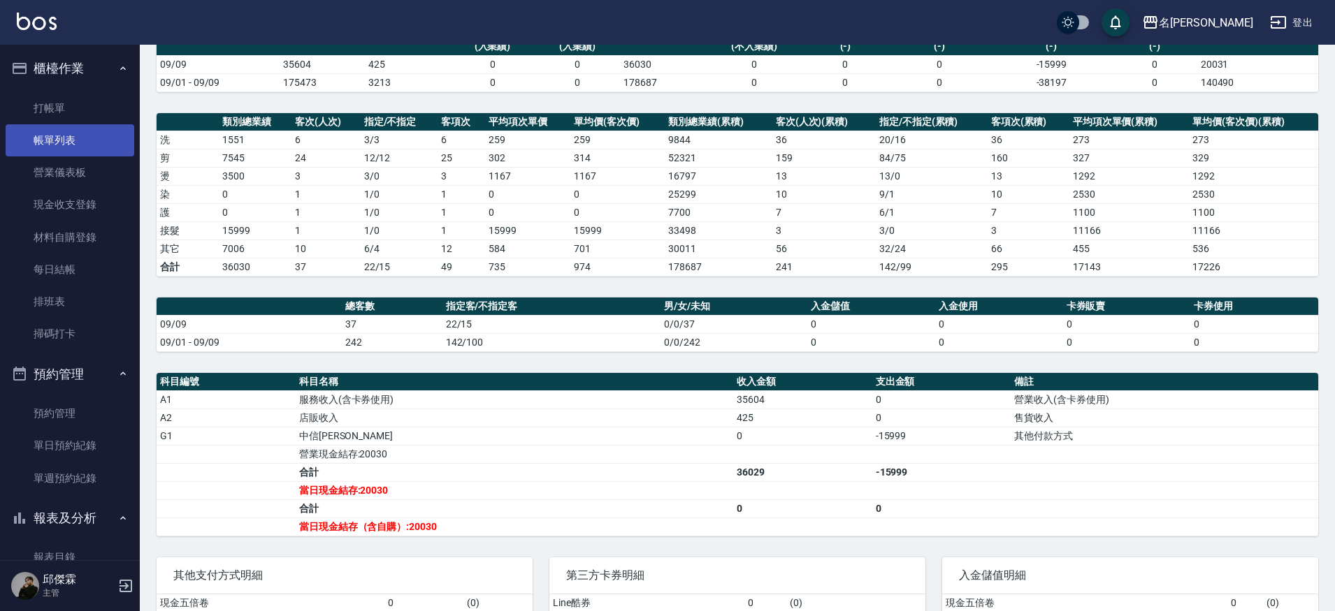
click at [66, 126] on link "帳單列表" at bounding box center [70, 140] width 129 height 32
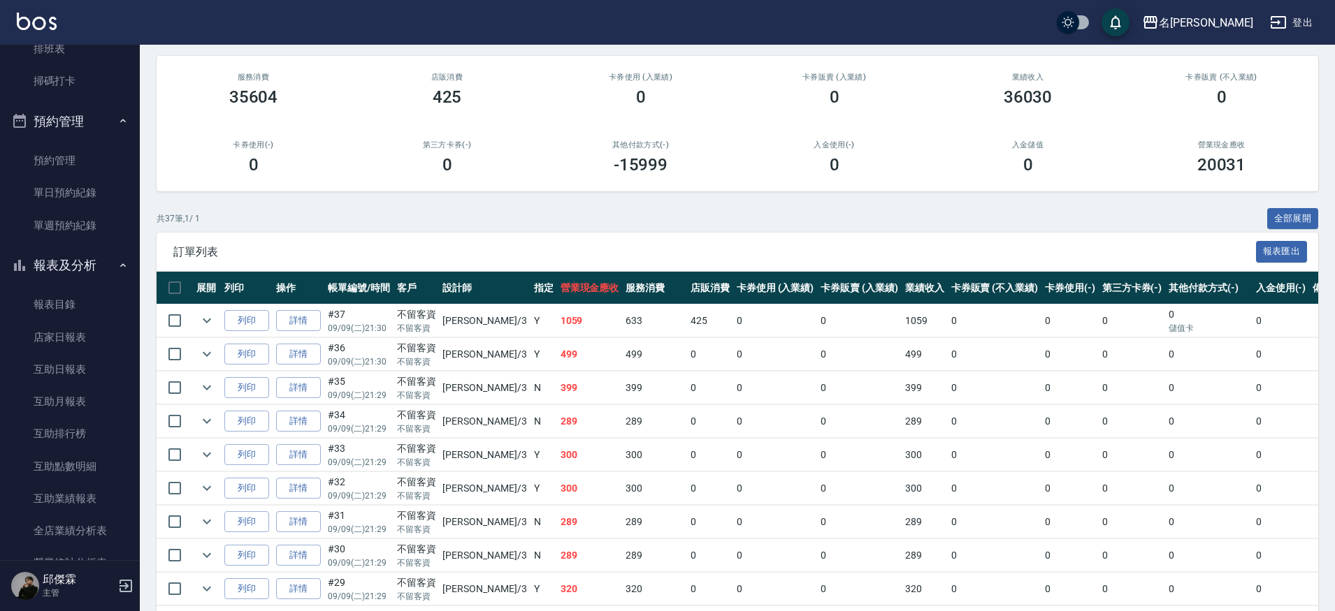
scroll to position [135, 0]
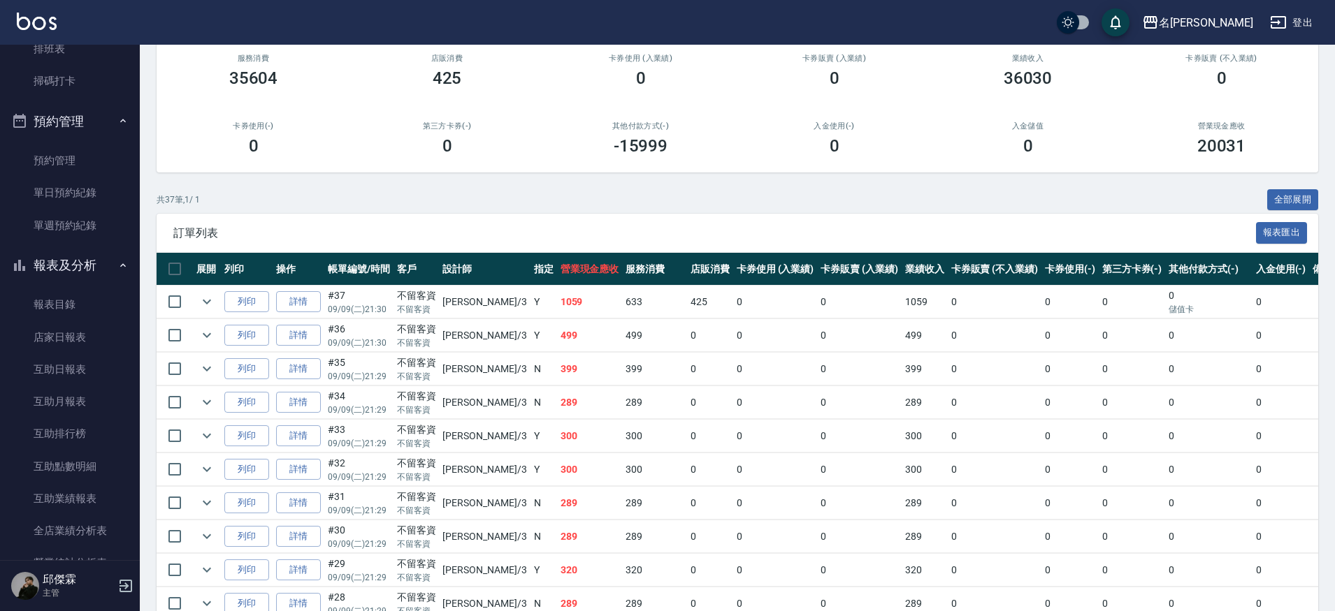
click at [208, 303] on icon "expand row" at bounding box center [206, 302] width 17 height 17
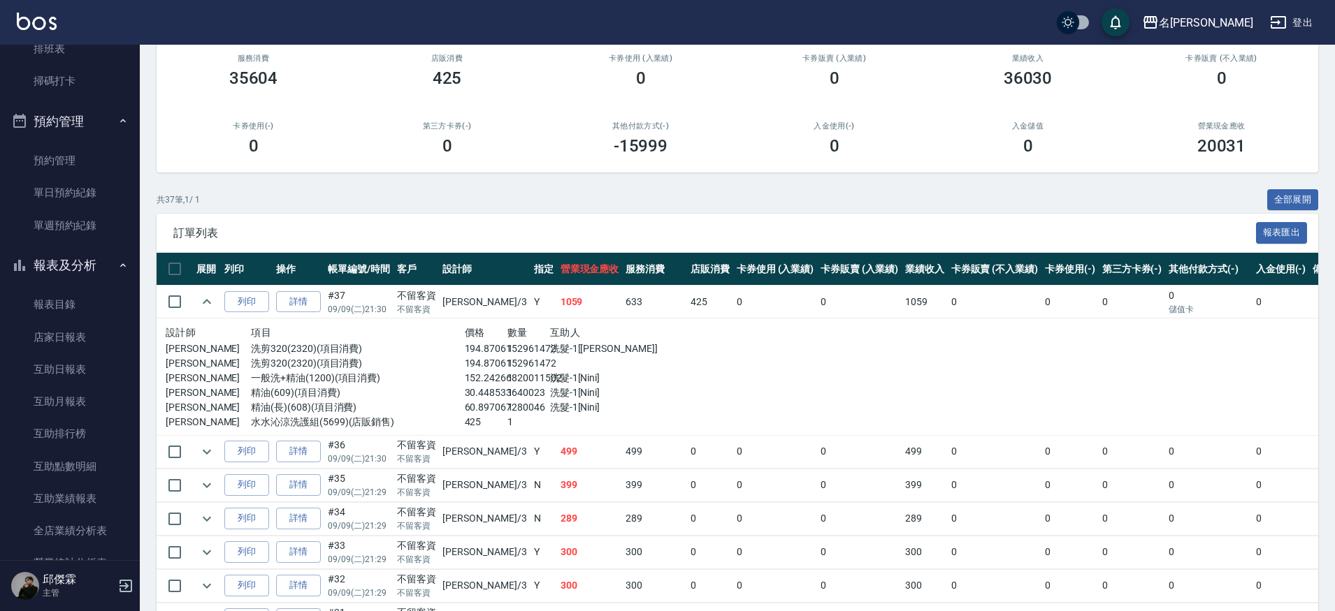
drag, startPoint x: 212, startPoint y: 300, endPoint x: 254, endPoint y: 315, distance: 45.3
click at [212, 300] on icon "expand row" at bounding box center [206, 302] width 17 height 17
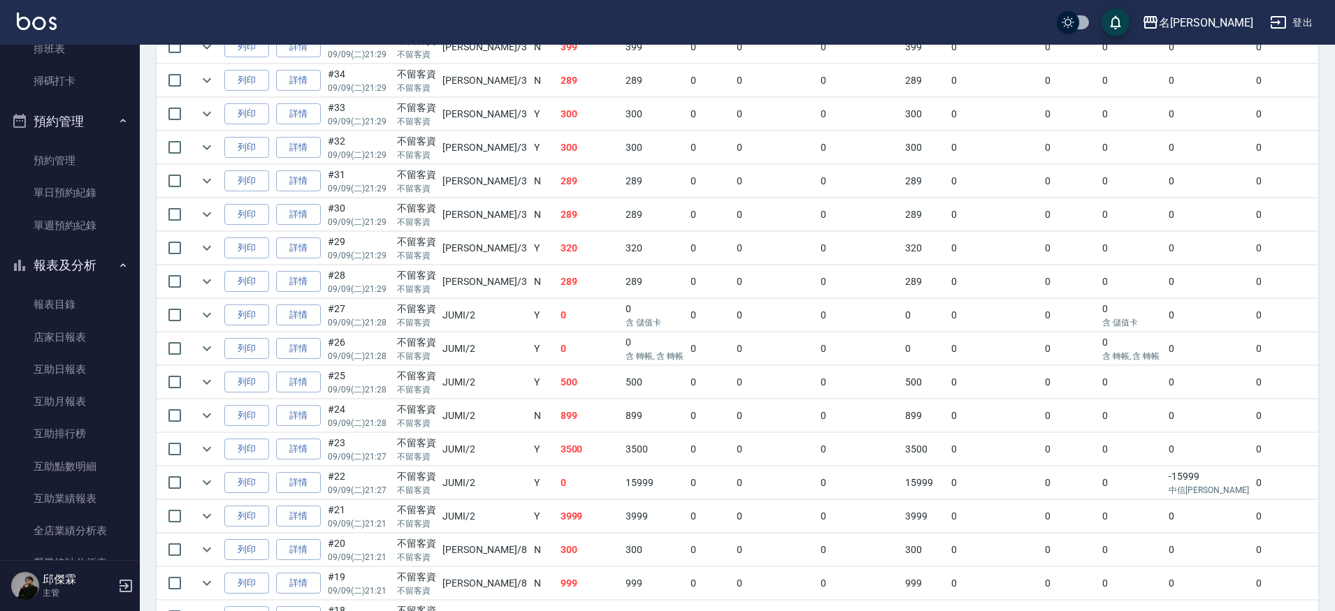
scroll to position [456, 0]
click at [210, 346] on icon "expand row" at bounding box center [206, 349] width 17 height 17
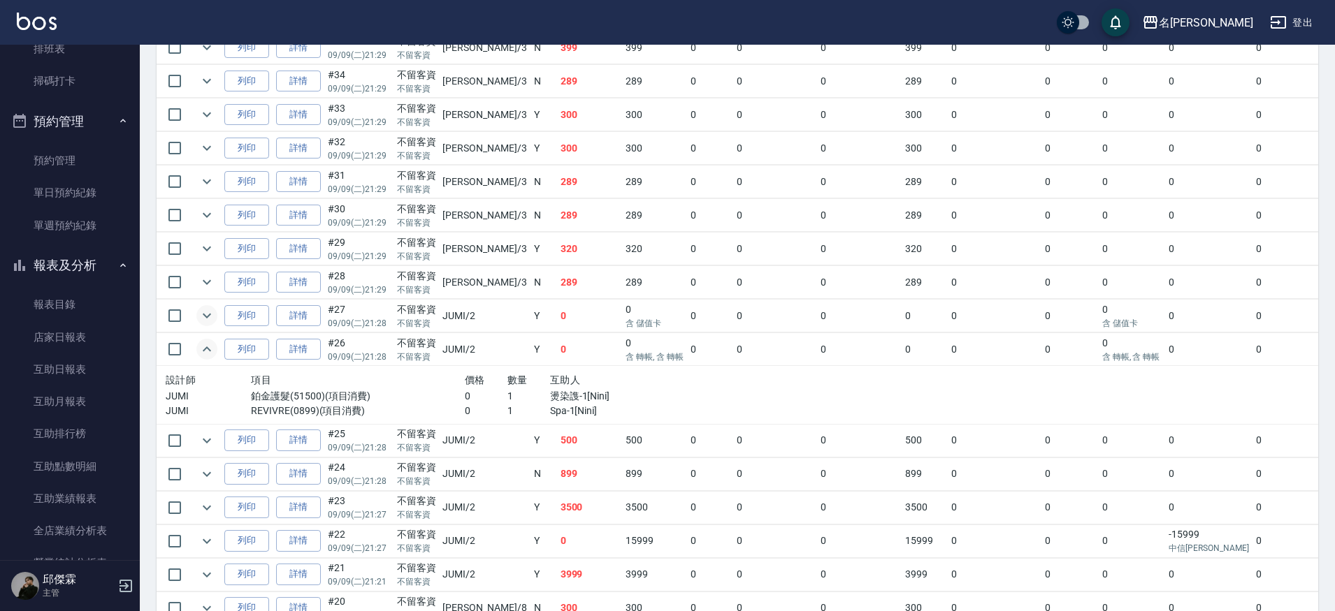
click at [211, 318] on icon "expand row" at bounding box center [206, 315] width 17 height 17
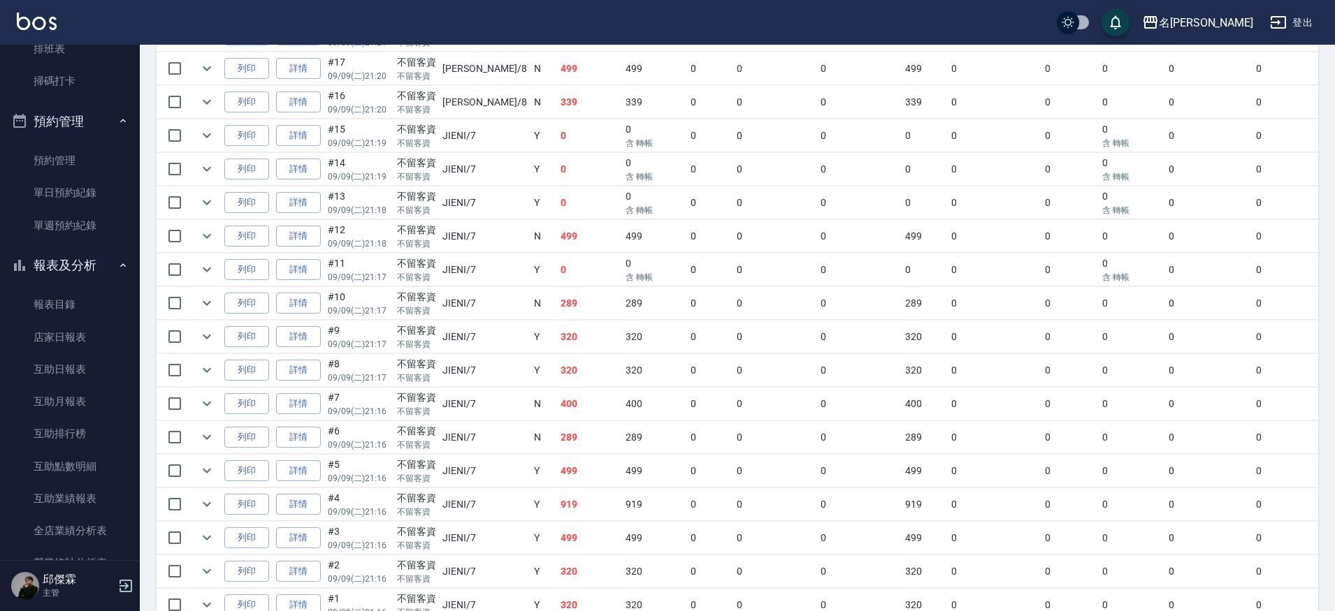
scroll to position [1215, 0]
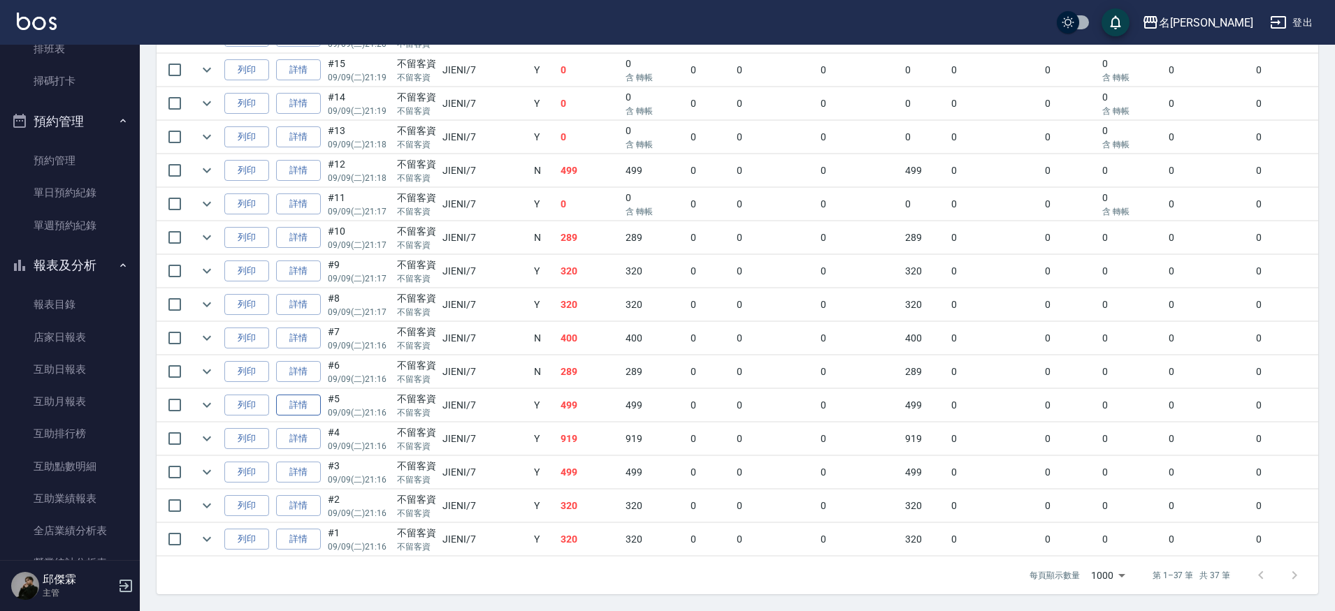
click at [309, 395] on link "詳情" at bounding box center [298, 406] width 45 height 22
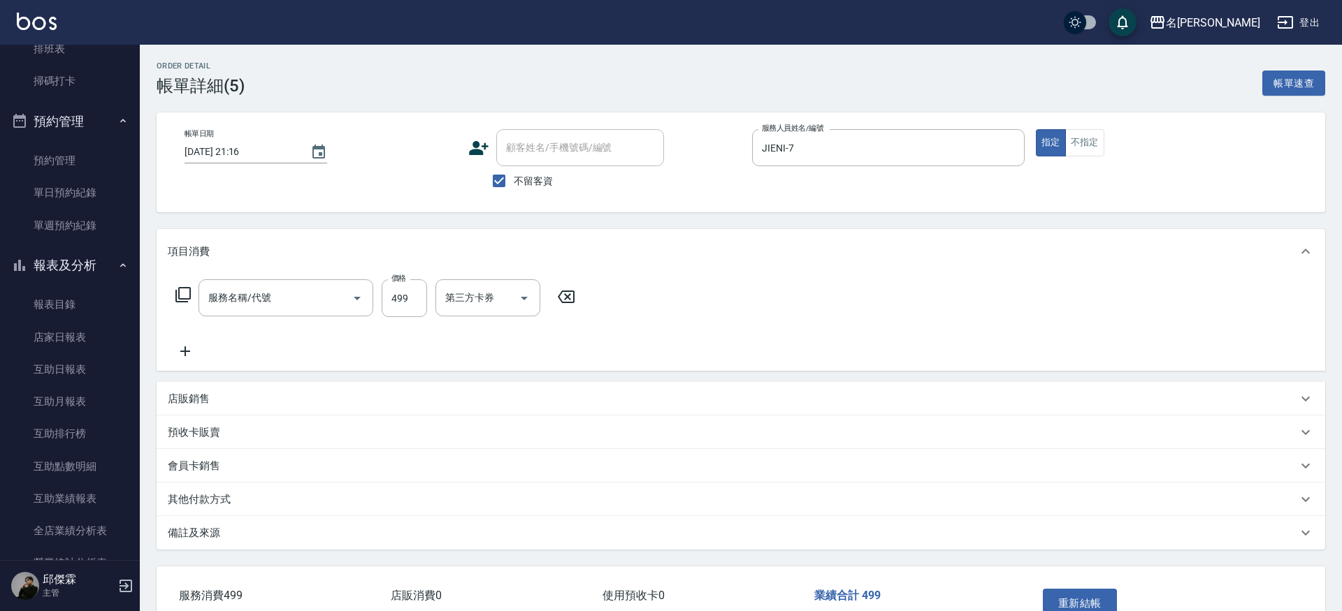
type input "[DATE] 21:16"
checkbox input "true"
type input "JIENI-7"
type input "499洗剪套餐(2499)"
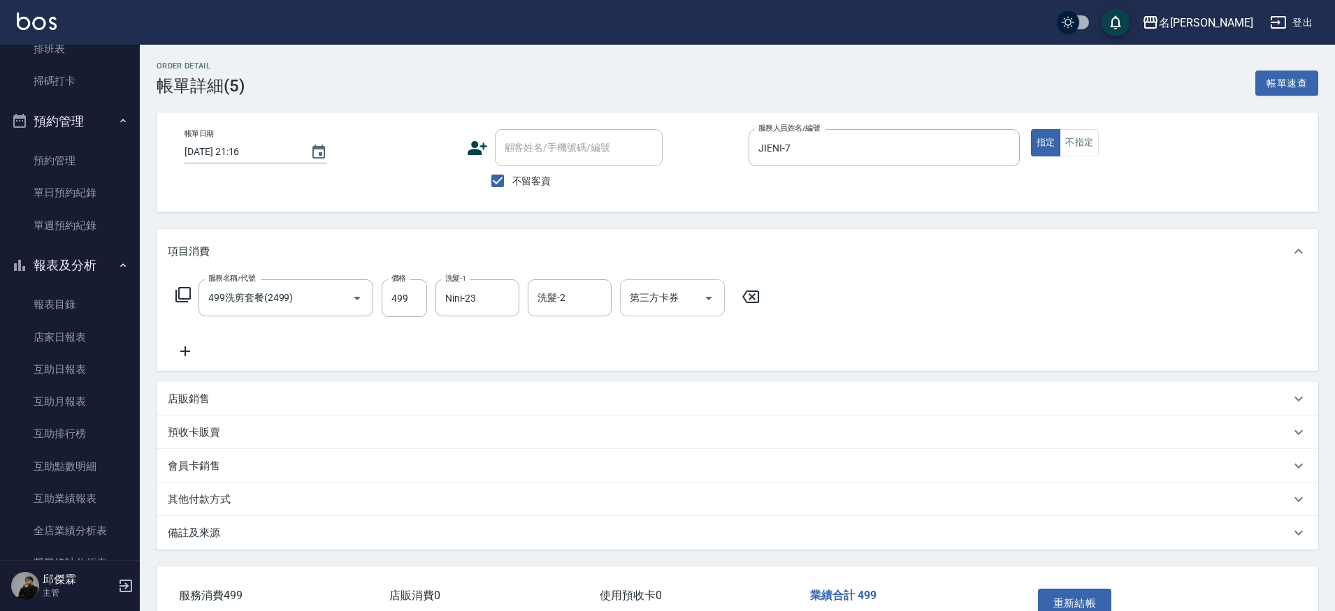
click at [642, 304] on div "第三方卡券 第三方卡券" at bounding box center [672, 298] width 105 height 37
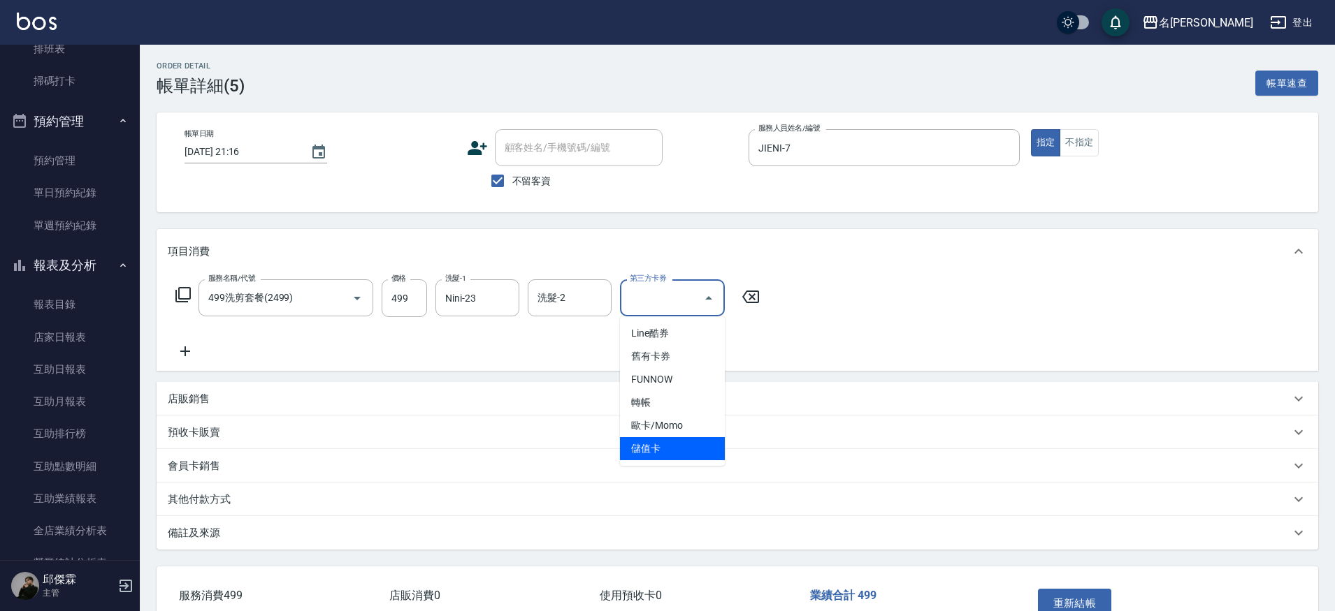
type input "儲值卡"
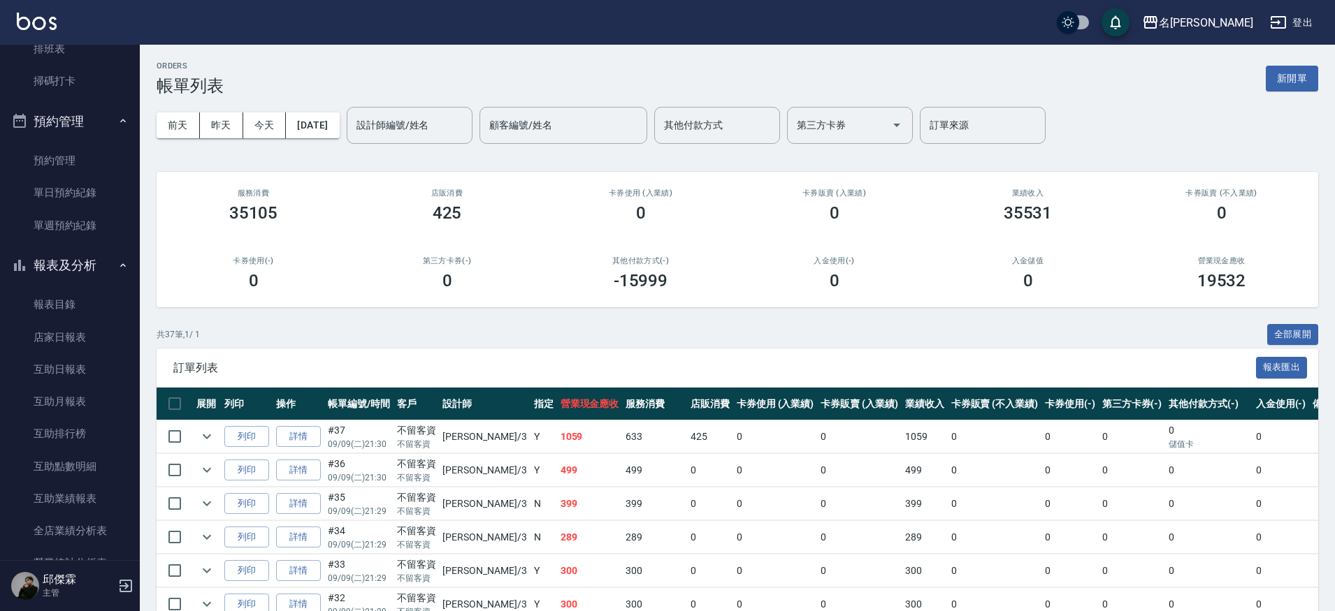
click at [65, 347] on link "店家日報表" at bounding box center [70, 337] width 129 height 32
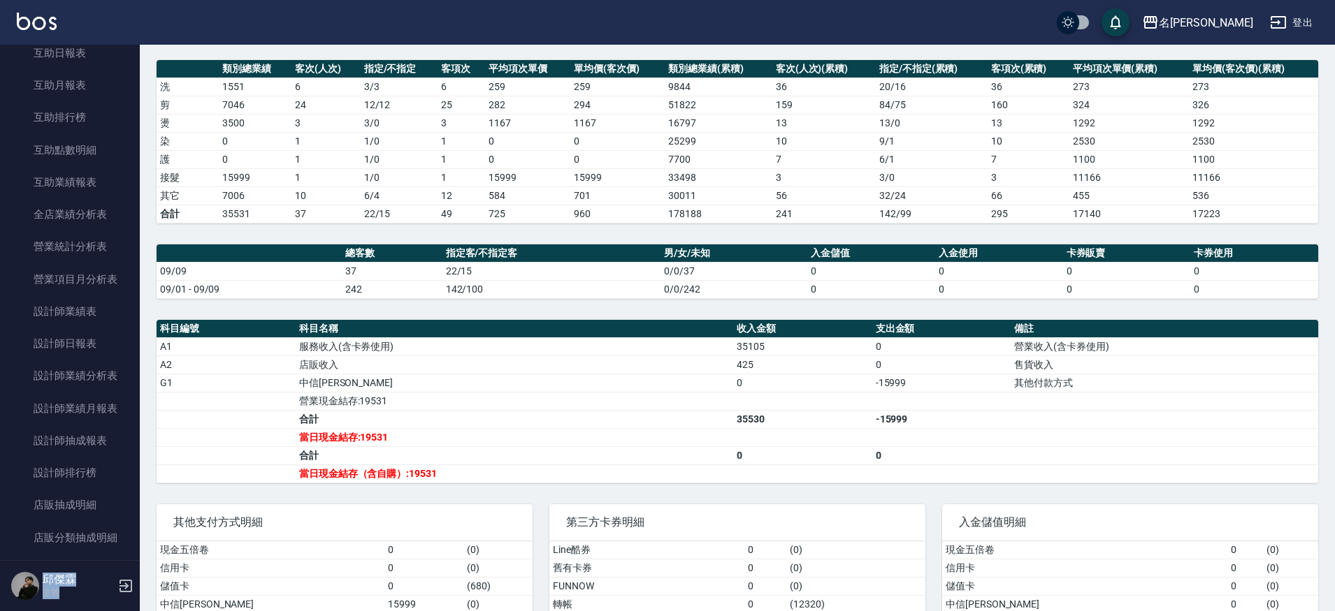
scroll to position [741, 0]
